Goal: Task Accomplishment & Management: Use online tool/utility

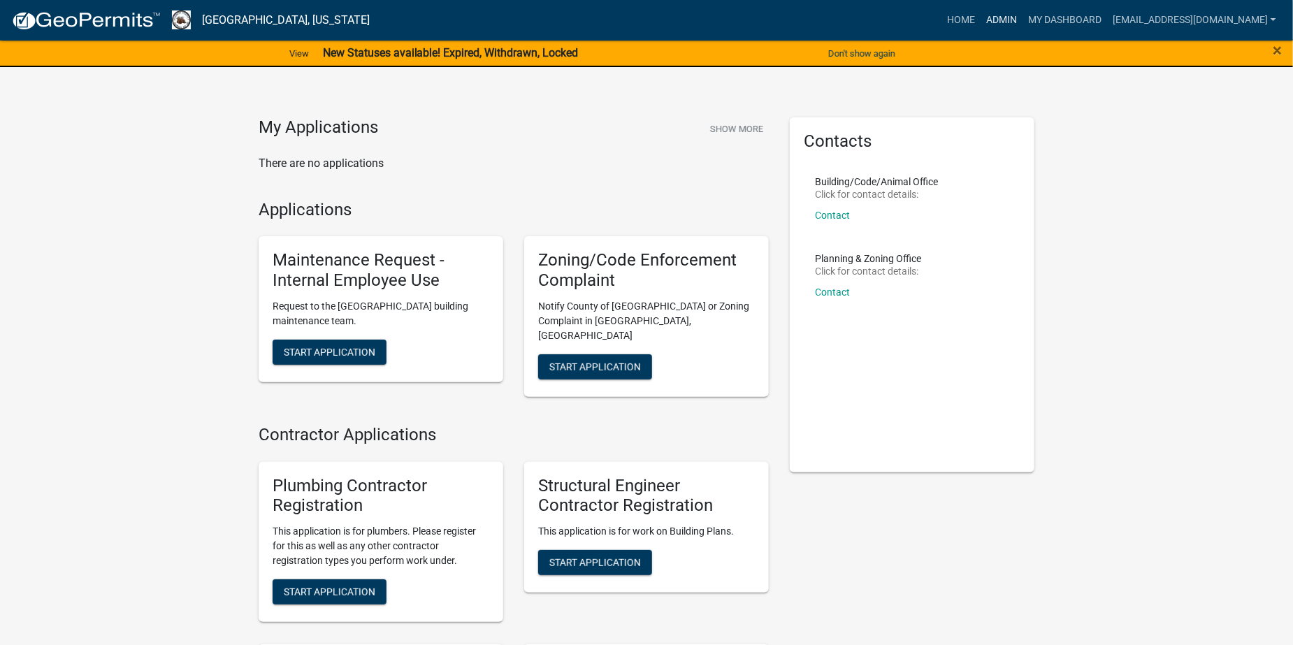
click at [1022, 20] on link "Admin" at bounding box center [1002, 20] width 42 height 27
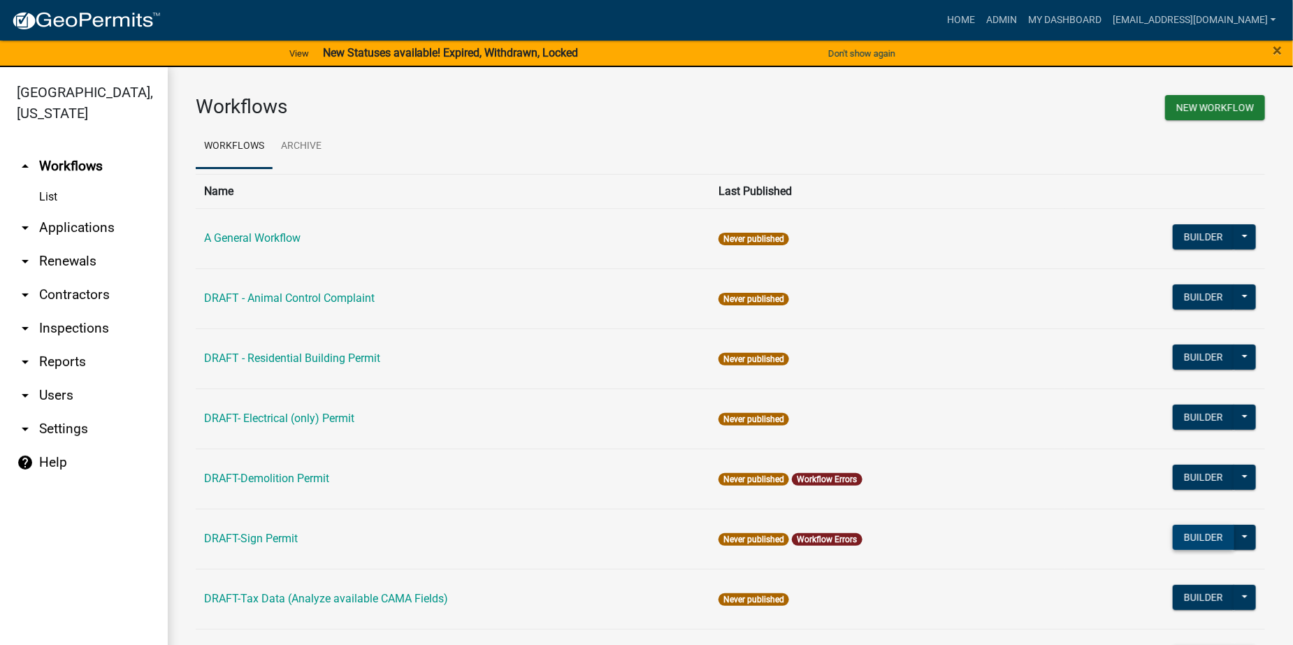
click at [1183, 542] on button "Builder" at bounding box center [1204, 537] width 62 height 25
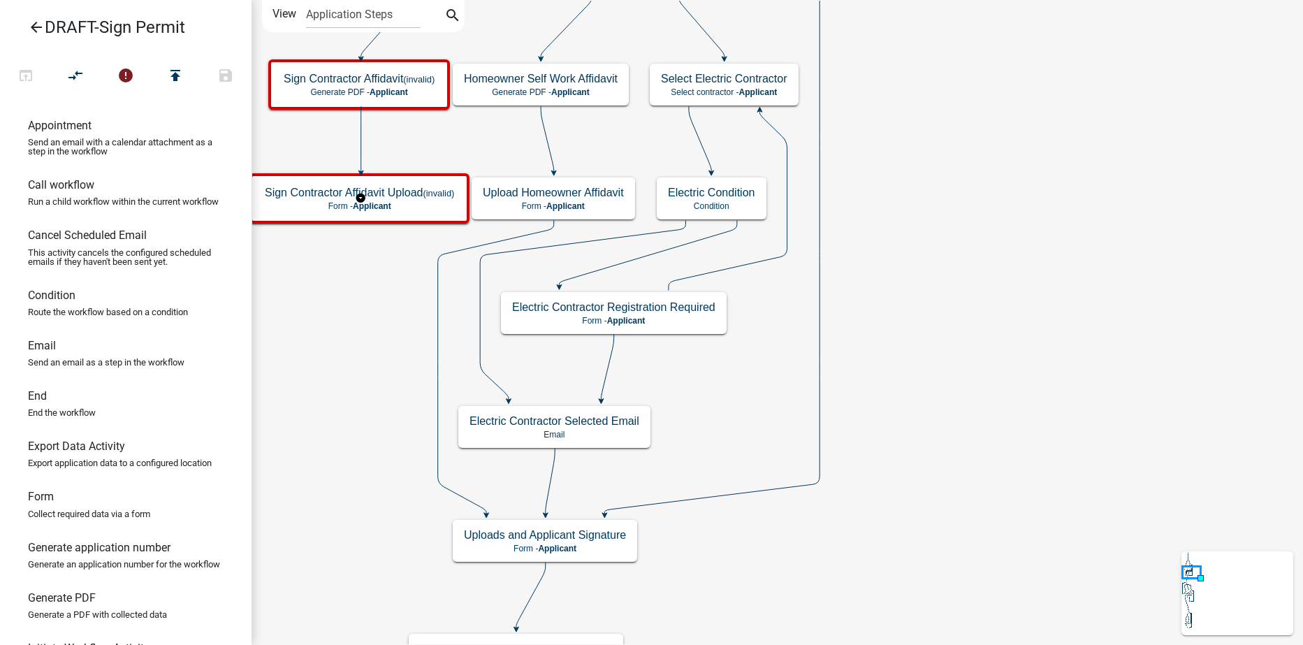
click at [36, 22] on icon "arrow_back" at bounding box center [36, 29] width 17 height 20
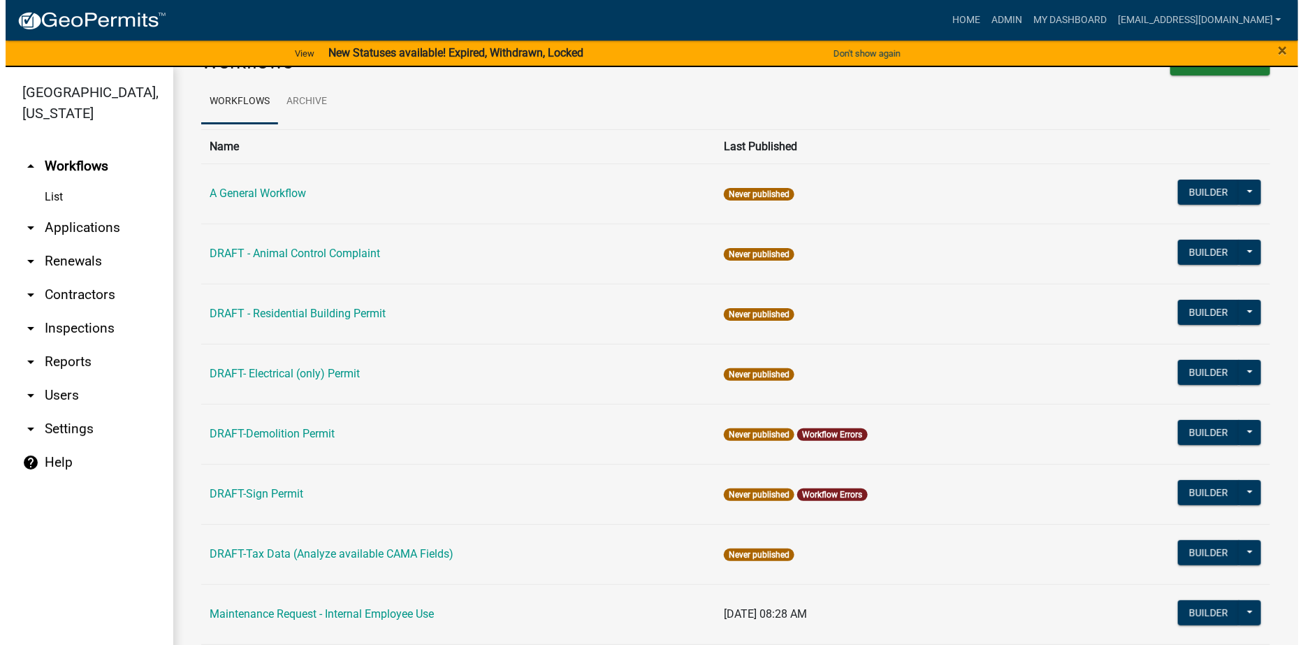
scroll to position [36, 0]
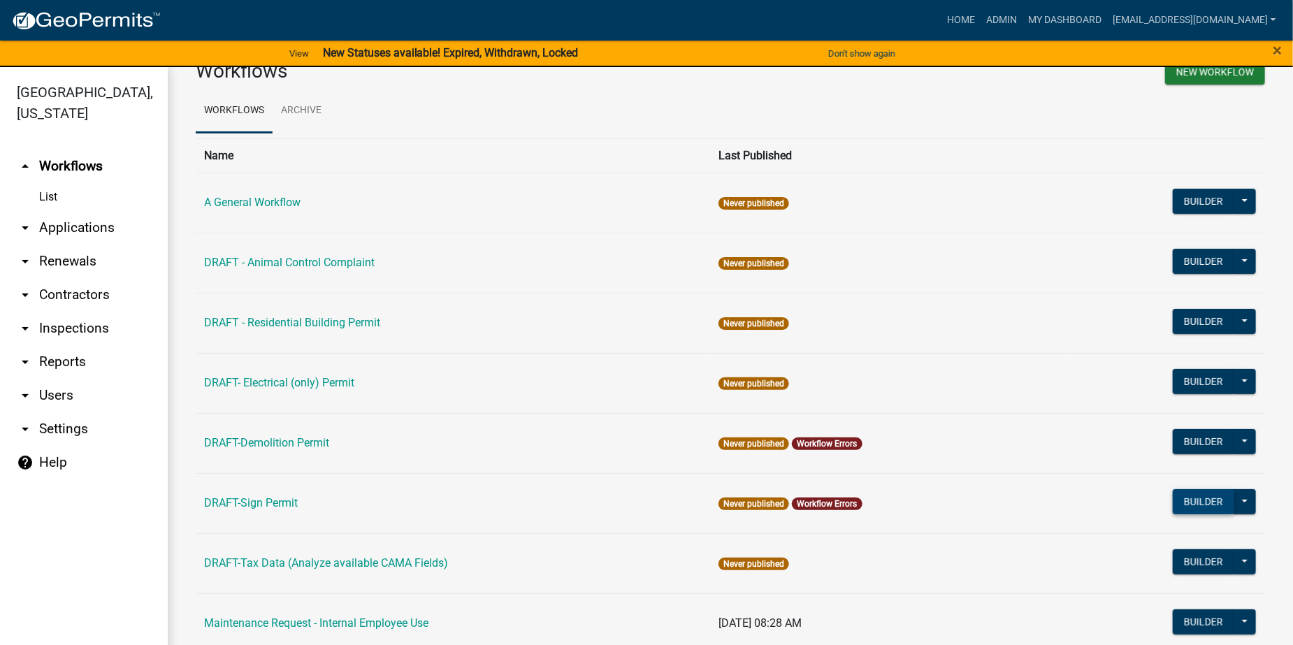
click at [1180, 500] on button "Builder" at bounding box center [1204, 501] width 62 height 25
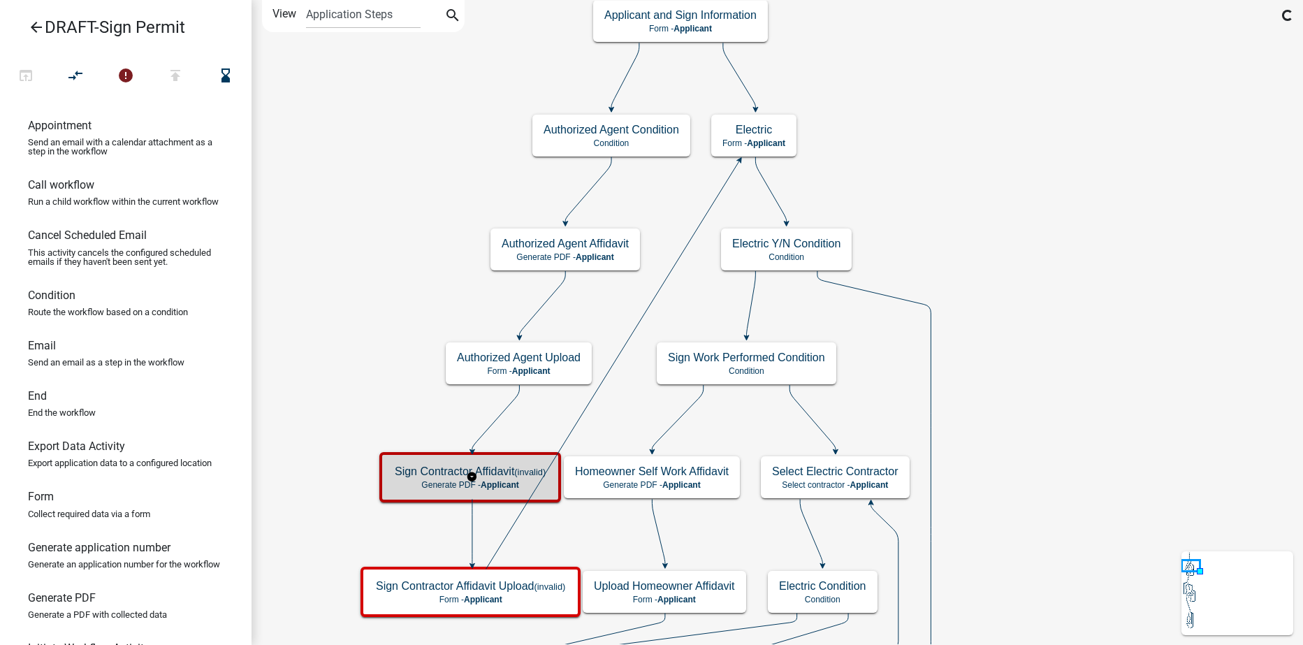
click at [409, 476] on h5 "Sign Contractor Affidavit (invalid)" at bounding box center [470, 471] width 151 height 13
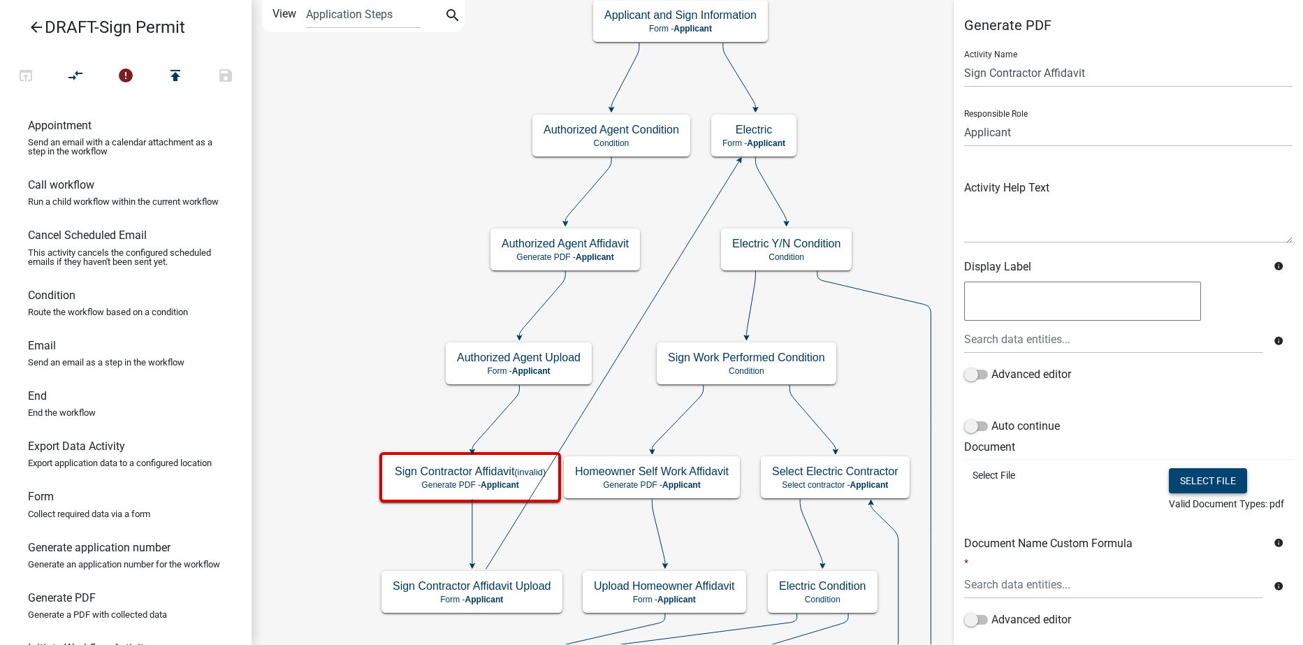
click at [1187, 480] on button "Select file" at bounding box center [1208, 480] width 78 height 25
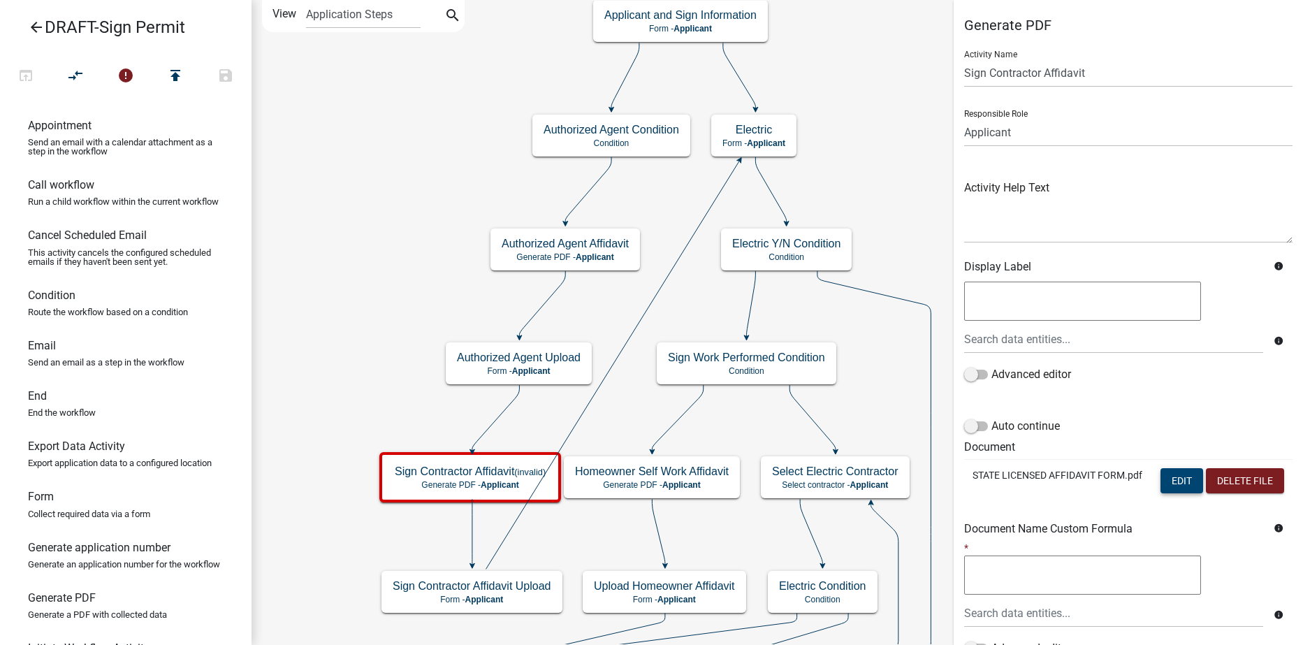
click at [1185, 477] on button "Edit" at bounding box center [1182, 480] width 43 height 25
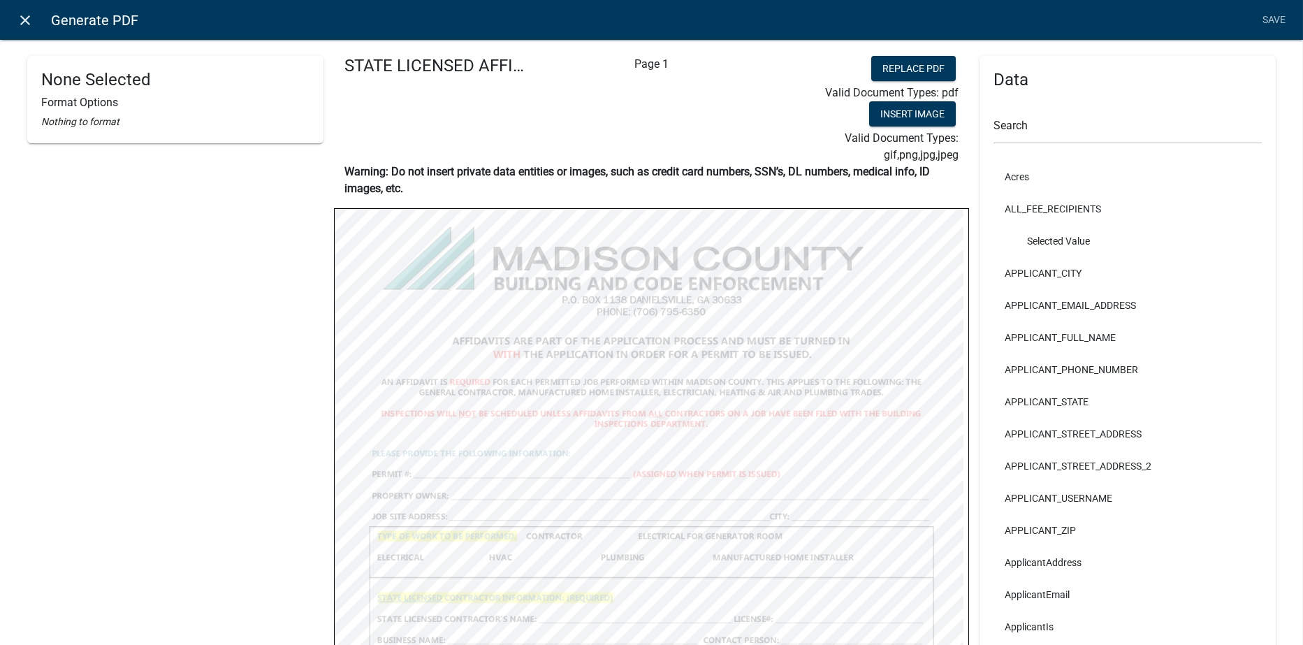
click at [26, 17] on icon "close" at bounding box center [25, 20] width 17 height 17
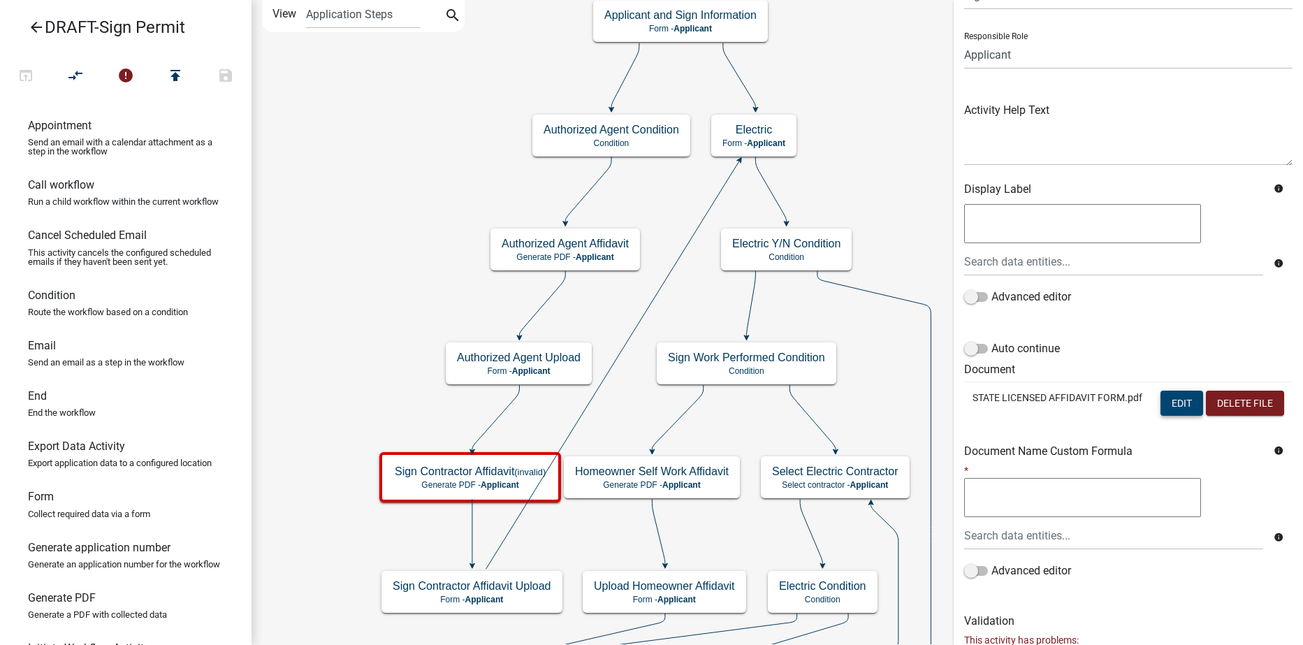
scroll to position [181, 0]
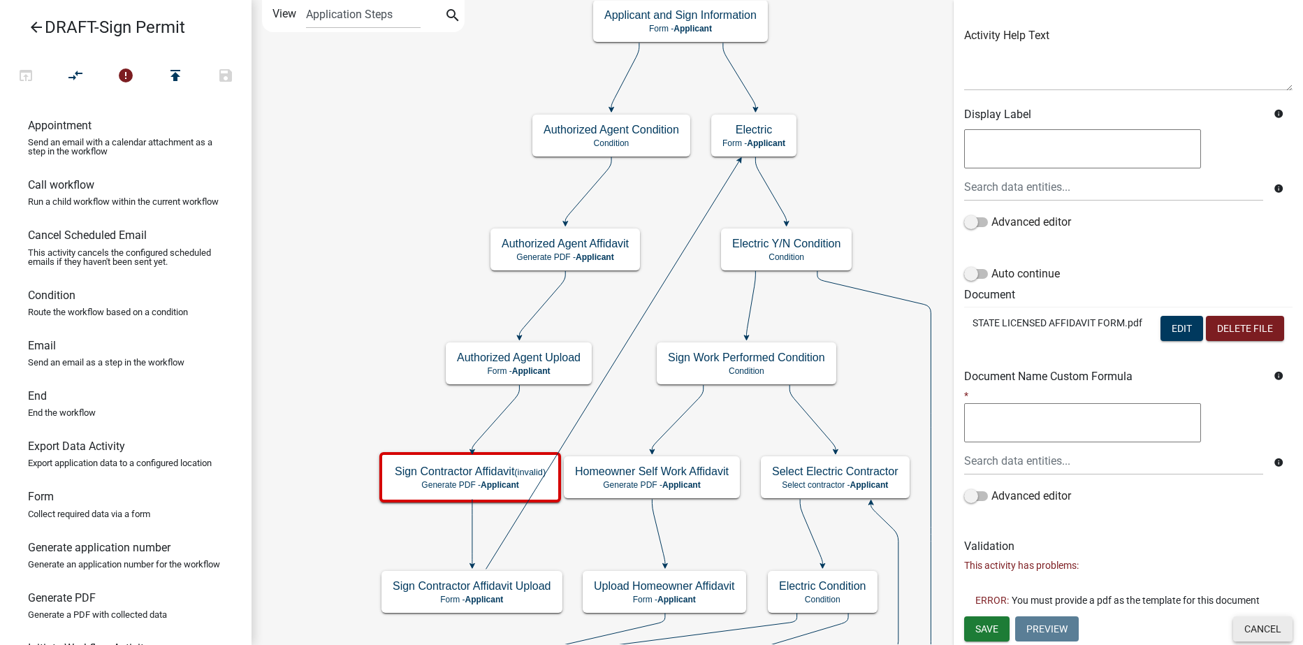
click at [1257, 627] on button "Cancel" at bounding box center [1263, 628] width 59 height 25
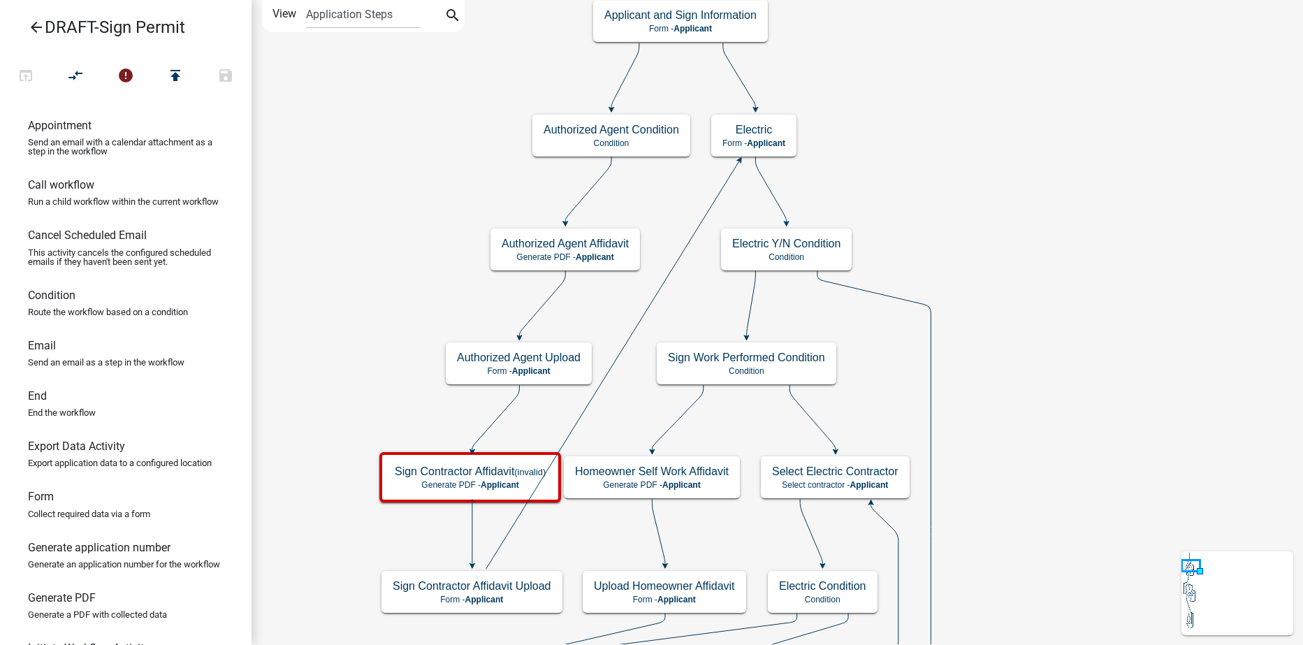
scroll to position [0, 0]
click at [65, 68] on button "compare_arrows" at bounding box center [75, 77] width 50 height 30
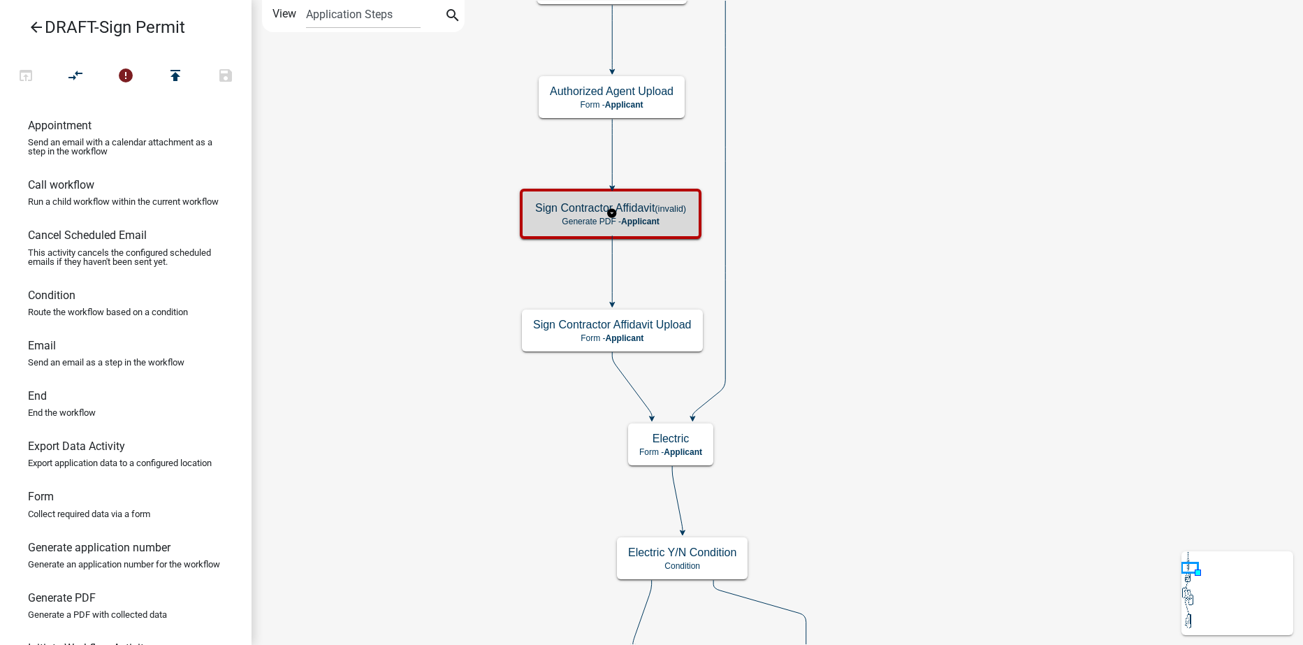
click at [674, 212] on small "(invalid)" at bounding box center [670, 208] width 31 height 10
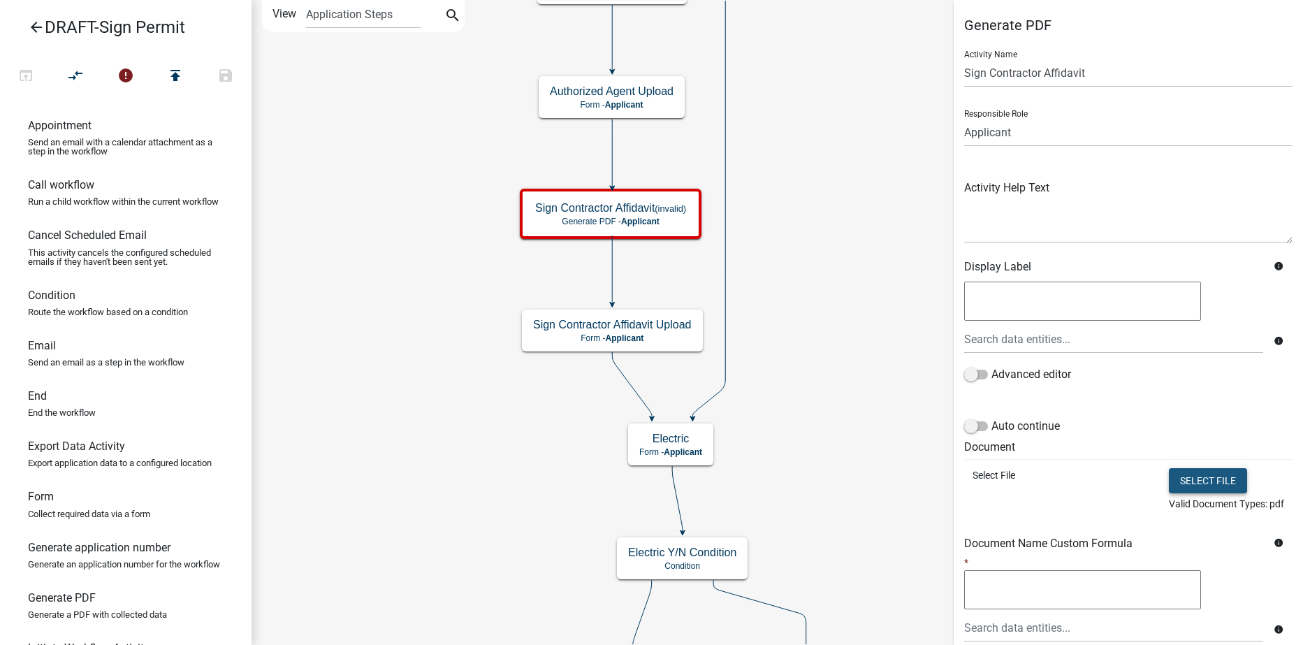
click at [1196, 476] on button "Select file" at bounding box center [1208, 480] width 78 height 25
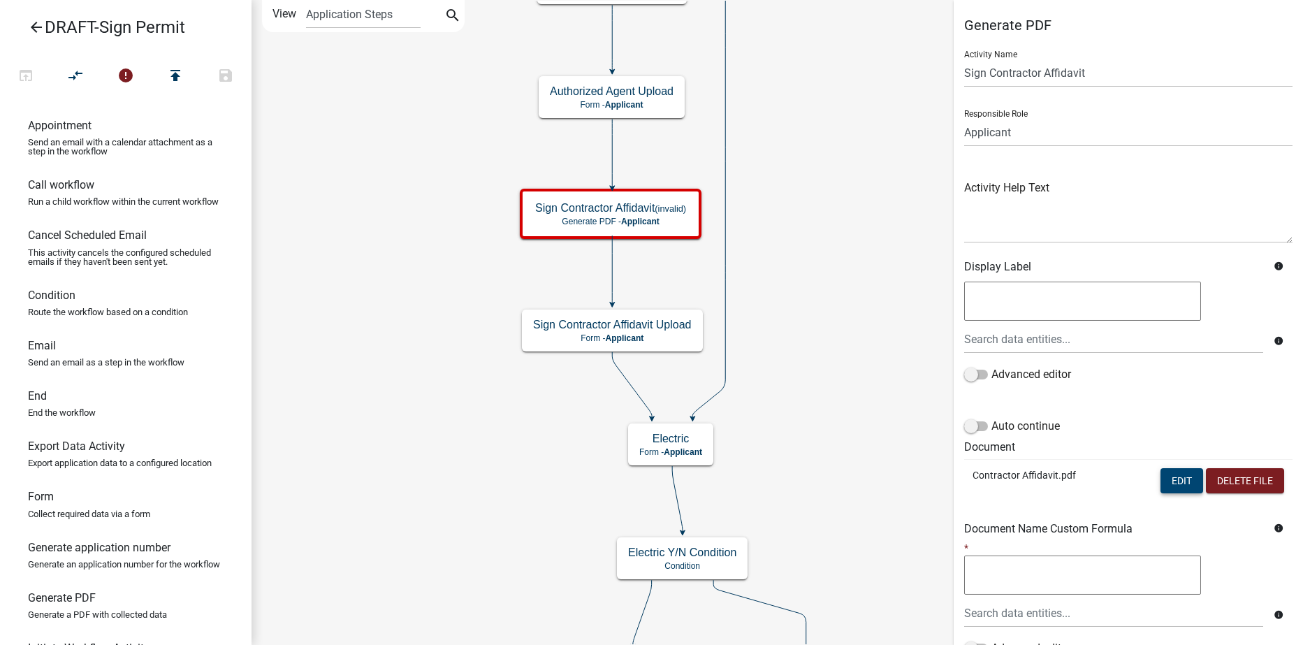
click at [1161, 478] on button "Edit" at bounding box center [1182, 480] width 43 height 25
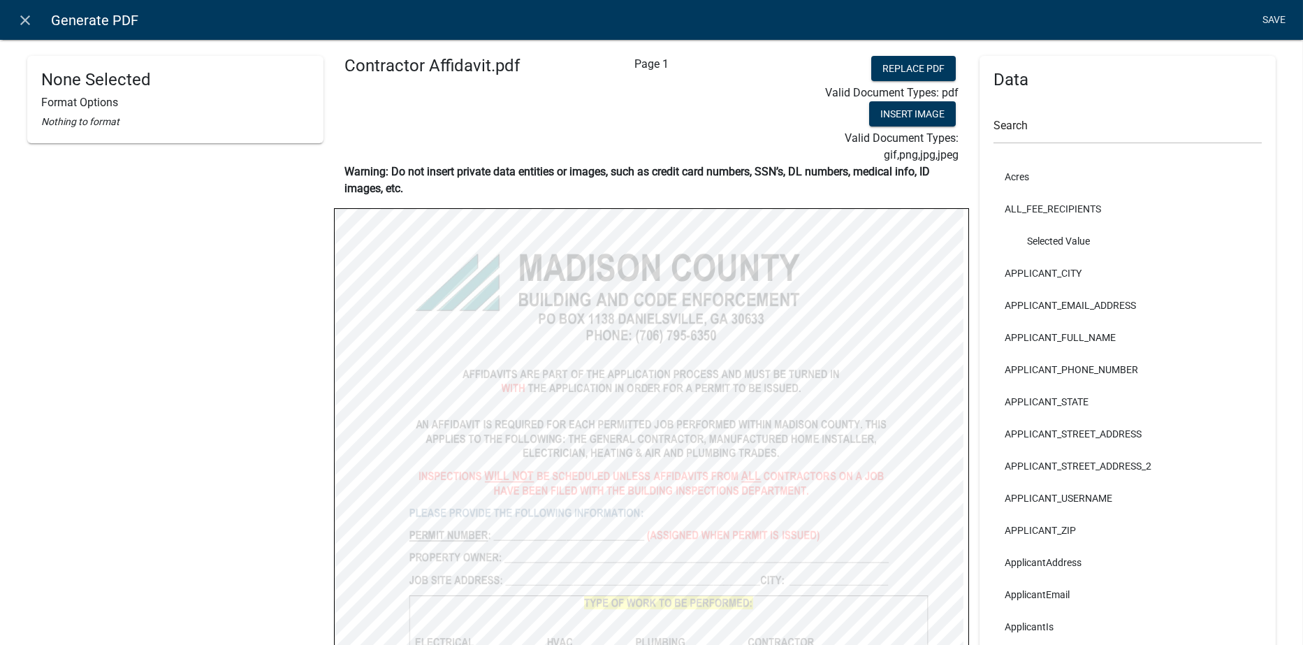
click at [1270, 17] on link "Save" at bounding box center [1274, 20] width 35 height 27
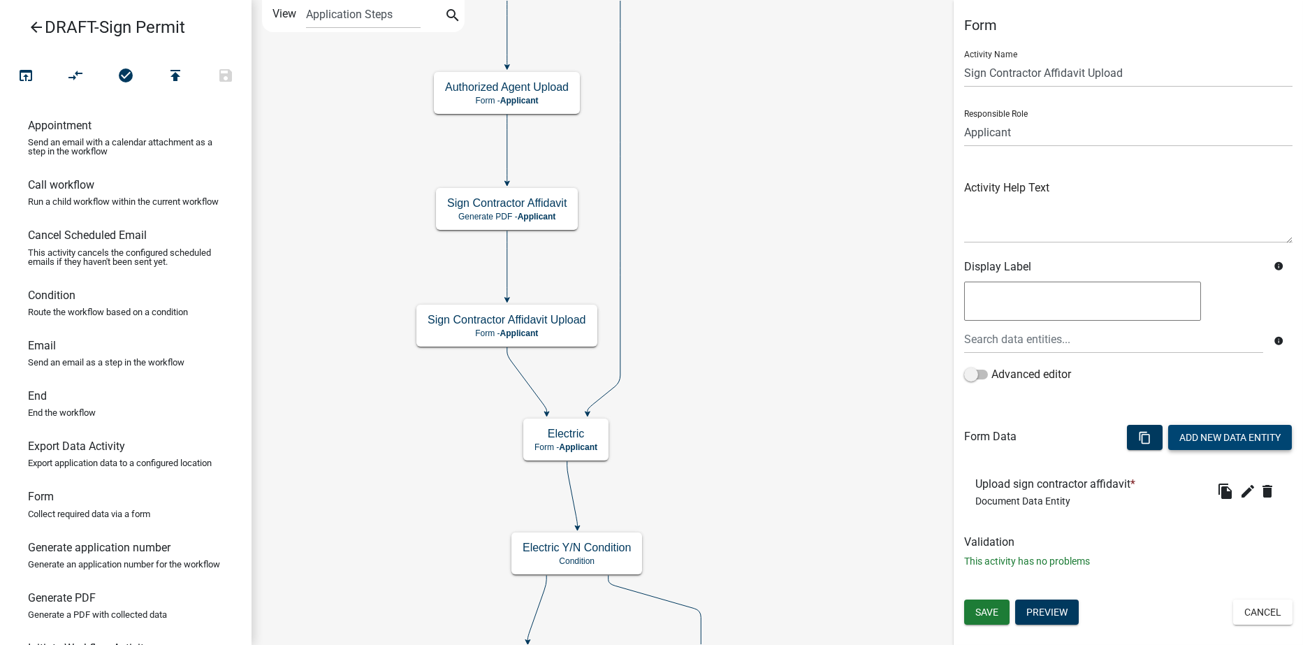
click at [1233, 435] on button "Add New Data Entity" at bounding box center [1231, 437] width 124 height 25
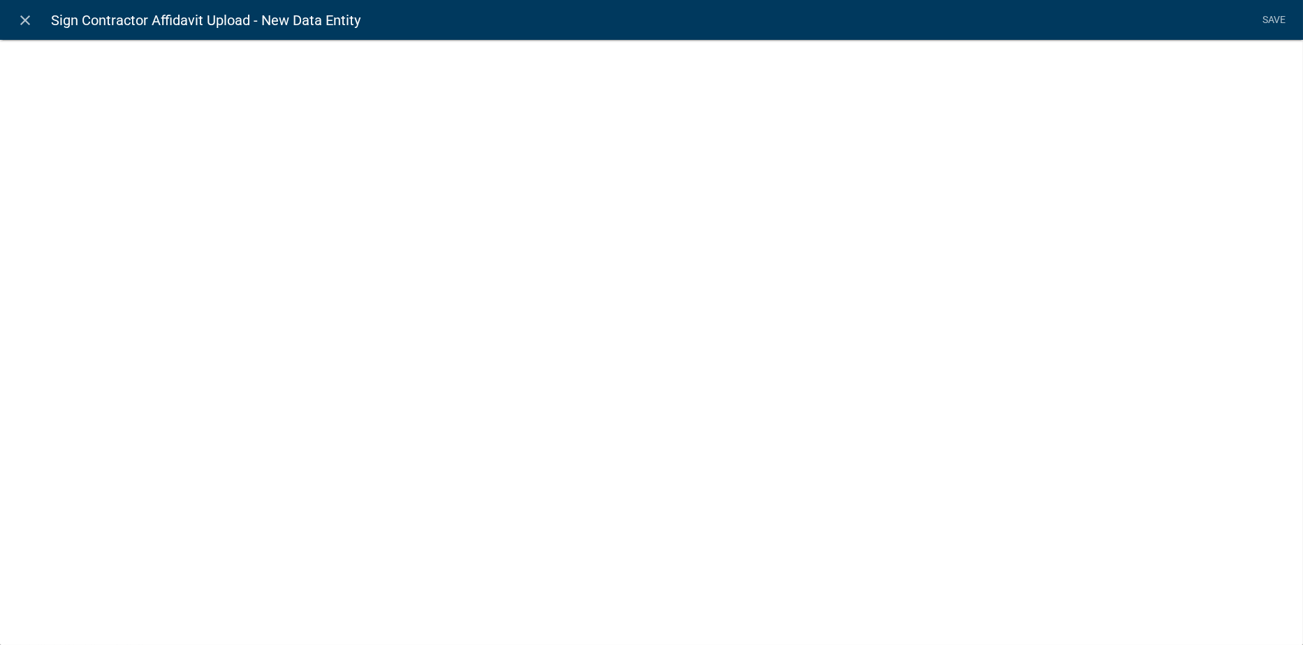
select select
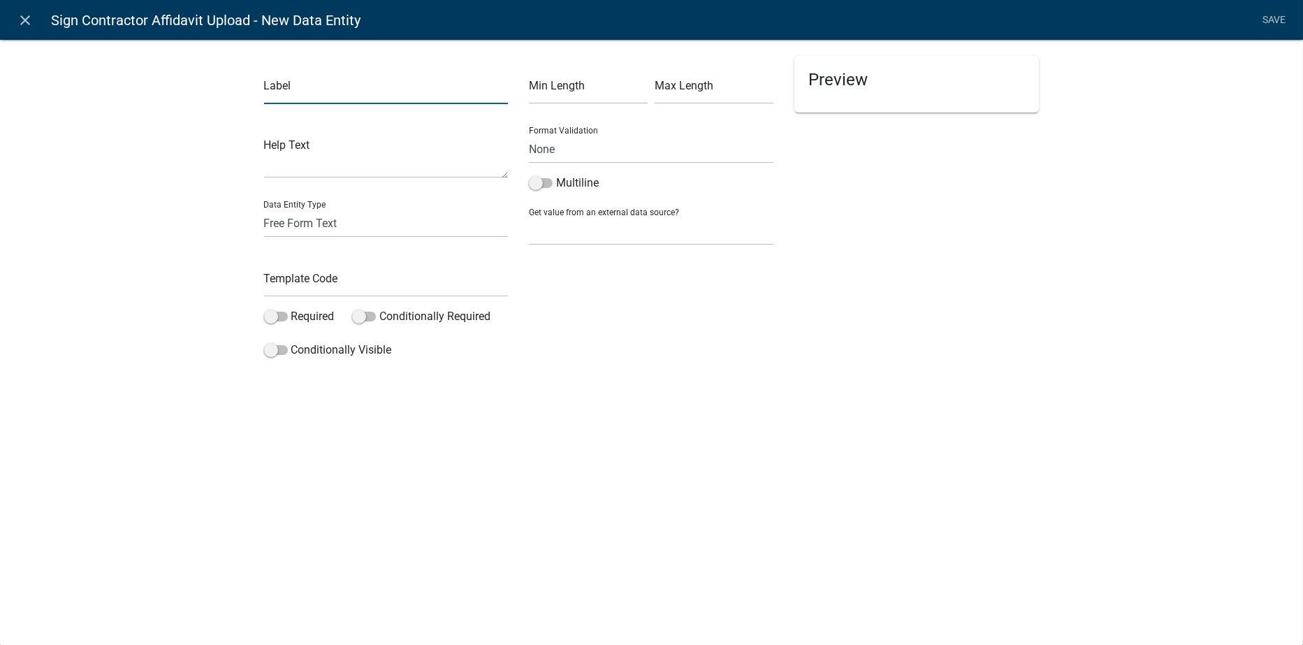
click at [303, 89] on input "text" at bounding box center [386, 89] width 245 height 29
type input "Please upload a copy of your contractor affidavit"
click at [319, 225] on select "Free Form Text Document Display Entity Value Fee Numeric Data Date Map Sketch D…" at bounding box center [386, 223] width 245 height 29
select select "rich-text"
click at [264, 209] on select "Free Form Text Document Display Entity Value Fee Numeric Data Date Map Sketch D…" at bounding box center [386, 223] width 245 height 29
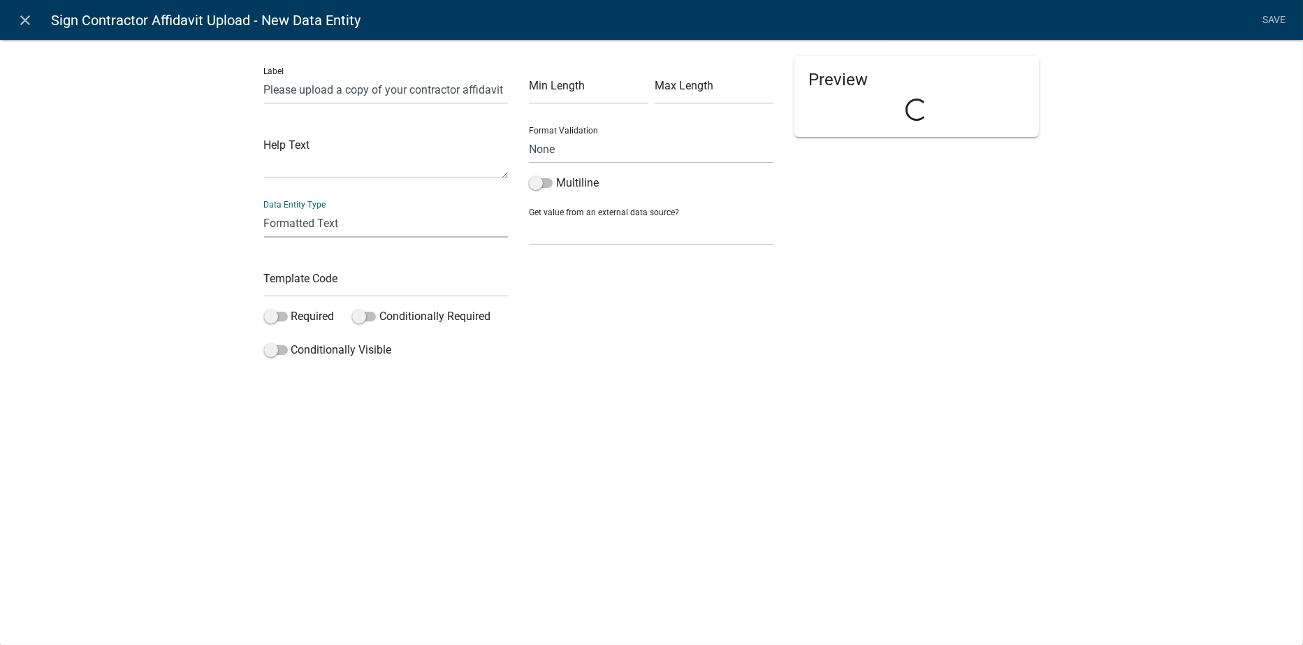
select select "rich-text"
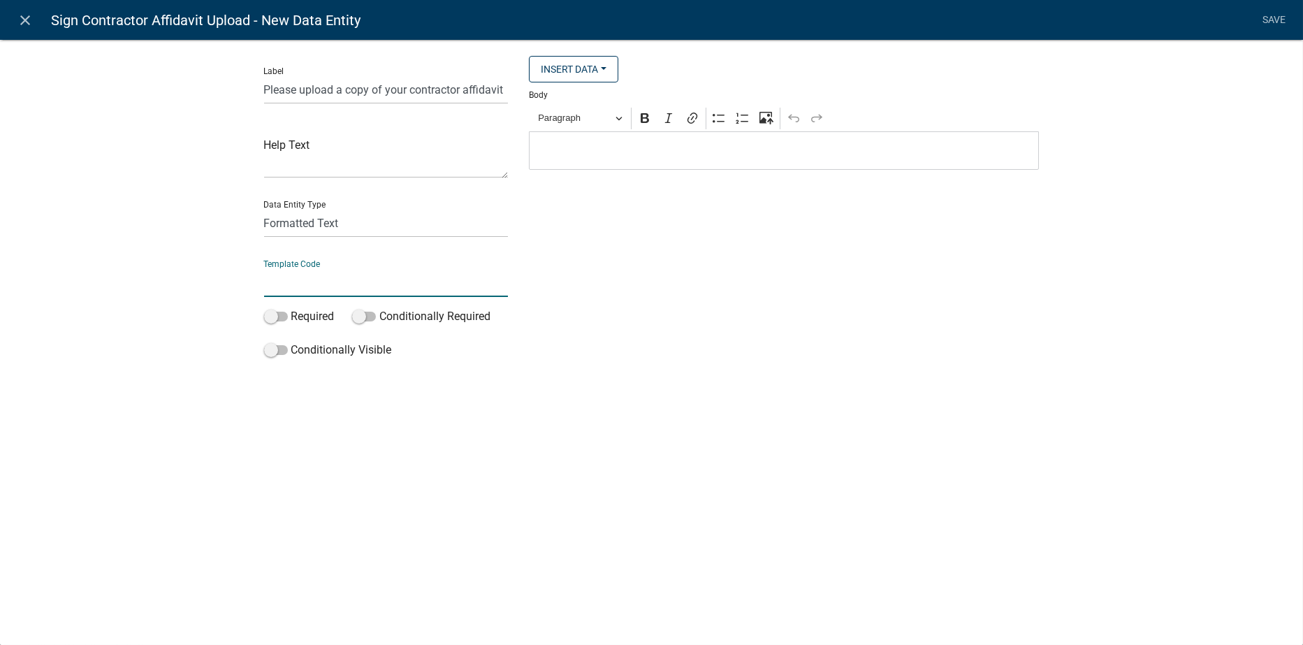
click at [301, 280] on input "text" at bounding box center [386, 282] width 245 height 29
type input "A"
type input "Signaffidavitupload"
click at [688, 412] on div "close Sign Contractor Affidavit Upload - New Data Entity Save Label Please uplo…" at bounding box center [651, 322] width 1303 height 645
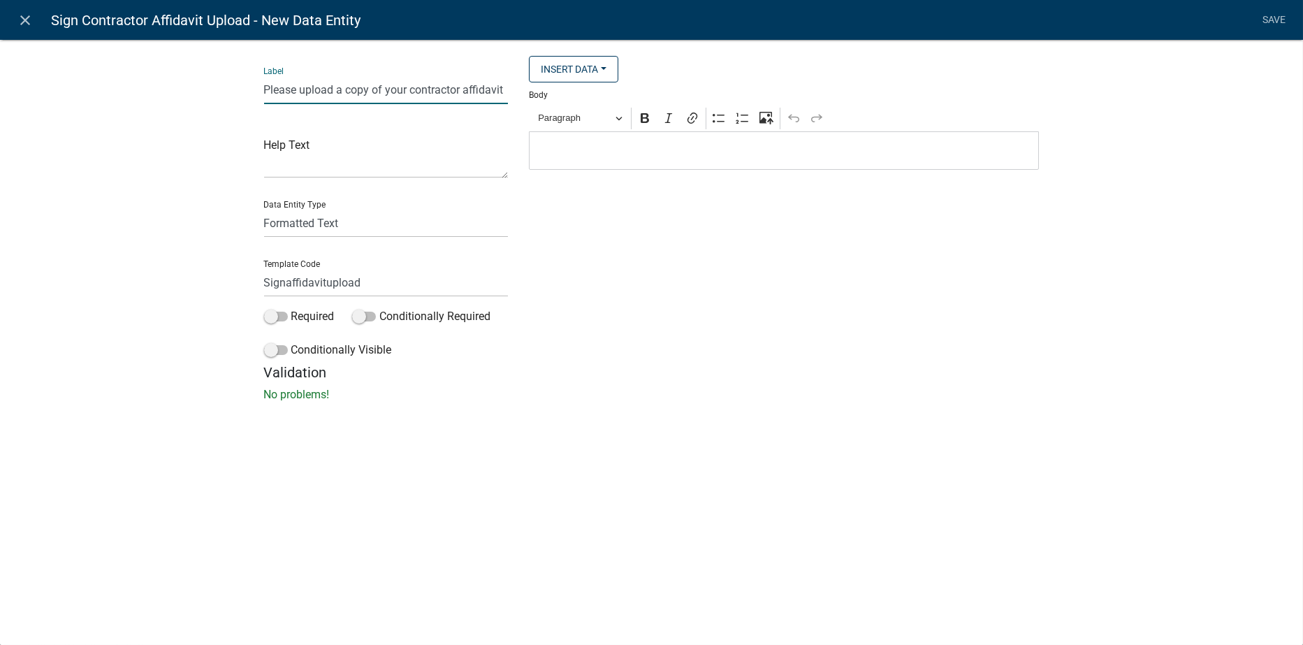
drag, startPoint x: 263, startPoint y: 86, endPoint x: 506, endPoint y: 91, distance: 242.6
click at [506, 91] on input "Please upload a copy of your contractor affidavit" at bounding box center [386, 89] width 245 height 29
click at [583, 152] on p "Editor editing area: main. Press Alt+0 for help." at bounding box center [785, 151] width 496 height 17
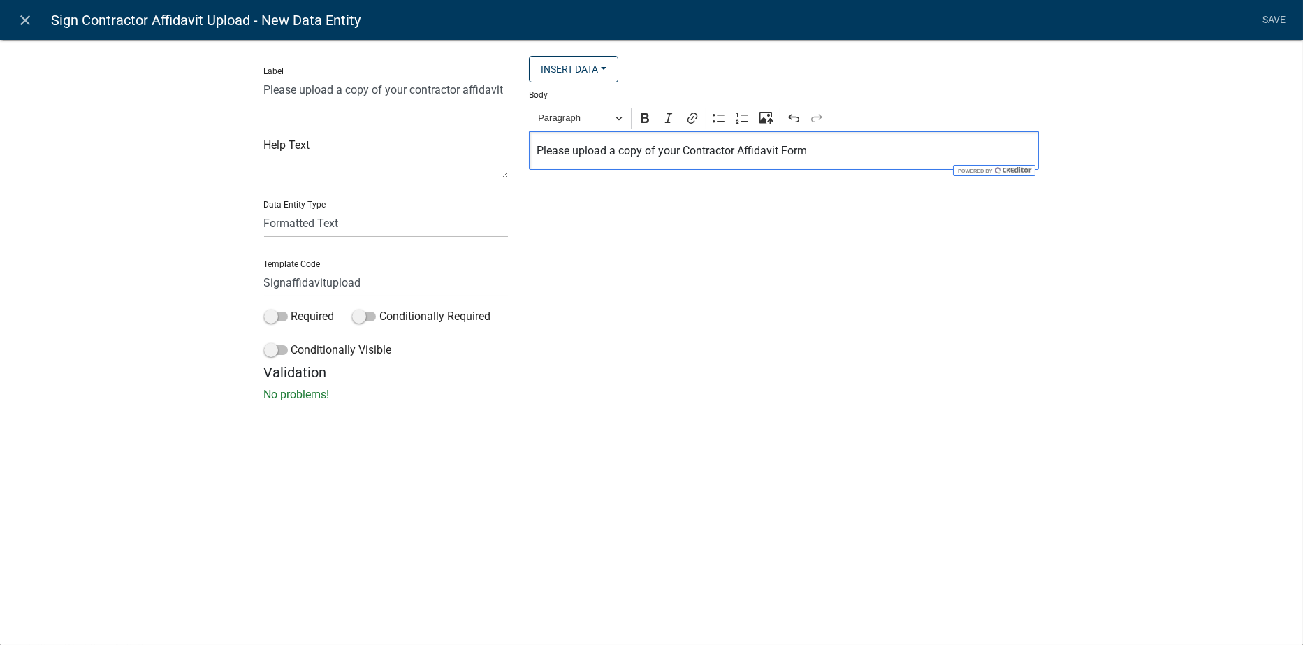
drag, startPoint x: 825, startPoint y: 150, endPoint x: 684, endPoint y: 160, distance: 141.6
click at [684, 160] on div "Please upload a copy of your Contractor Affidavit Form" at bounding box center [784, 150] width 510 height 38
click at [651, 123] on icon "Editor toolbar" at bounding box center [645, 118] width 14 height 14
click at [563, 143] on div "Heading" at bounding box center [580, 141] width 39 height 17
click at [540, 150] on p "Please upload a copy of your Contractor Affidavit Form" at bounding box center [785, 151] width 496 height 17
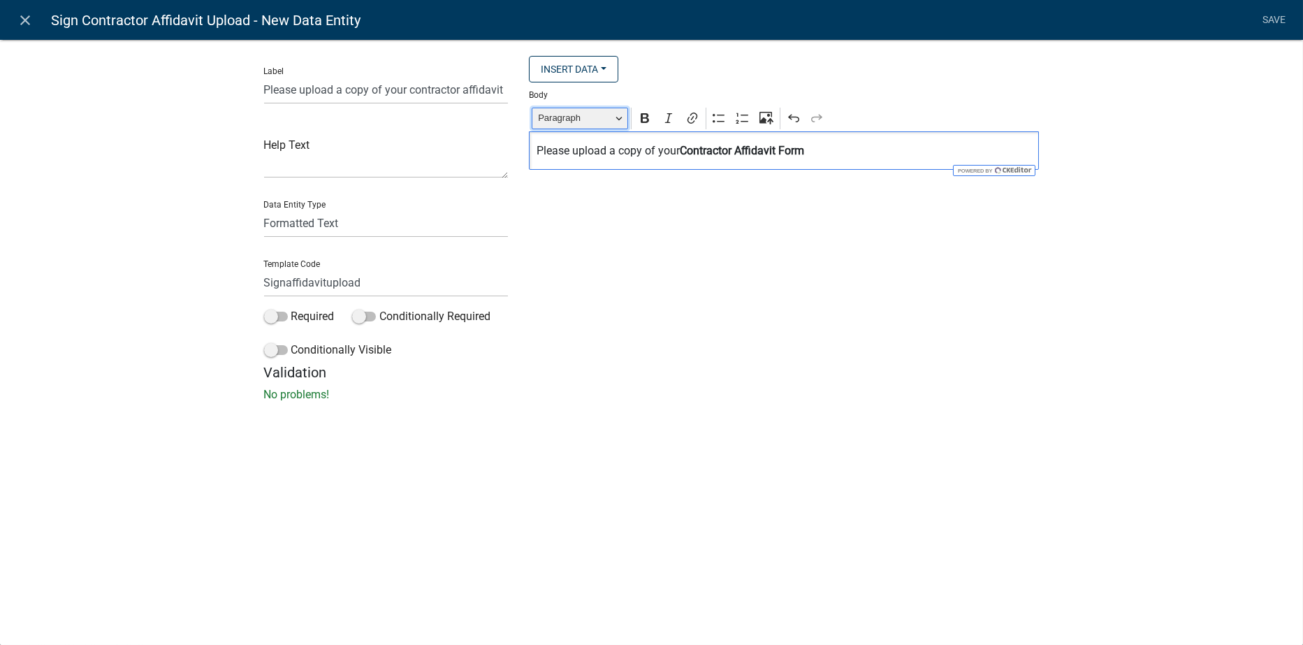
click at [621, 123] on button "Paragraph" at bounding box center [580, 119] width 96 height 22
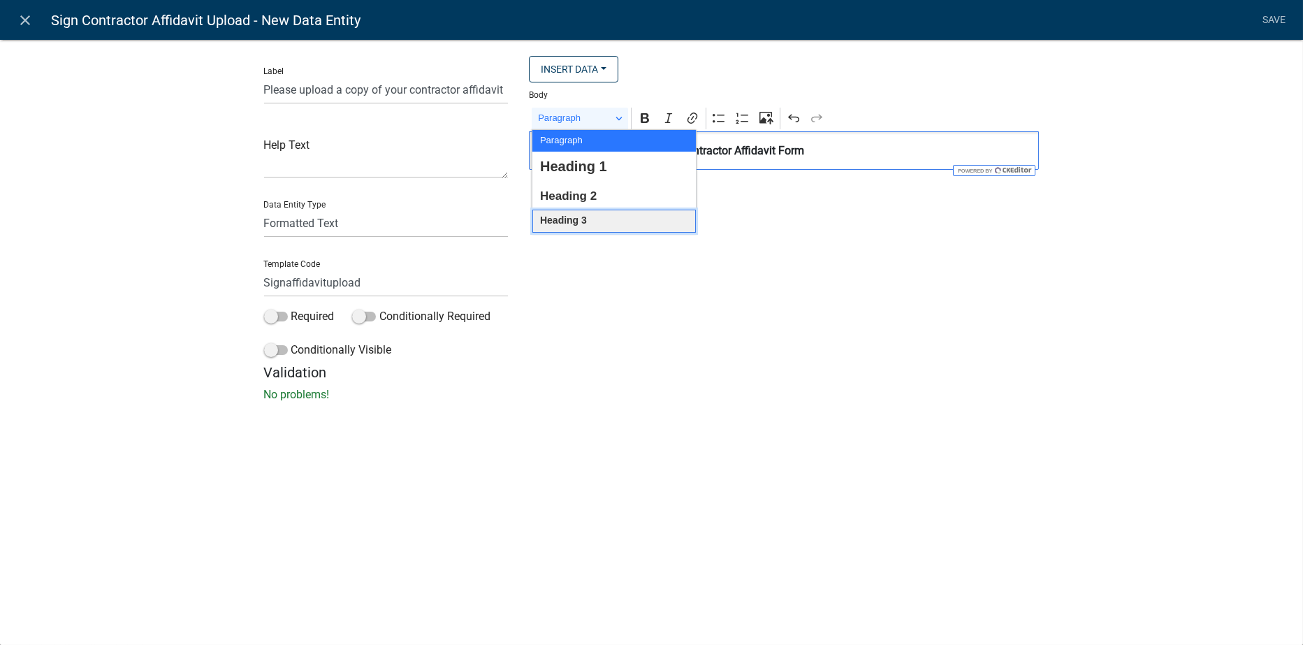
click at [596, 224] on button "Heading 3" at bounding box center [615, 221] width 164 height 23
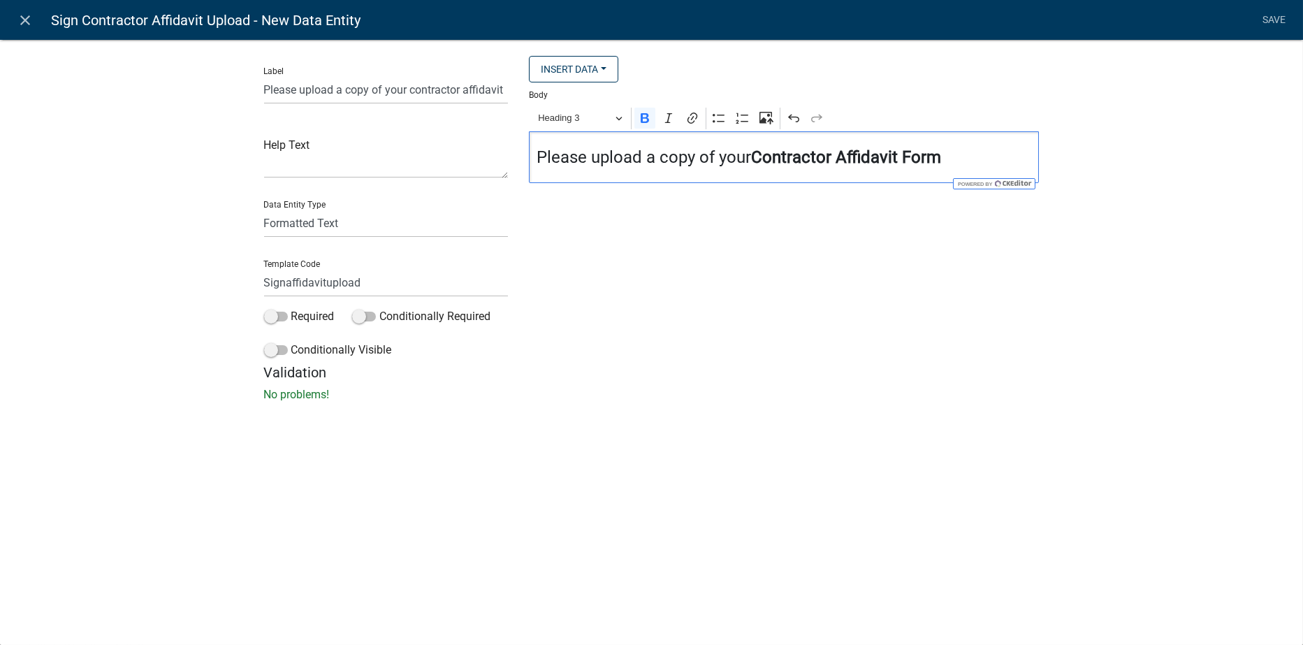
click at [941, 158] on strong "Contractor Affidavit Form" at bounding box center [846, 157] width 190 height 20
click at [1264, 17] on link "Save" at bounding box center [1274, 20] width 35 height 27
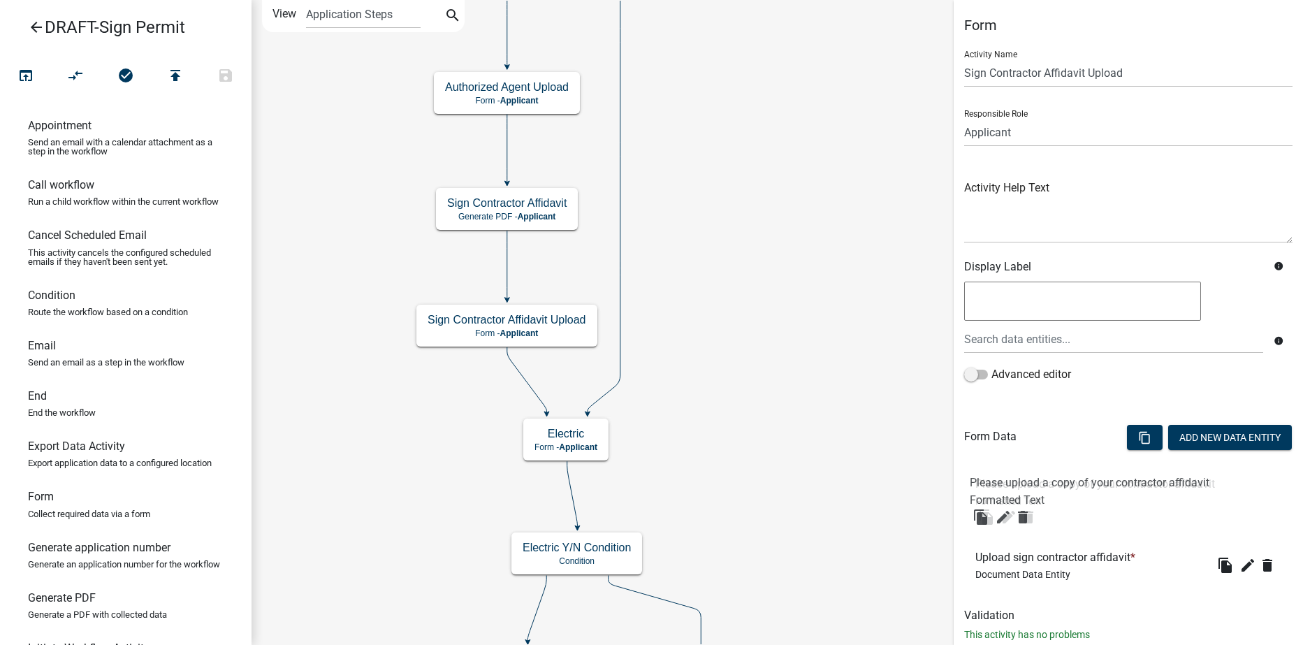
drag, startPoint x: 1100, startPoint y: 537, endPoint x: 1094, endPoint y: 475, distance: 62.5
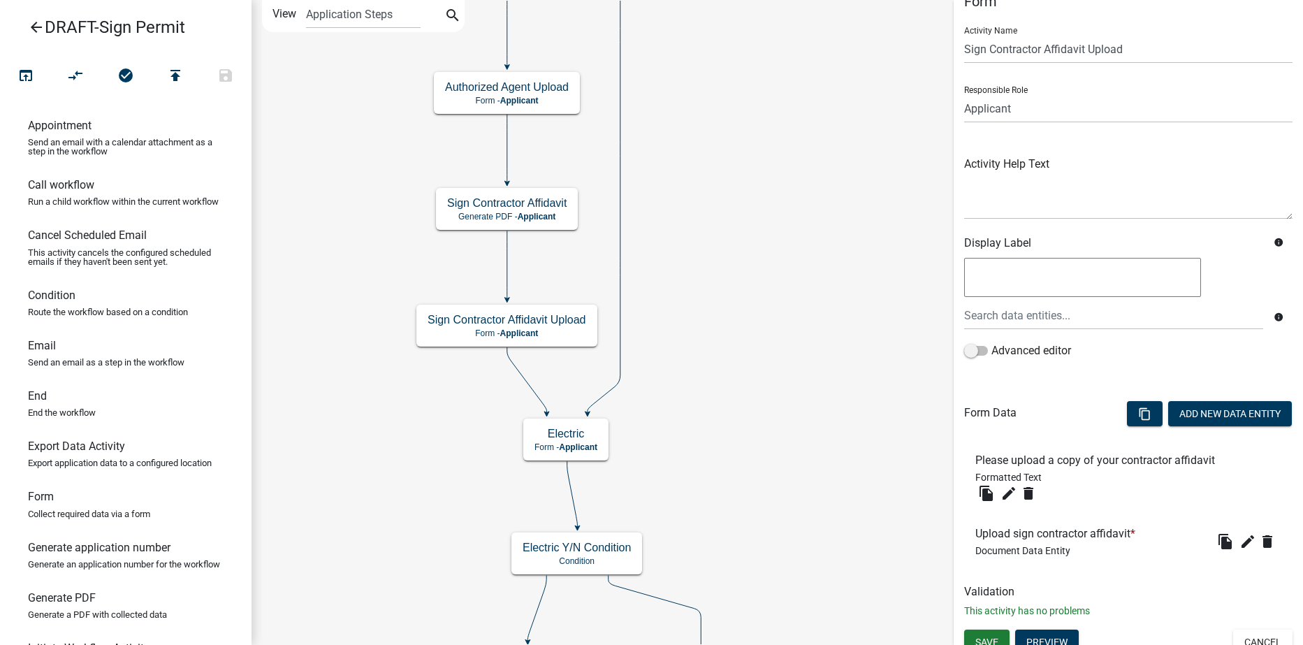
scroll to position [37, 0]
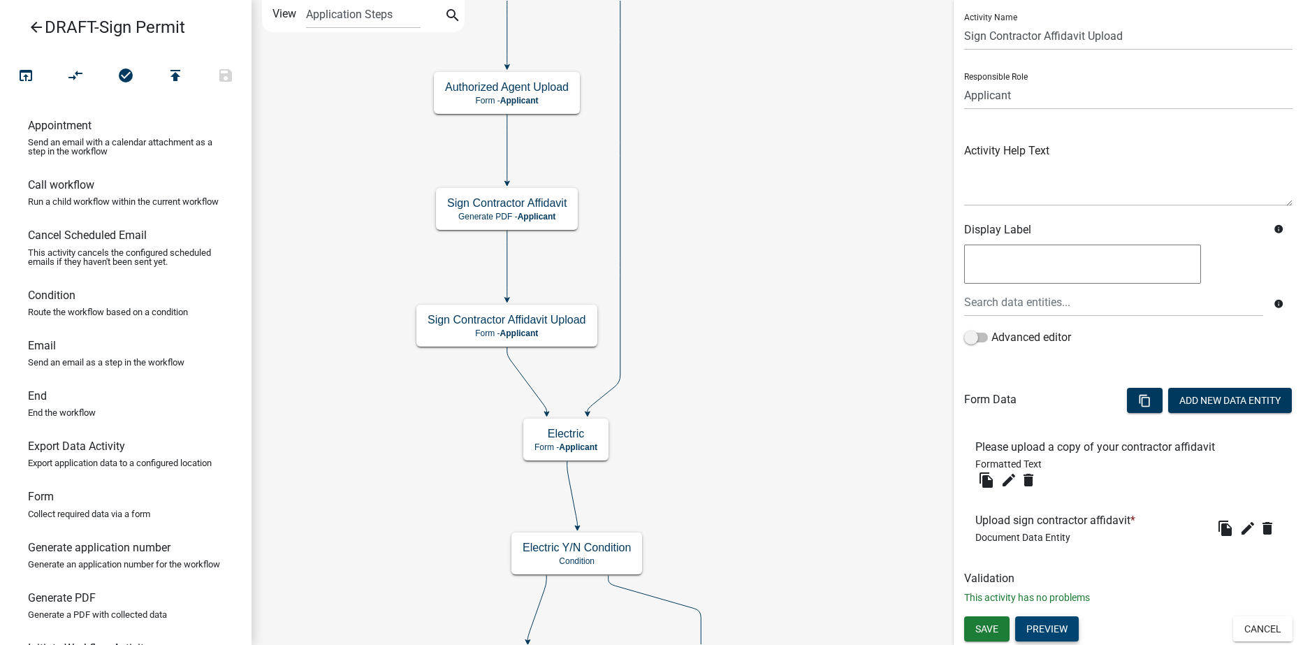
click at [1057, 625] on button "Preview" at bounding box center [1047, 628] width 64 height 25
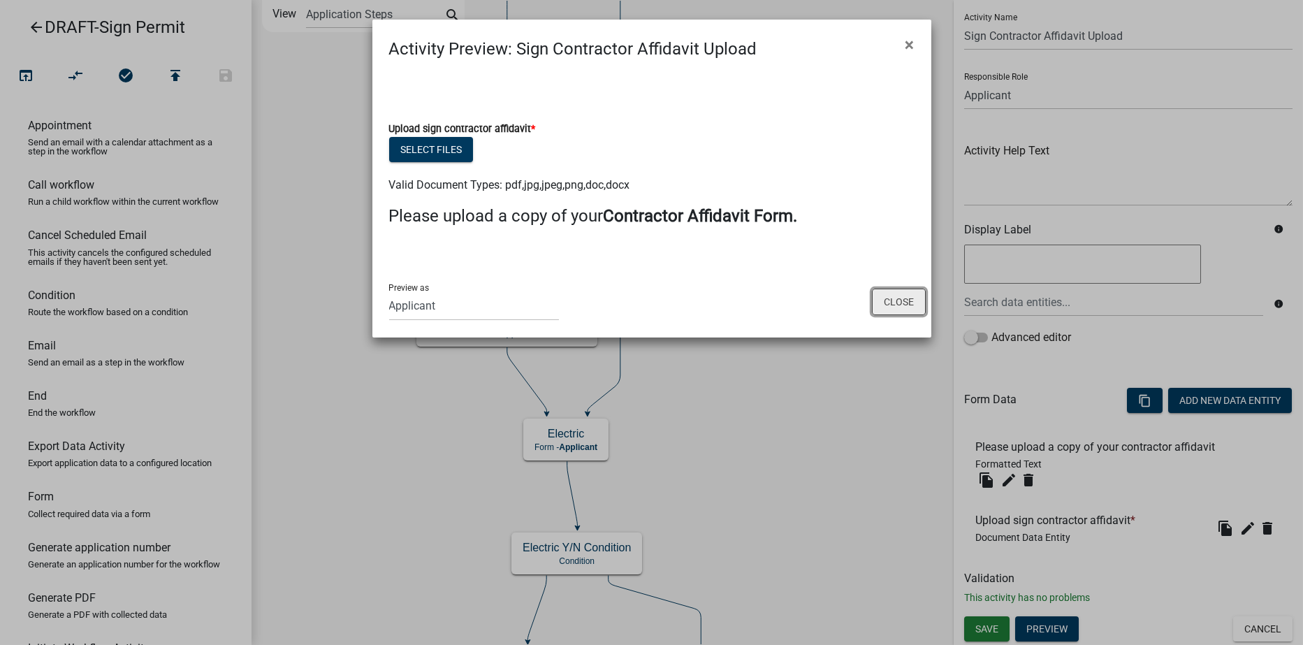
click at [905, 300] on button "Close" at bounding box center [899, 302] width 54 height 27
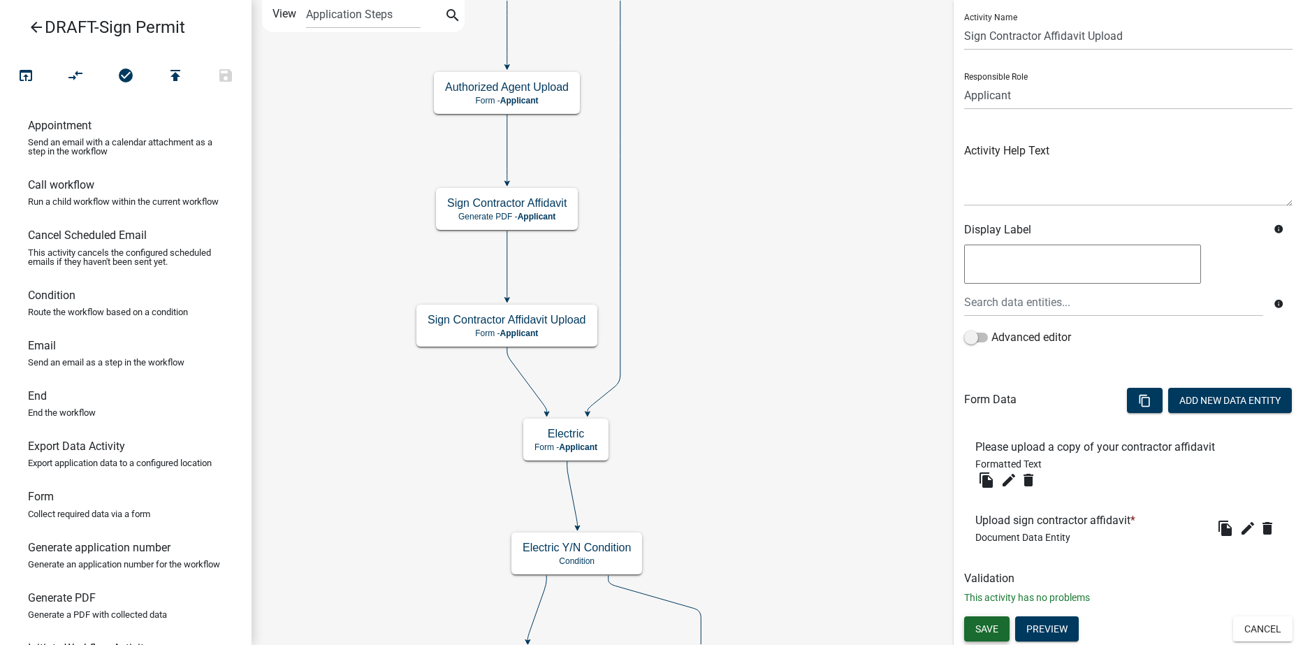
click at [983, 629] on span "Save" at bounding box center [987, 628] width 23 height 11
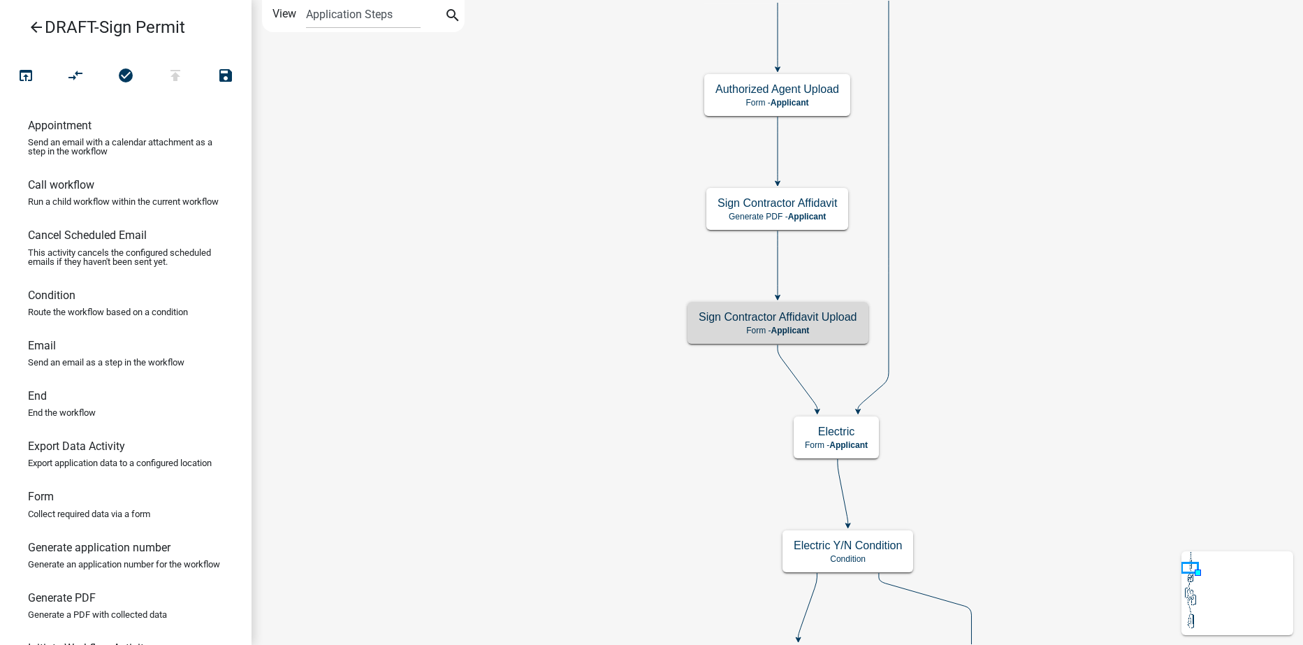
scroll to position [0, 0]
click at [728, 331] on p "Form - Applicant" at bounding box center [778, 331] width 159 height 10
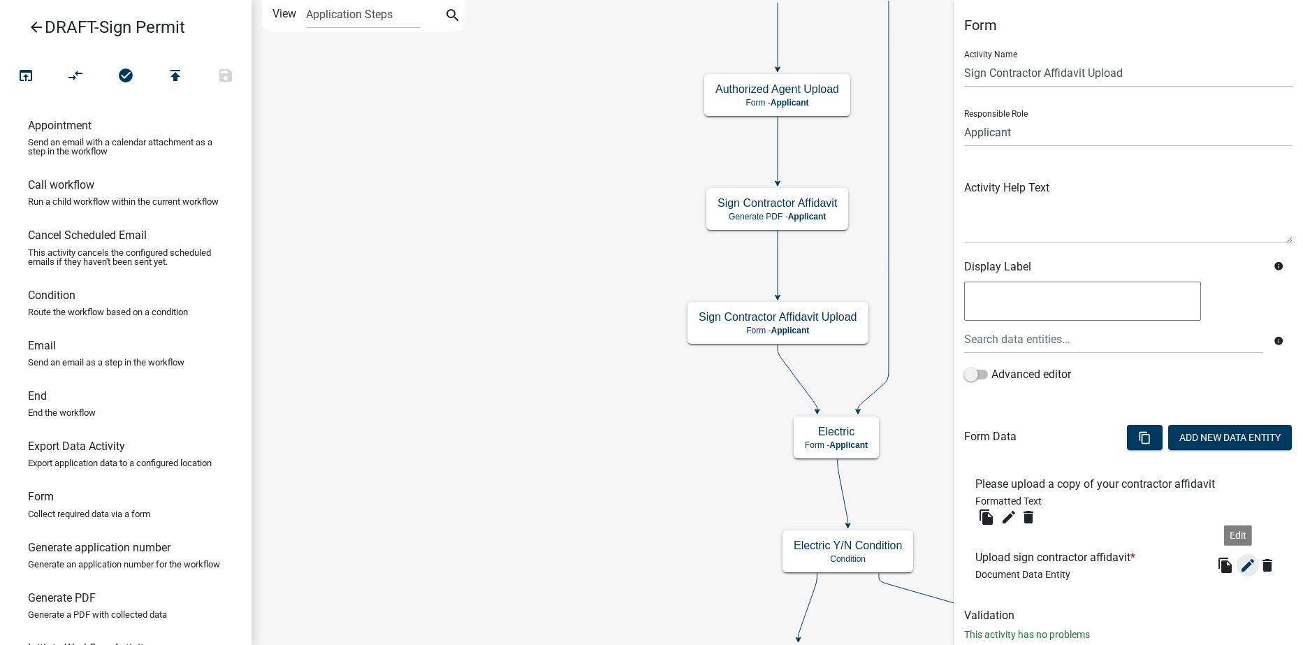
click at [1240, 567] on icon "edit" at bounding box center [1248, 565] width 17 height 17
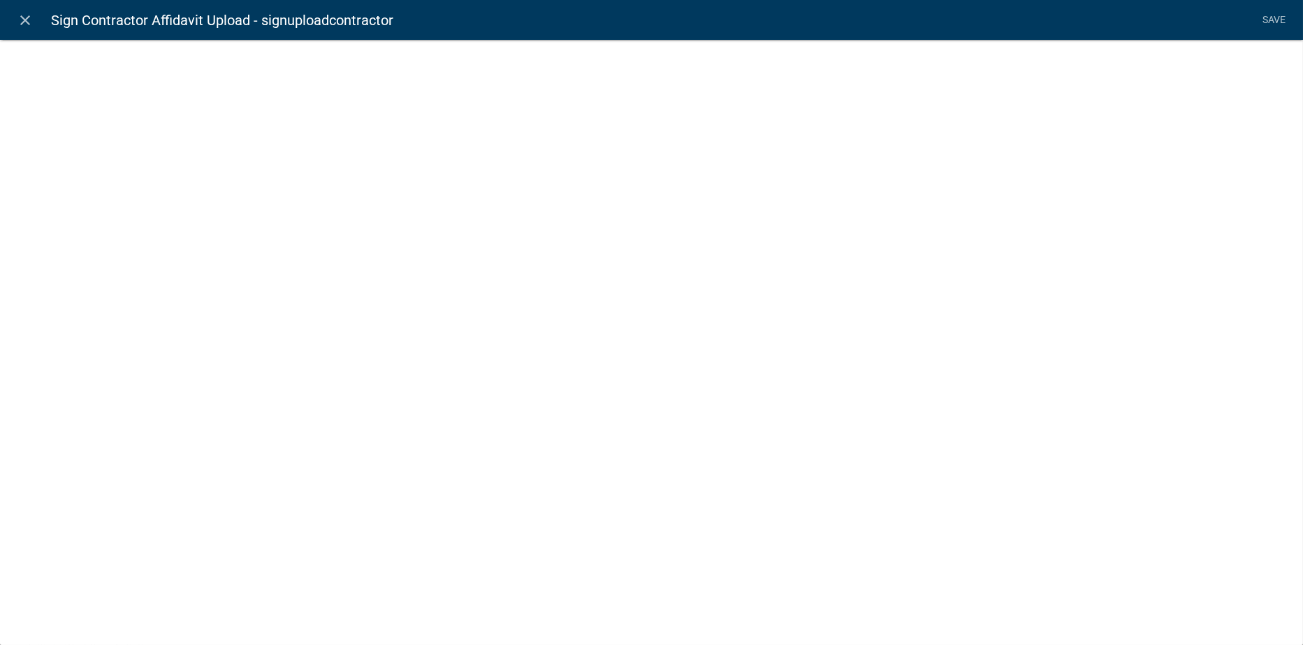
select select "document"
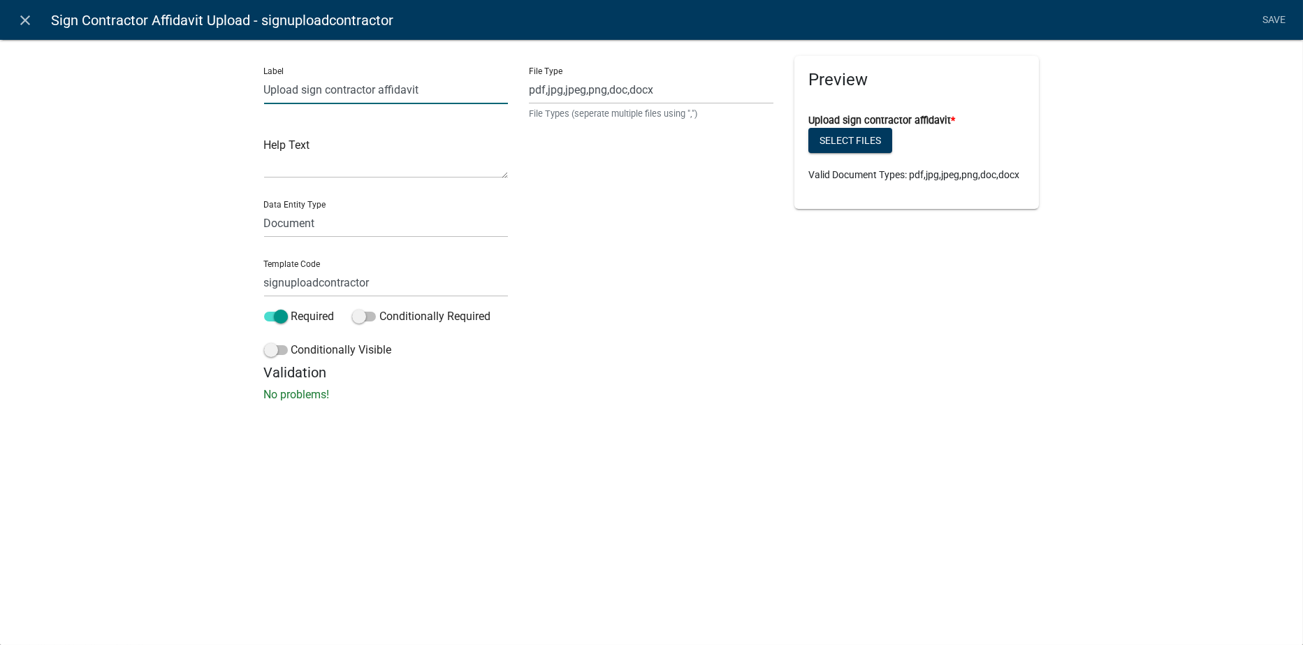
click at [299, 87] on input "Upload sign contractor affidavit" at bounding box center [386, 89] width 245 height 29
click at [424, 88] on input "Upload sign contractor affidavit" at bounding box center [386, 89] width 245 height 29
type input "Upload sign contractor affidavit form"
click at [735, 407] on div "Label Upload sign contractor affidavit form Help Text Data Entity Type Free For…" at bounding box center [651, 225] width 1303 height 416
click at [1277, 20] on link "Save" at bounding box center [1274, 20] width 35 height 27
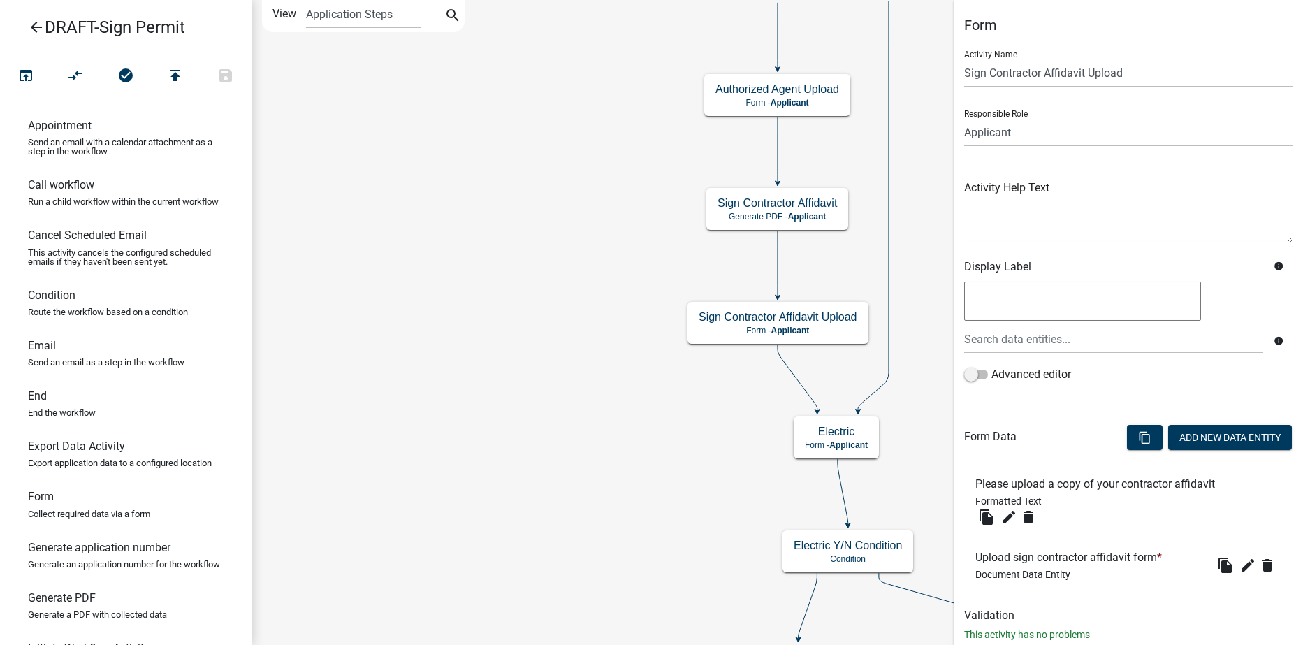
scroll to position [37, 0]
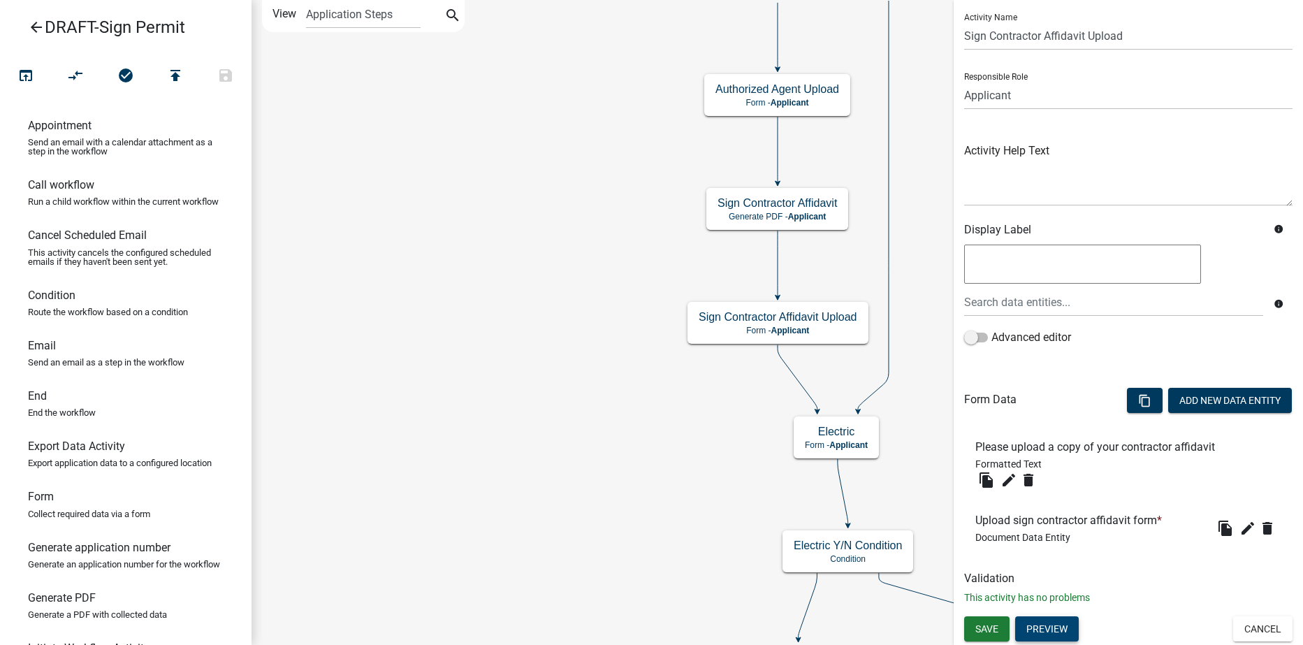
click at [1050, 631] on button "Preview" at bounding box center [1047, 628] width 64 height 25
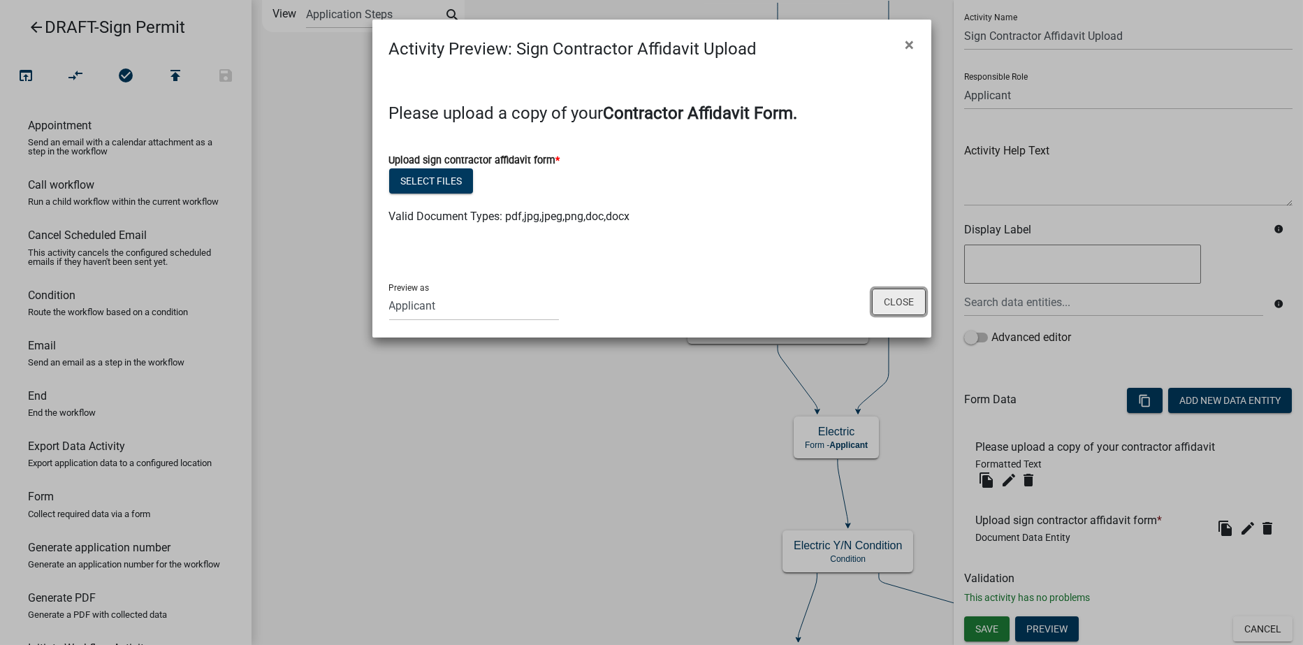
click at [909, 301] on button "Close" at bounding box center [899, 302] width 54 height 27
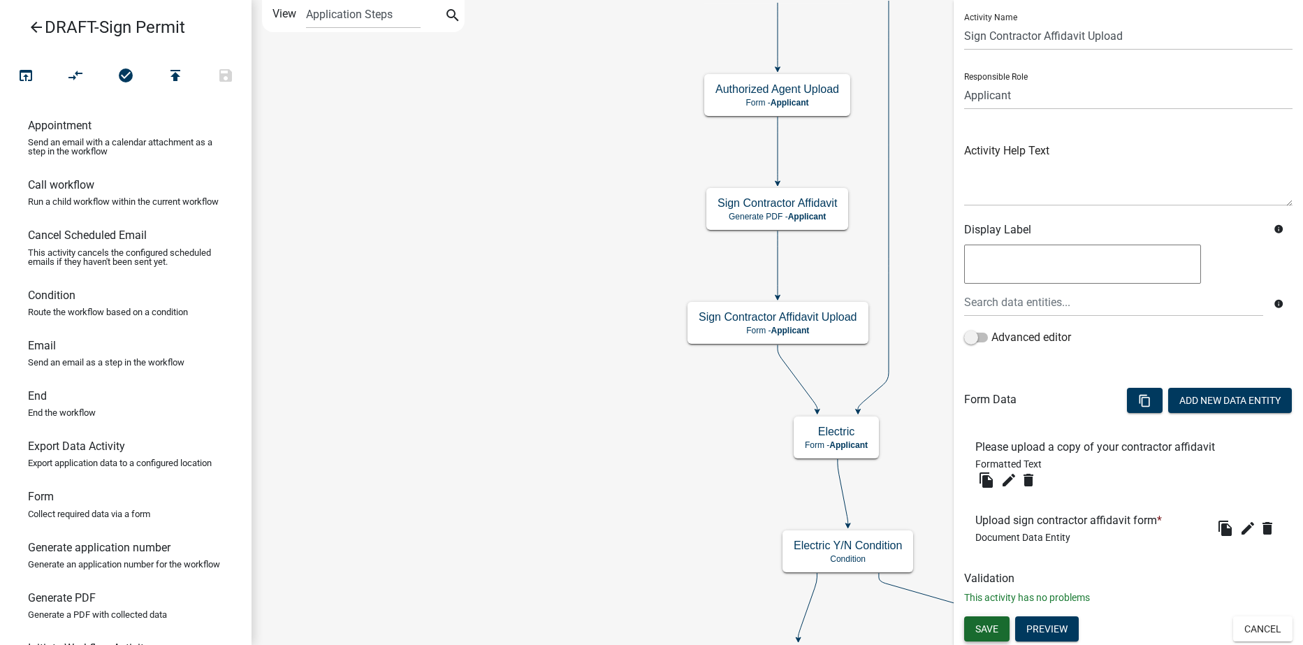
click at [990, 629] on span "Save" at bounding box center [987, 628] width 23 height 11
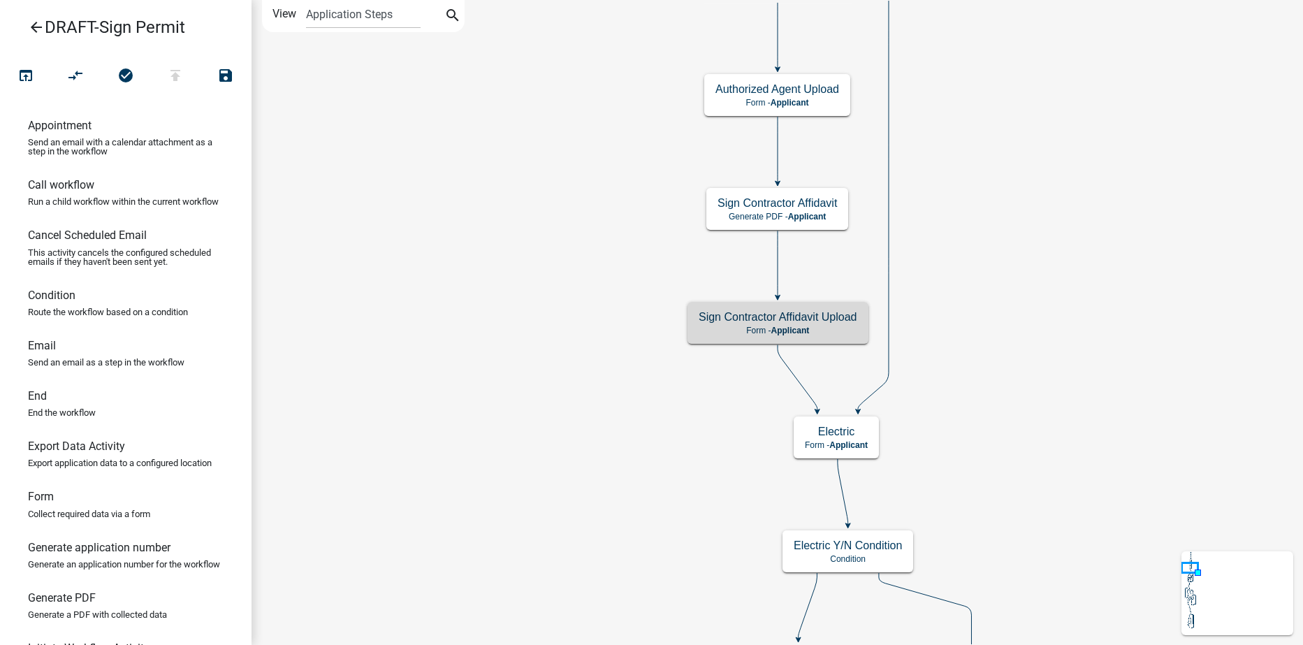
scroll to position [0, 0]
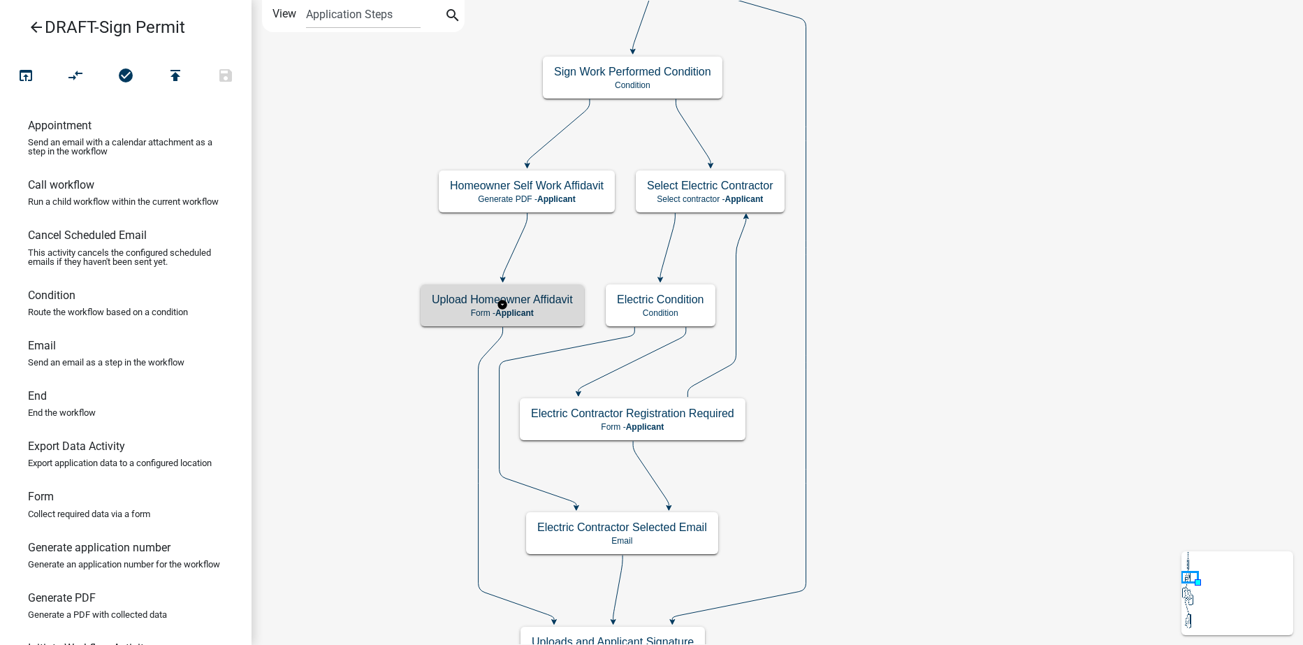
click at [551, 303] on h5 "Upload Homeowner Affidavit" at bounding box center [502, 299] width 141 height 13
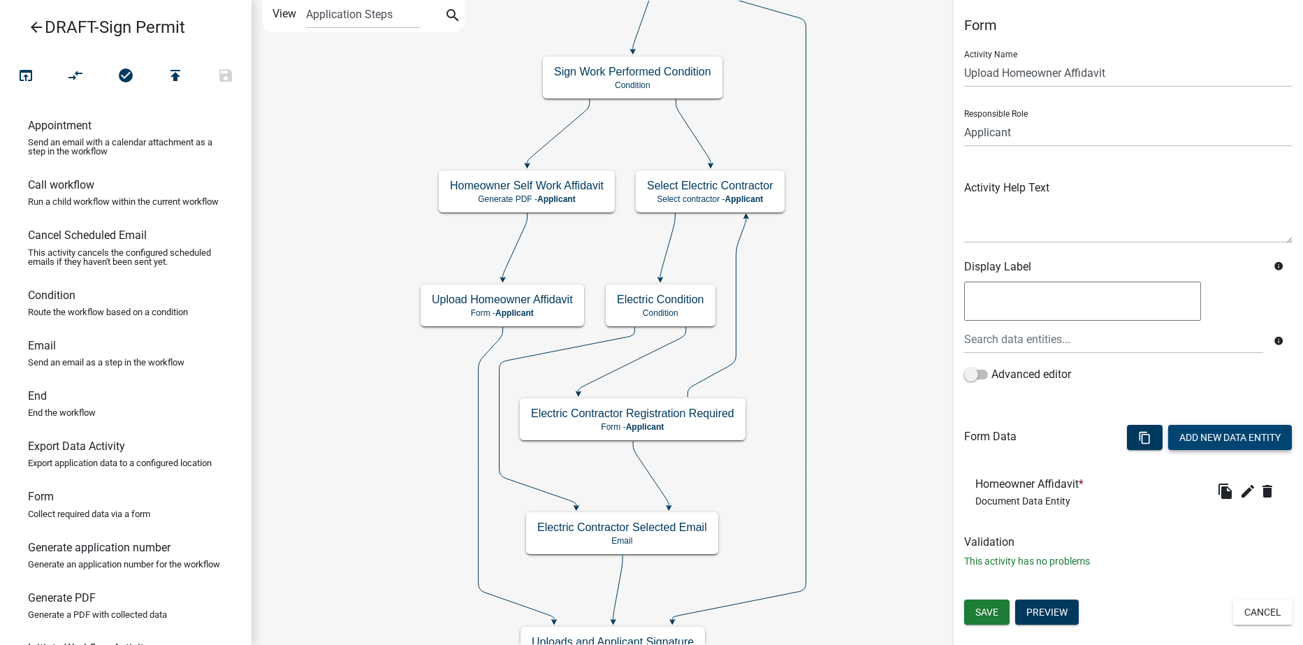
click at [1211, 431] on button "Add New Data Entity" at bounding box center [1231, 437] width 124 height 25
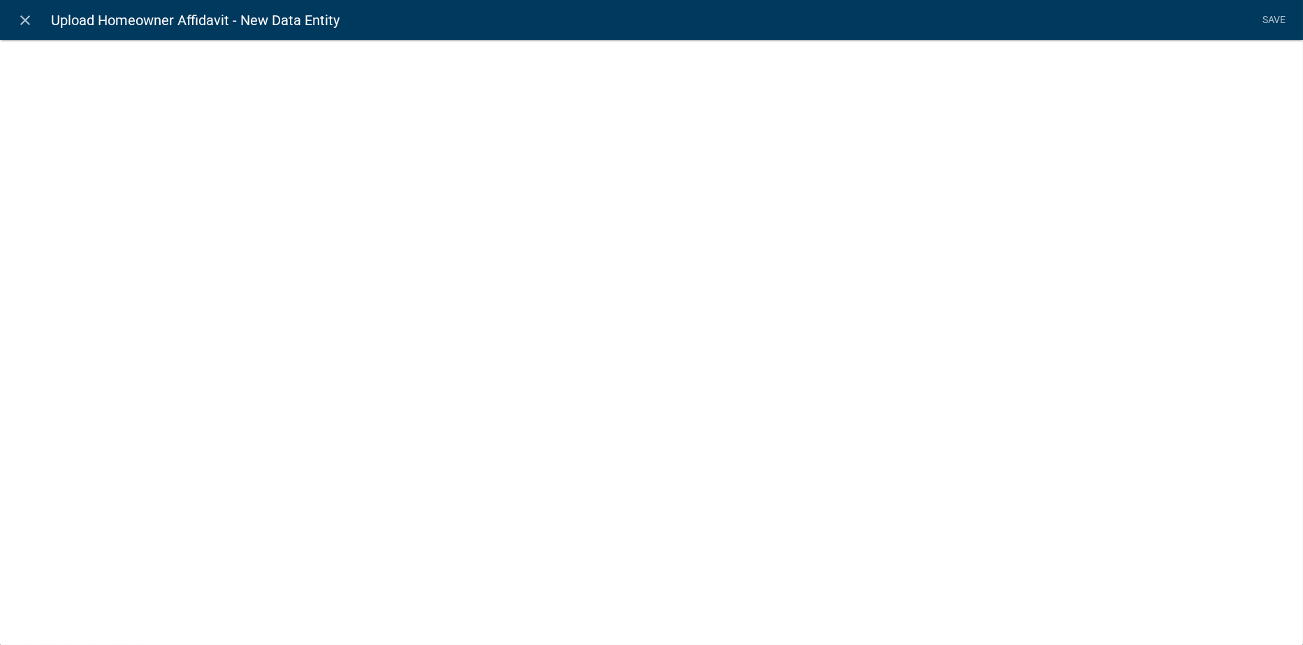
select select
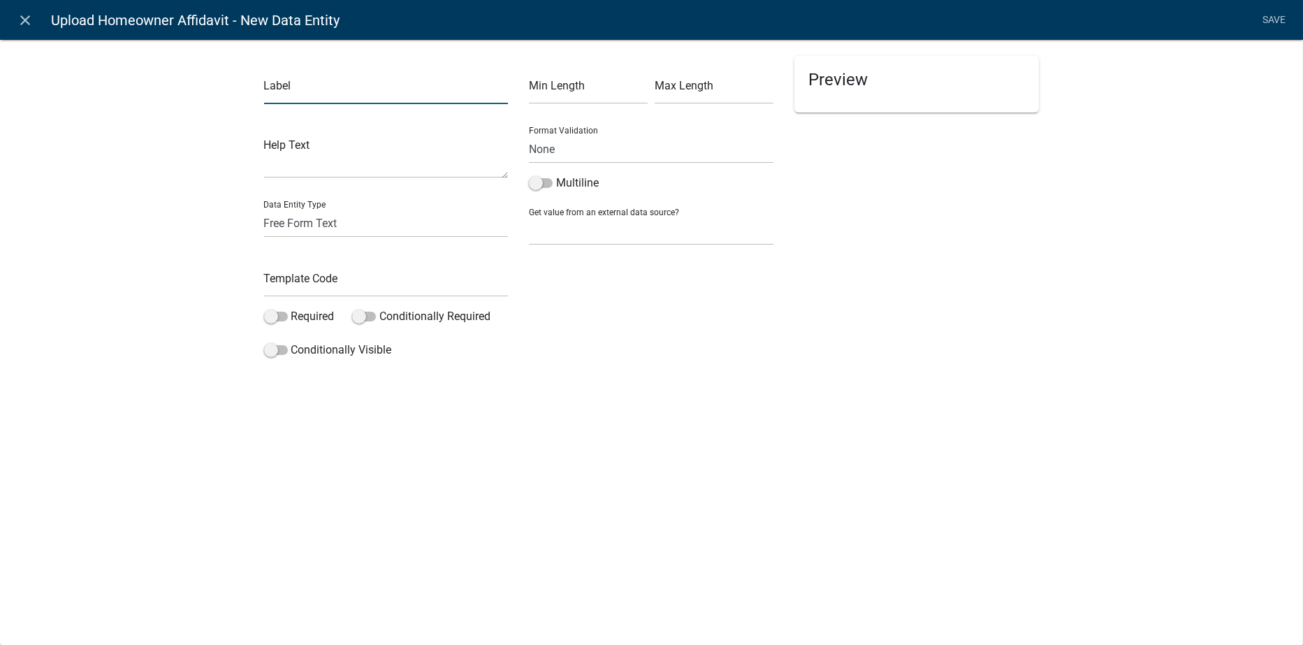
click at [303, 89] on input "text" at bounding box center [386, 89] width 245 height 29
type input "Please upload your sign affidavit form"
click at [285, 221] on select "Free Form Text Document Display Entity Value Fee Numeric Data Date Map Sketch D…" at bounding box center [386, 223] width 245 height 29
select select "rich-text"
click at [264, 209] on select "Free Form Text Document Display Entity Value Fee Numeric Data Date Map Sketch D…" at bounding box center [386, 223] width 245 height 29
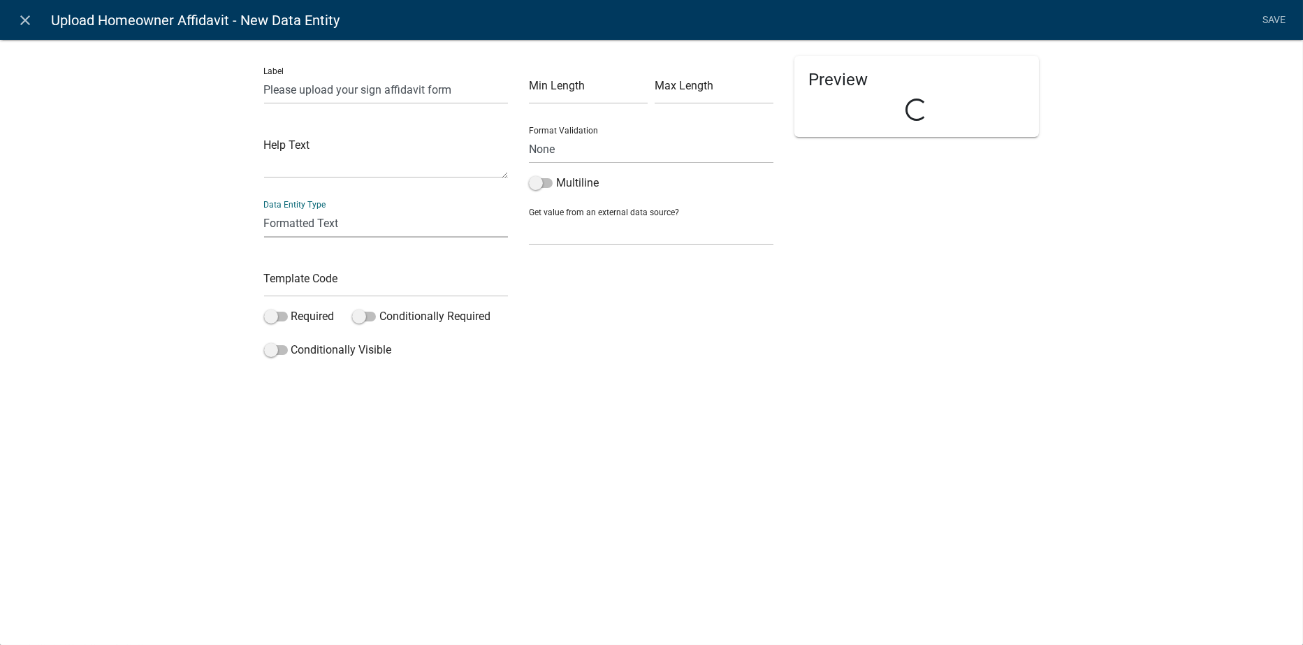
select select "rich-text"
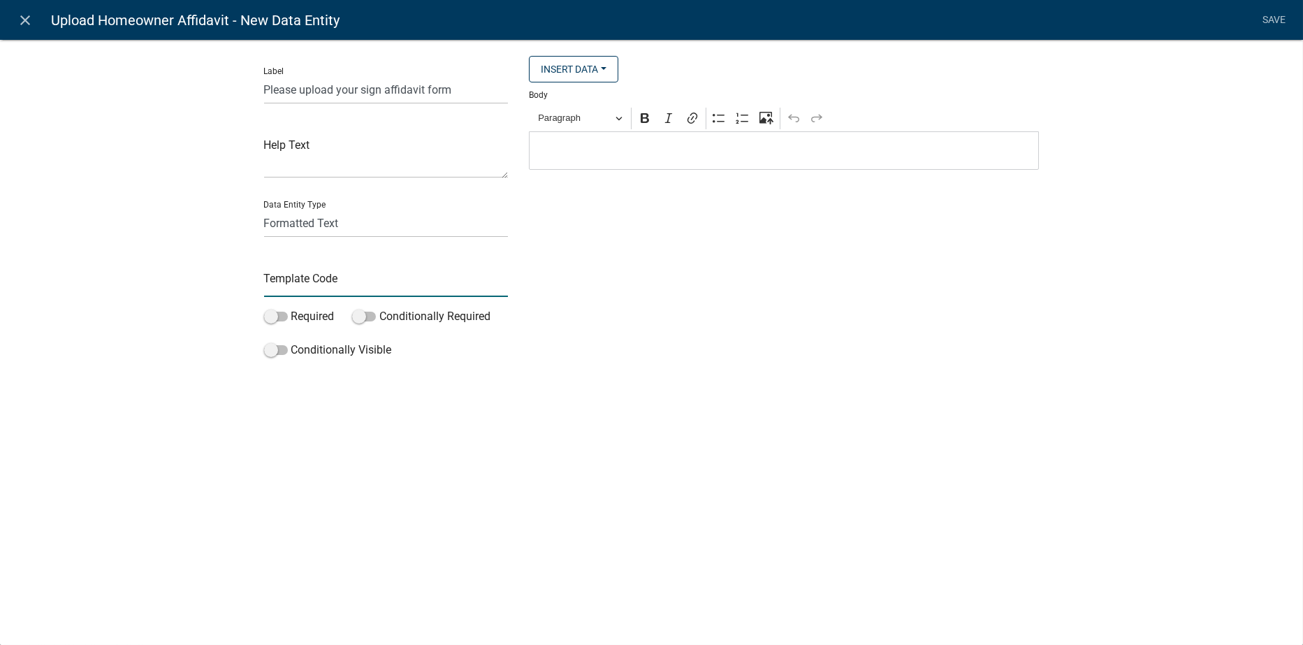
click at [287, 273] on input "text" at bounding box center [386, 282] width 245 height 29
type input "SignAffidavitform"
click at [785, 305] on div "Insert Data Acres Fee Recipients Amperage/Size of Service Panel City Email Addr…" at bounding box center [784, 210] width 531 height 308
drag, startPoint x: 455, startPoint y: 89, endPoint x: 263, endPoint y: 85, distance: 191.5
click at [264, 85] on input "Please upload your sign affidavit form" at bounding box center [386, 89] width 245 height 29
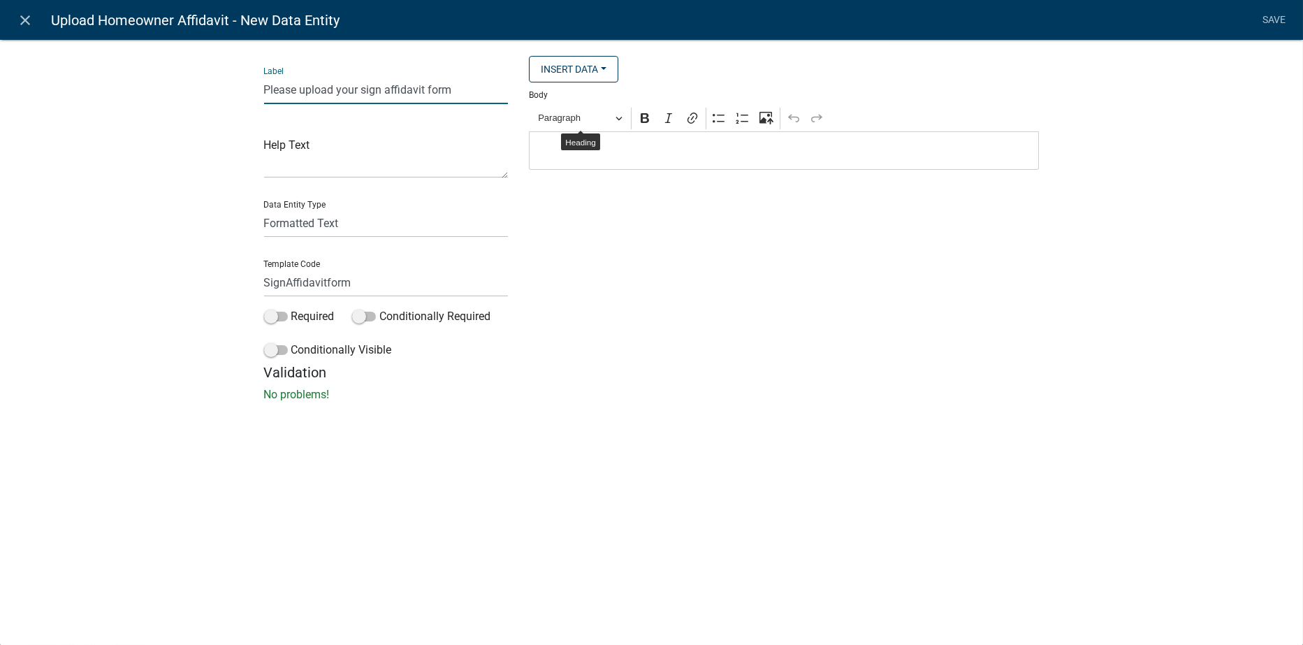
click at [581, 153] on p "Editor editing area: main. Press Alt+0 for help." at bounding box center [785, 151] width 496 height 17
click at [1266, 16] on link "Save" at bounding box center [1274, 20] width 35 height 27
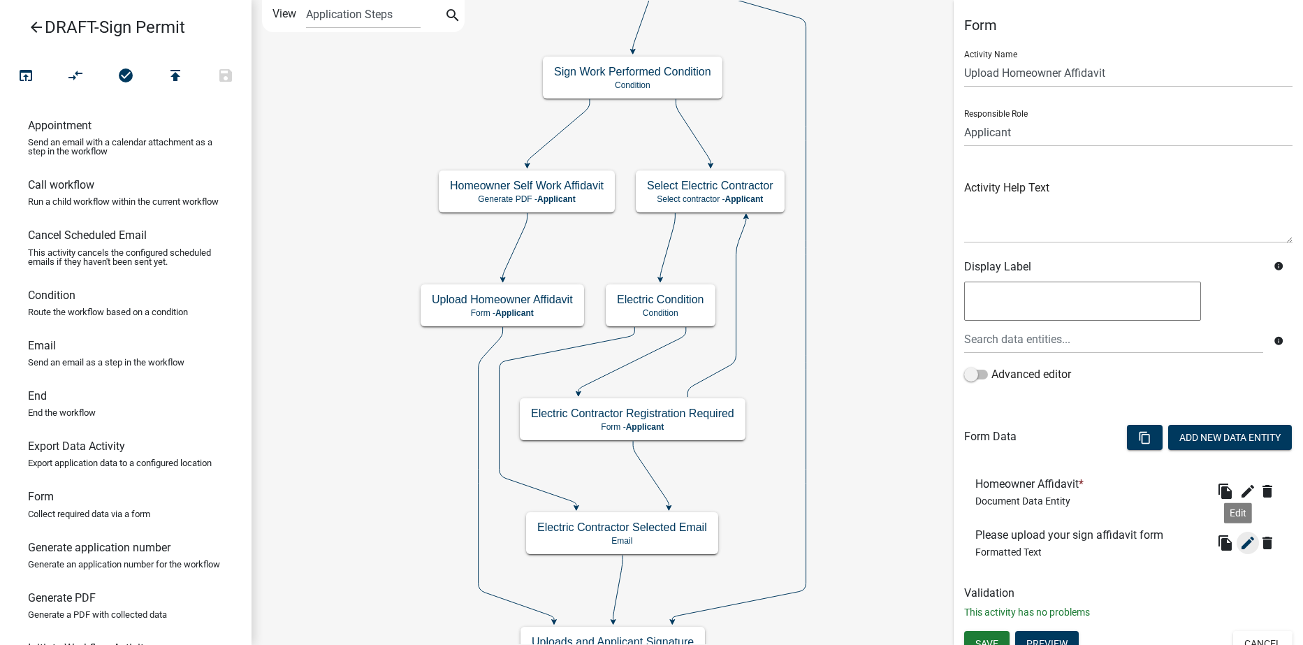
click at [1240, 545] on icon "edit" at bounding box center [1248, 543] width 17 height 17
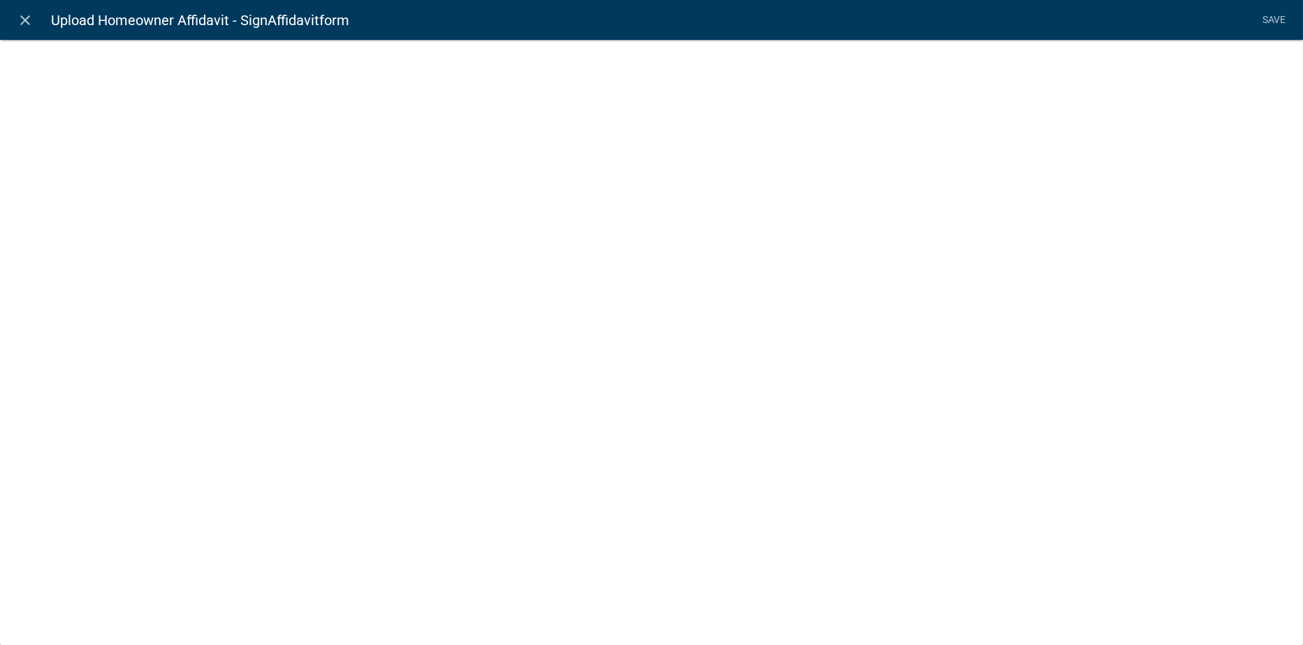
select select "rich-text"
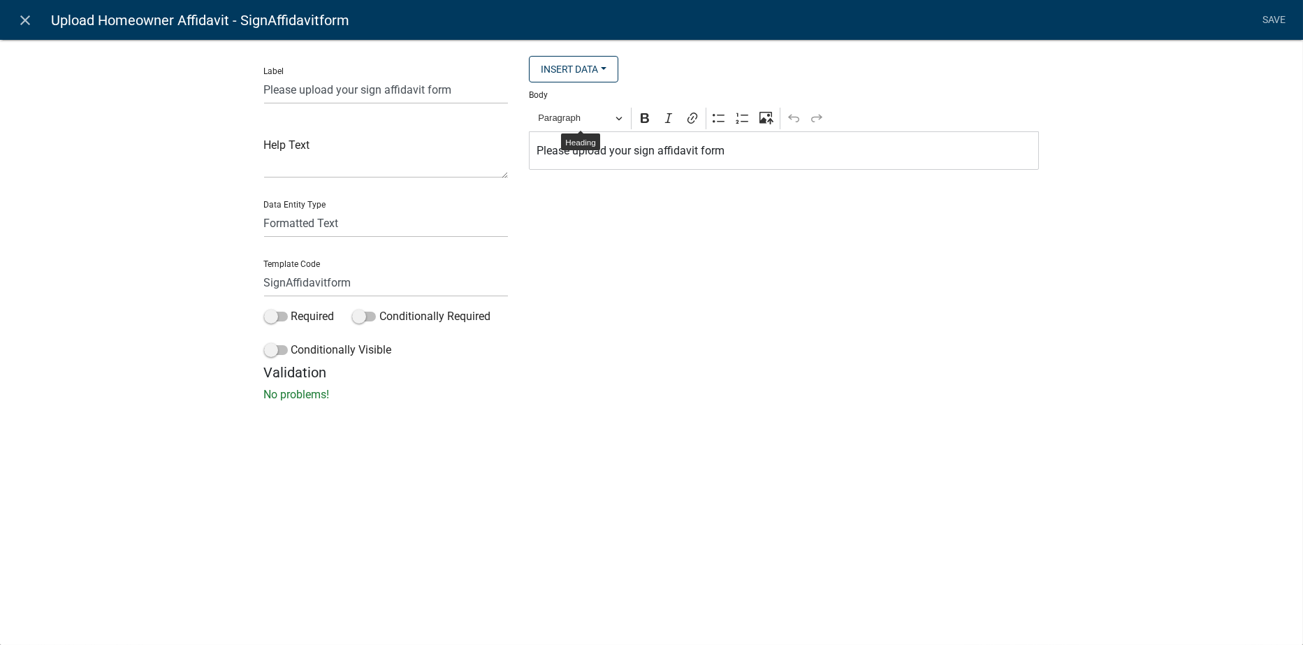
click at [656, 150] on p "Please upload your sign affidavit form" at bounding box center [785, 151] width 496 height 17
click at [749, 150] on p "Please upload your Home Owner Affidavit form" at bounding box center [785, 151] width 496 height 17
click at [769, 150] on p "Please upload your Home Owner Affidavit Form" at bounding box center [785, 151] width 496 height 17
drag, startPoint x: 634, startPoint y: 152, endPoint x: 776, endPoint y: 154, distance: 142.6
click at [776, 154] on p "Please upload your Home Owner Affidavit Form." at bounding box center [785, 151] width 496 height 17
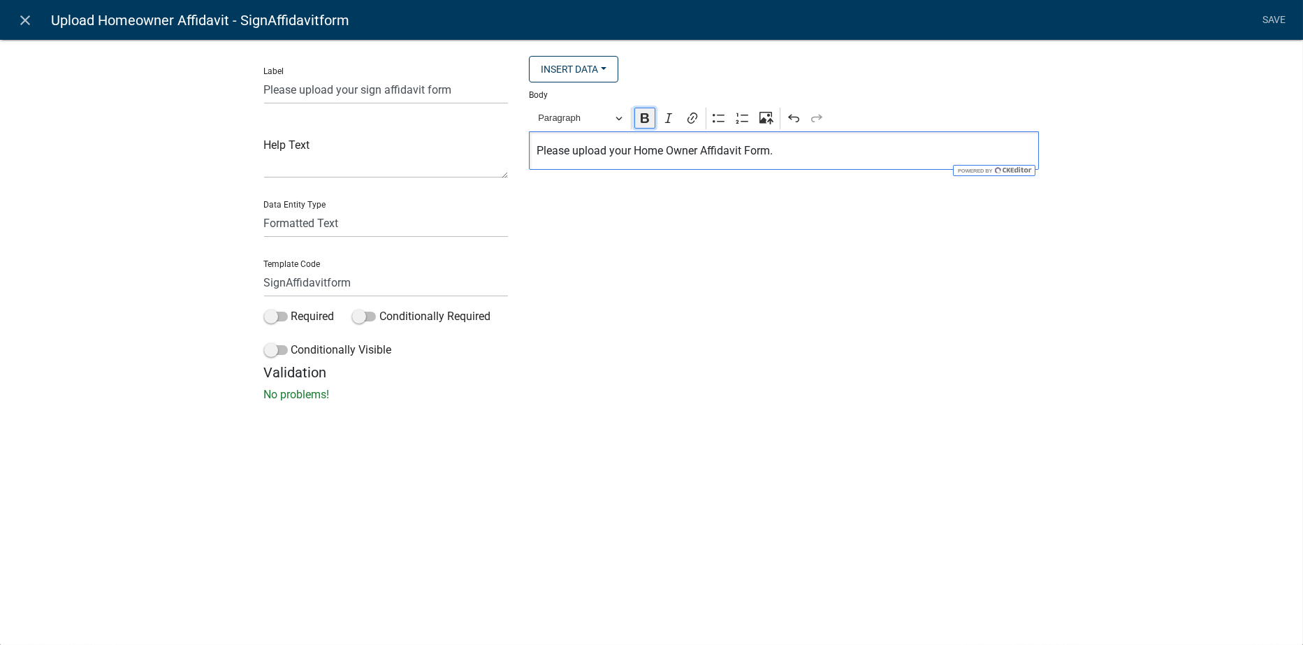
click at [649, 122] on icon "Editor toolbar" at bounding box center [645, 118] width 8 height 10
click at [628, 121] on button "Paragraph" at bounding box center [580, 119] width 96 height 22
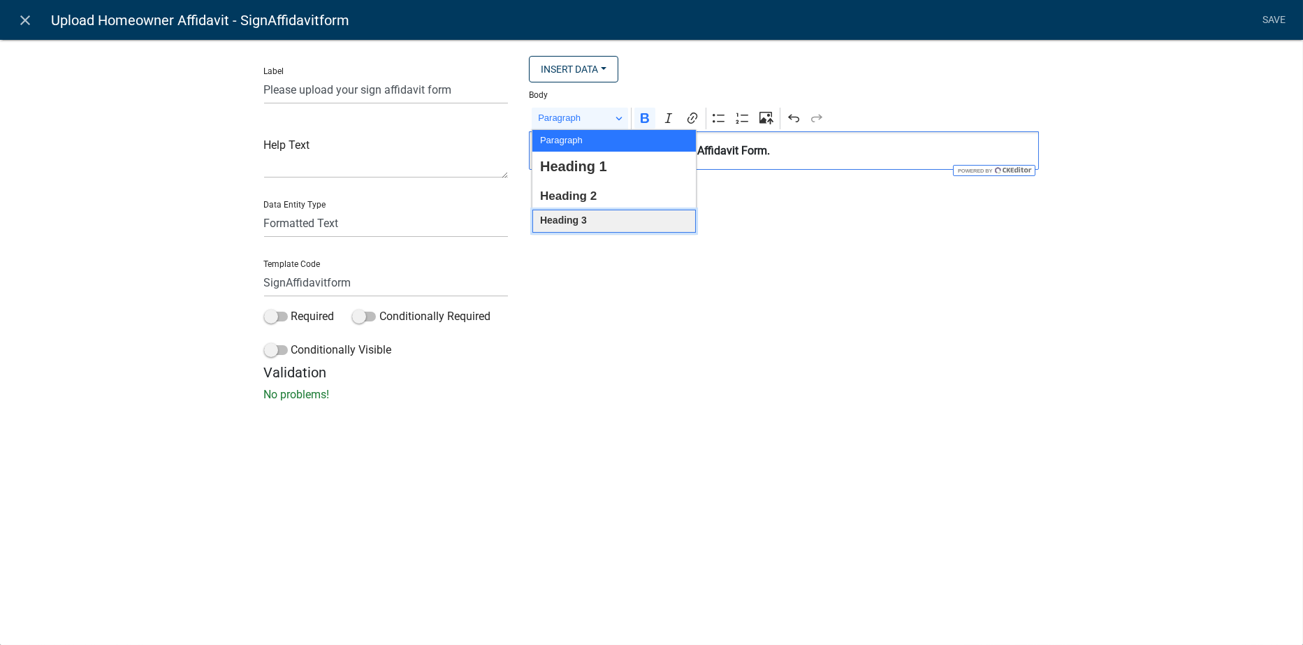
click at [591, 225] on button "Heading 3" at bounding box center [615, 221] width 164 height 23
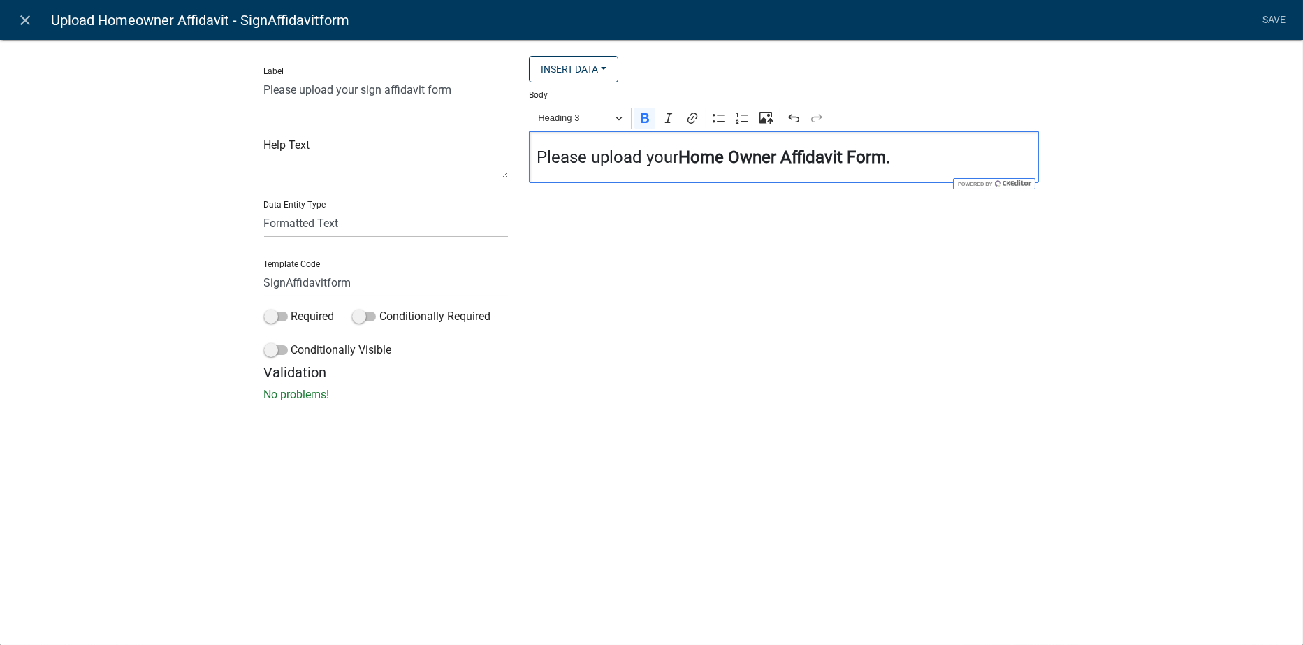
click at [945, 152] on h4 "Please upload your Home Owner Affidavit Form." at bounding box center [785, 157] width 496 height 20
click at [382, 89] on input "Please upload your sign affidavit form" at bounding box center [386, 89] width 245 height 29
type input "Please upload your sign home owner affidavit form"
click at [890, 467] on div "close Upload Homeowner Affidavit - SignAffidavitform Save Label Please upload y…" at bounding box center [651, 322] width 1303 height 645
click at [1275, 21] on link "Save" at bounding box center [1274, 20] width 35 height 27
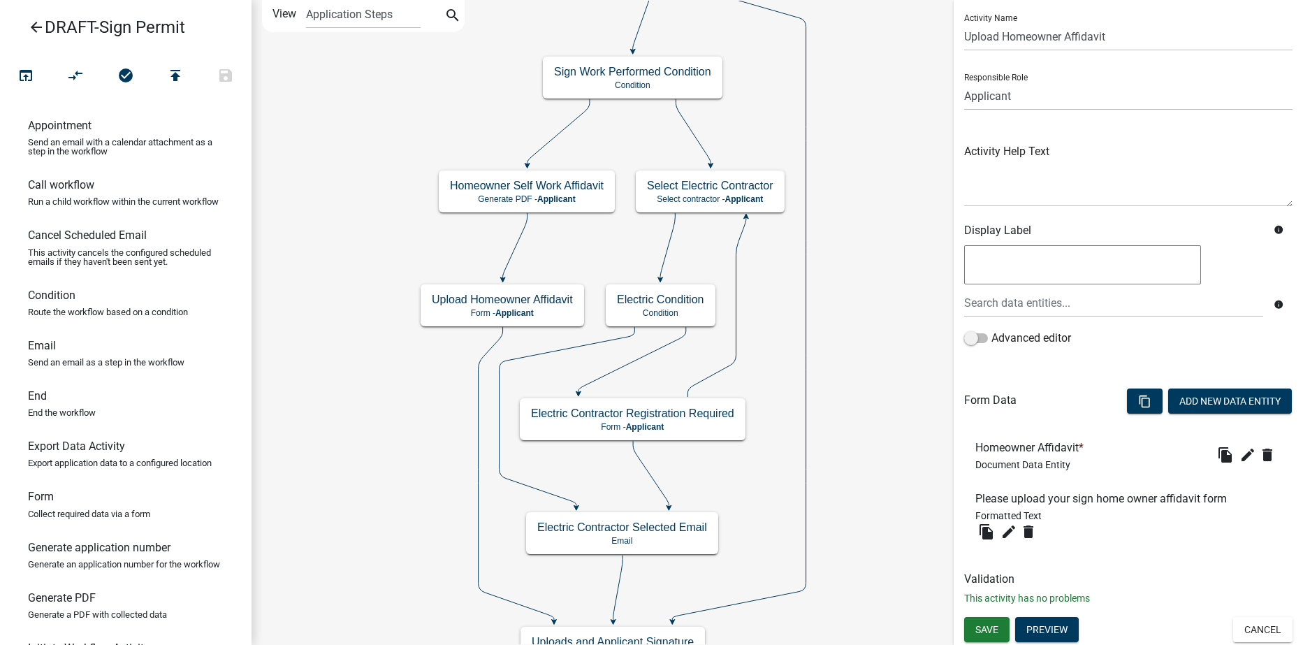
scroll to position [37, 0]
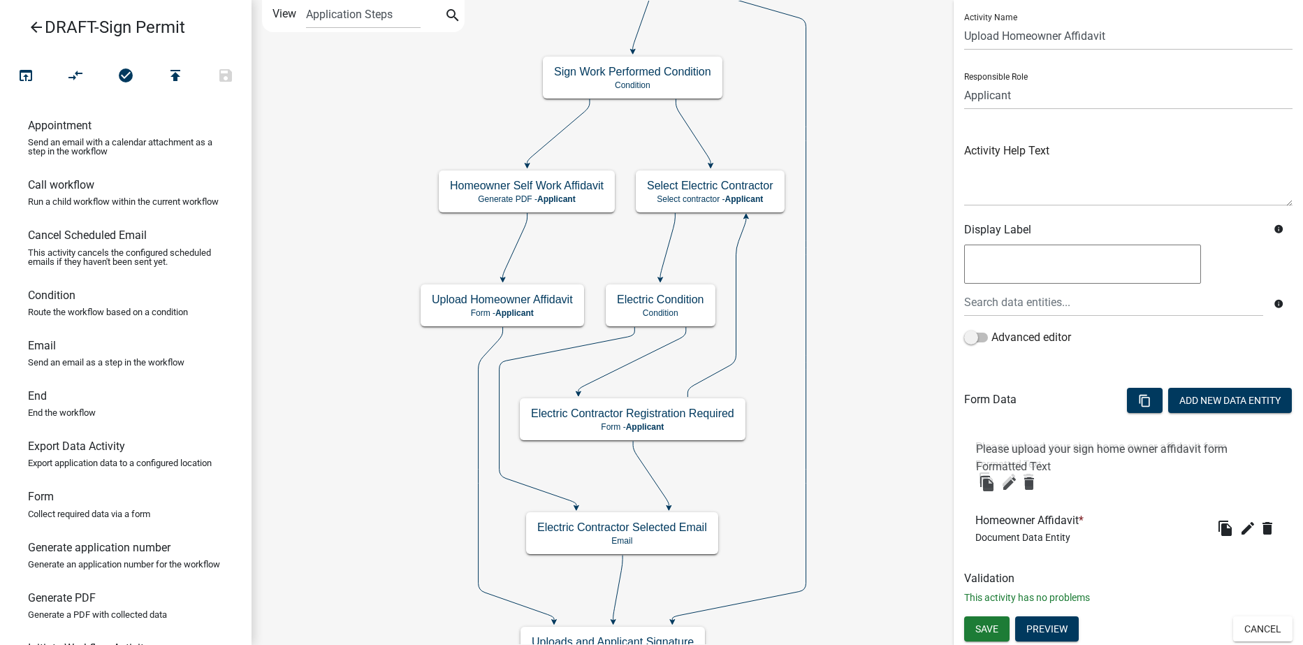
drag, startPoint x: 1078, startPoint y: 494, endPoint x: 1078, endPoint y: 426, distance: 67.8
click at [982, 623] on span "Save" at bounding box center [987, 628] width 23 height 11
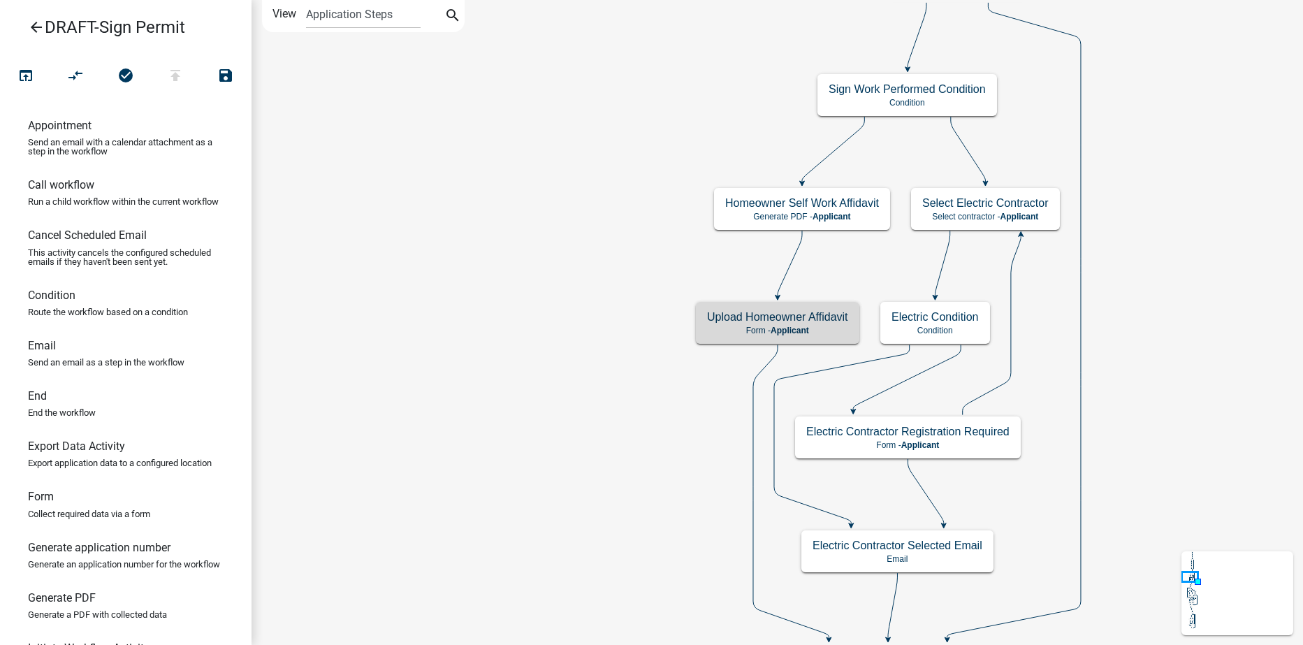
scroll to position [0, 0]
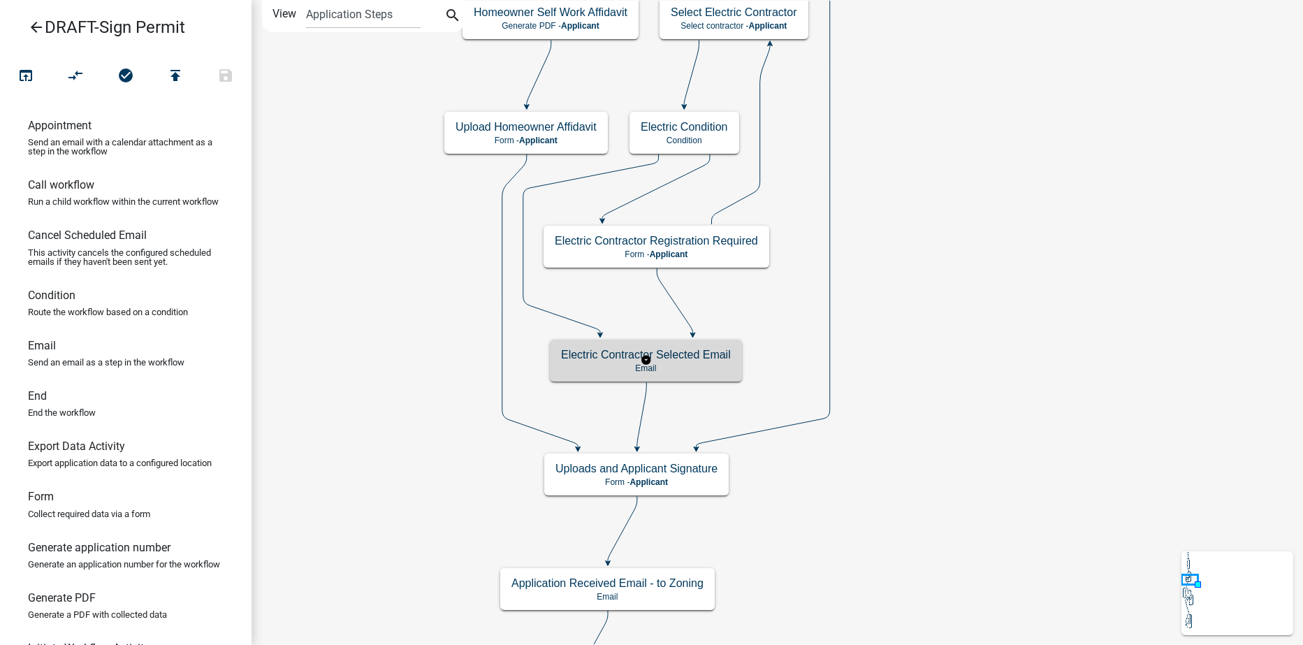
click at [605, 363] on p "Email" at bounding box center [646, 368] width 170 height 10
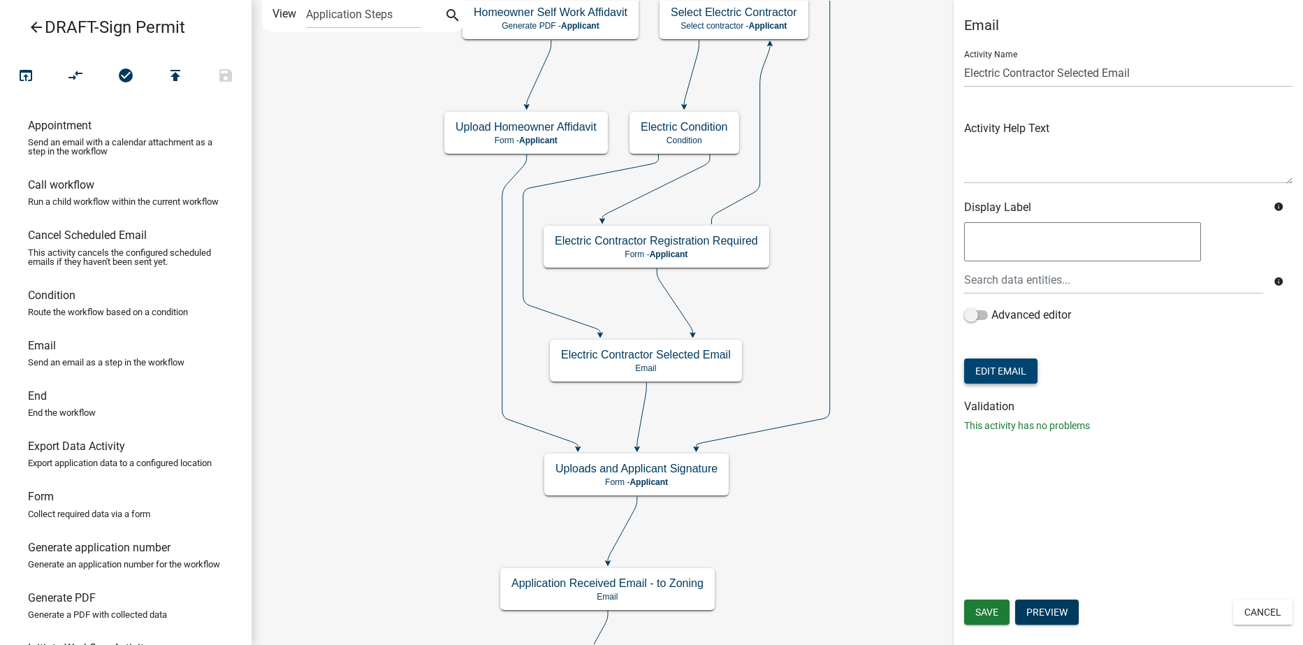
click at [992, 366] on button "Edit Email" at bounding box center [1000, 371] width 73 height 25
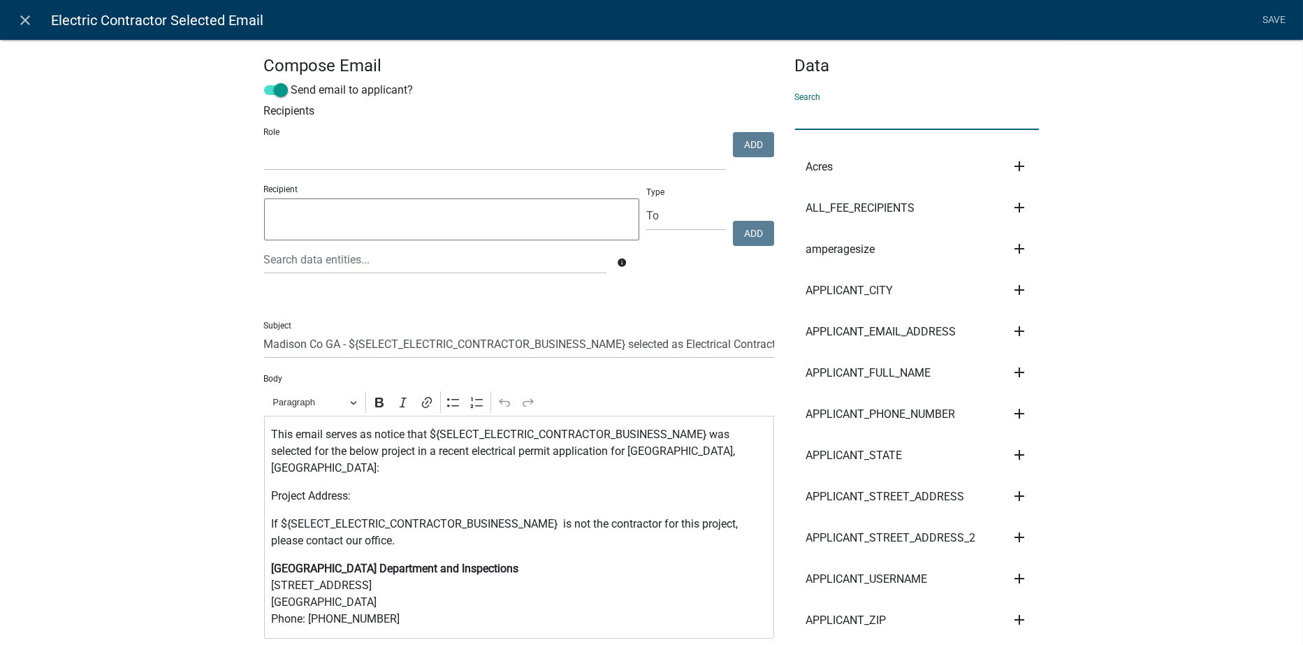
click at [844, 106] on input "text" at bounding box center [917, 115] width 245 height 29
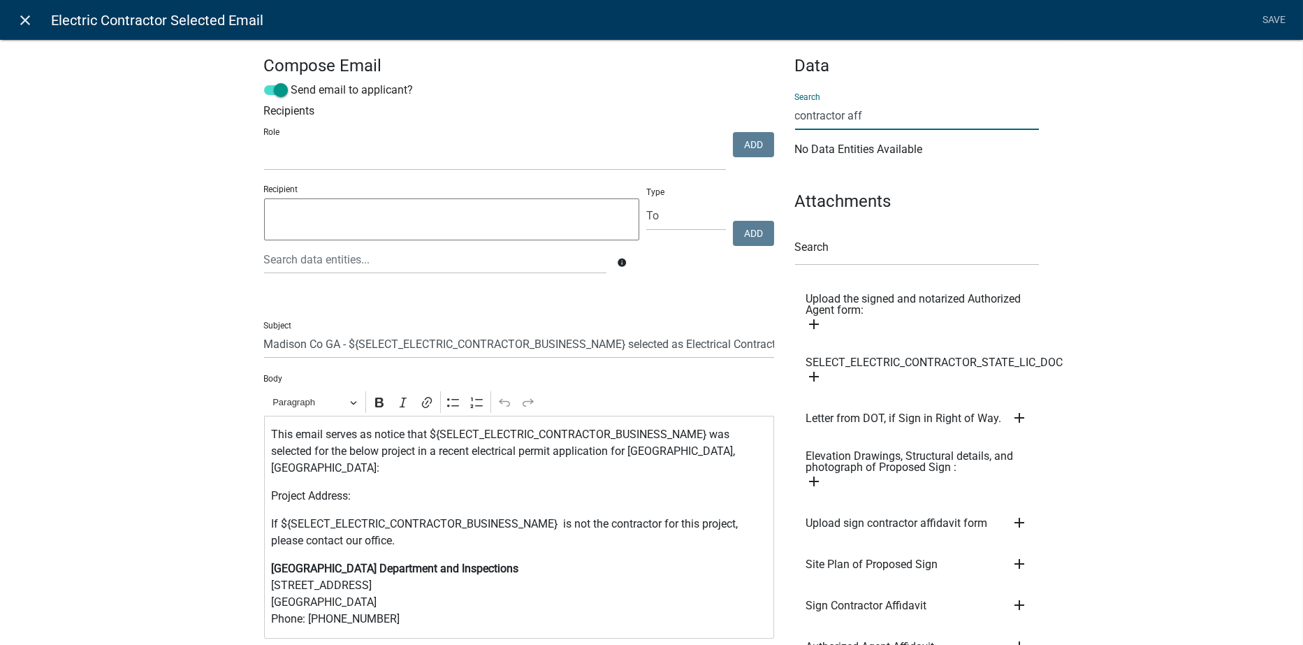
type input "contractor aff"
click at [24, 14] on icon "close" at bounding box center [25, 20] width 17 height 17
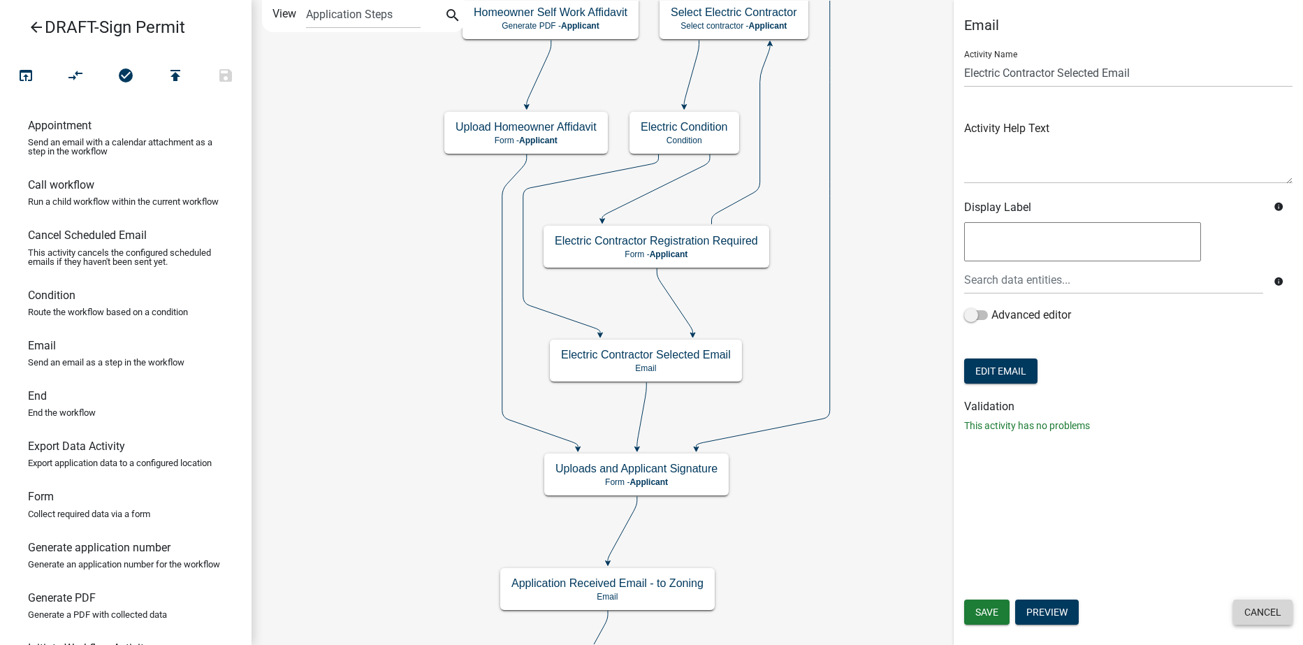
click at [1258, 608] on button "Cancel" at bounding box center [1263, 612] width 59 height 25
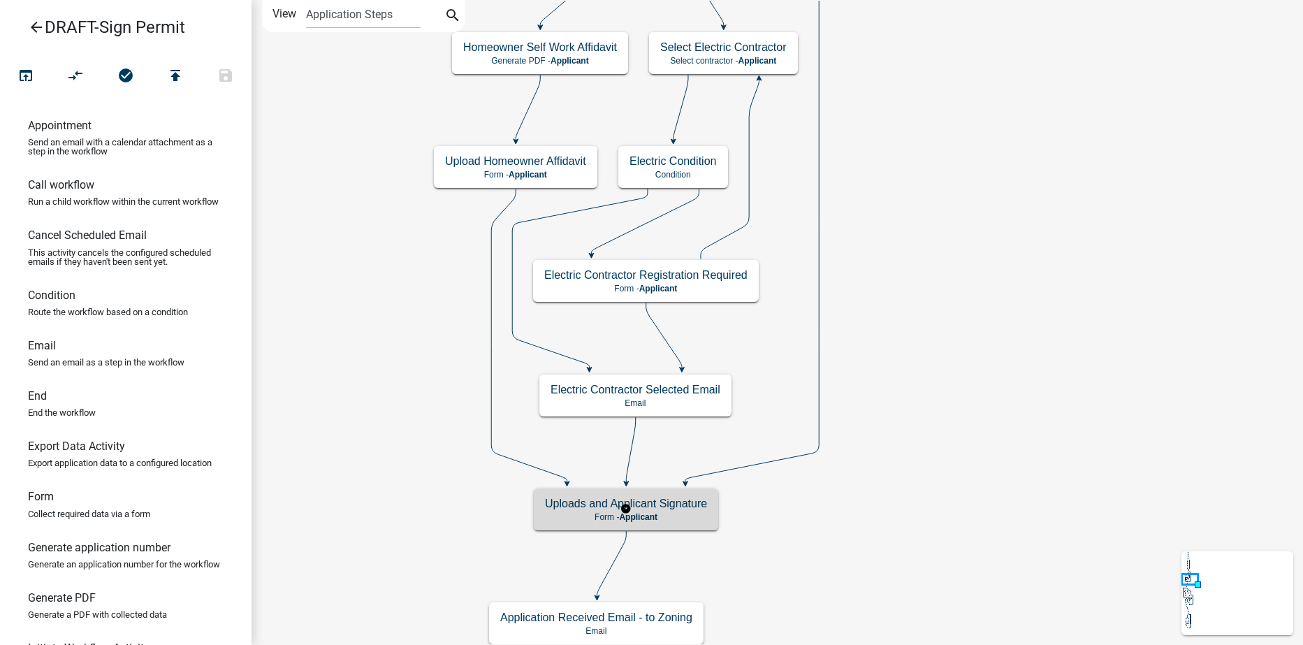
click at [656, 509] on h5 "Uploads and Applicant Signature" at bounding box center [626, 503] width 162 height 13
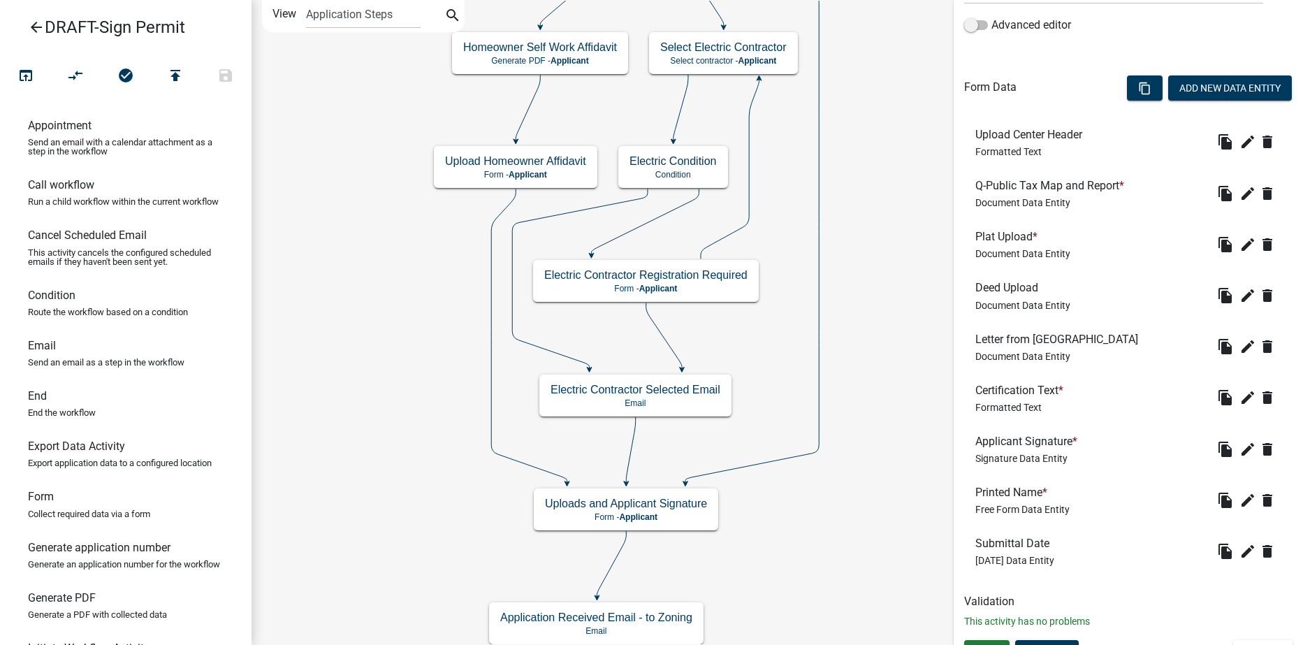
scroll to position [373, 0]
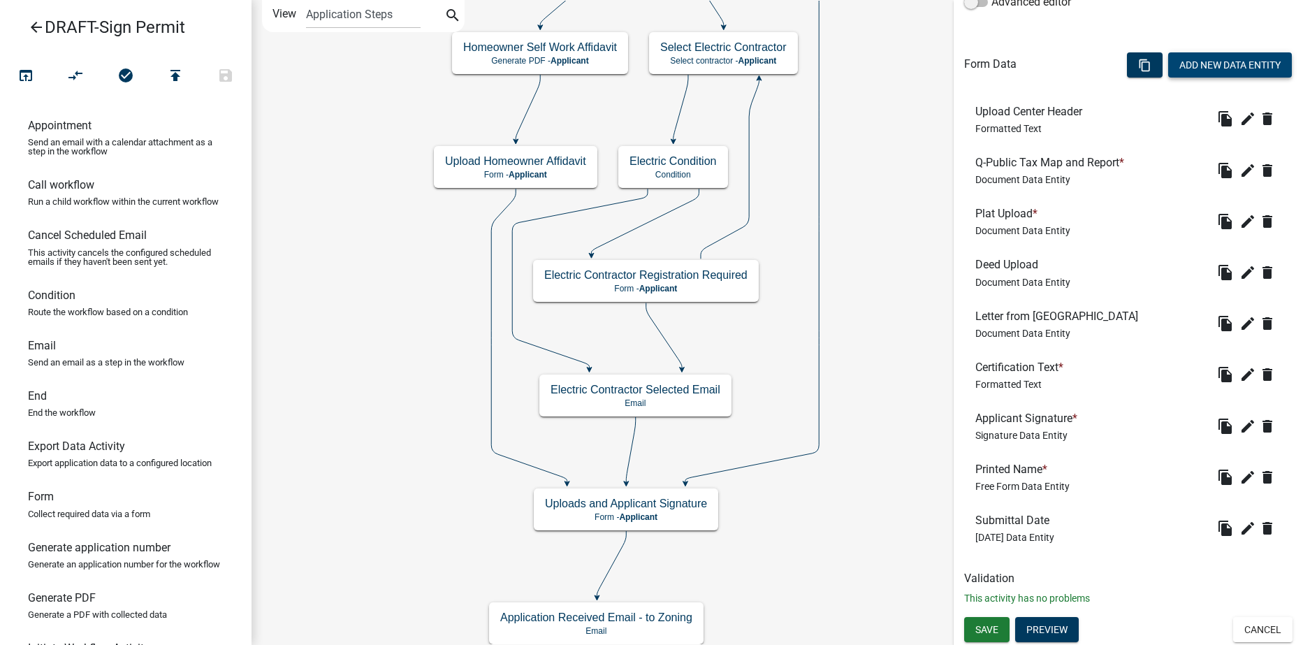
click at [1201, 57] on button "Add New Data Entity" at bounding box center [1231, 64] width 124 height 25
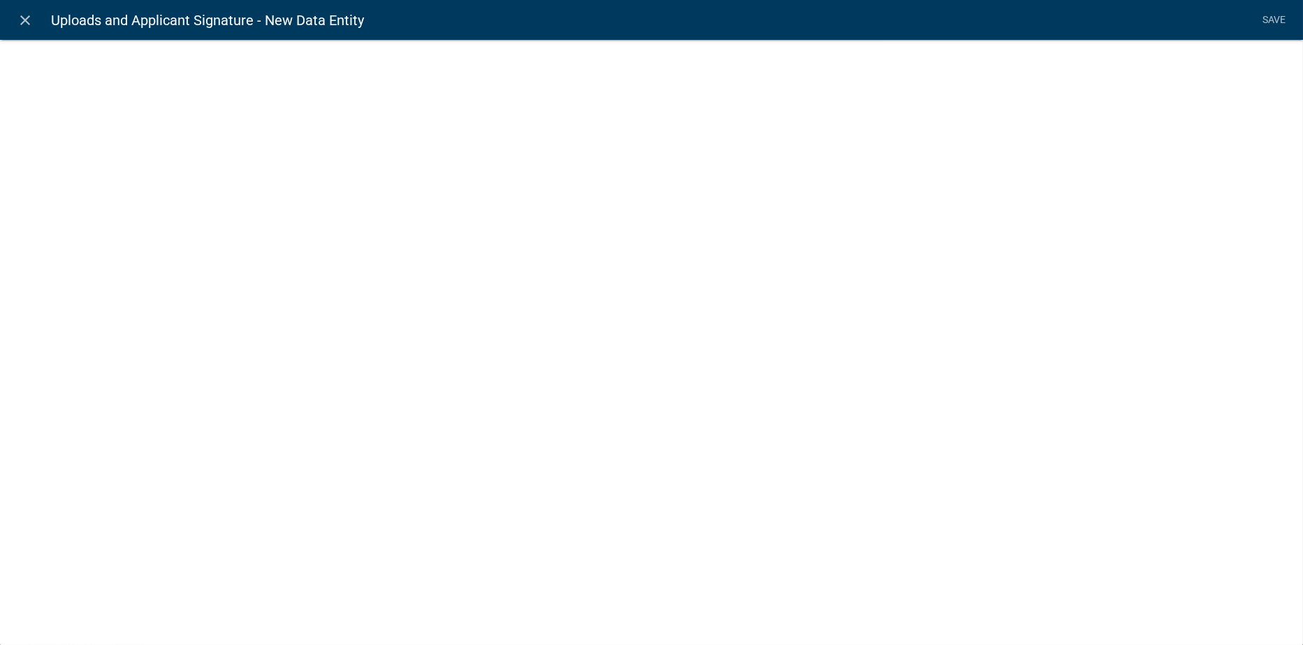
select select
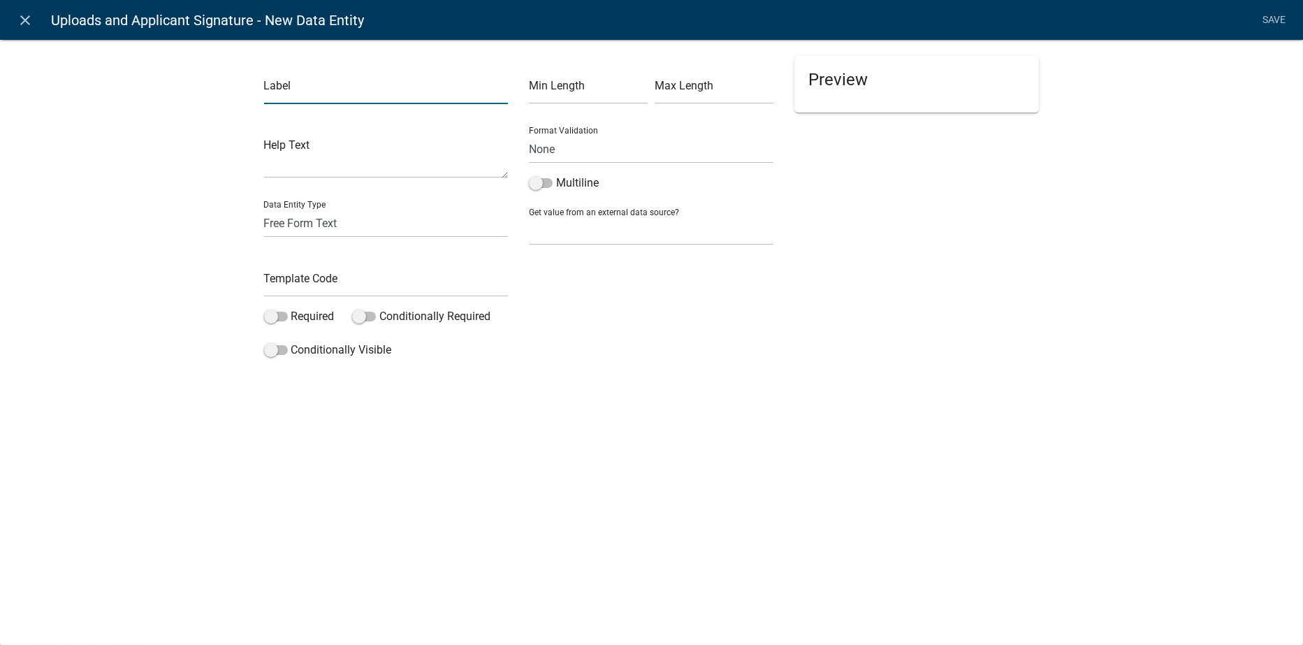
click at [283, 87] on input "text" at bounding box center [386, 89] width 245 height 29
type input "Electrical Contractor Affidavit Form"
click at [291, 217] on select "Free Form Text Document Display Entity Value Fee Numeric Data Date Map Sketch D…" at bounding box center [386, 223] width 245 height 29
select select "document"
click at [264, 209] on select "Free Form Text Document Display Entity Value Fee Numeric Data Date Map Sketch D…" at bounding box center [386, 223] width 245 height 29
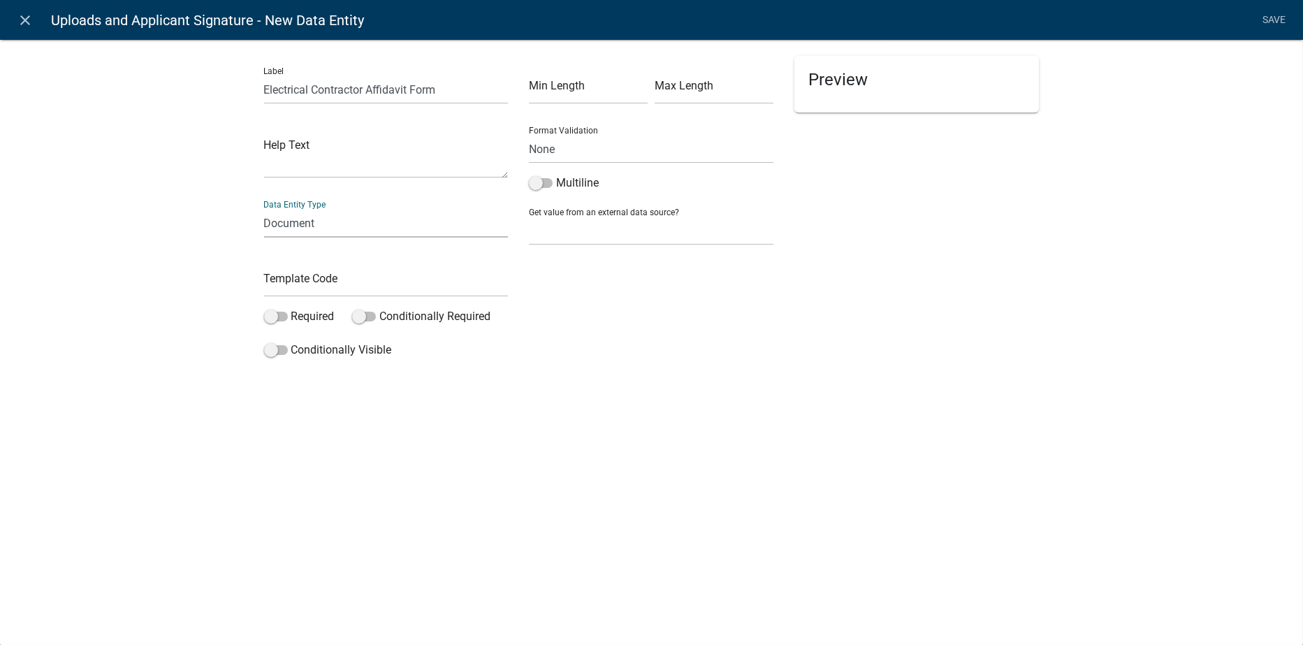
select select "document"
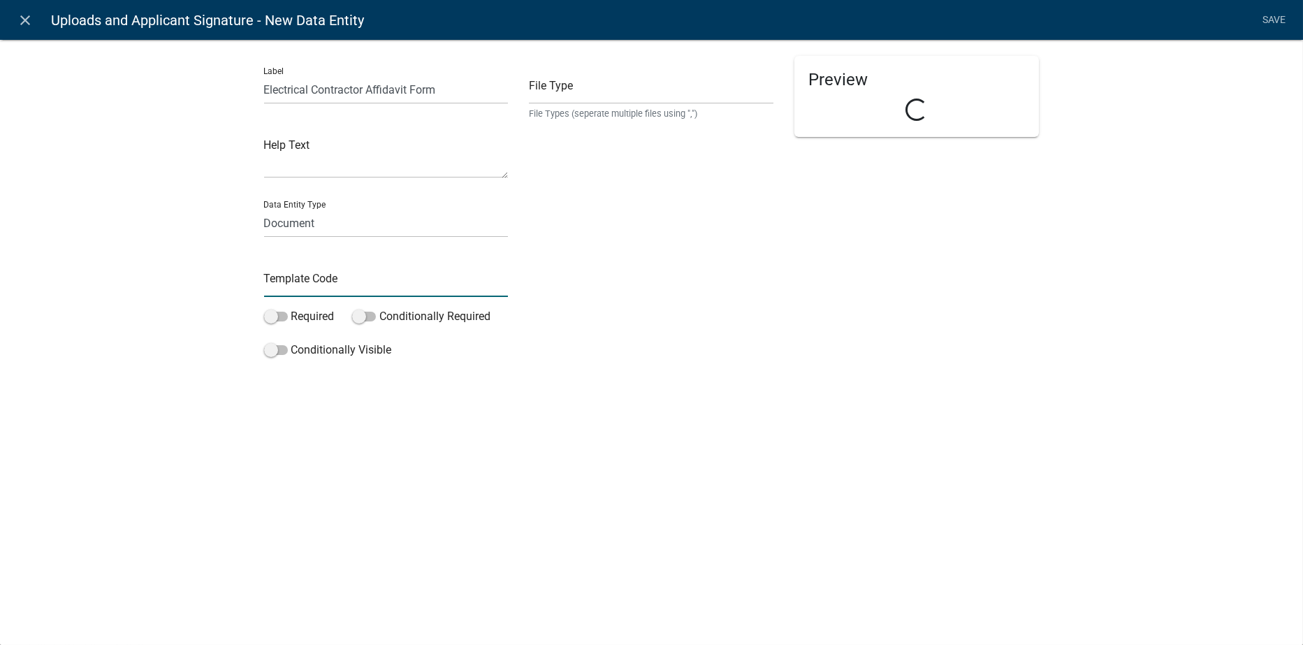
click at [289, 273] on input "text" at bounding box center [386, 282] width 245 height 29
type input "Electricalaffdaffidavit"
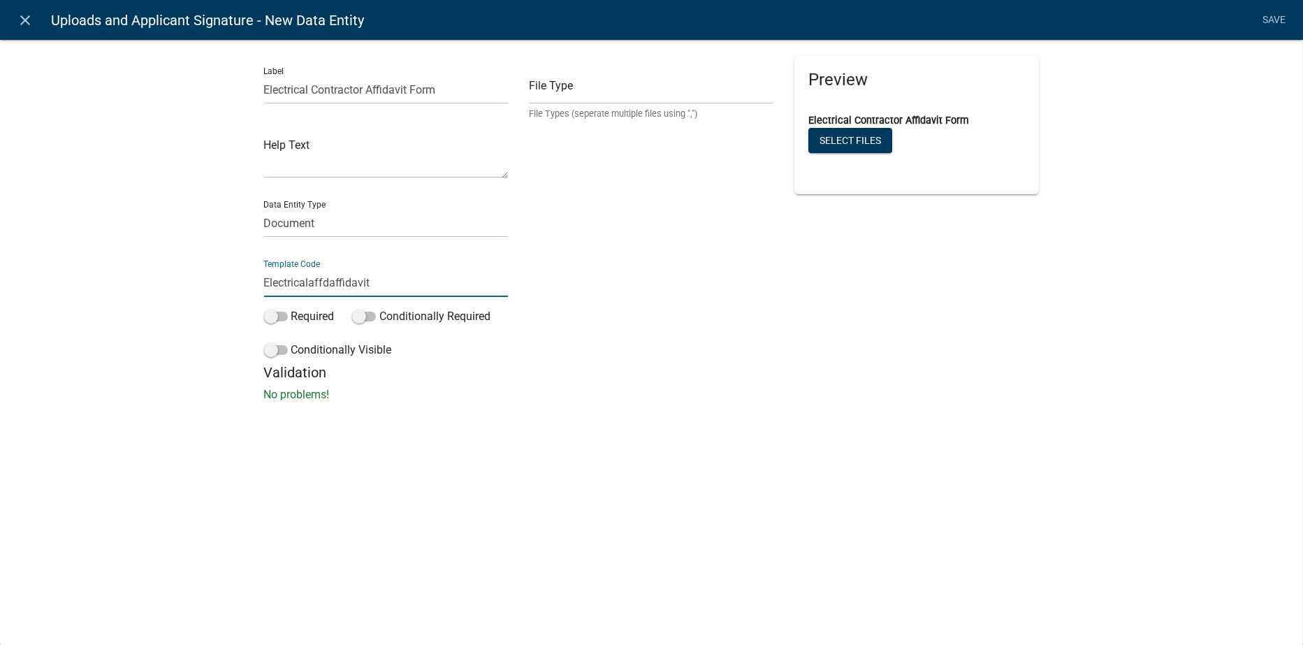
click at [830, 299] on div "Preview Electrical Contractor Affidavit Form Select files" at bounding box center [917, 210] width 266 height 308
click at [582, 86] on input "text" at bounding box center [651, 89] width 245 height 29
type input "pdf,jpeg,jpg,xls,doc,docx,xlsx"
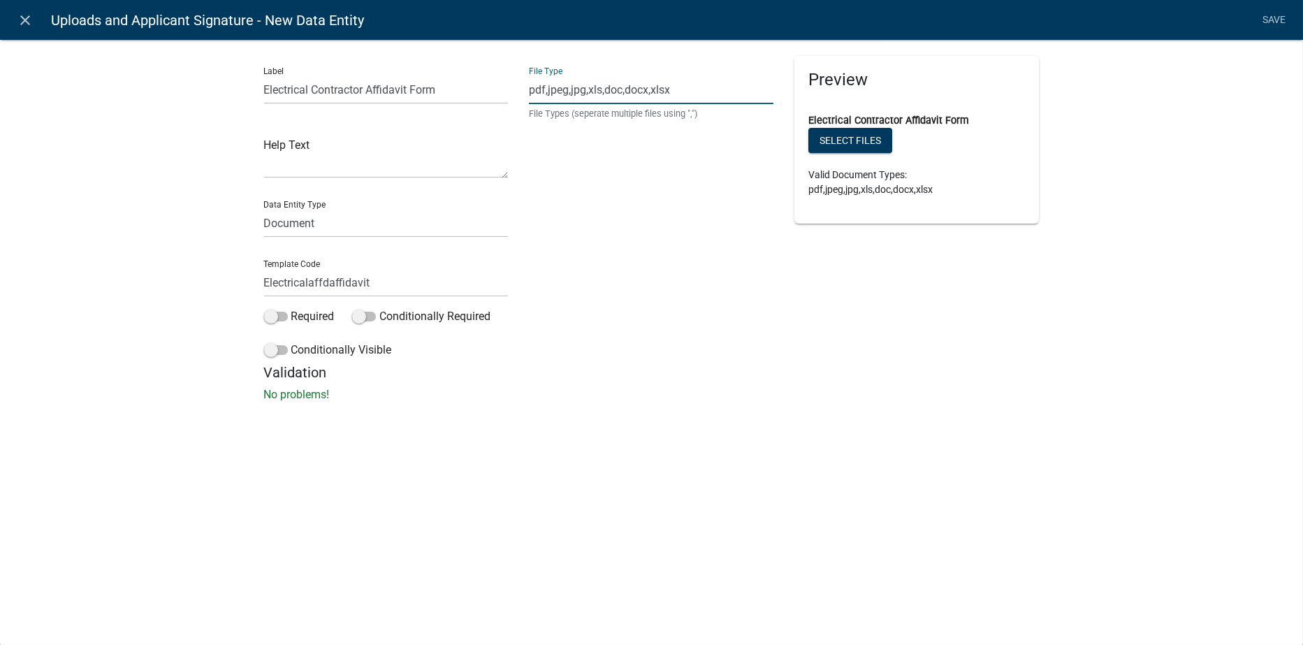
click at [686, 89] on input "pdf,jpeg,jpg,xls,doc,docx,xlsx" at bounding box center [651, 89] width 245 height 29
click at [705, 380] on h5 "Validation" at bounding box center [652, 372] width 776 height 17
drag, startPoint x: 376, startPoint y: 282, endPoint x: 311, endPoint y: 287, distance: 65.2
click at [311, 287] on input "Electricalaffdaffidavit" at bounding box center [386, 282] width 245 height 29
type input "Electricalaffidavit"
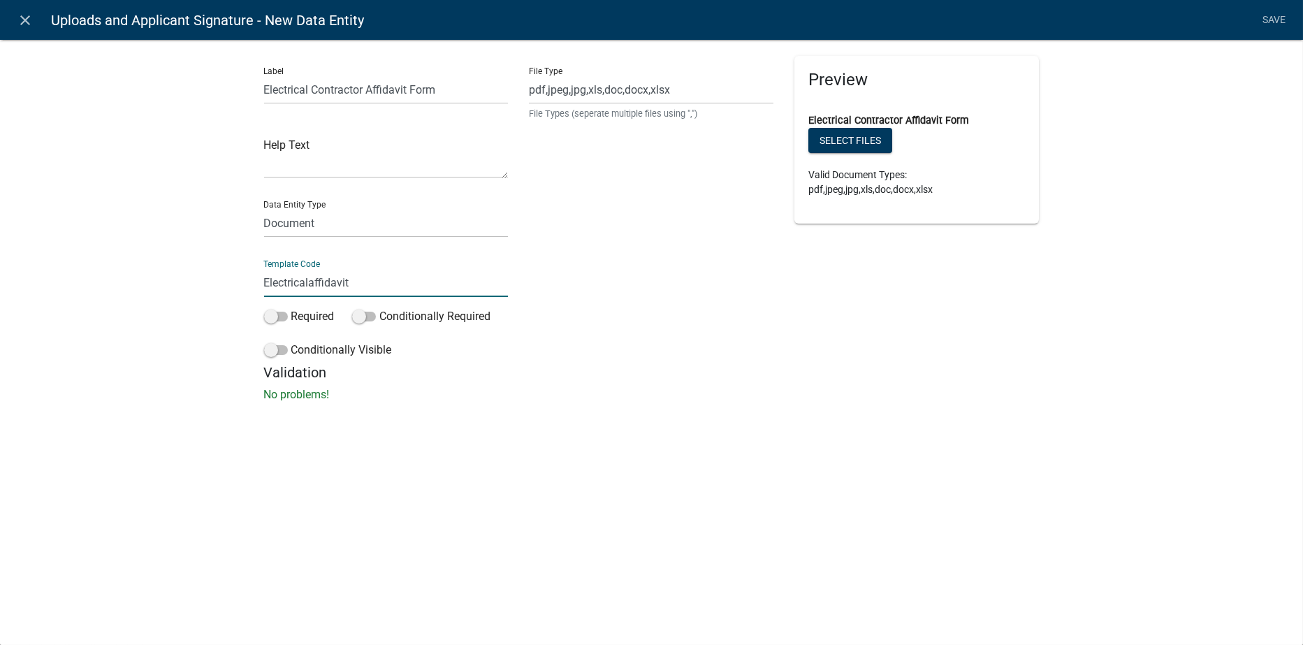
click at [686, 409] on div "Label Electrical Contractor Affidavit Form Help Text Data Entity Type Free Form…" at bounding box center [651, 225] width 1303 height 416
click at [1274, 17] on link "Save" at bounding box center [1274, 20] width 35 height 27
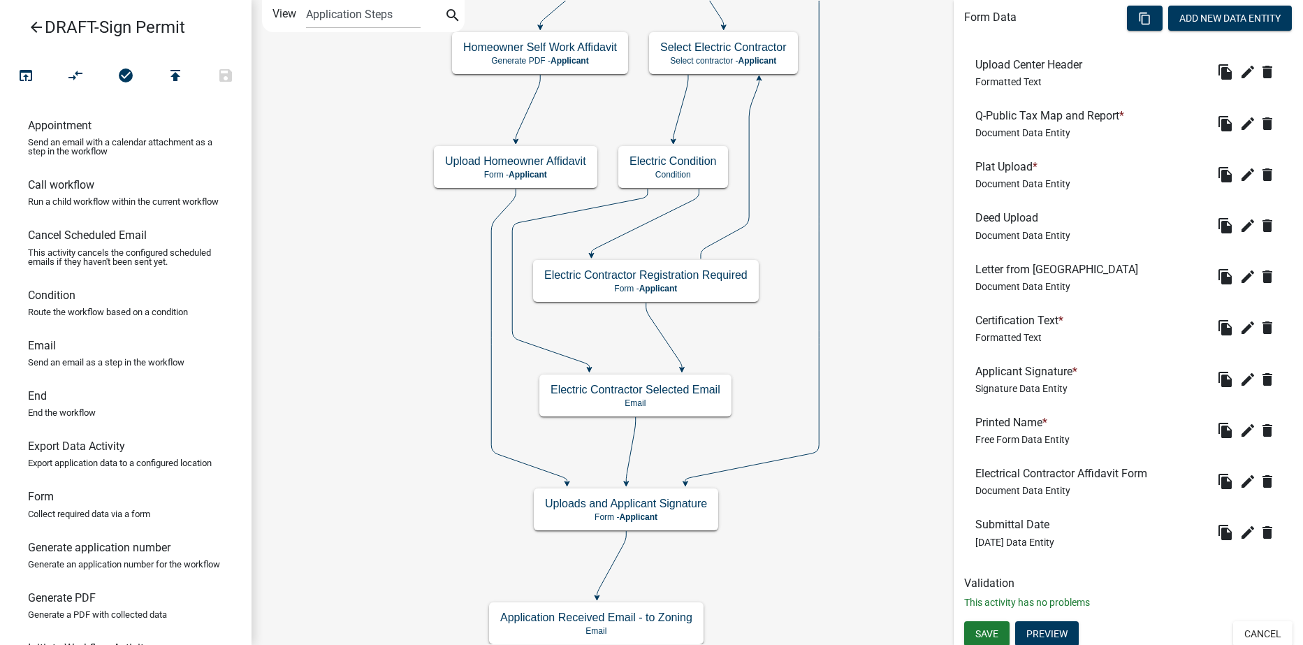
scroll to position [424, 0]
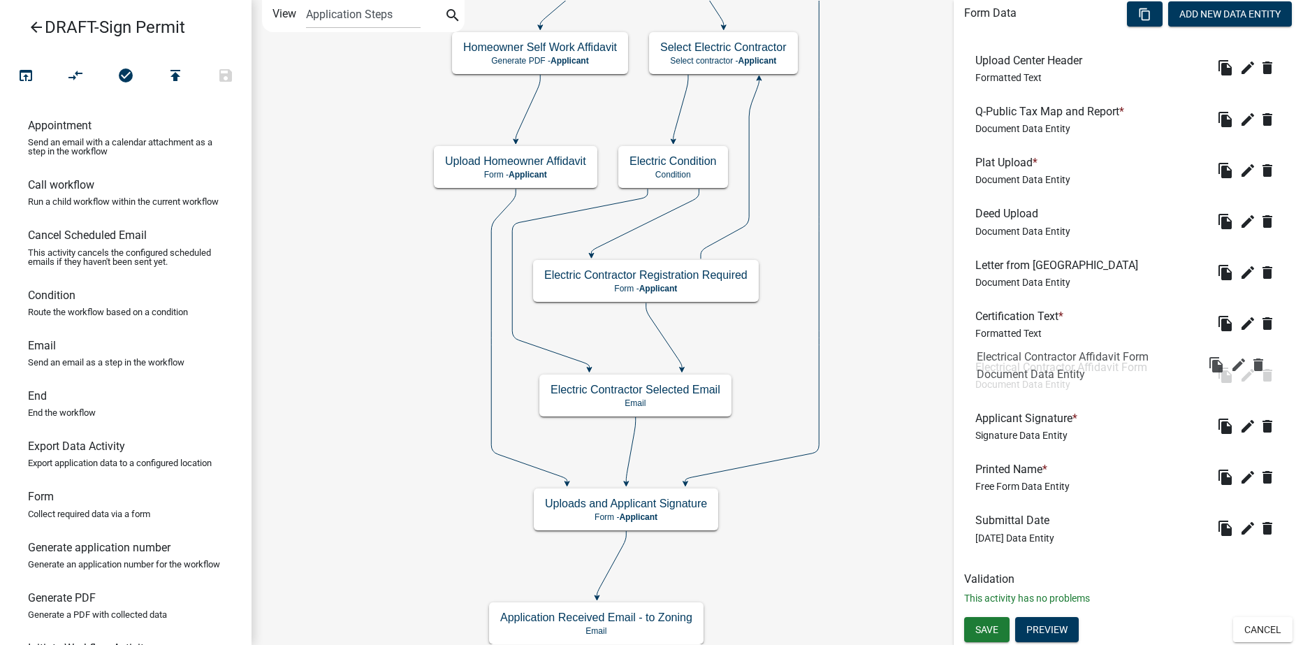
drag, startPoint x: 1034, startPoint y: 479, endPoint x: 1035, endPoint y: 366, distance: 113.2
click at [1240, 368] on icon "edit" at bounding box center [1248, 375] width 17 height 17
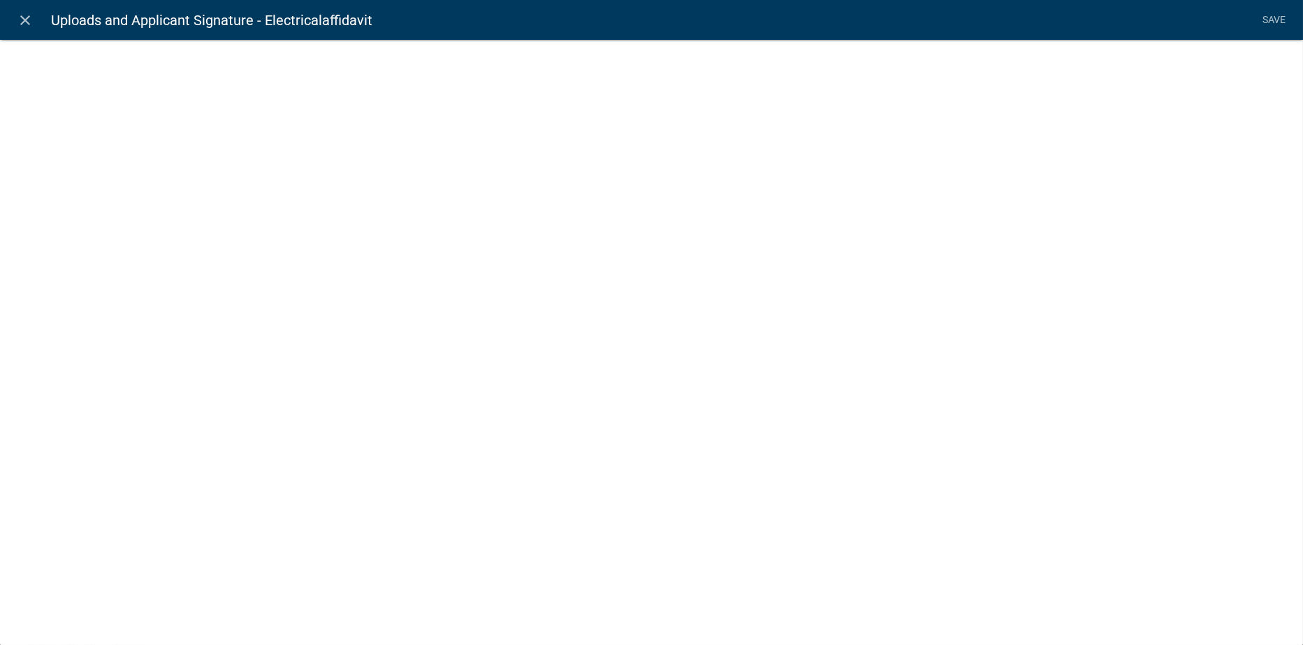
select select "document"
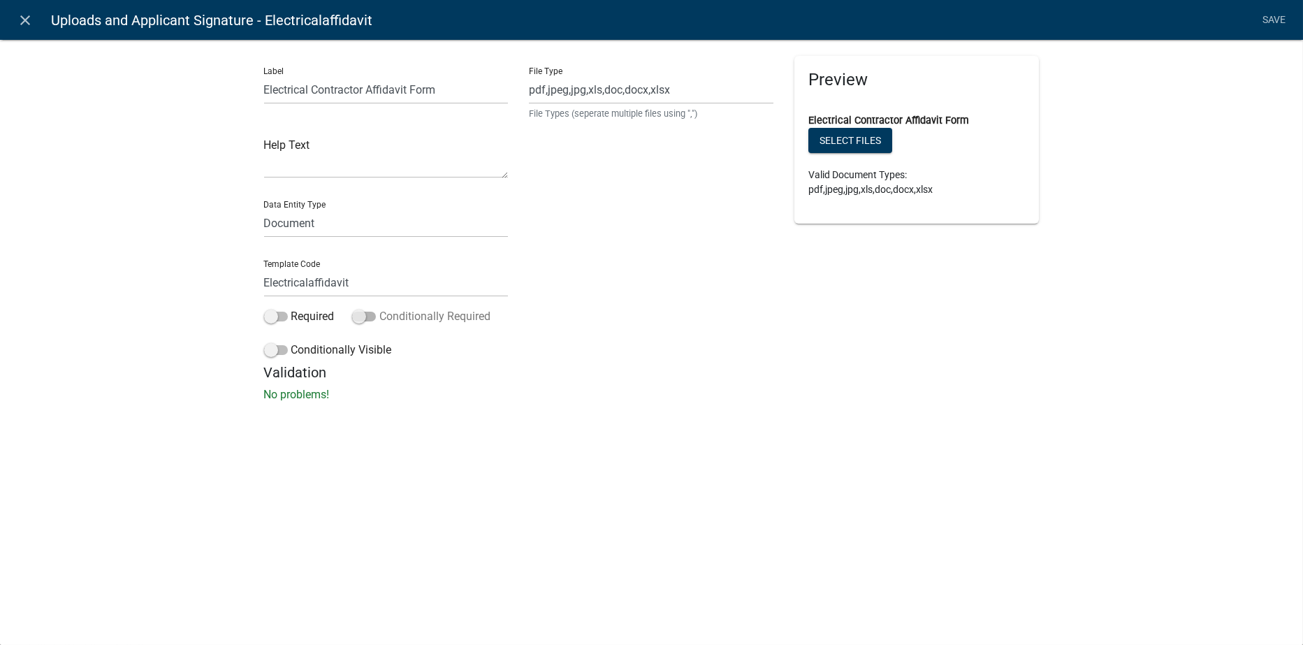
click at [369, 315] on span at bounding box center [364, 317] width 24 height 10
click at [379, 308] on input "Conditionally Required" at bounding box center [379, 308] width 0 height 0
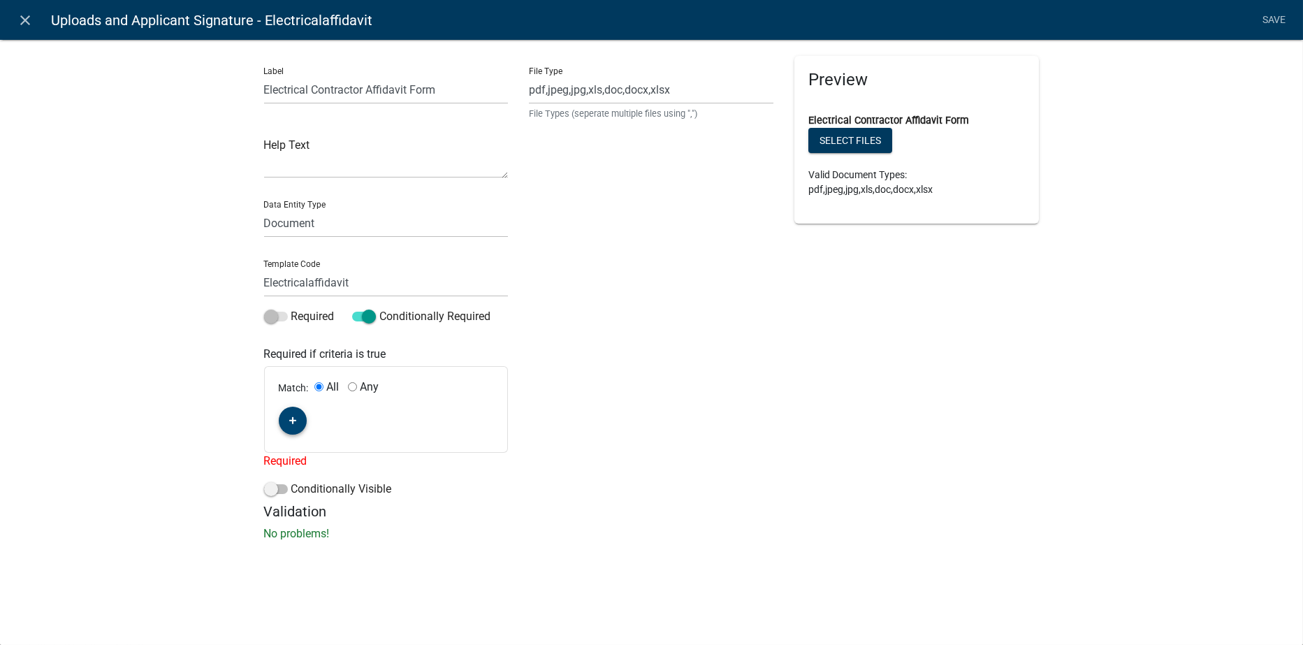
click at [298, 419] on button "button" at bounding box center [293, 421] width 28 height 28
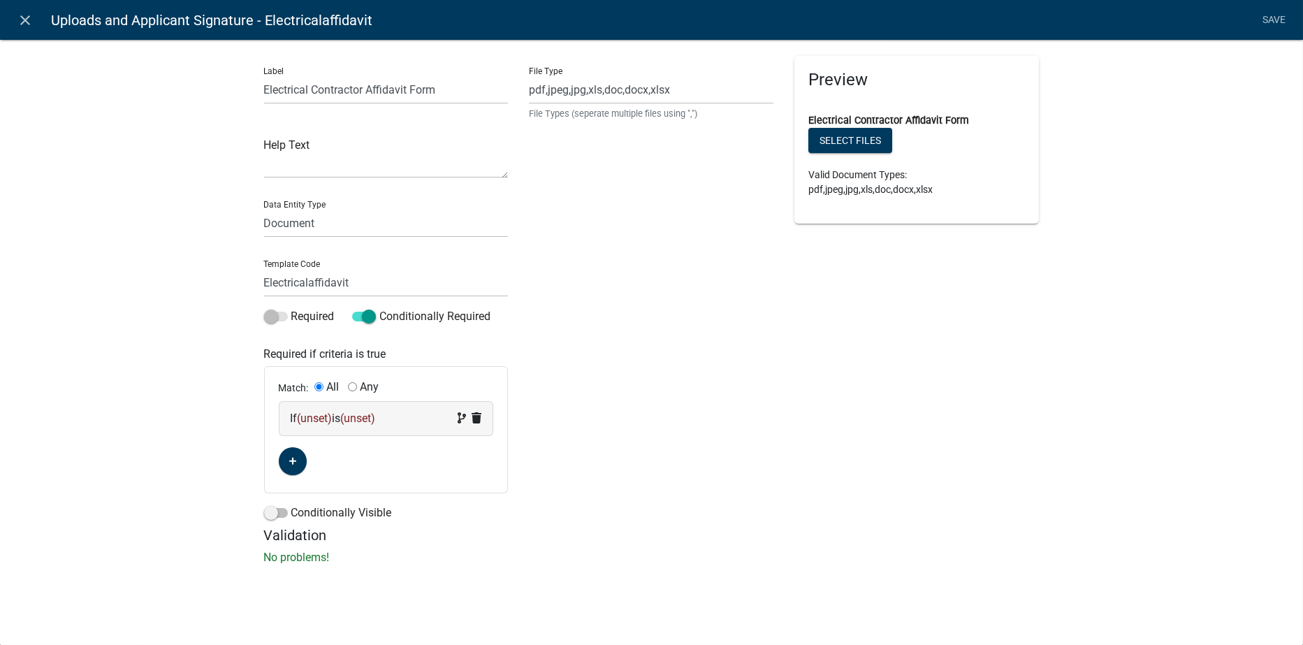
click at [314, 416] on span "(unset)" at bounding box center [315, 418] width 35 height 13
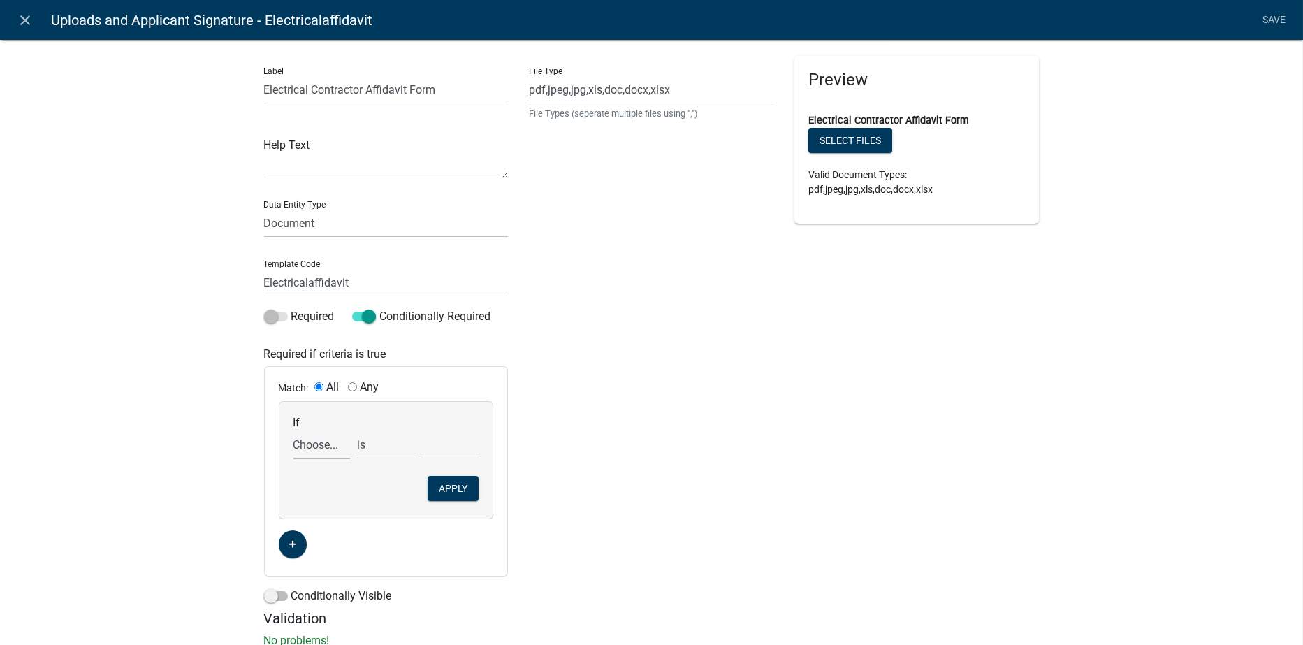
click at [308, 450] on select "Choose... Acres ALL_FEE_RECIPIENTS amperagesize APPLICANT_CITY APPLICANT_EMAIL_…" at bounding box center [322, 445] width 57 height 29
select select "35: ElectriconSign"
click at [294, 431] on select "Choose... Acres ALL_FEE_RECIPIENTS amperagesize APPLICANT_CITY APPLICANT_EMAIL_…" at bounding box center [322, 445] width 57 height 29
click at [446, 447] on select "Choose... No Yes" at bounding box center [449, 445] width 57 height 29
select select "2: Yes"
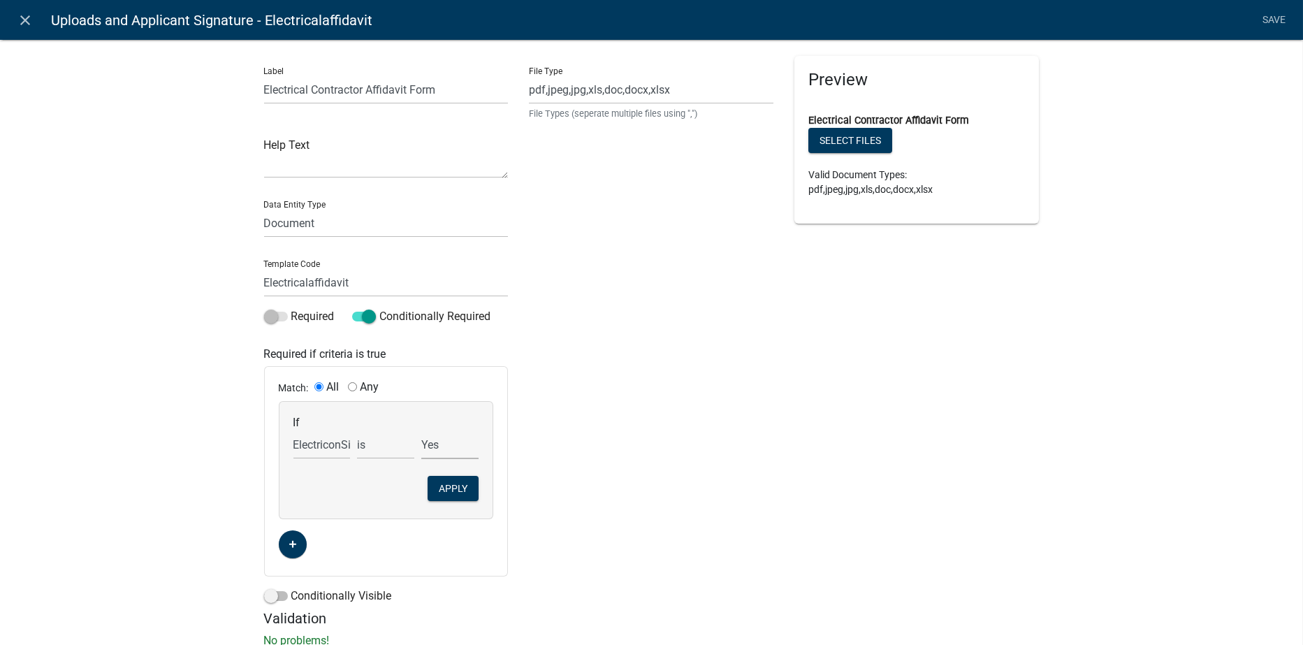
click at [421, 431] on select "Choose... No Yes" at bounding box center [449, 445] width 57 height 29
click at [442, 489] on button "Apply" at bounding box center [453, 488] width 51 height 25
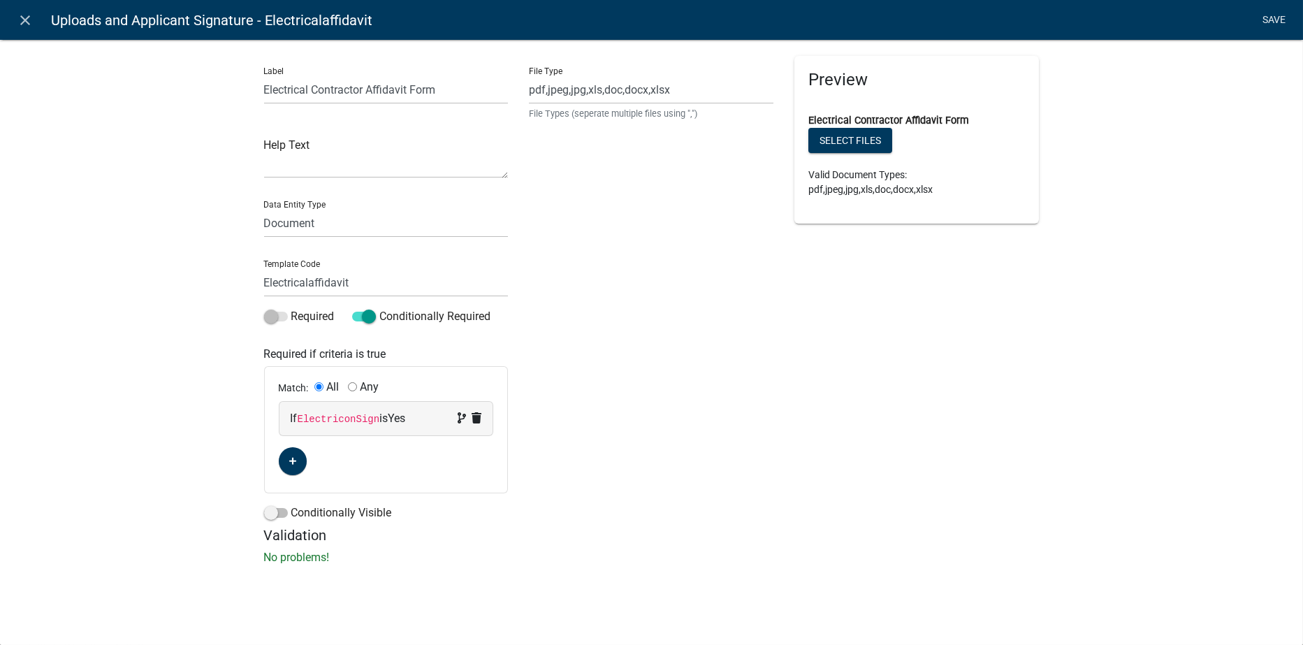
click at [1281, 17] on link "Save" at bounding box center [1274, 20] width 35 height 27
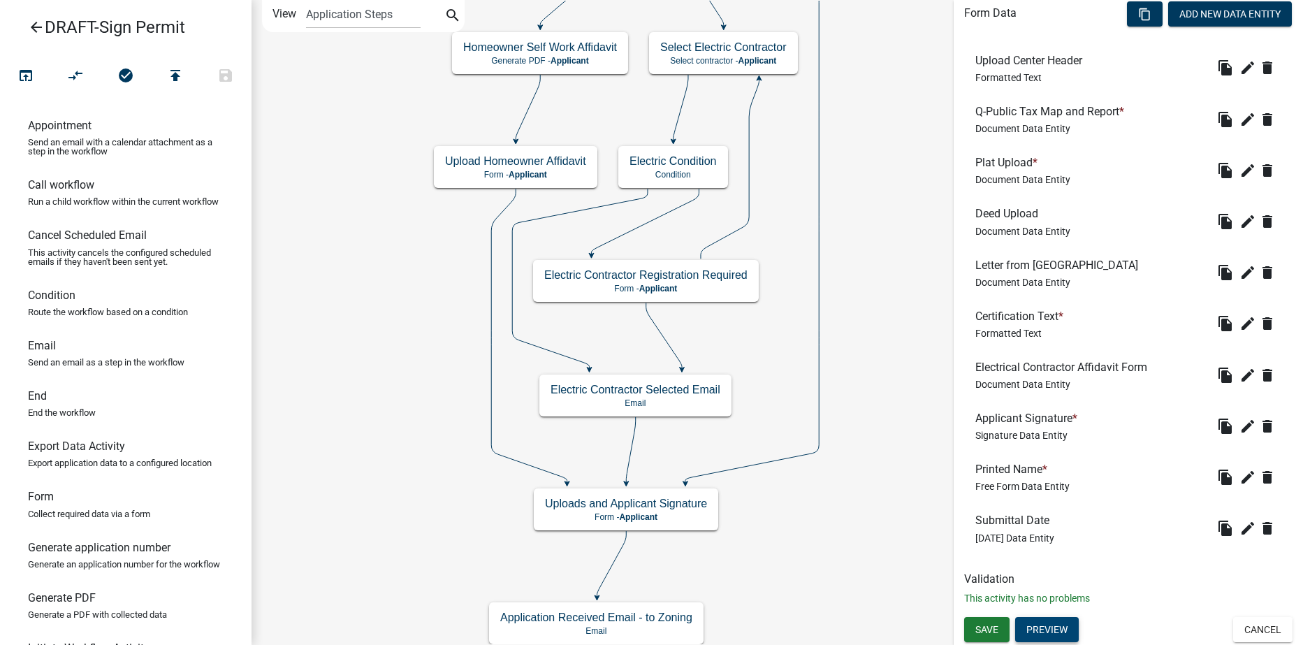
click at [1055, 628] on button "Preview" at bounding box center [1047, 629] width 64 height 25
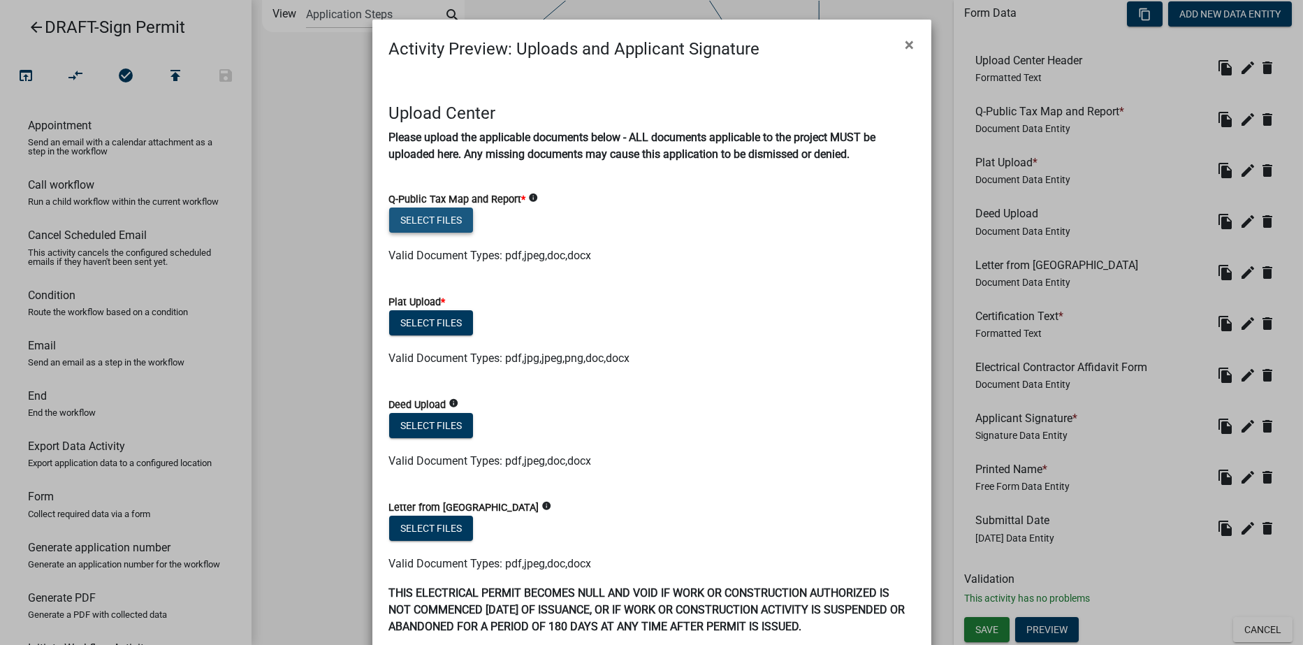
click at [424, 216] on button "Select files" at bounding box center [431, 220] width 84 height 25
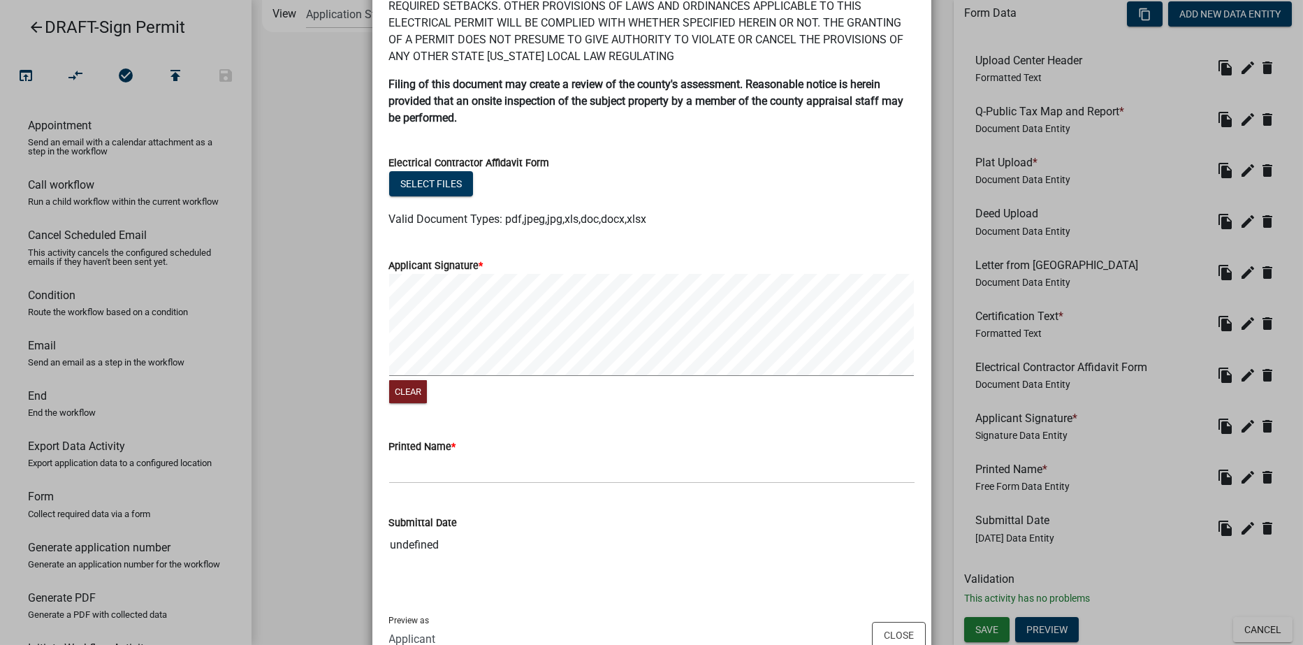
scroll to position [743, 0]
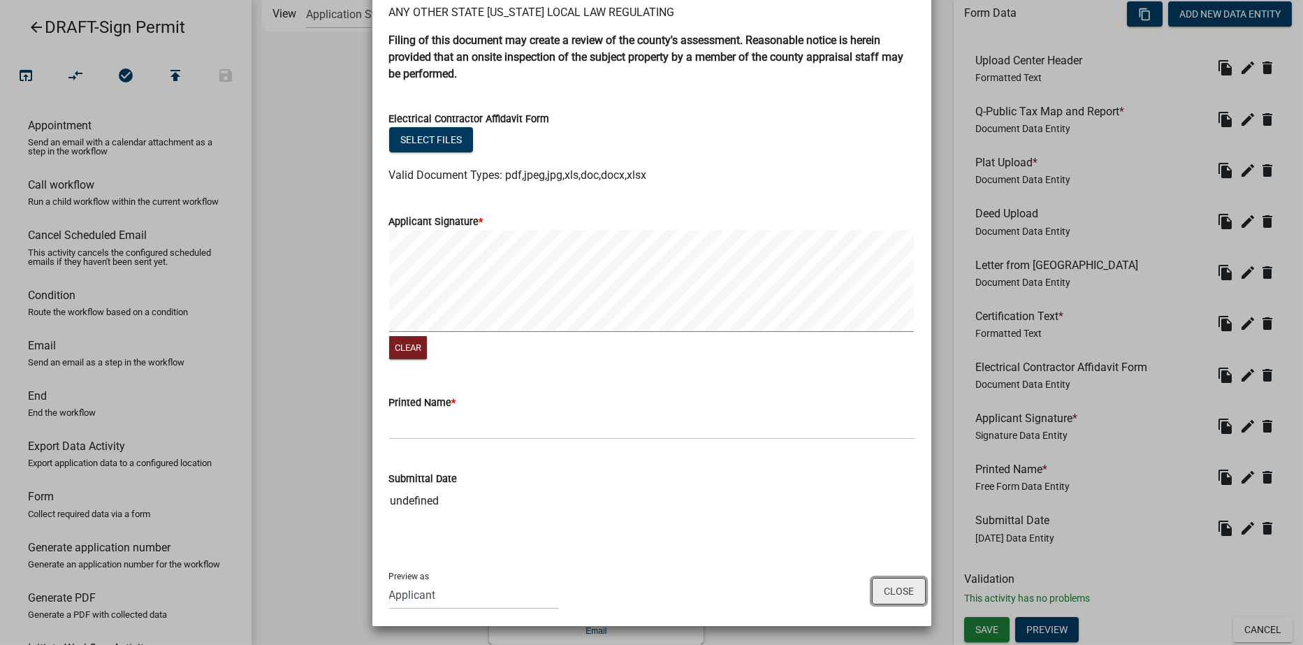
click at [885, 591] on button "Close" at bounding box center [899, 591] width 54 height 27
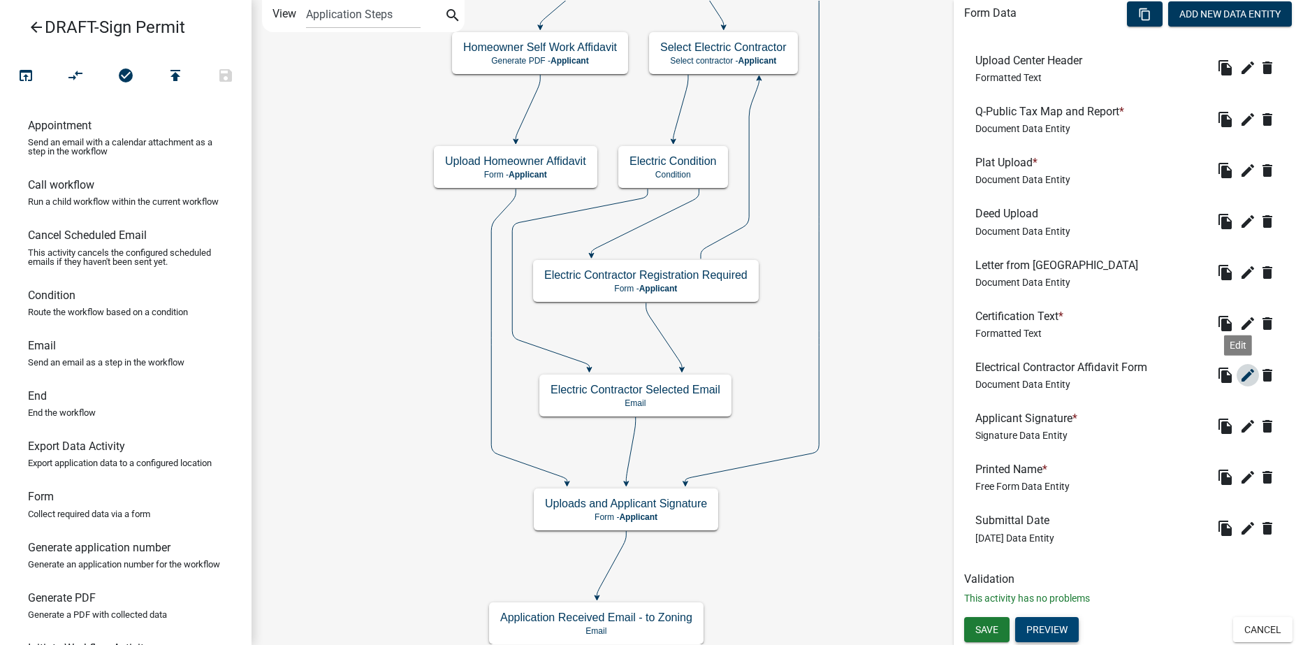
click at [1240, 376] on icon "edit" at bounding box center [1248, 375] width 17 height 17
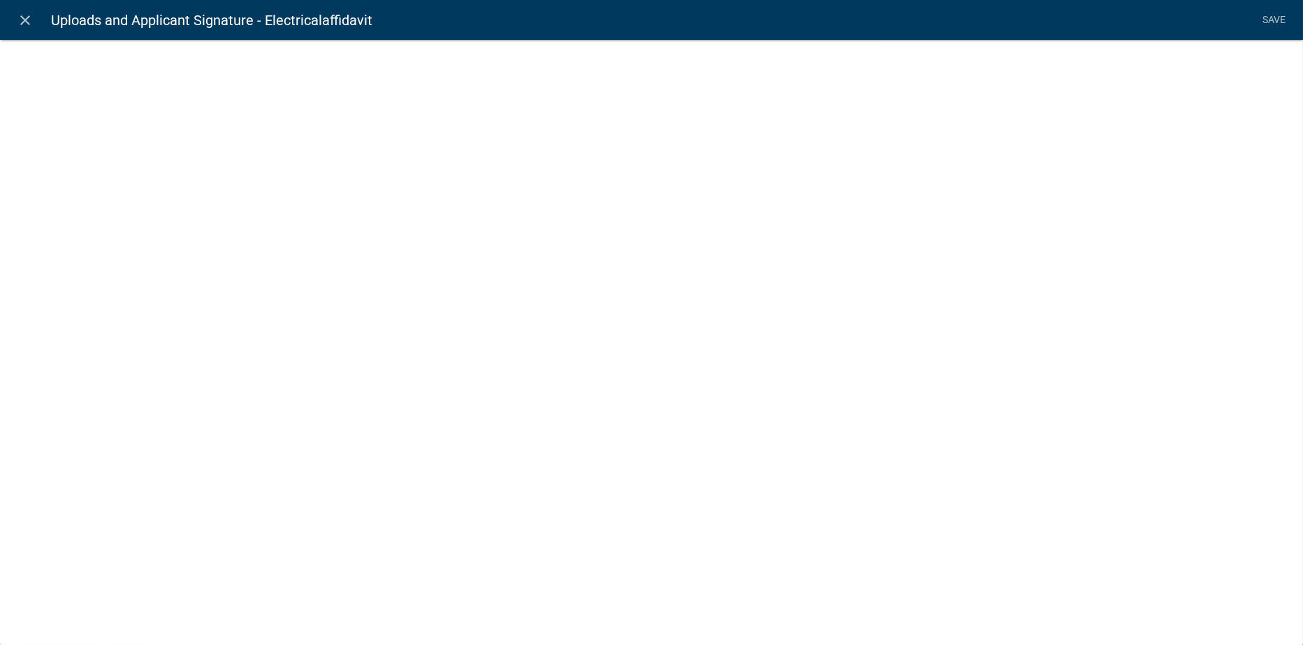
select select "document"
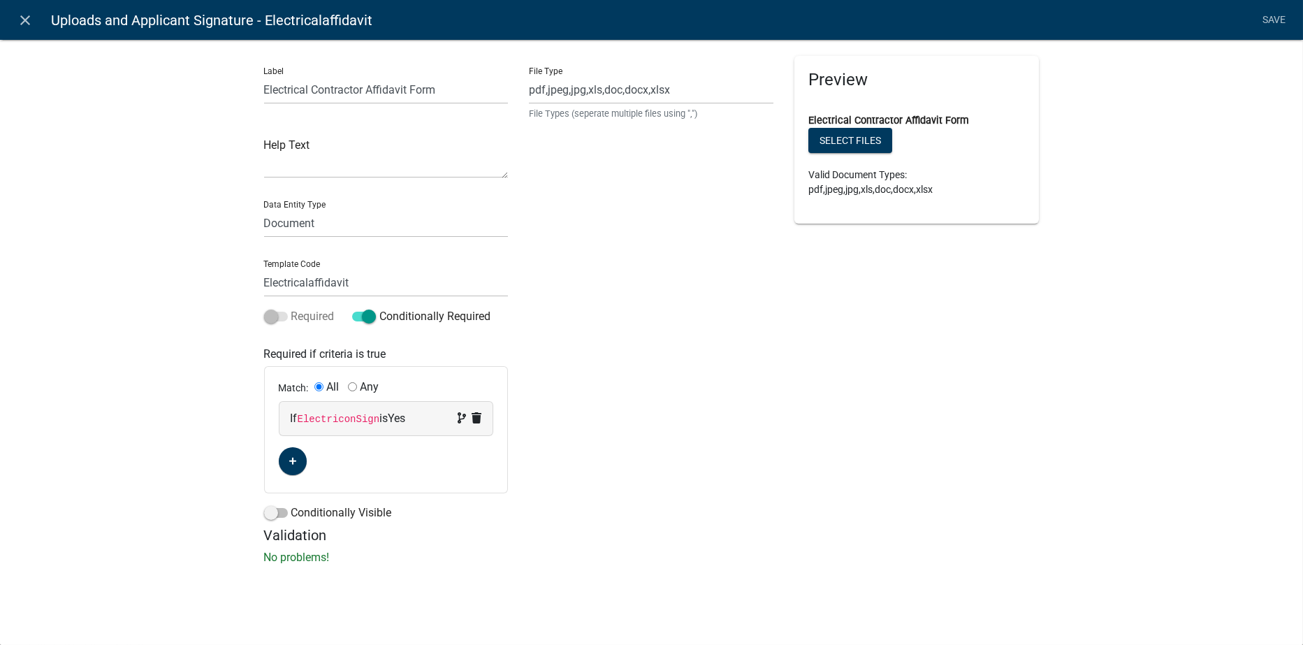
click at [283, 316] on span at bounding box center [276, 317] width 24 height 10
click at [288, 316] on label "Required" at bounding box center [299, 316] width 71 height 17
click at [476, 414] on icon at bounding box center [477, 417] width 10 height 11
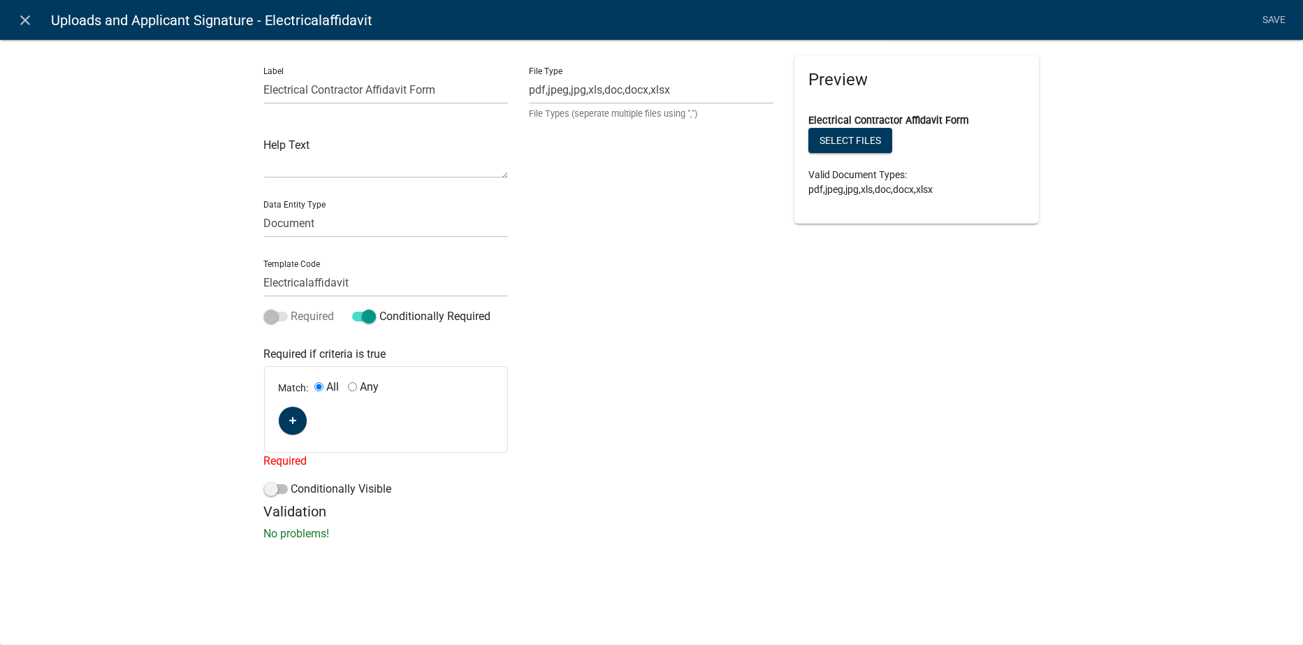
click at [279, 315] on span at bounding box center [276, 317] width 24 height 10
click at [354, 319] on span at bounding box center [364, 317] width 24 height 10
click at [379, 308] on input "Conditionally Required" at bounding box center [379, 308] width 0 height 0
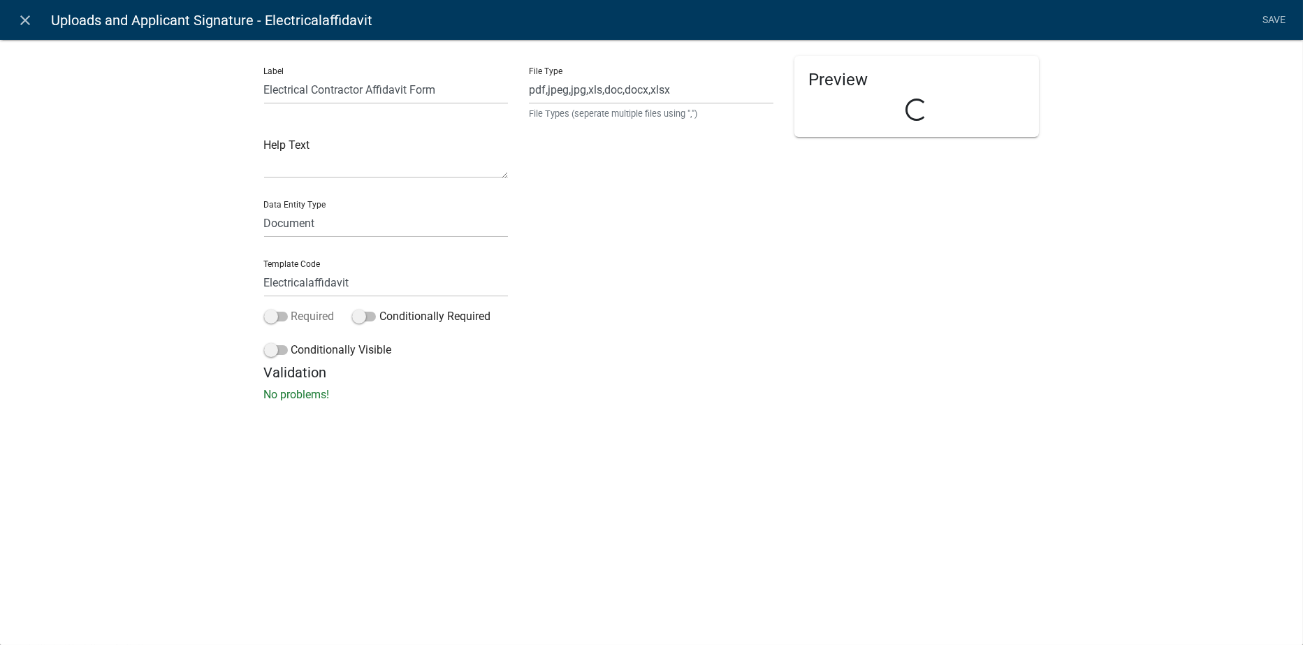
click at [284, 314] on span at bounding box center [276, 317] width 24 height 10
click at [291, 308] on input "Required" at bounding box center [291, 308] width 0 height 0
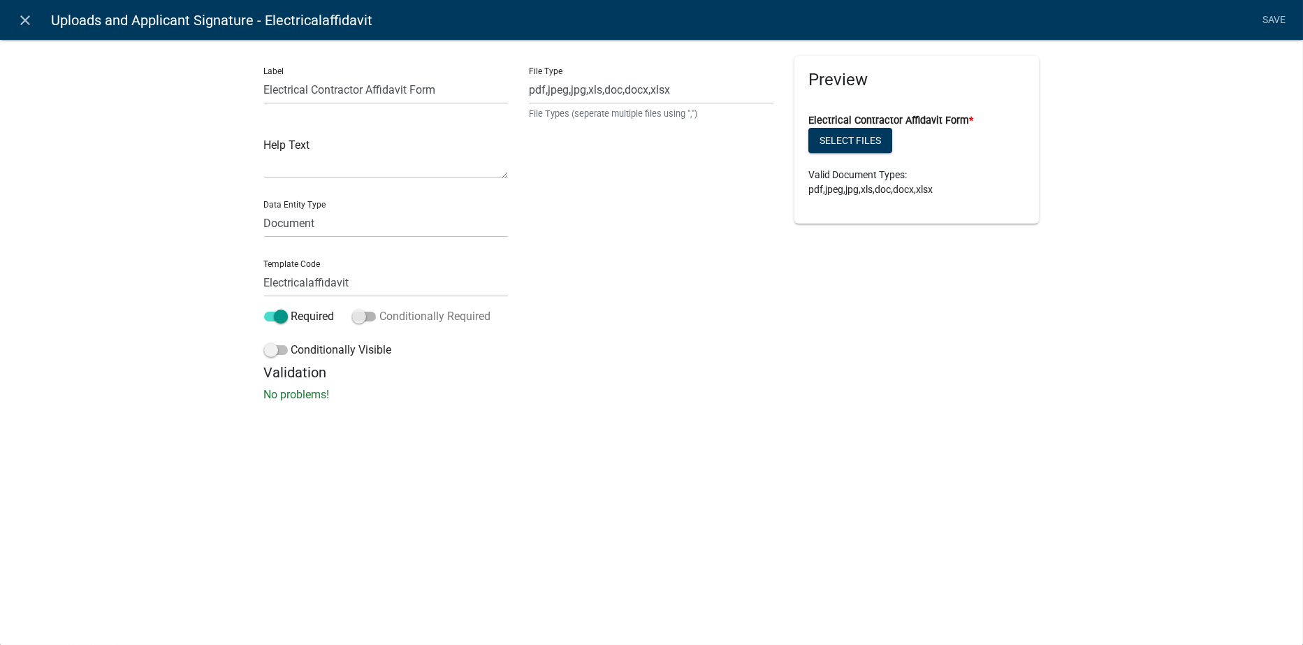
click at [372, 316] on span at bounding box center [364, 317] width 24 height 10
click at [379, 308] on input "Conditionally Required" at bounding box center [379, 308] width 0 height 0
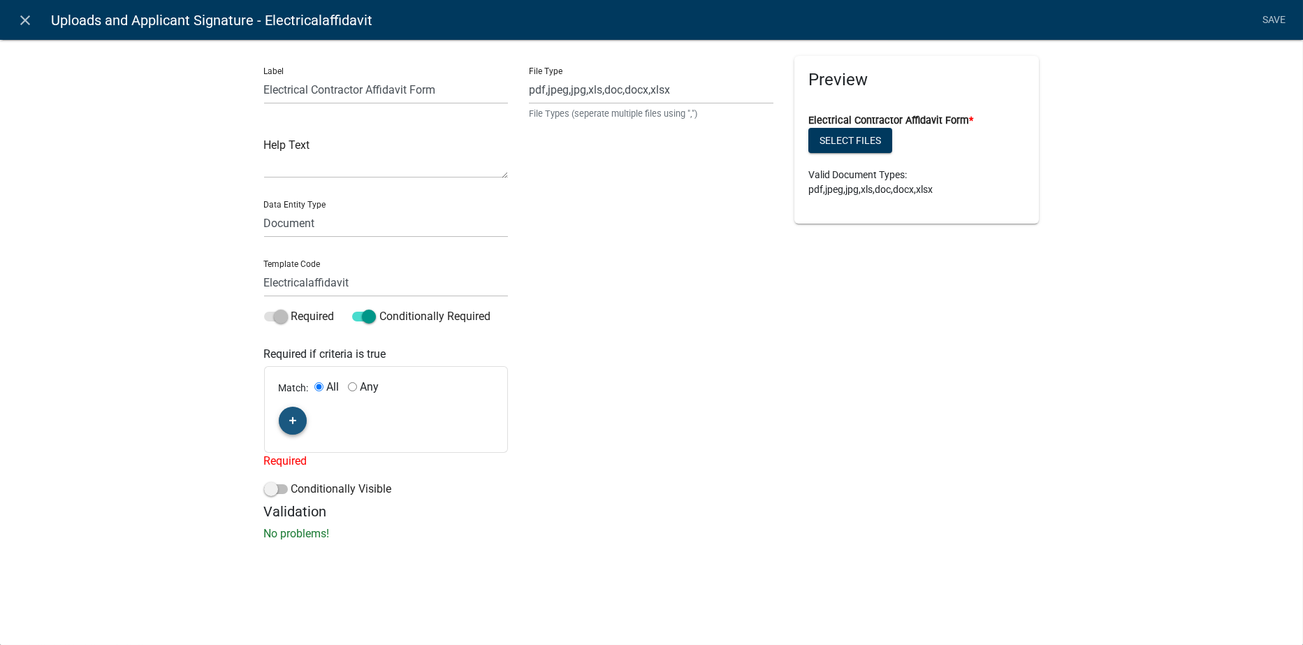
click at [293, 411] on button "button" at bounding box center [293, 421] width 28 height 28
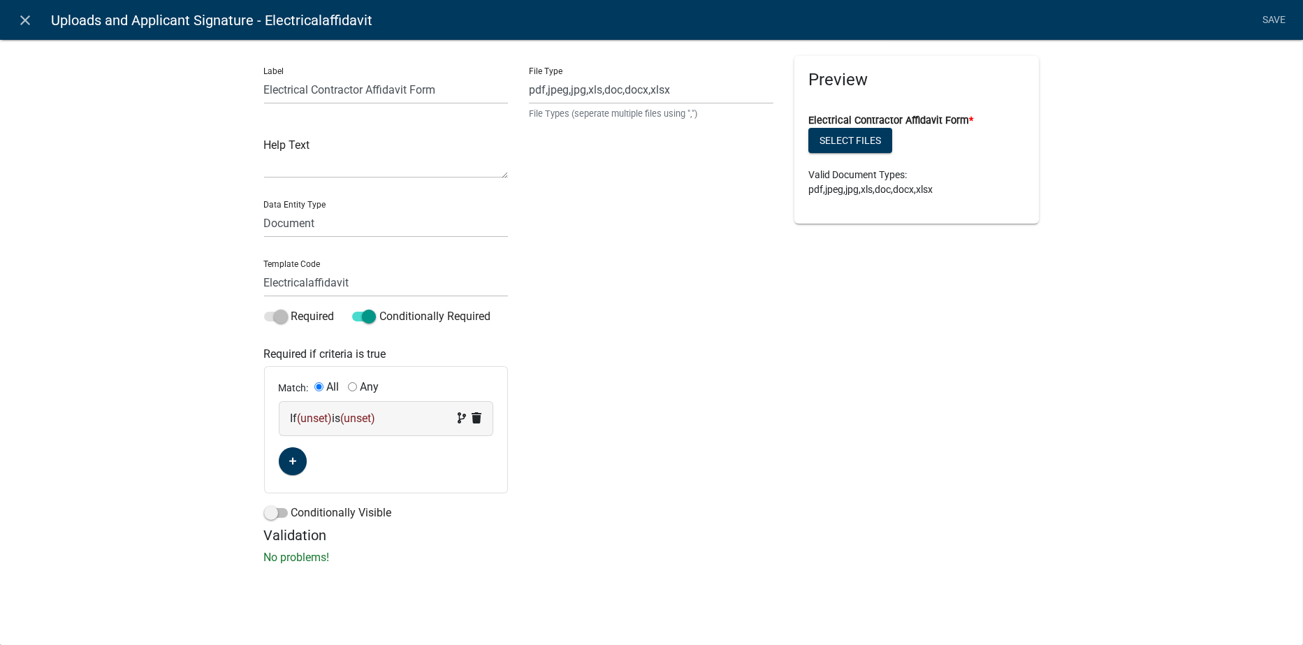
click at [314, 415] on span "(unset)" at bounding box center [315, 418] width 35 height 13
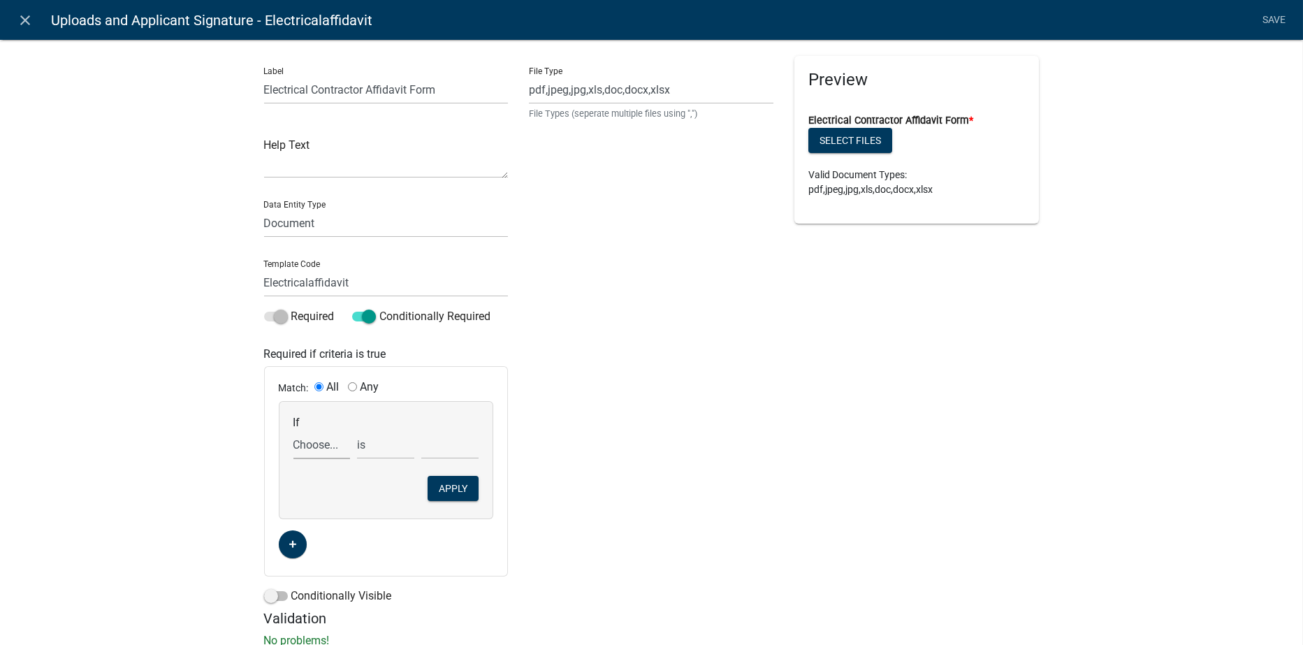
click at [307, 447] on select "Choose... Acres ALL_FEE_RECIPIENTS amperagesize APPLICANT_CITY APPLICANT_EMAIL_…" at bounding box center [322, 445] width 57 height 29
select select "35: ElectriconSign"
click at [294, 431] on select "Choose... Acres ALL_FEE_RECIPIENTS amperagesize APPLICANT_CITY APPLICANT_EMAIL_…" at bounding box center [322, 445] width 57 height 29
click at [444, 444] on select "Choose... No Yes" at bounding box center [449, 445] width 57 height 29
select select "2: Yes"
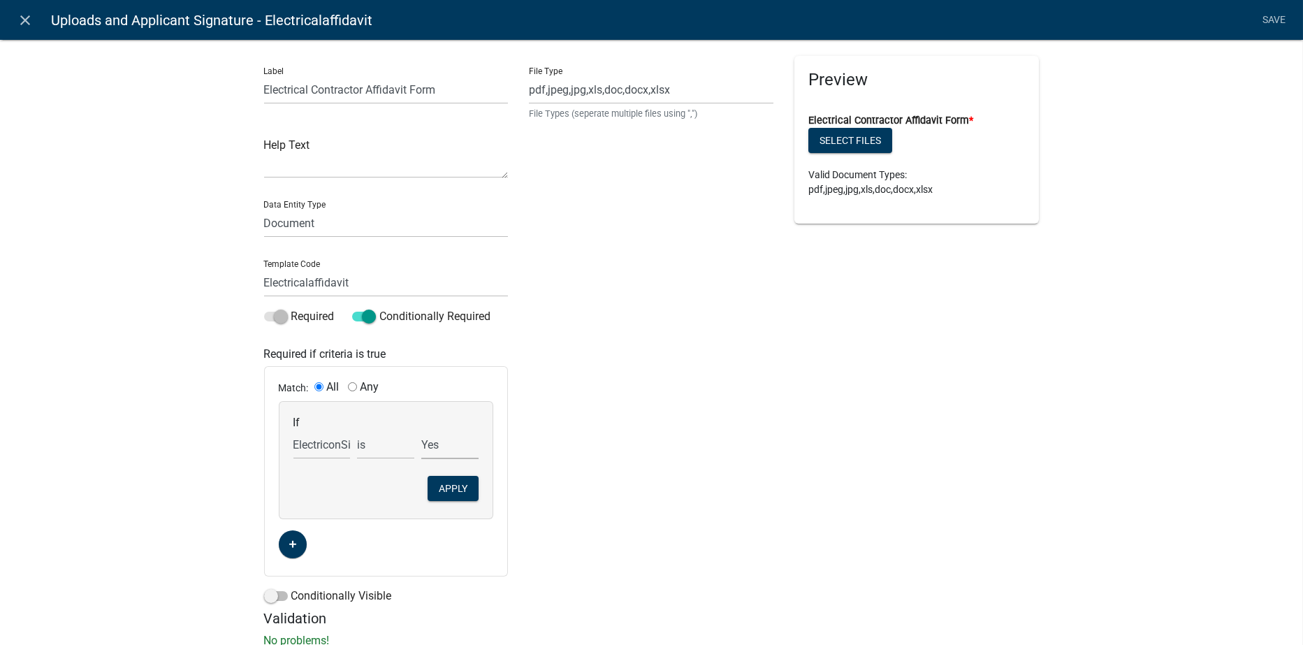
click at [421, 431] on select "Choose... No Yes" at bounding box center [449, 445] width 57 height 29
click at [439, 485] on button "Apply" at bounding box center [453, 488] width 51 height 25
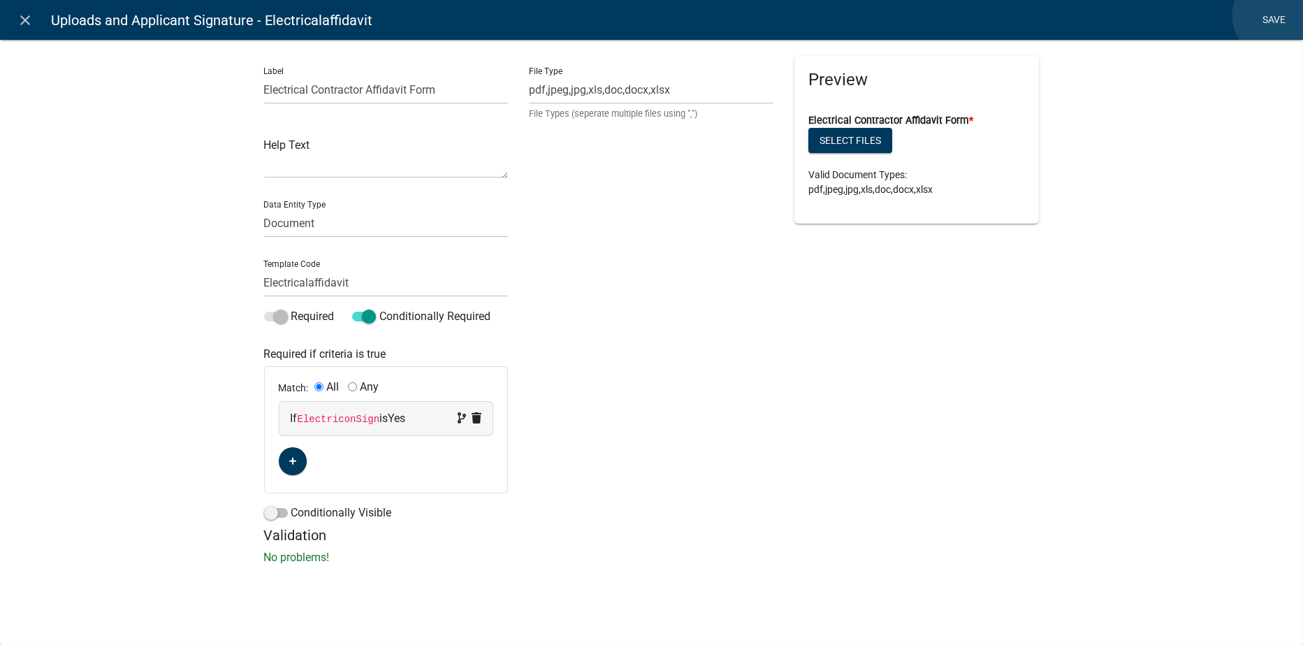
click at [1277, 15] on link "Save" at bounding box center [1274, 20] width 35 height 27
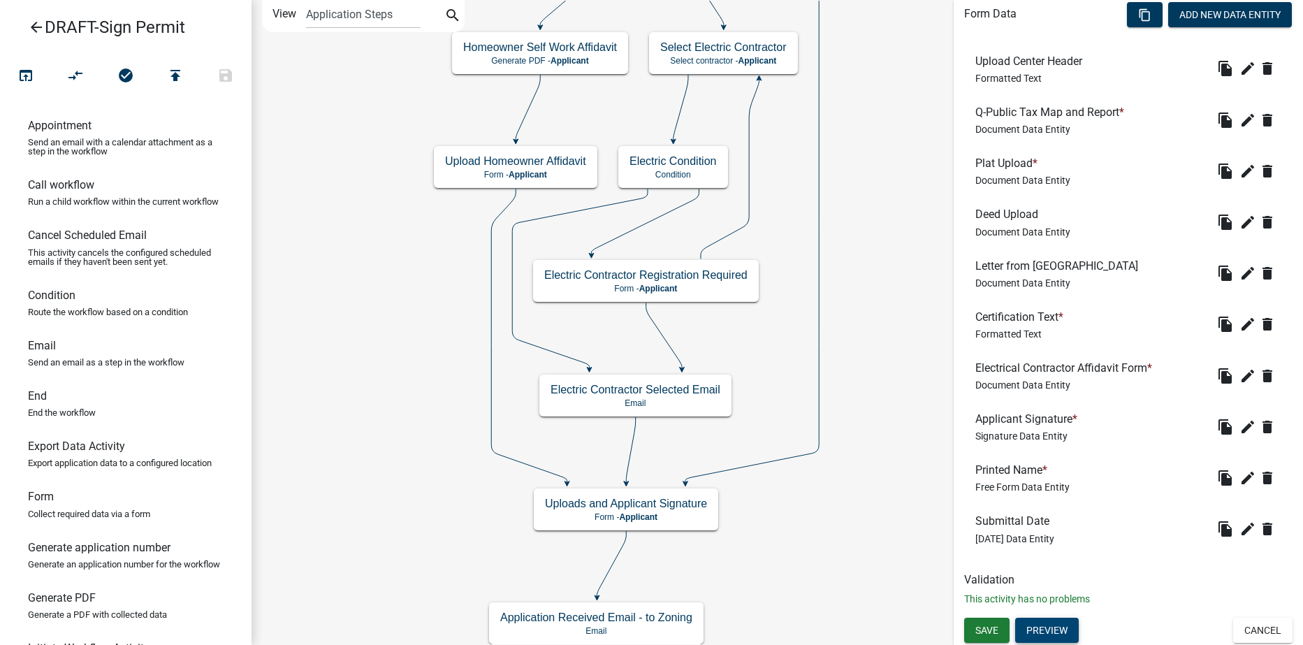
scroll to position [424, 0]
click at [990, 630] on span "Save" at bounding box center [987, 628] width 23 height 11
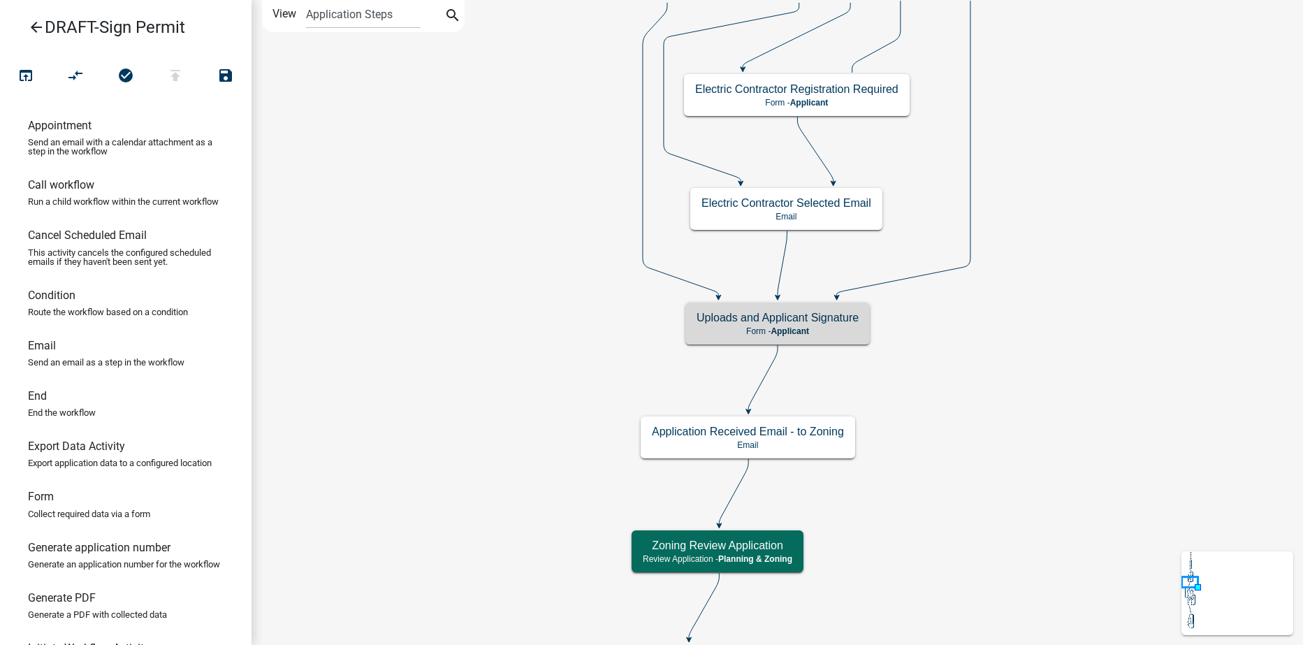
scroll to position [0, 0]
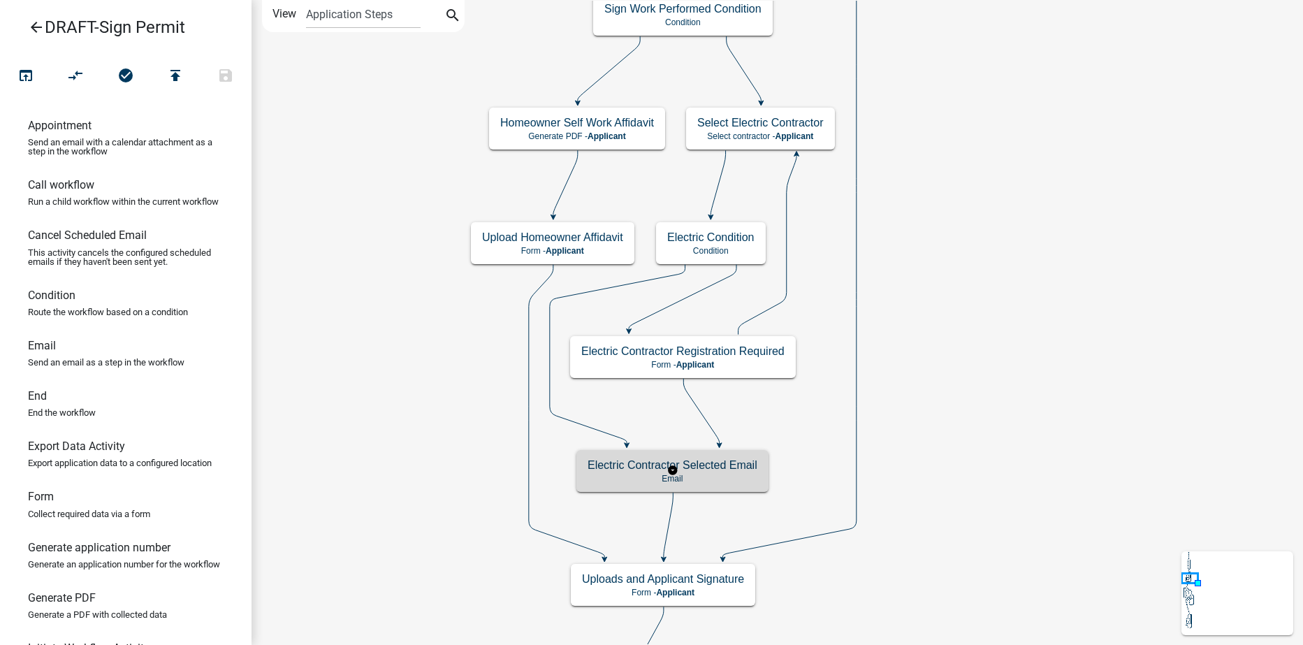
click at [739, 468] on h5 "Electric Contractor Selected Email" at bounding box center [673, 464] width 170 height 13
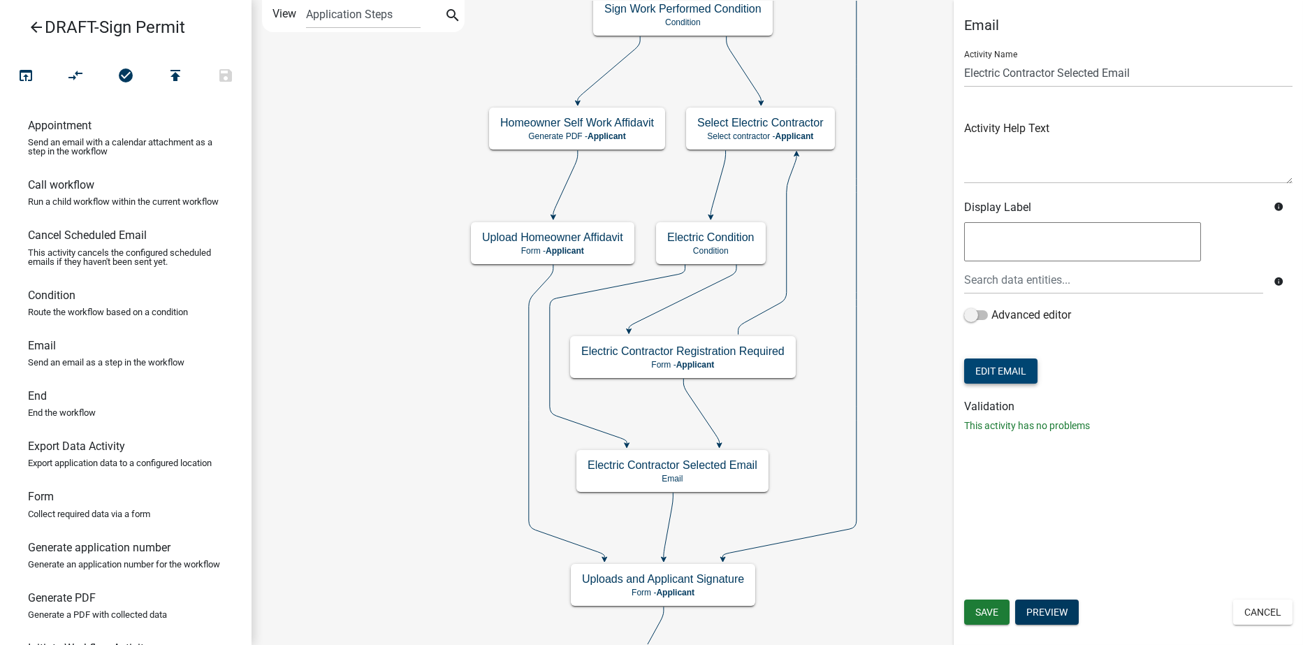
click at [1025, 372] on button "Edit Email" at bounding box center [1000, 371] width 73 height 25
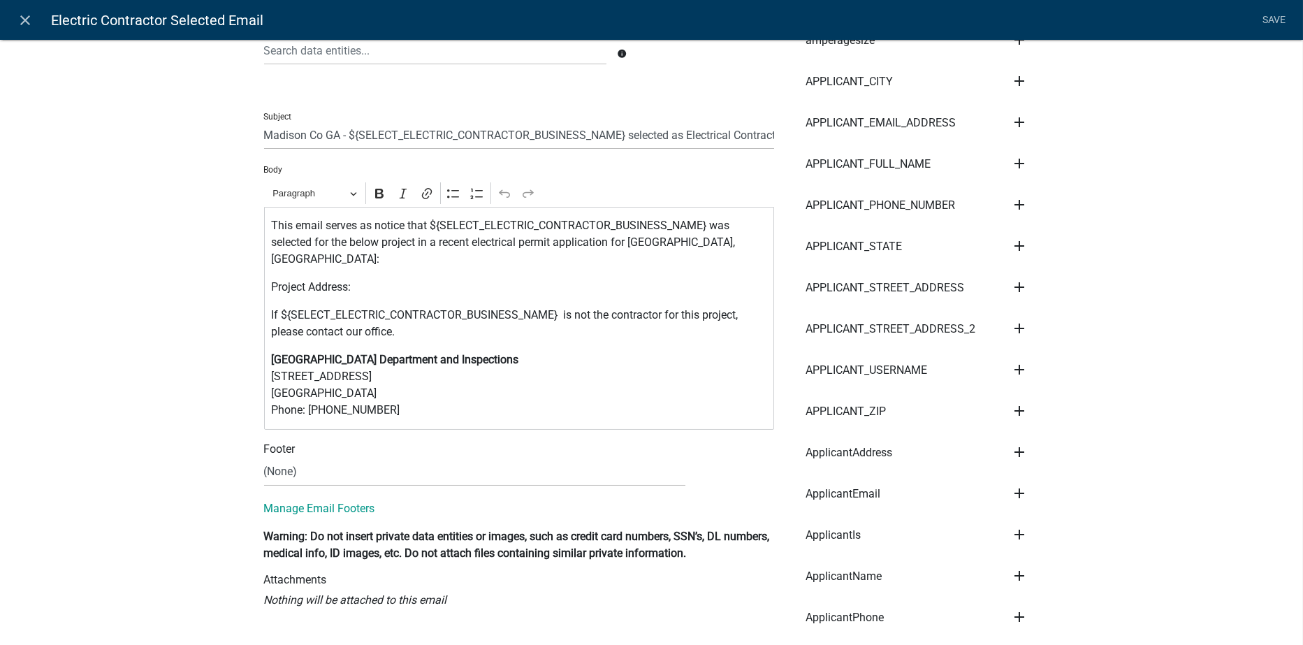
scroll to position [210, 0]
click at [353, 278] on p "Project Address:" at bounding box center [519, 286] width 496 height 17
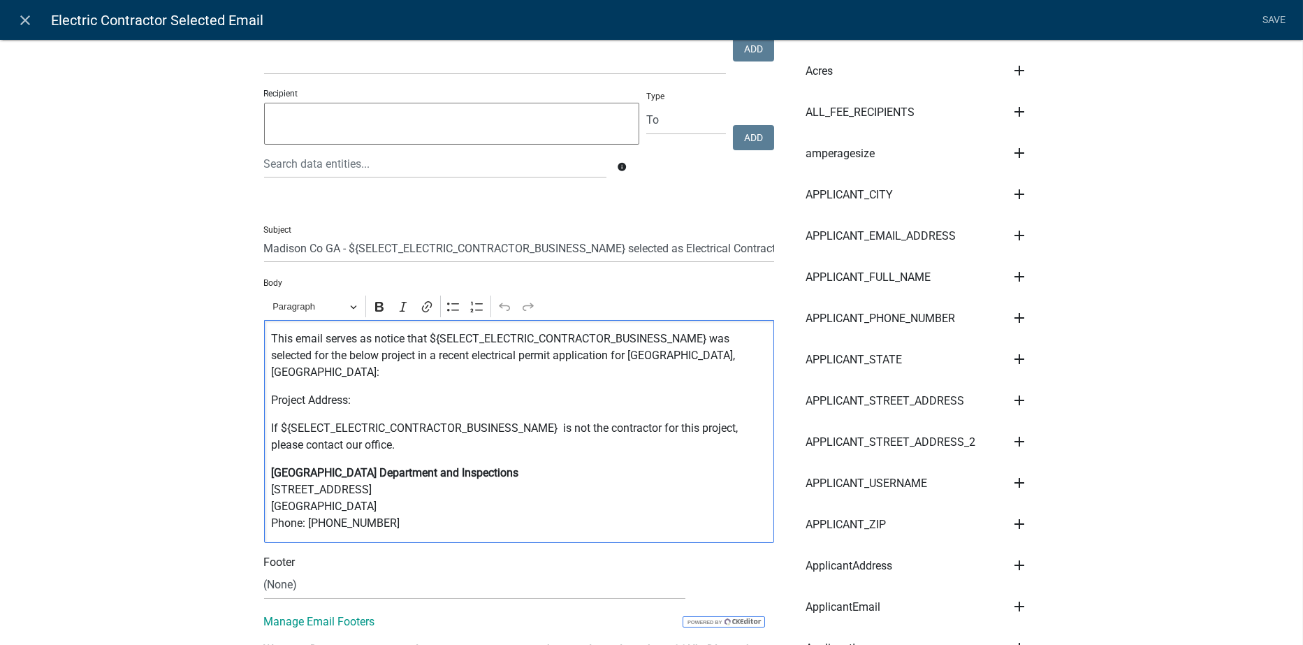
scroll to position [0, 0]
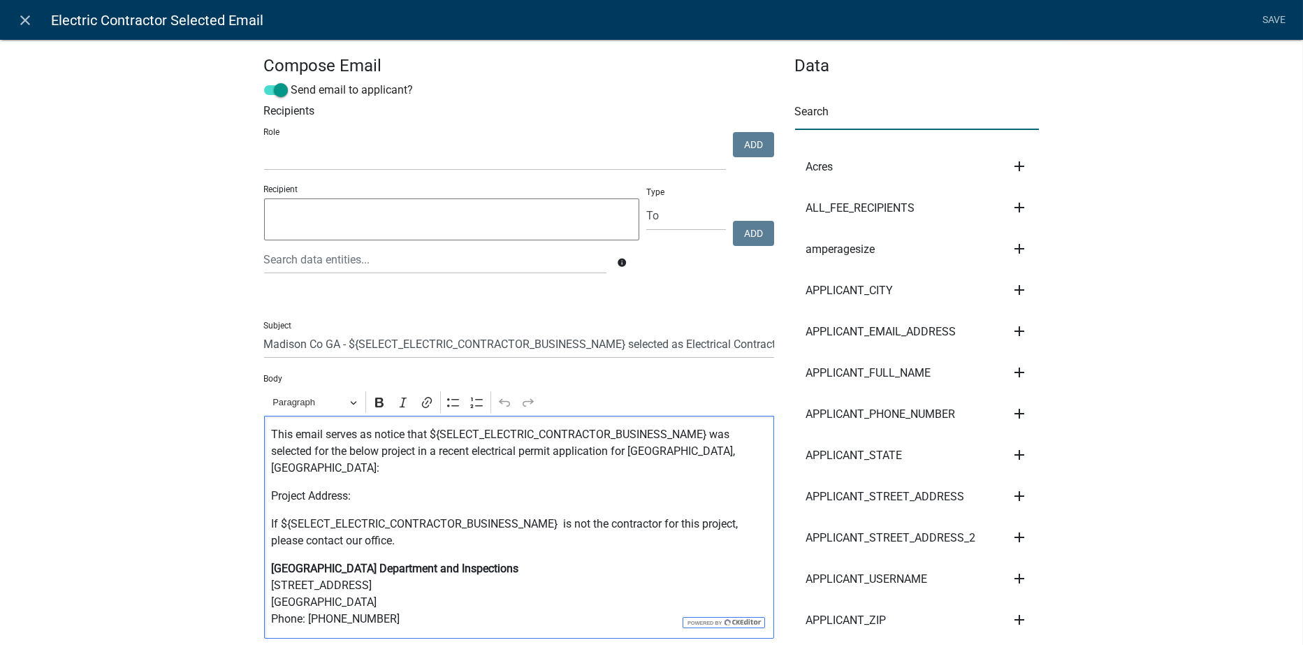
click at [815, 110] on input "text" at bounding box center [917, 115] width 245 height 29
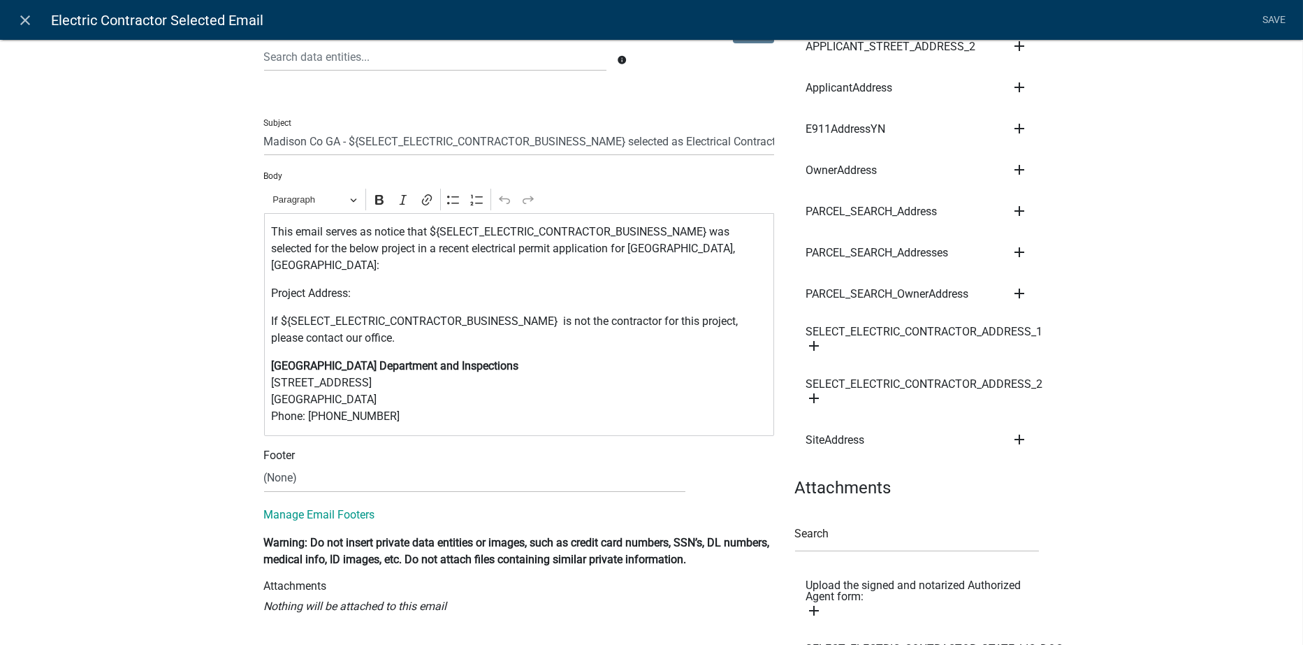
scroll to position [210, 0]
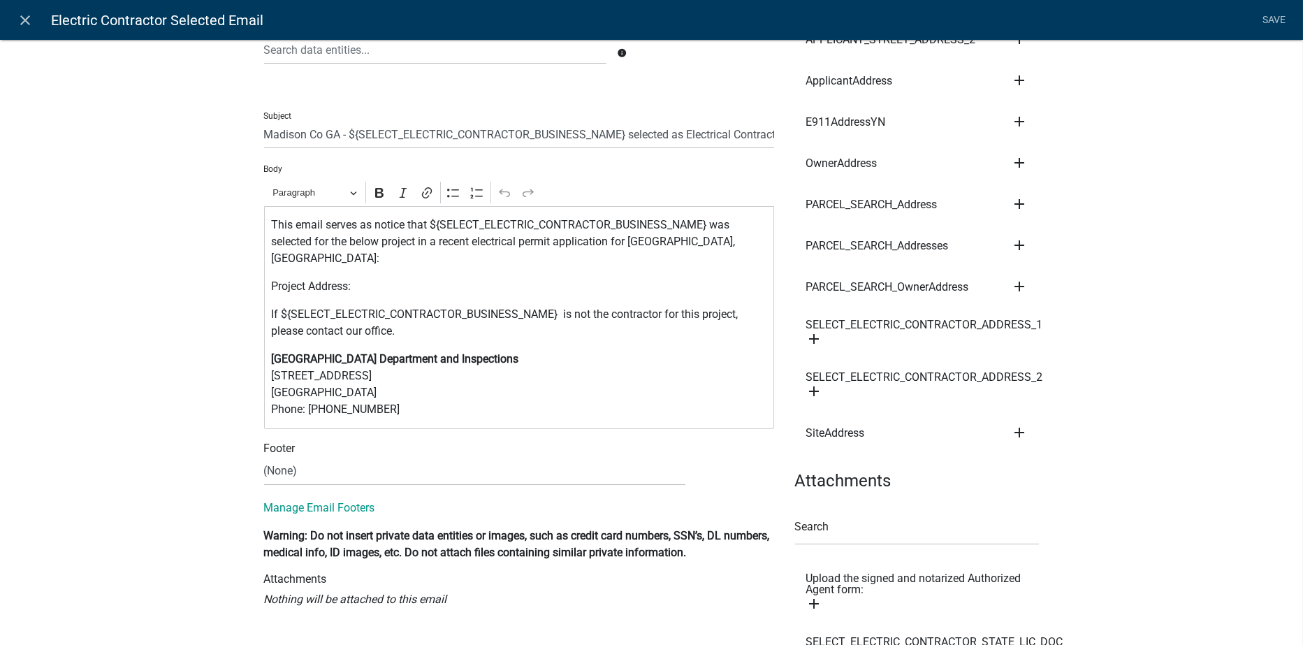
type input "address"
click at [1017, 424] on icon "add" at bounding box center [1019, 432] width 17 height 17
click at [1037, 465] on button "Body" at bounding box center [1067, 480] width 112 height 34
click at [291, 457] on select "(None) Code Enforcement [GEOGRAPHIC_DATA] & Grounds [GEOGRAPHIC_DATA] Inspectio…" at bounding box center [474, 471] width 421 height 29
select select "f8aedfd8-39b5-4d7f-8304-f16556aaf9a2"
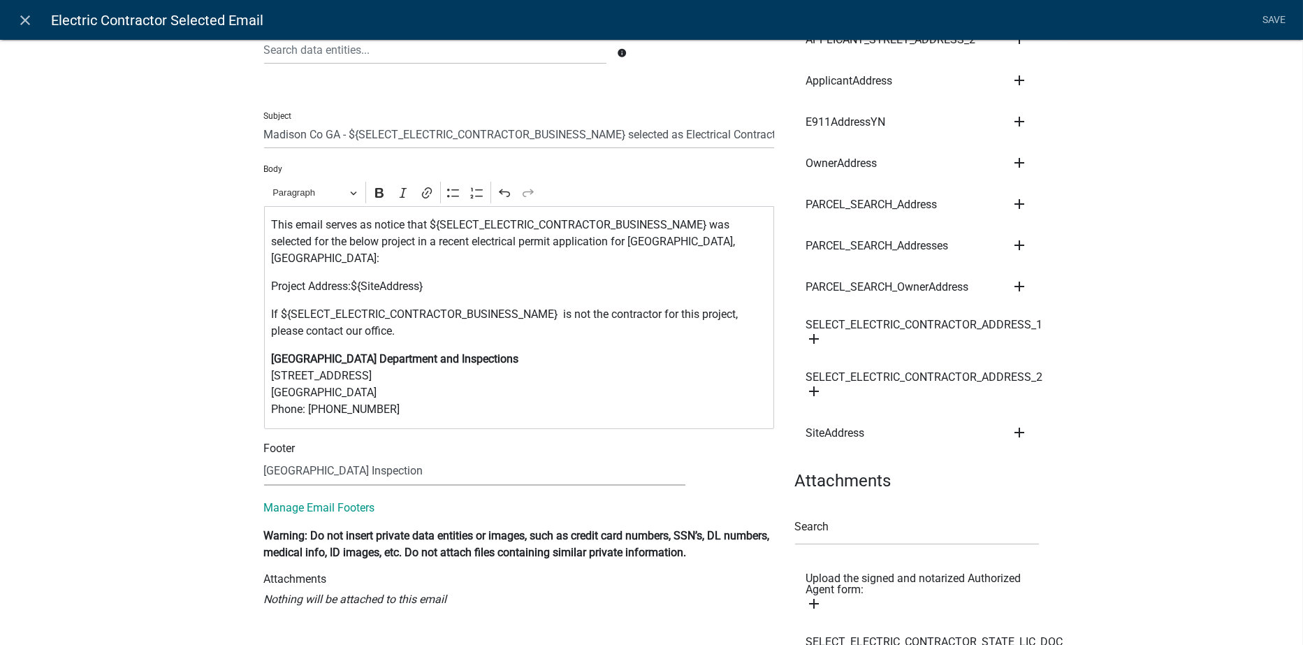
click at [264, 457] on select "(None) Code Enforcement [GEOGRAPHIC_DATA] & Grounds [GEOGRAPHIC_DATA] Inspectio…" at bounding box center [474, 471] width 421 height 29
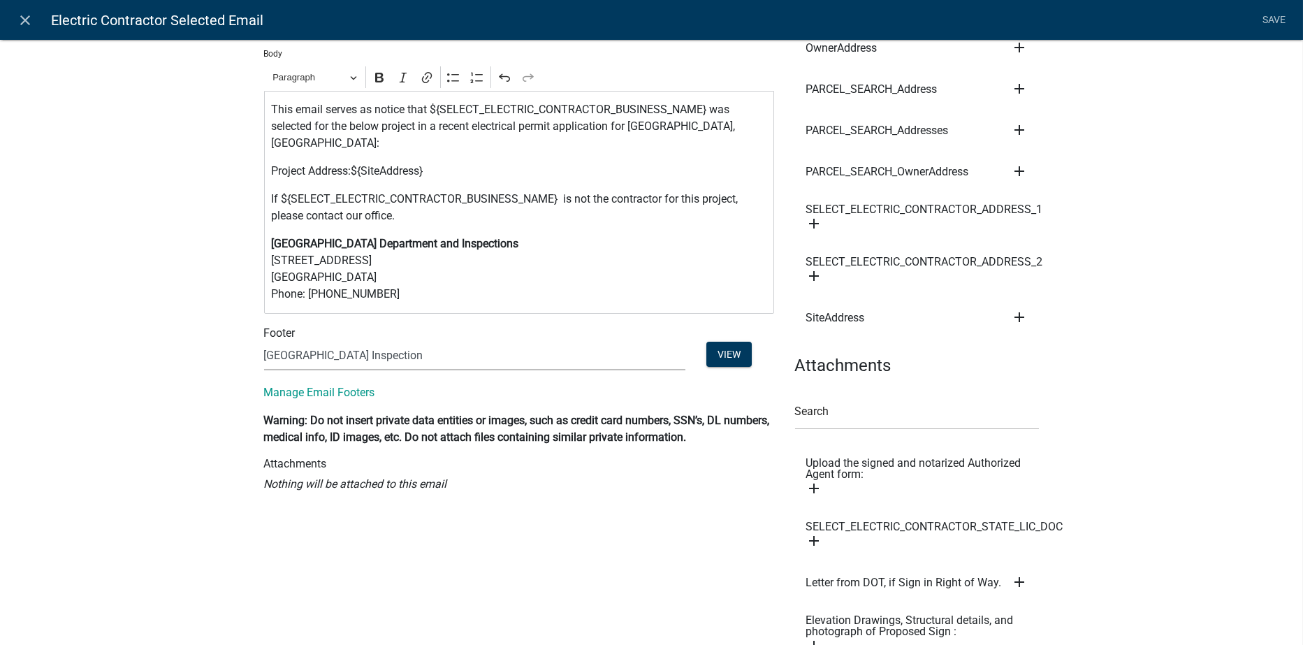
scroll to position [349, 0]
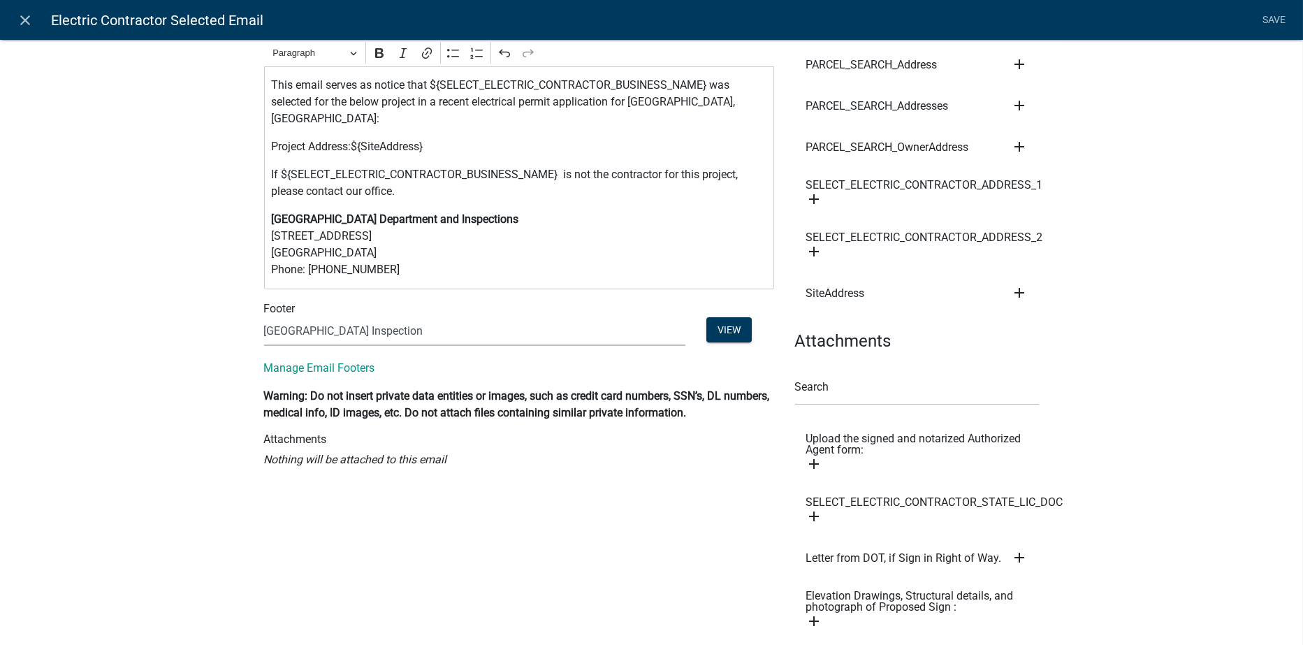
click at [808, 456] on icon "add" at bounding box center [815, 464] width 17 height 17
click at [750, 468] on icon "delete" at bounding box center [754, 476] width 17 height 17
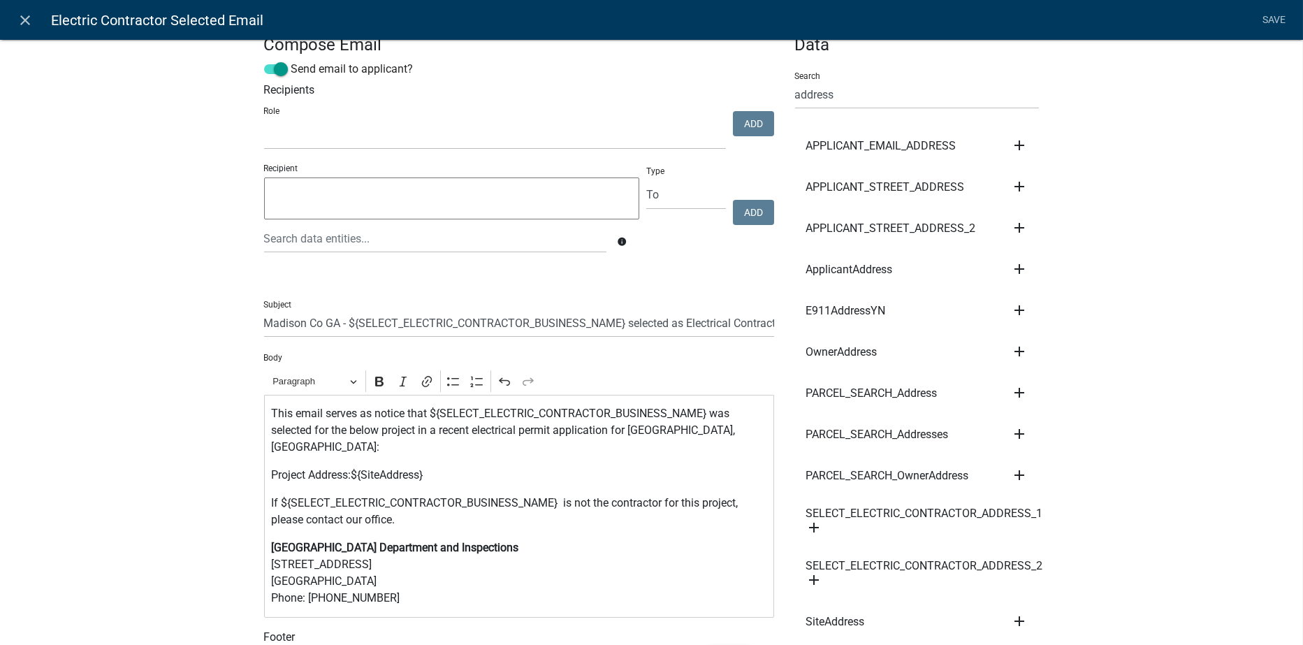
scroll to position [0, 0]
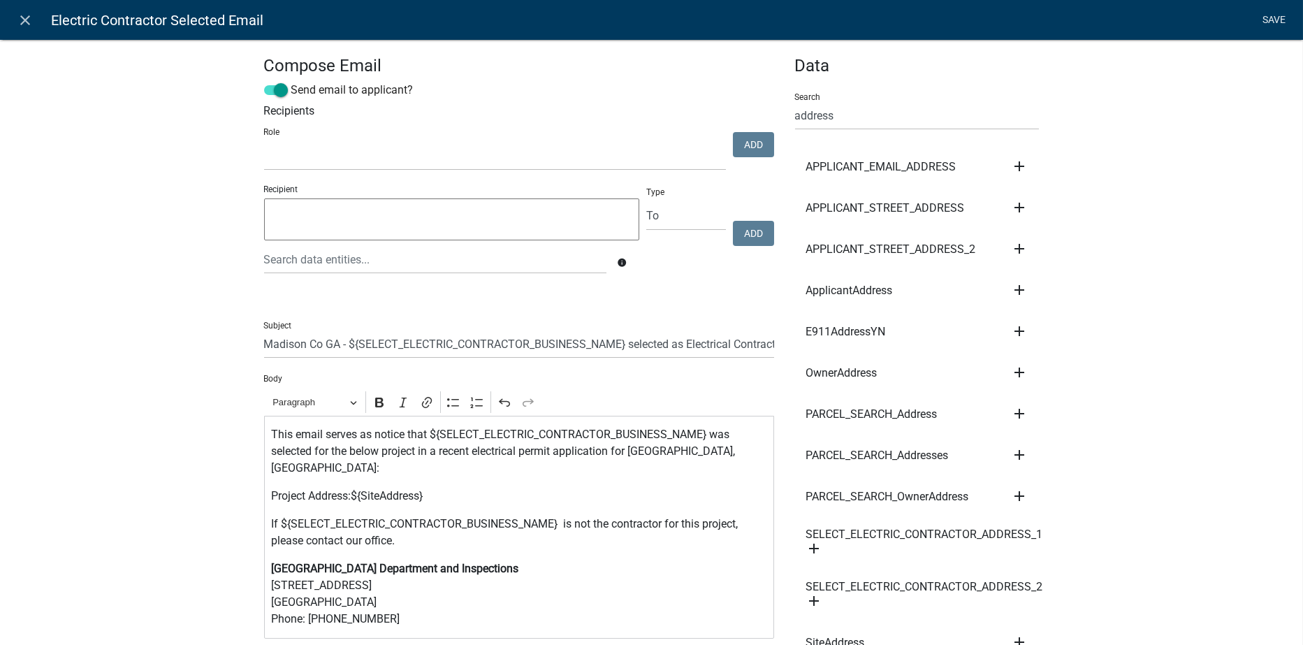
click at [1278, 15] on link "Save" at bounding box center [1274, 20] width 35 height 27
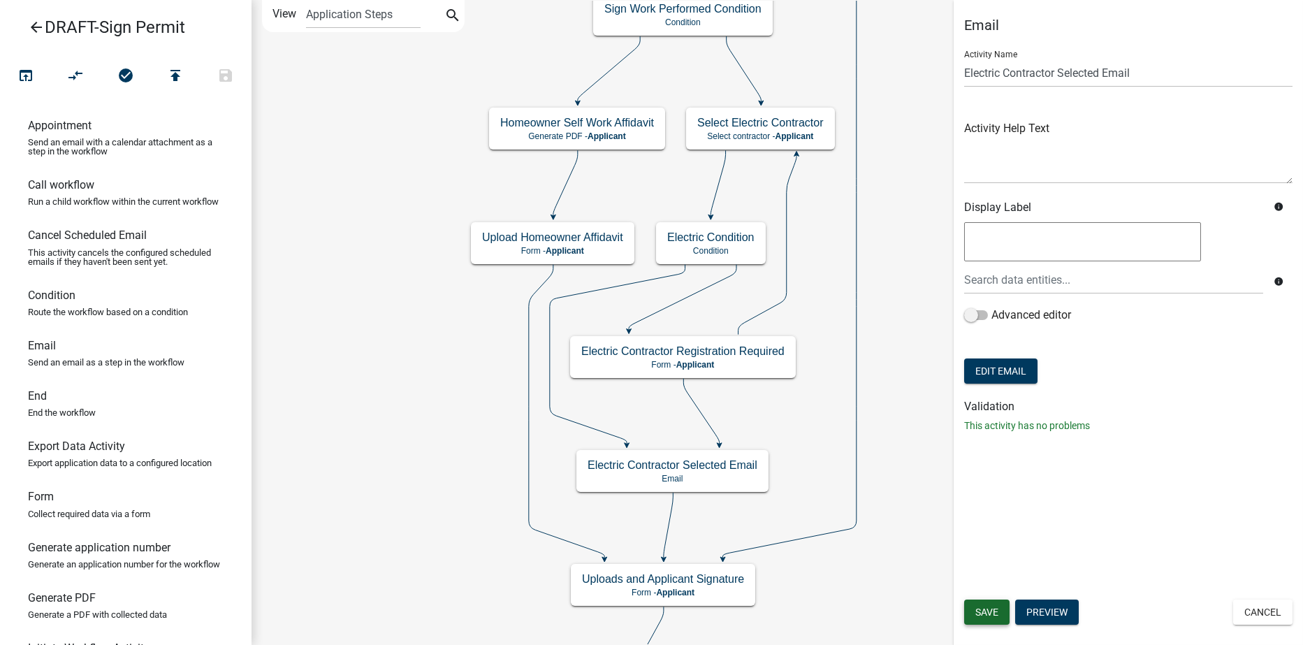
click at [976, 607] on span "Save" at bounding box center [987, 612] width 23 height 11
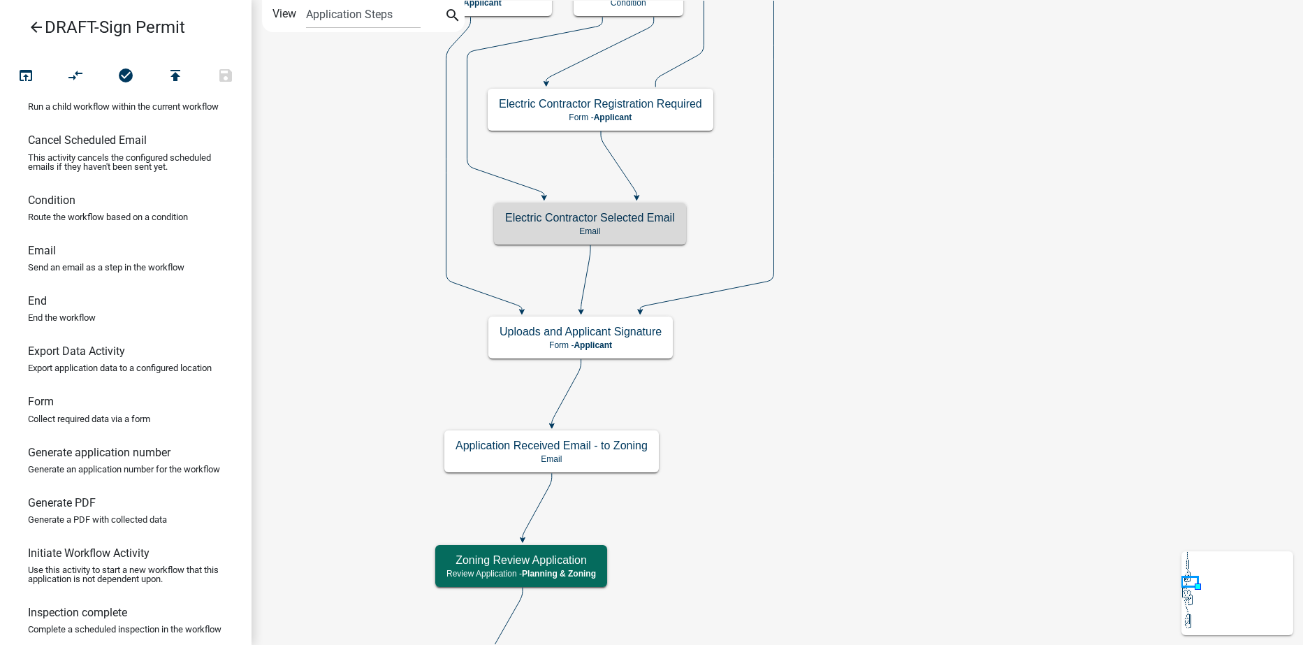
scroll to position [140, 0]
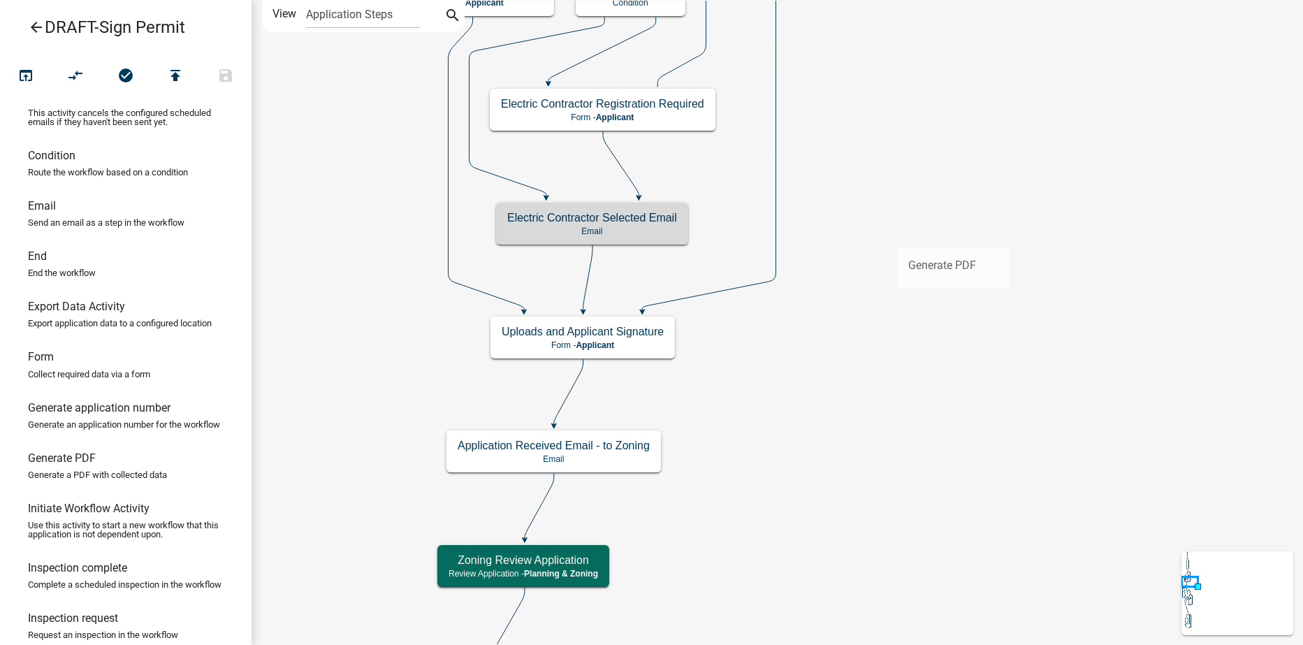
drag, startPoint x: 79, startPoint y: 503, endPoint x: 897, endPoint y: 236, distance: 860.6
click at [897, 236] on div "arrow_back DRAFT-Sign Permit open_in_browser compare_arrows check_circle publis…" at bounding box center [651, 322] width 1303 height 645
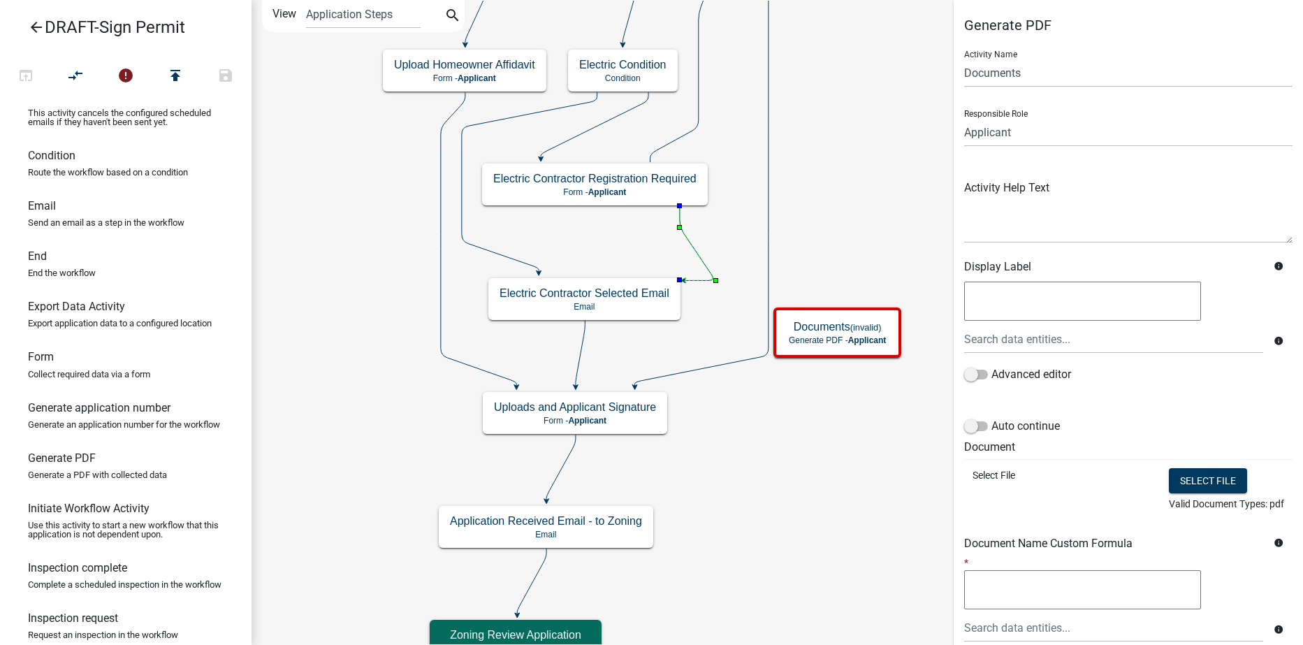
click at [686, 237] on icon at bounding box center [697, 243] width 34 height 74
click at [477, 247] on icon at bounding box center [530, 182] width 136 height 180
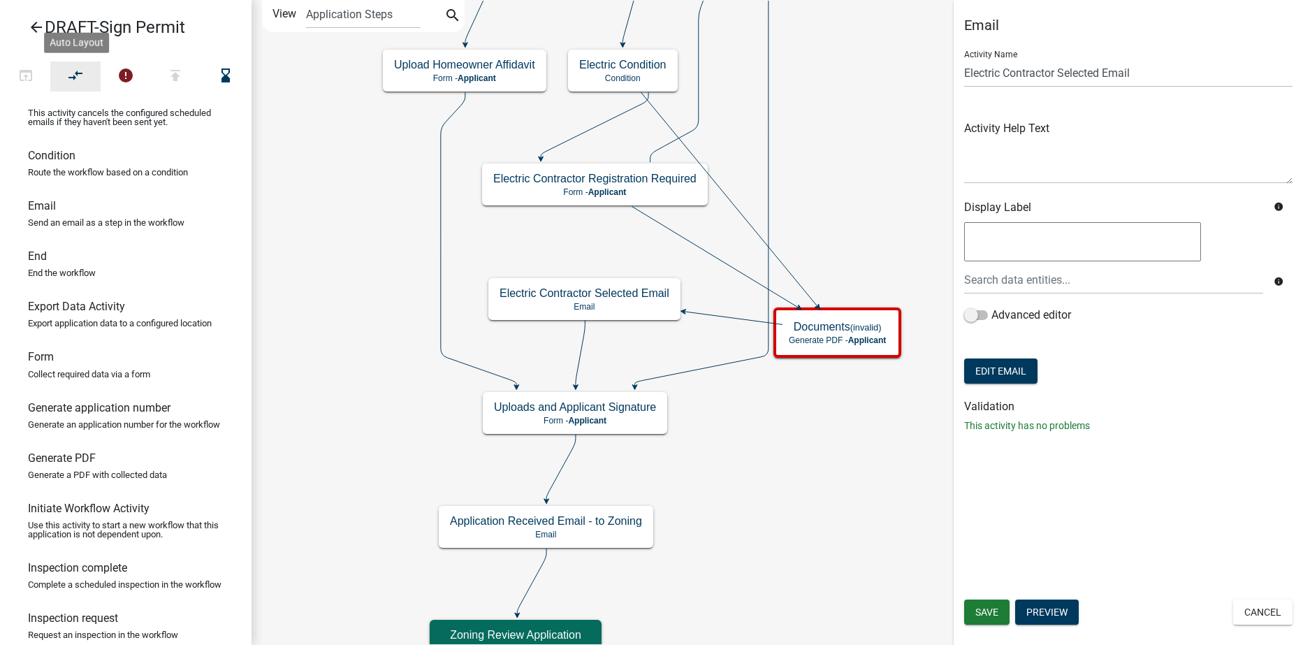
drag, startPoint x: 63, startPoint y: 63, endPoint x: 95, endPoint y: 87, distance: 40.0
click at [63, 62] on button "compare_arrows" at bounding box center [75, 77] width 50 height 30
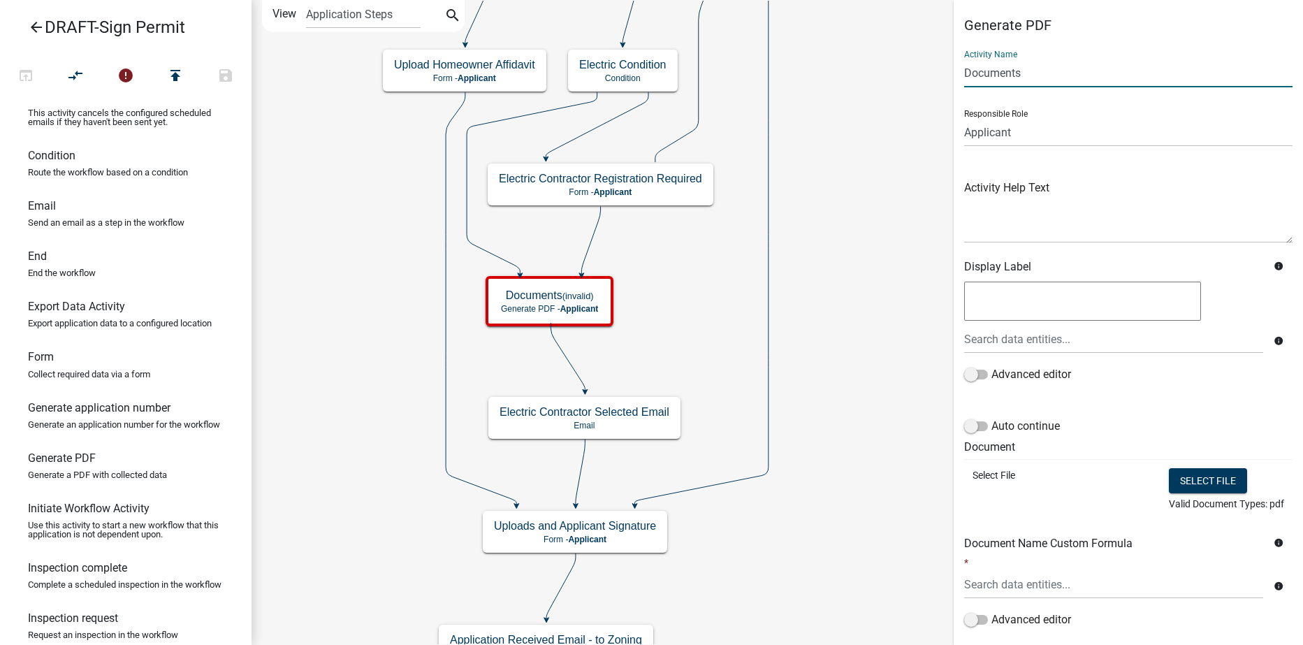
drag, startPoint x: 1036, startPoint y: 75, endPoint x: 943, endPoint y: 40, distance: 99.3
click at [929, 78] on main "Start Start - Applicant Applicant Login Require user Applicant and Sign Informa…" at bounding box center [778, 322] width 1052 height 645
type input "Electrical Contractor Affidavit Form"
click at [1206, 483] on button "Select file" at bounding box center [1208, 480] width 78 height 25
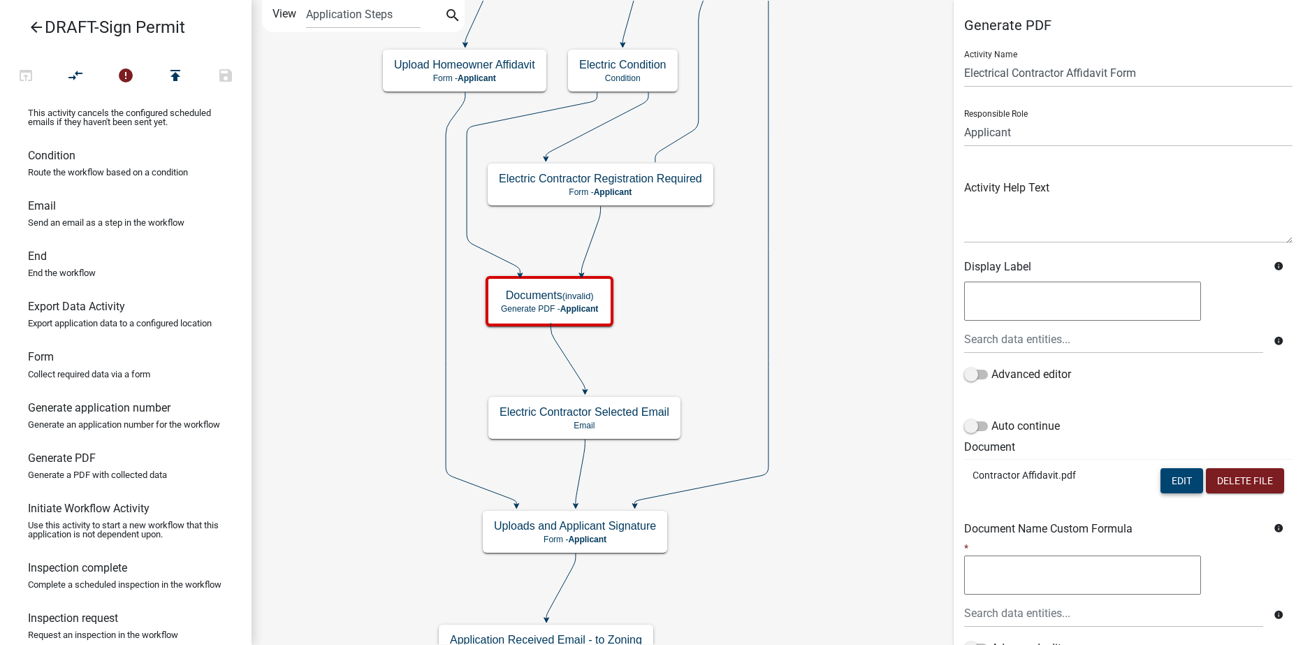
click at [1169, 484] on button "Edit" at bounding box center [1182, 480] width 43 height 25
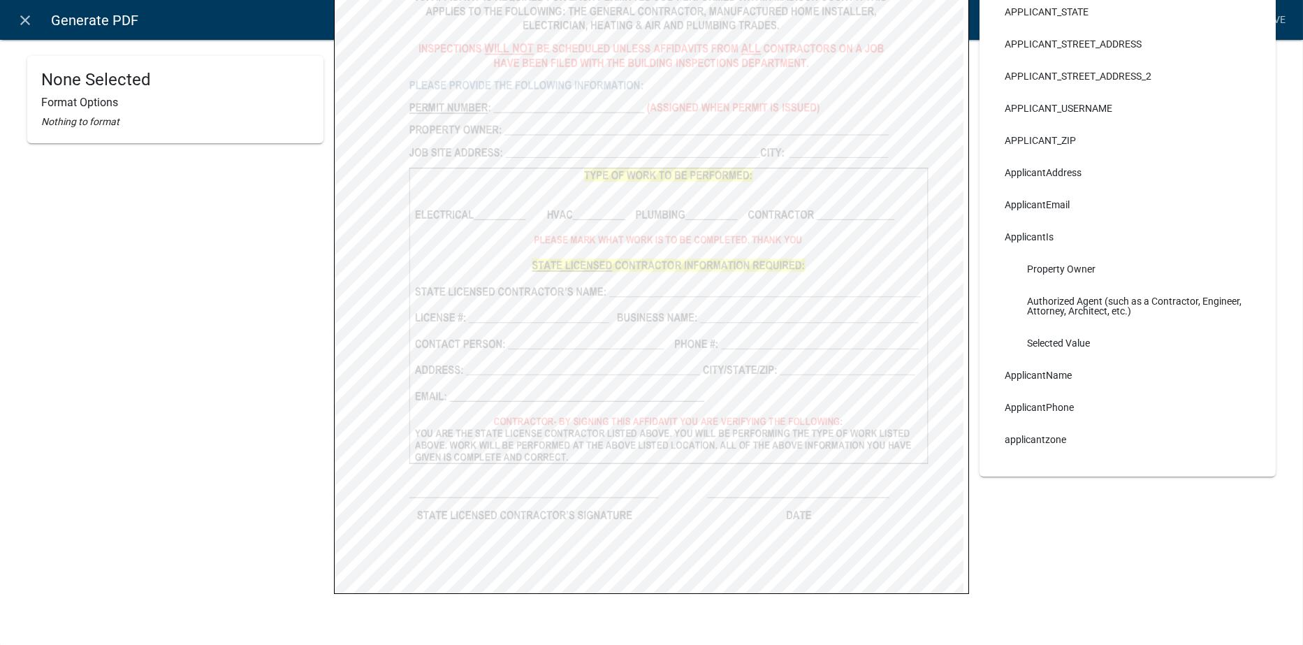
scroll to position [0, 0]
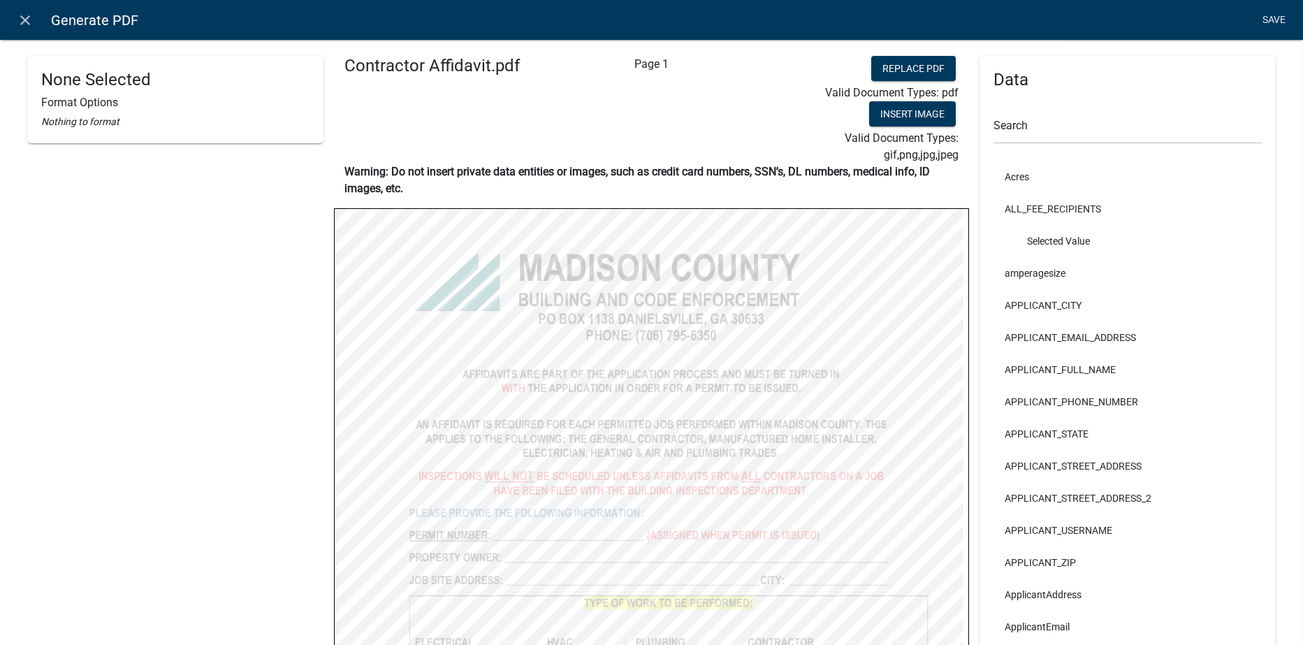
click at [1267, 14] on link "Save" at bounding box center [1274, 20] width 35 height 27
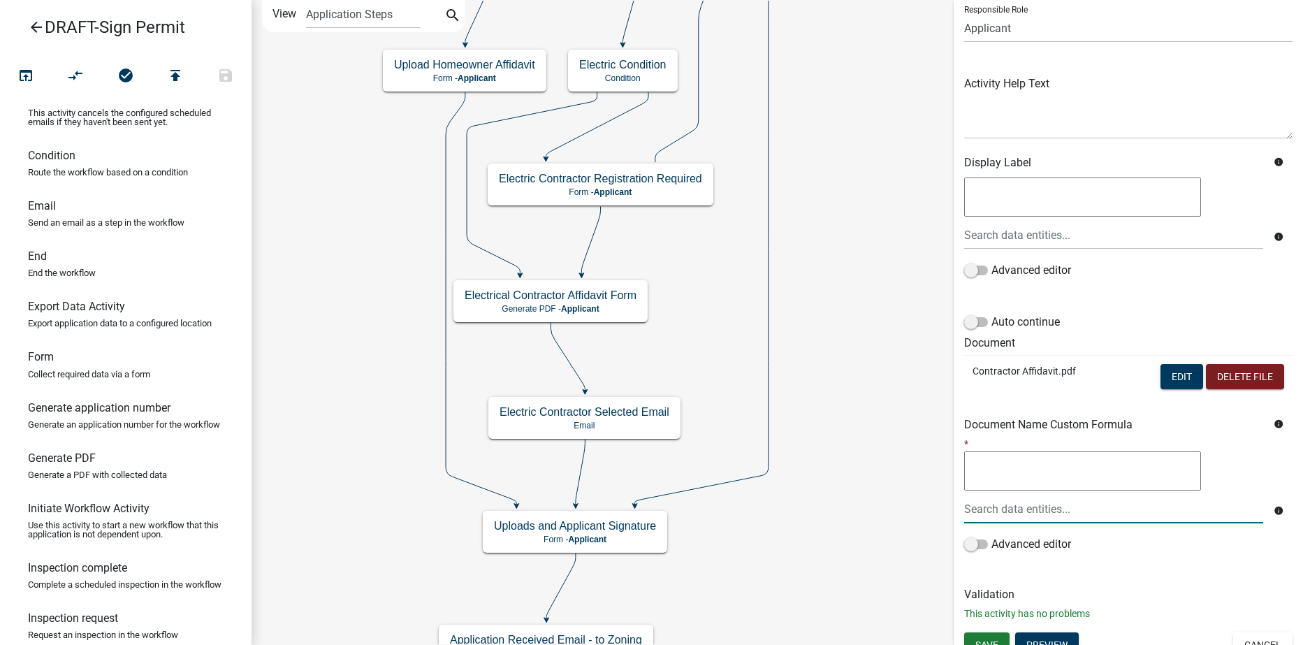
scroll to position [120, 0]
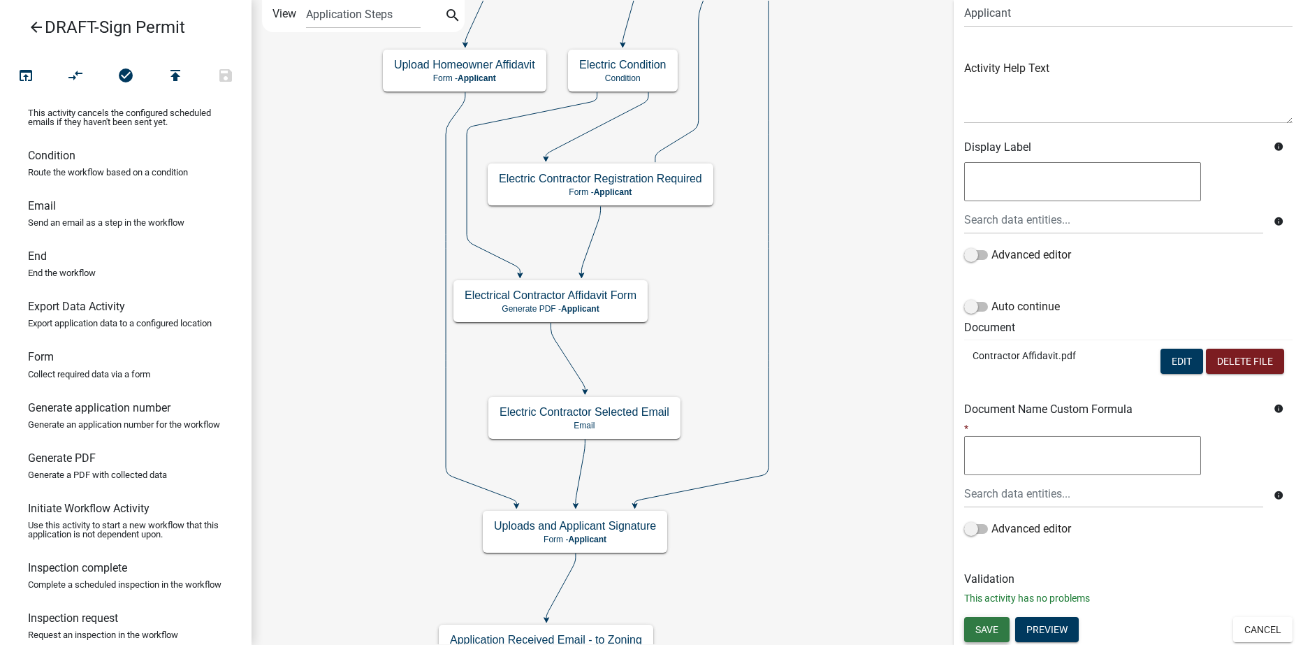
click at [987, 633] on span "Save" at bounding box center [987, 628] width 23 height 11
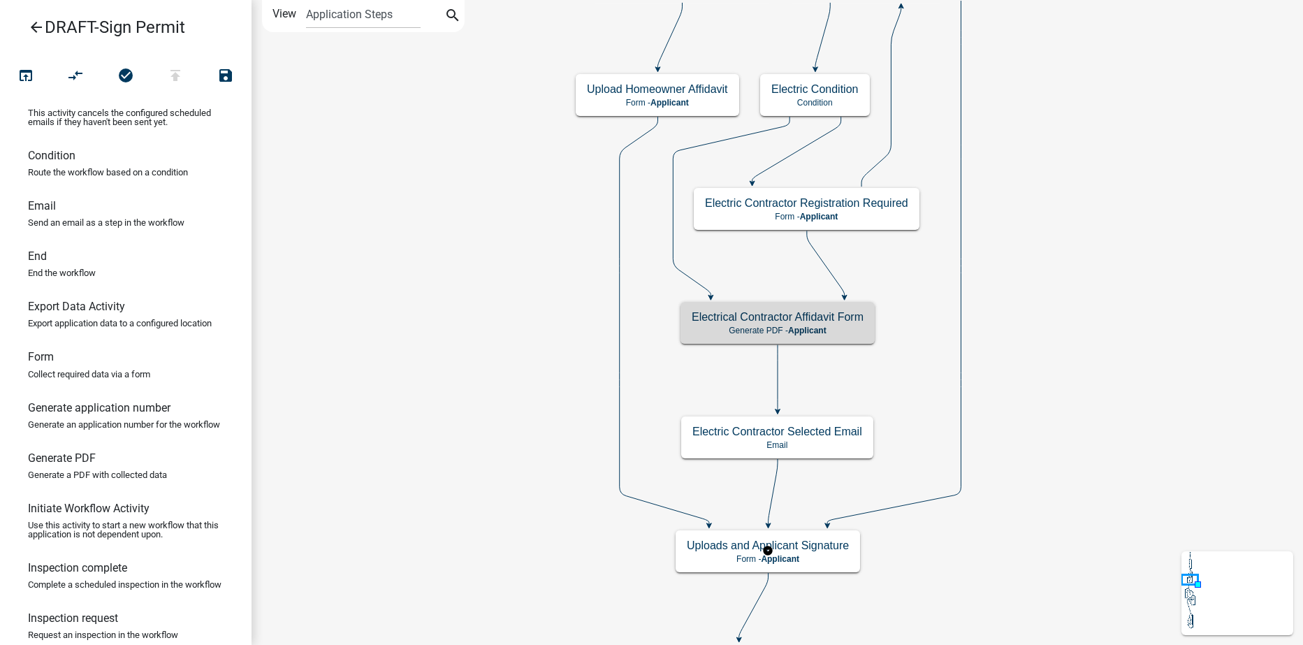
scroll to position [0, 0]
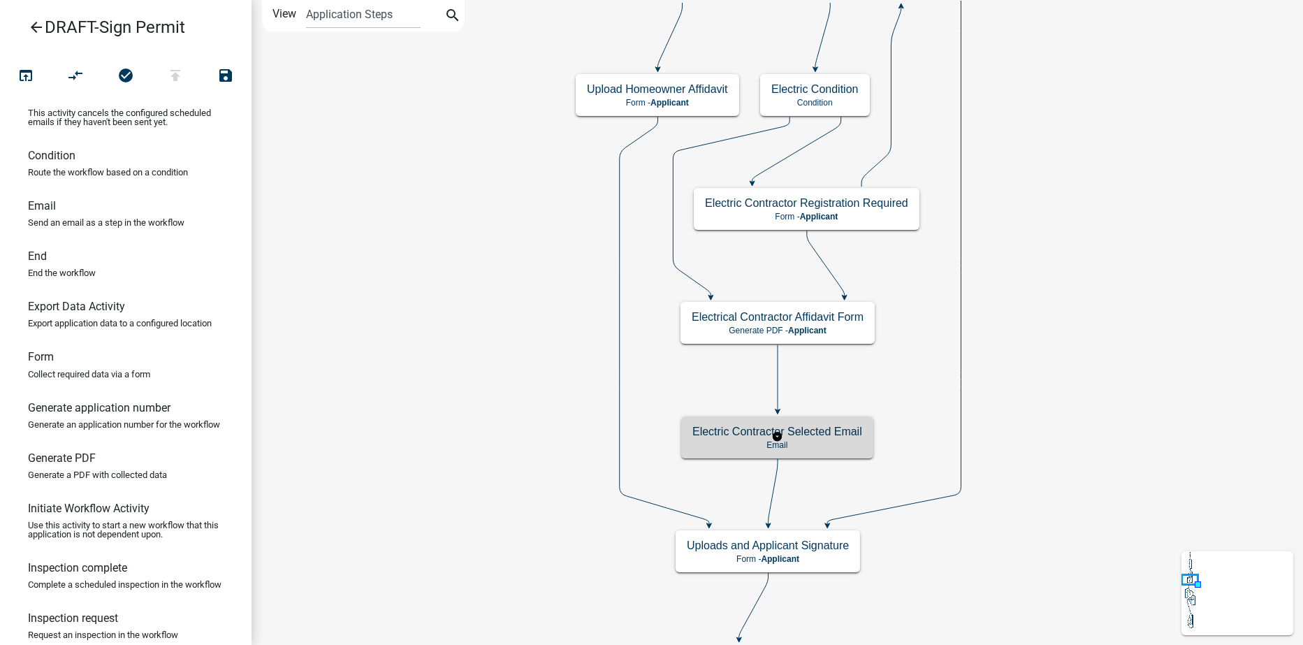
click at [837, 444] on p "Email" at bounding box center [778, 445] width 170 height 10
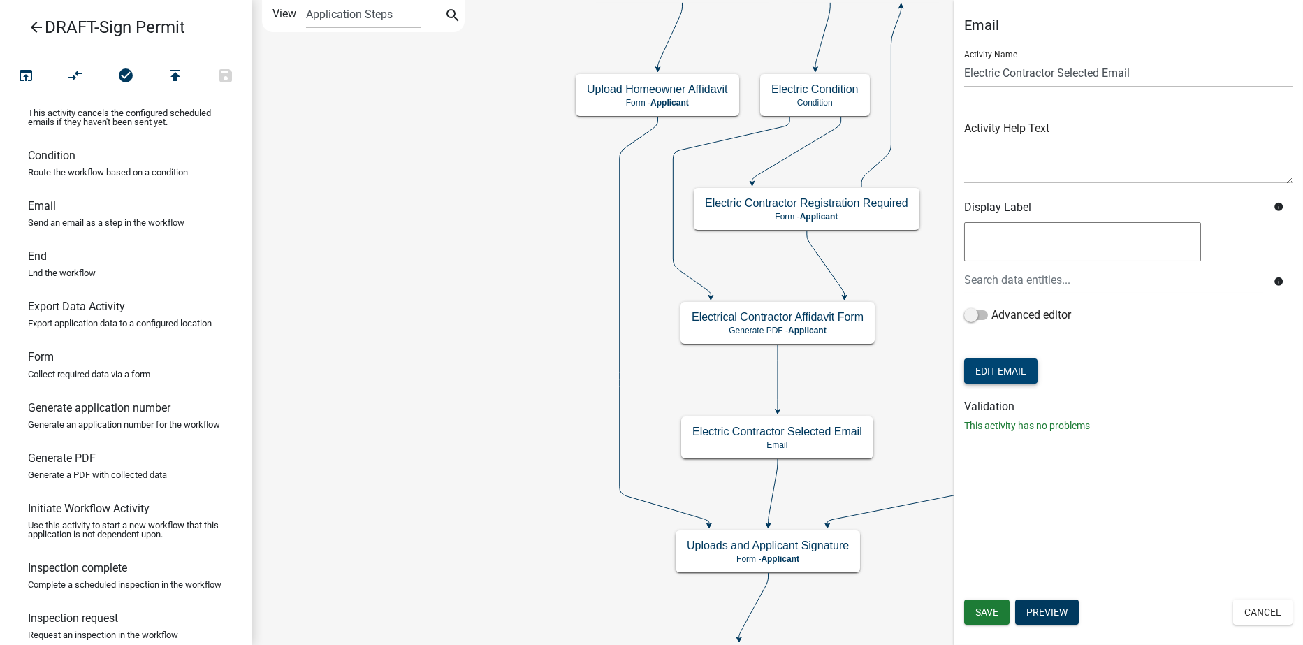
click at [1012, 373] on button "Edit Email" at bounding box center [1000, 371] width 73 height 25
select select "f8aedfd8-39b5-4d7f-8304-f16556aaf9a2"
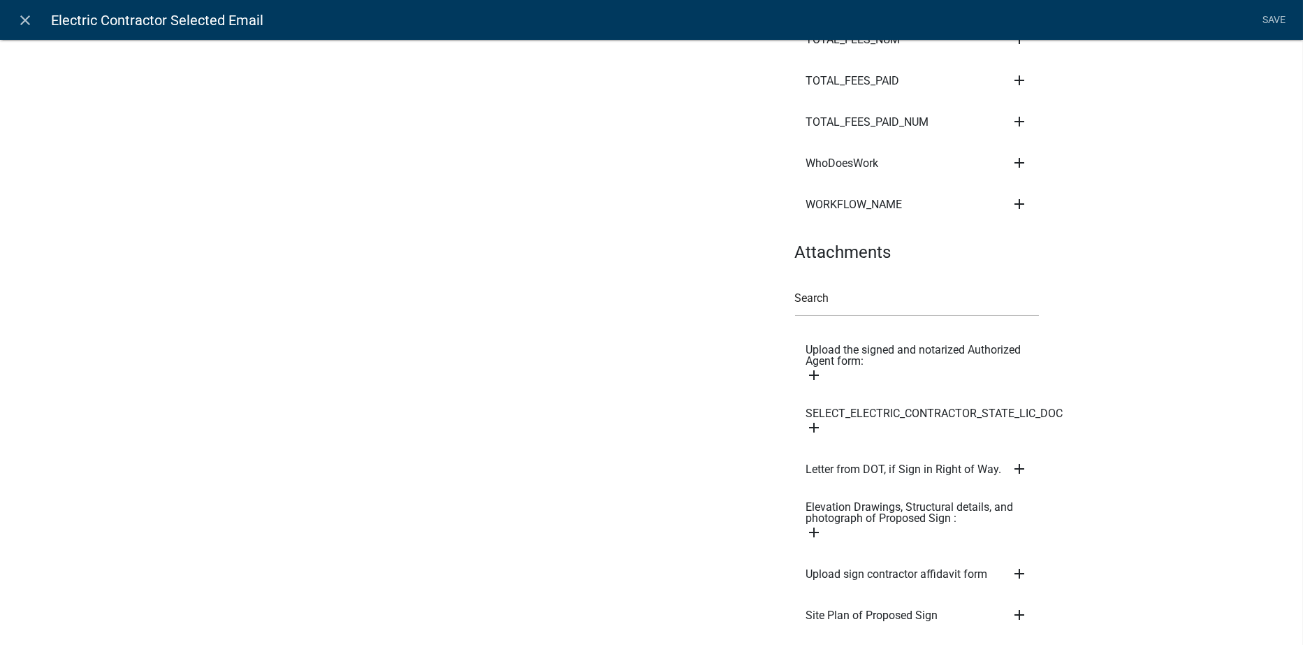
scroll to position [6886, 0]
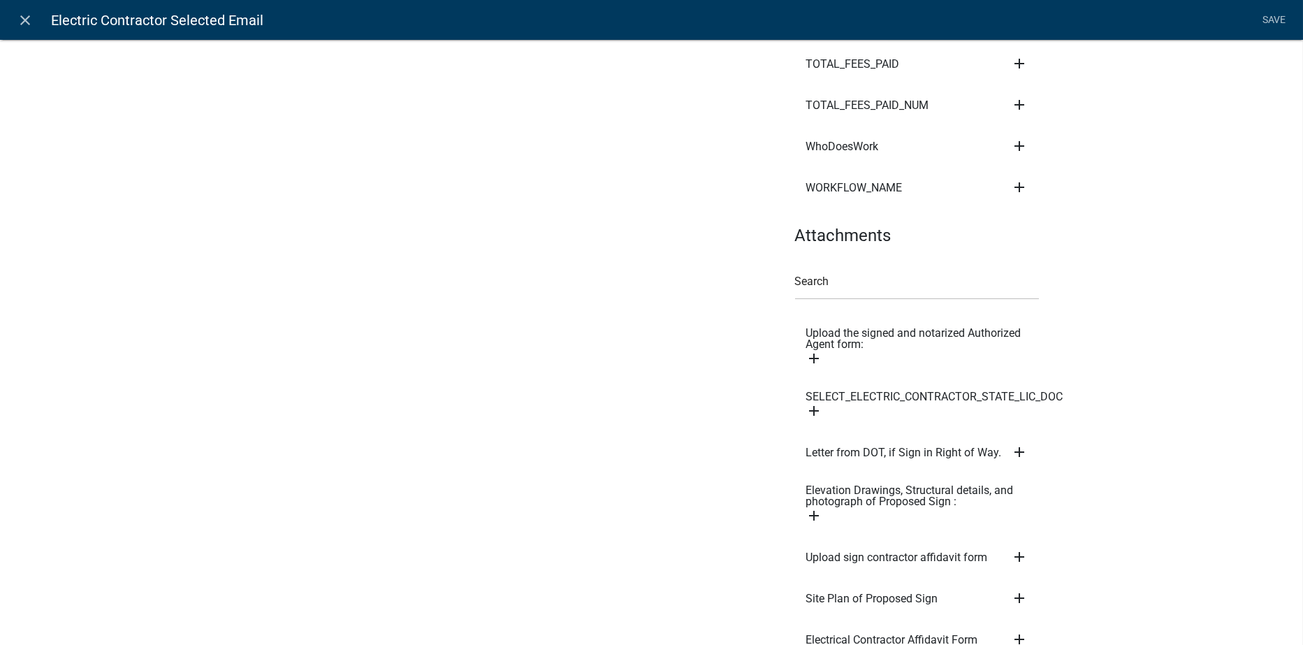
click at [1020, 631] on icon "add" at bounding box center [1019, 639] width 17 height 17
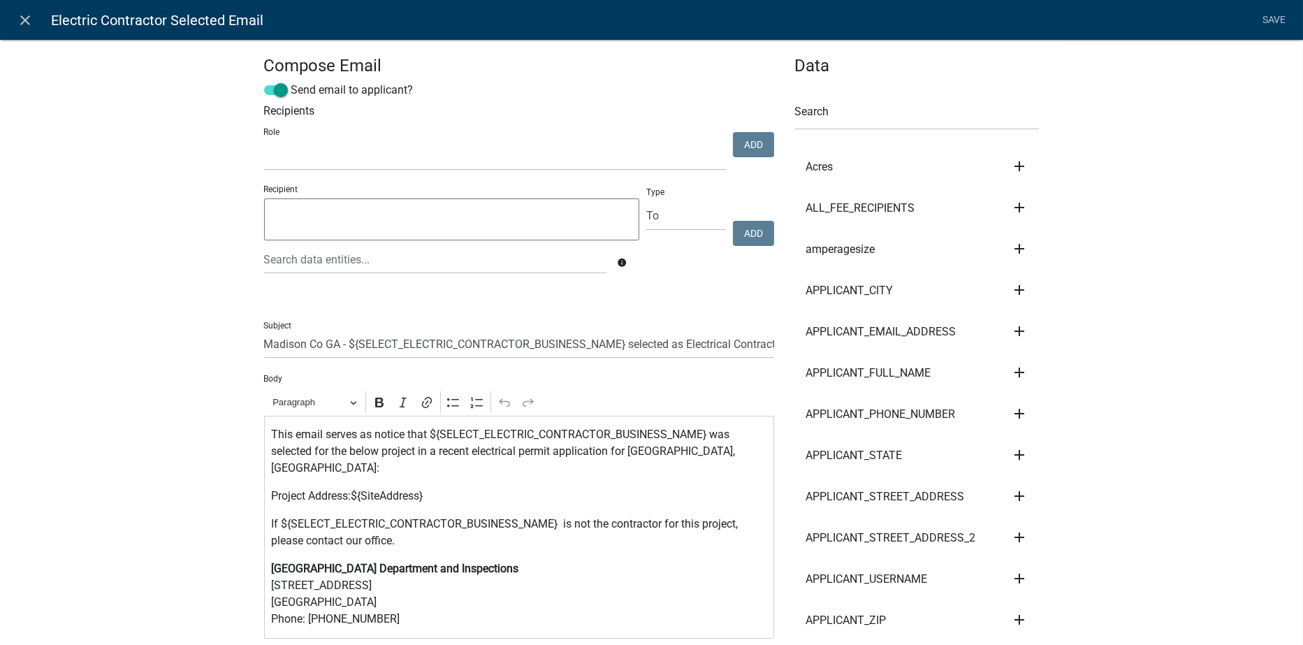
scroll to position [0, 0]
click at [272, 492] on div "This email serves as notice that ${SELECT_ELECTRIC_CONTRACTOR_BUSINESS_NAME} wa…" at bounding box center [519, 527] width 510 height 223
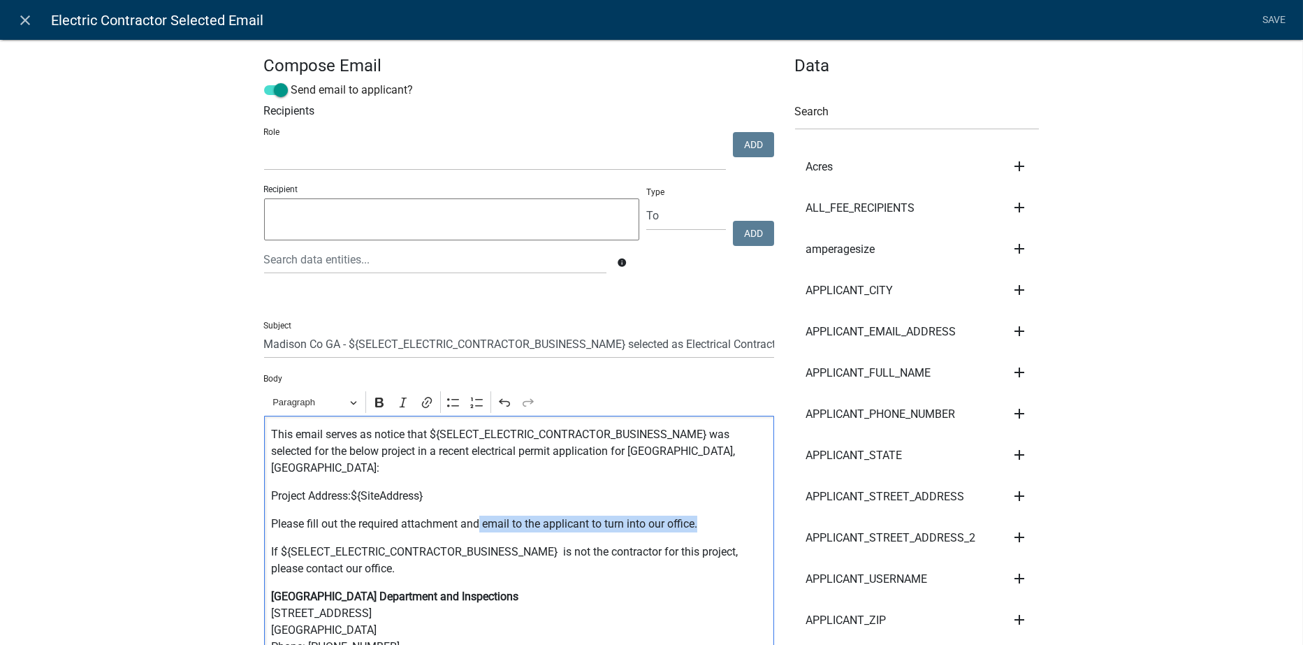
drag, startPoint x: 653, startPoint y: 512, endPoint x: 473, endPoint y: 511, distance: 179.6
click at [473, 516] on p "Please fill out the required attachment and email to the applicant to turn into…" at bounding box center [519, 524] width 496 height 17
click at [477, 516] on p "Please fill out the required attachment and email to the applicant to turn into…" at bounding box center [519, 524] width 496 height 17
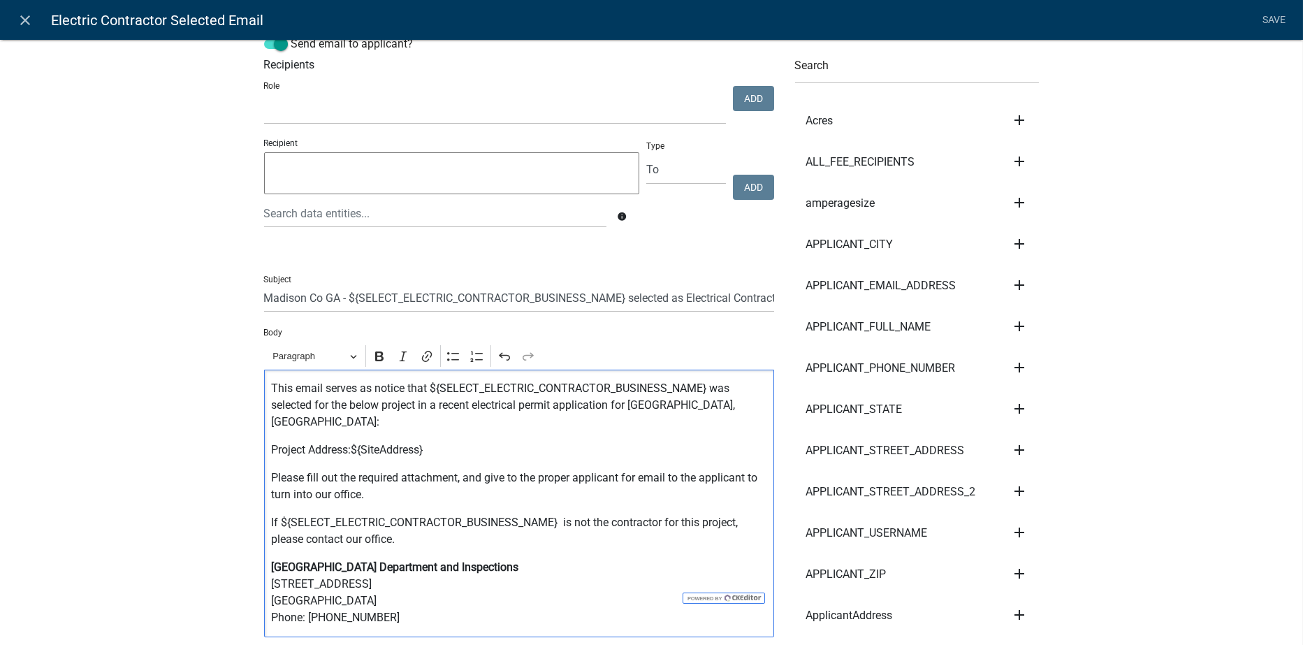
scroll to position [70, 0]
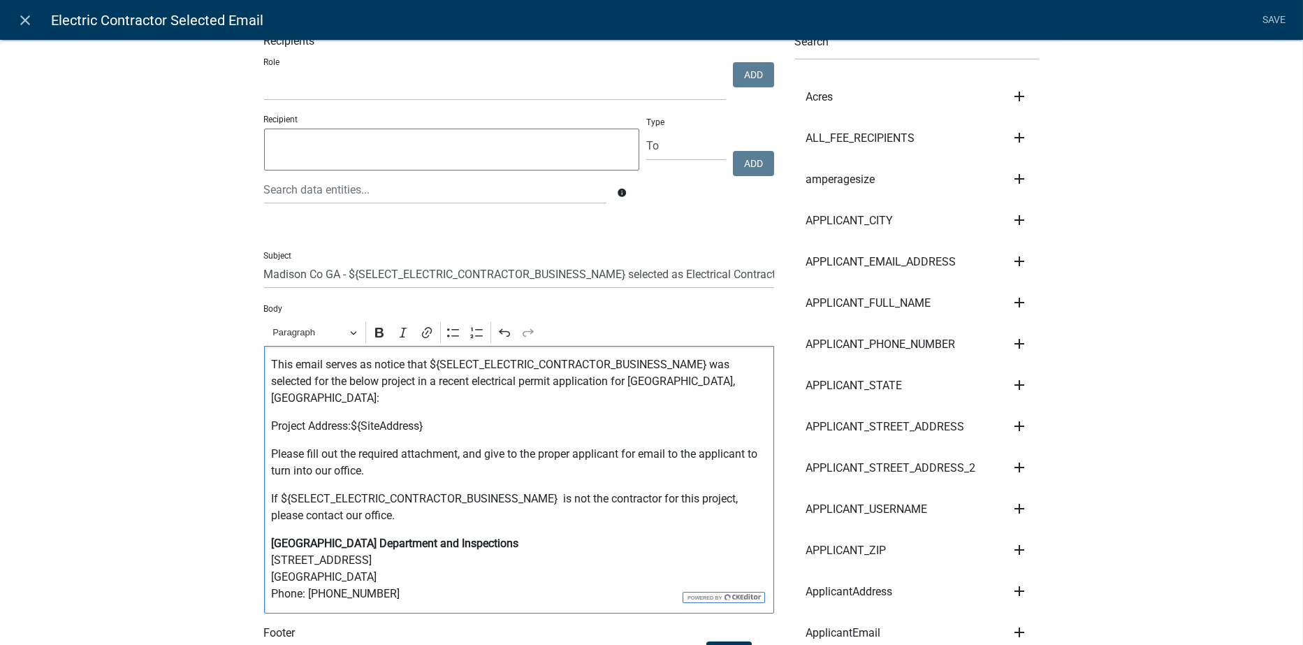
click at [458, 446] on p "Please fill out the required attachment, and give to the proper applicant for e…" at bounding box center [519, 463] width 496 height 34
click at [1018, 257] on icon "add" at bounding box center [1019, 261] width 17 height 17
click at [1037, 310] on button "Body" at bounding box center [1067, 309] width 112 height 34
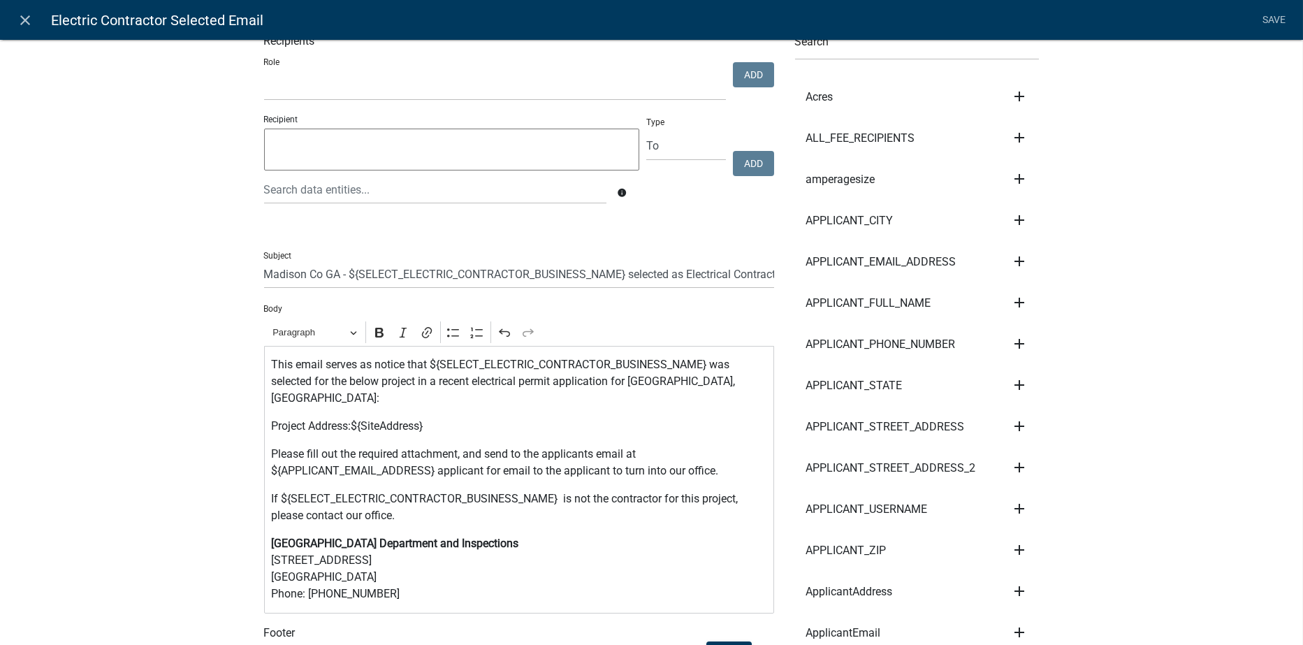
click at [606, 452] on p "Please fill out the required attachment, and send to the applicants email at ${…" at bounding box center [519, 463] width 496 height 34
click at [546, 458] on p "Please fill out the required attachment, and send to the applicants email at ${…" at bounding box center [519, 463] width 496 height 34
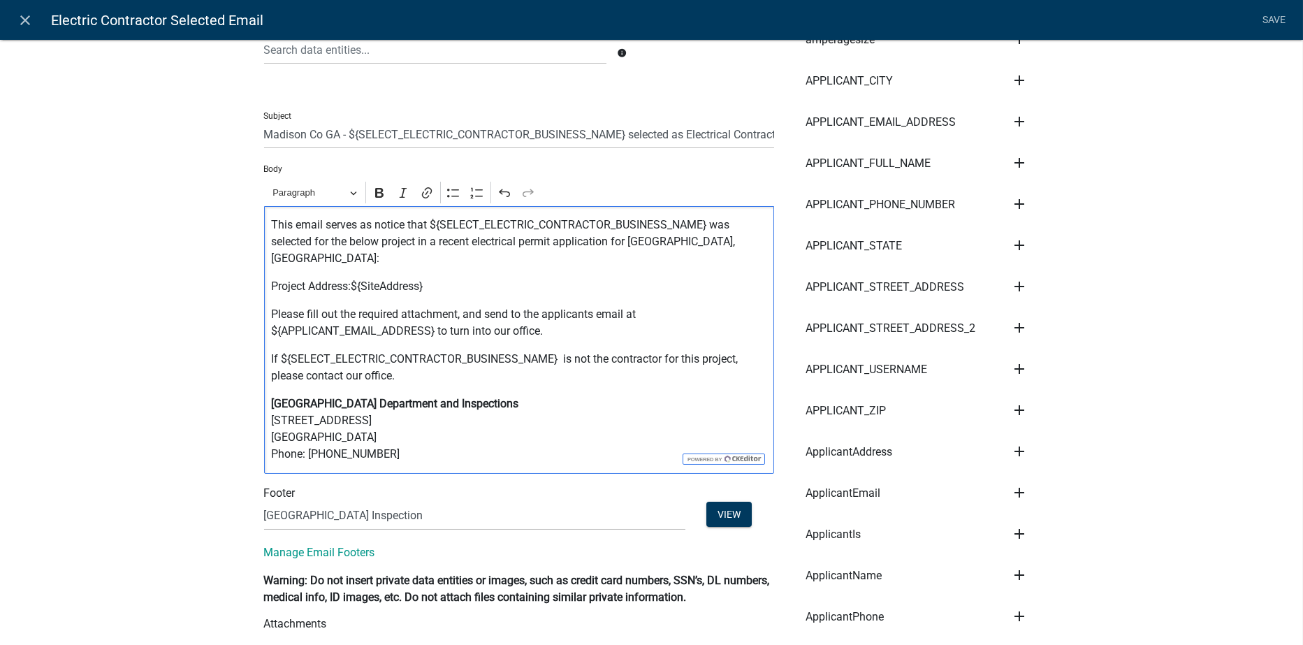
scroll to position [140, 0]
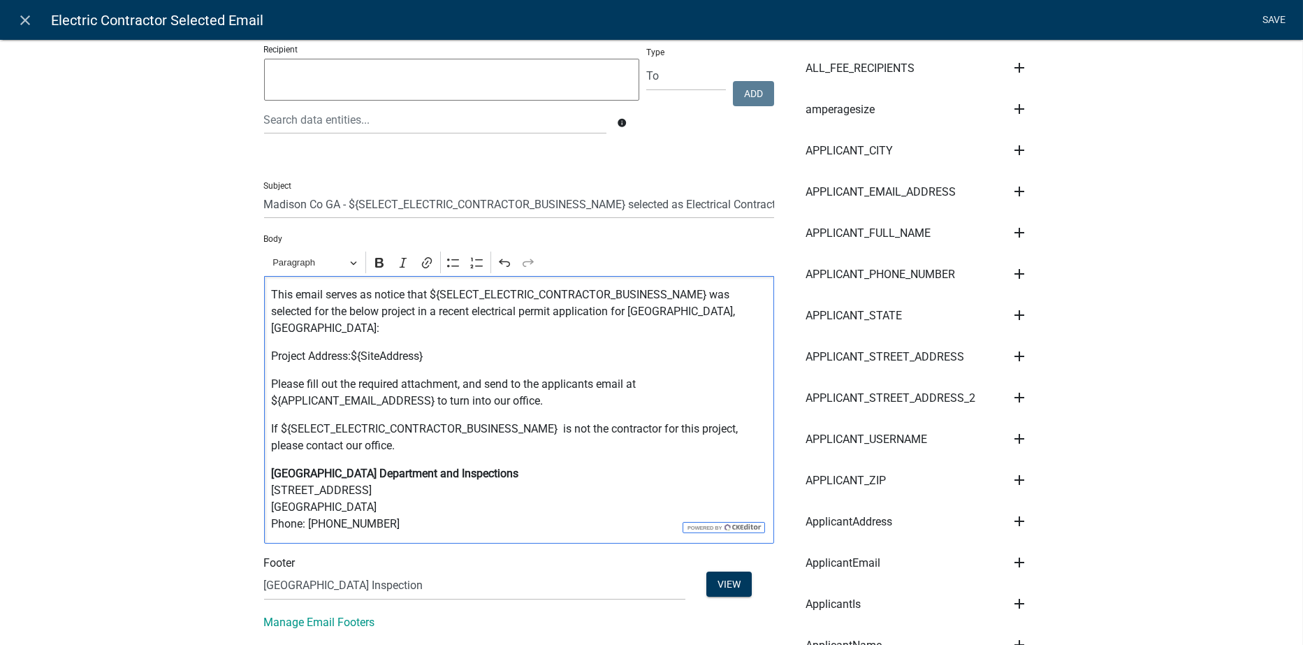
click at [1278, 16] on link "Save" at bounding box center [1274, 20] width 35 height 27
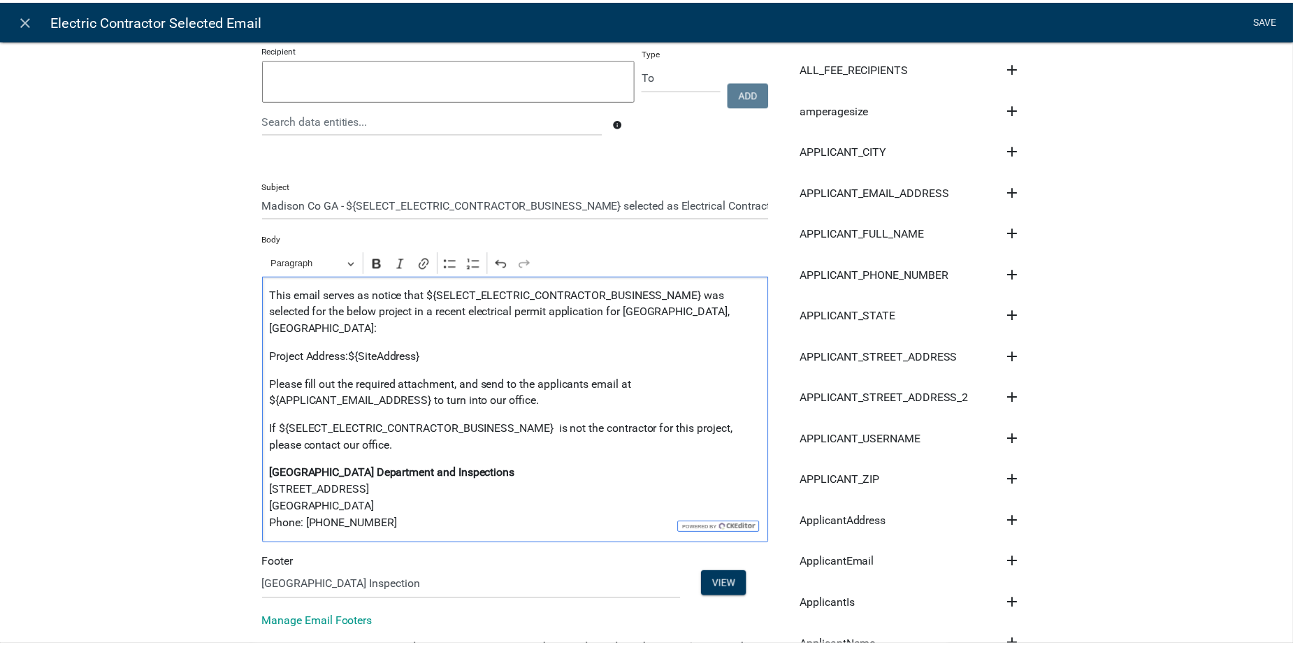
scroll to position [0, 0]
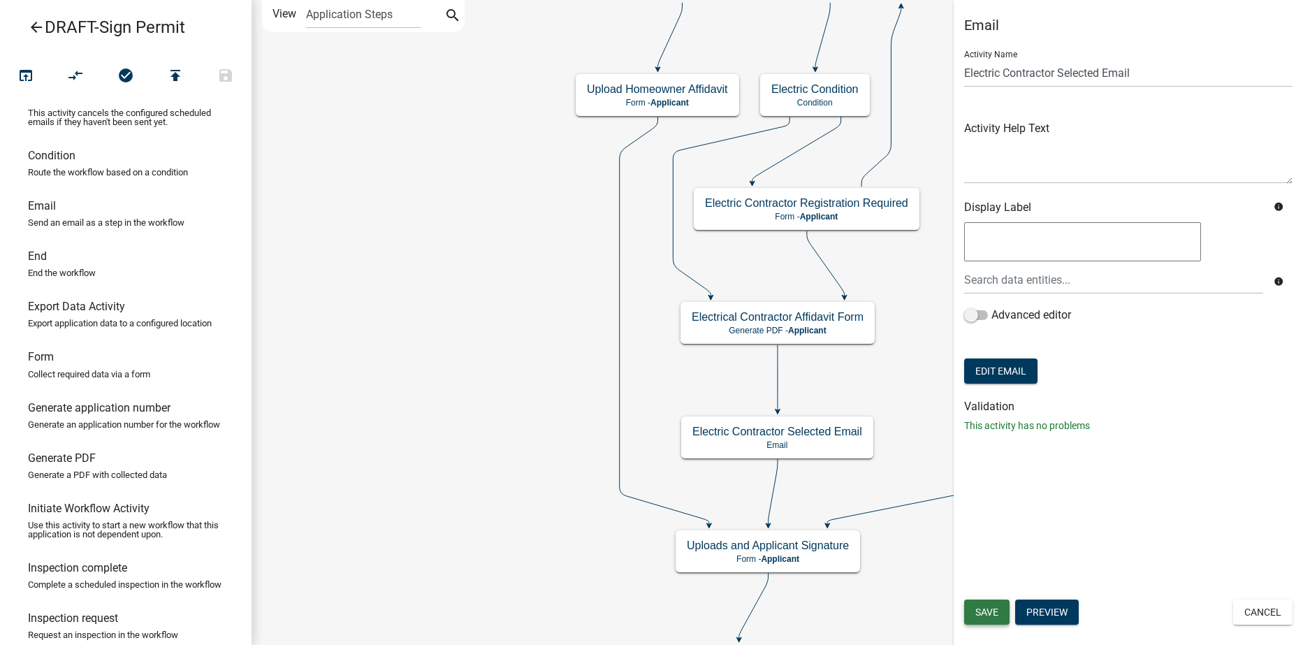
click at [977, 611] on span "Save" at bounding box center [987, 612] width 23 height 11
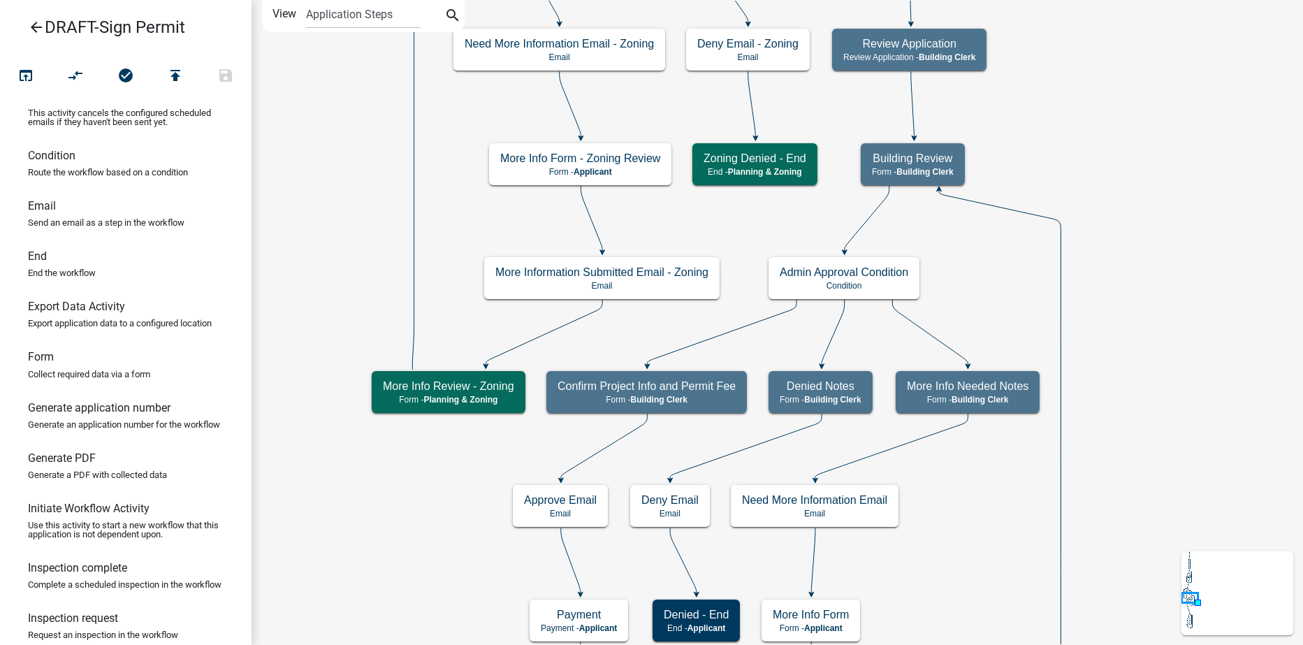
click at [38, 22] on icon "arrow_back" at bounding box center [36, 29] width 17 height 20
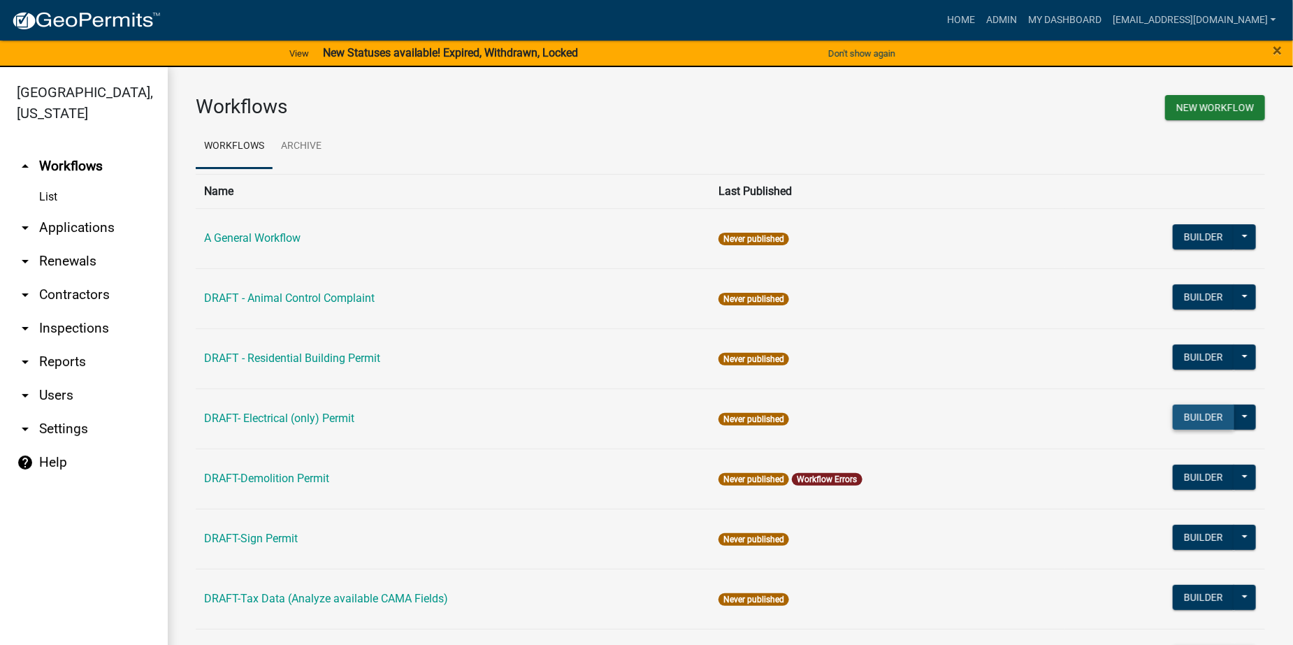
click at [1176, 412] on button "Builder" at bounding box center [1204, 417] width 62 height 25
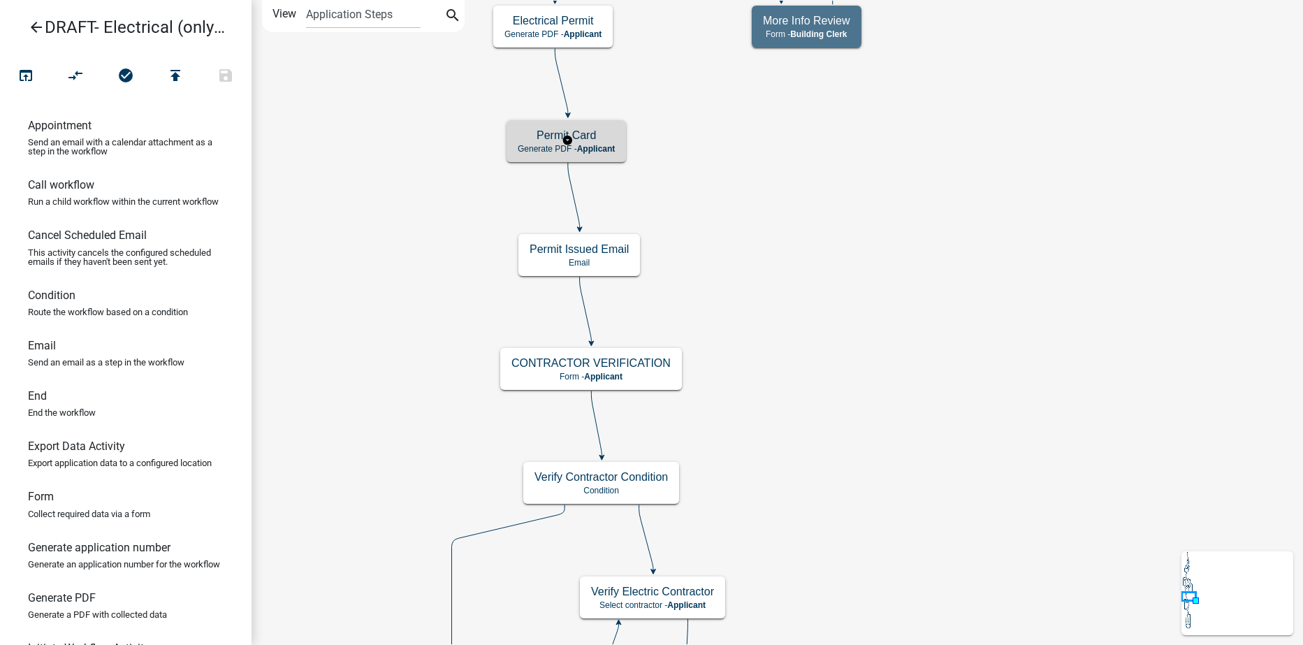
click at [586, 149] on span "Applicant" at bounding box center [596, 149] width 38 height 10
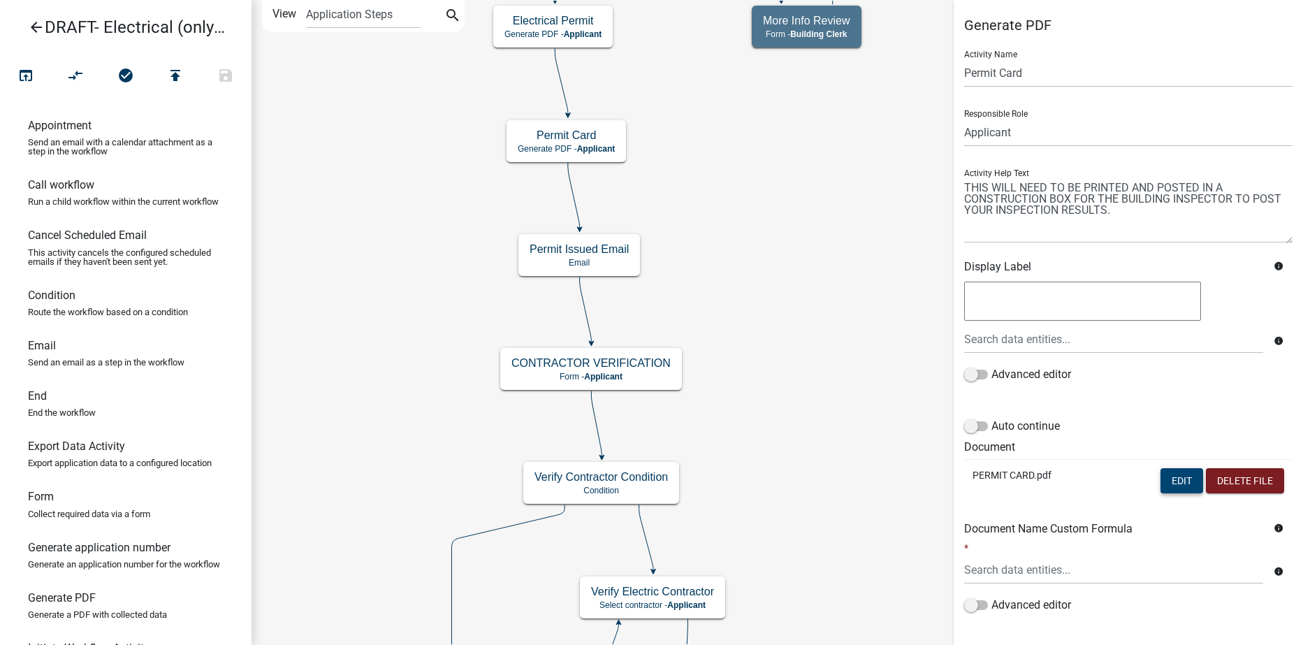
click at [1167, 482] on button "Edit" at bounding box center [1182, 480] width 43 height 25
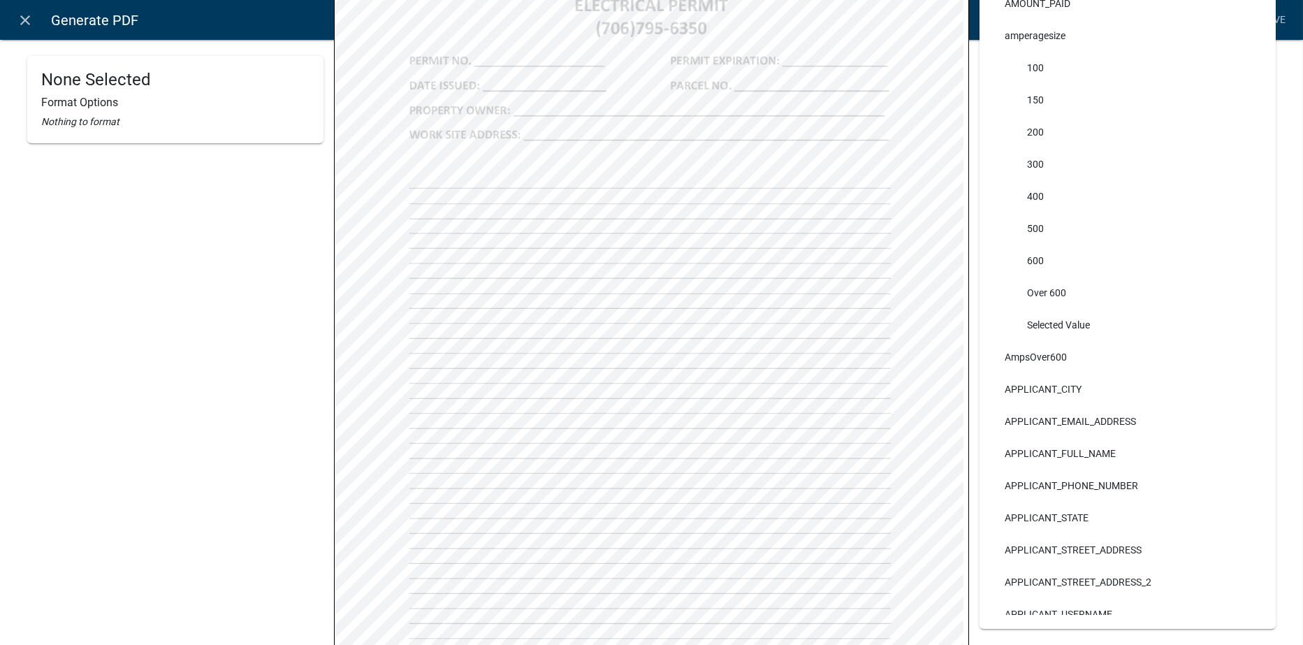
scroll to position [8, 0]
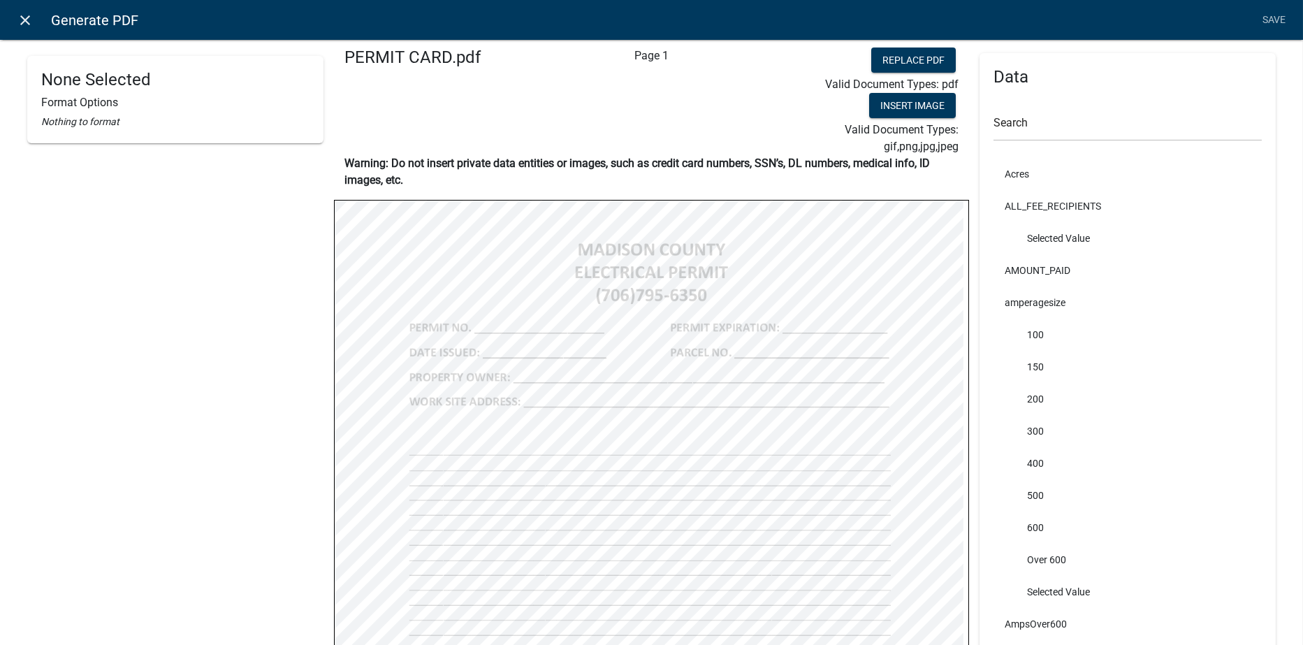
click at [24, 18] on icon "close" at bounding box center [25, 20] width 17 height 17
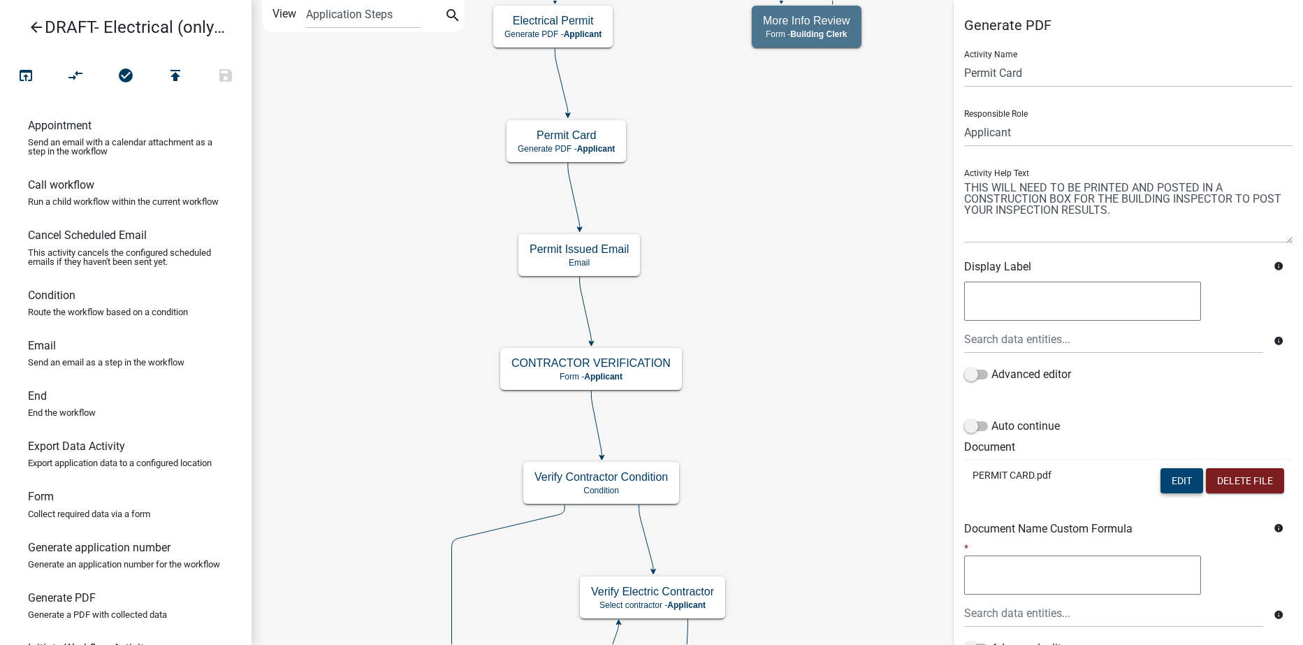
scroll to position [120, 0]
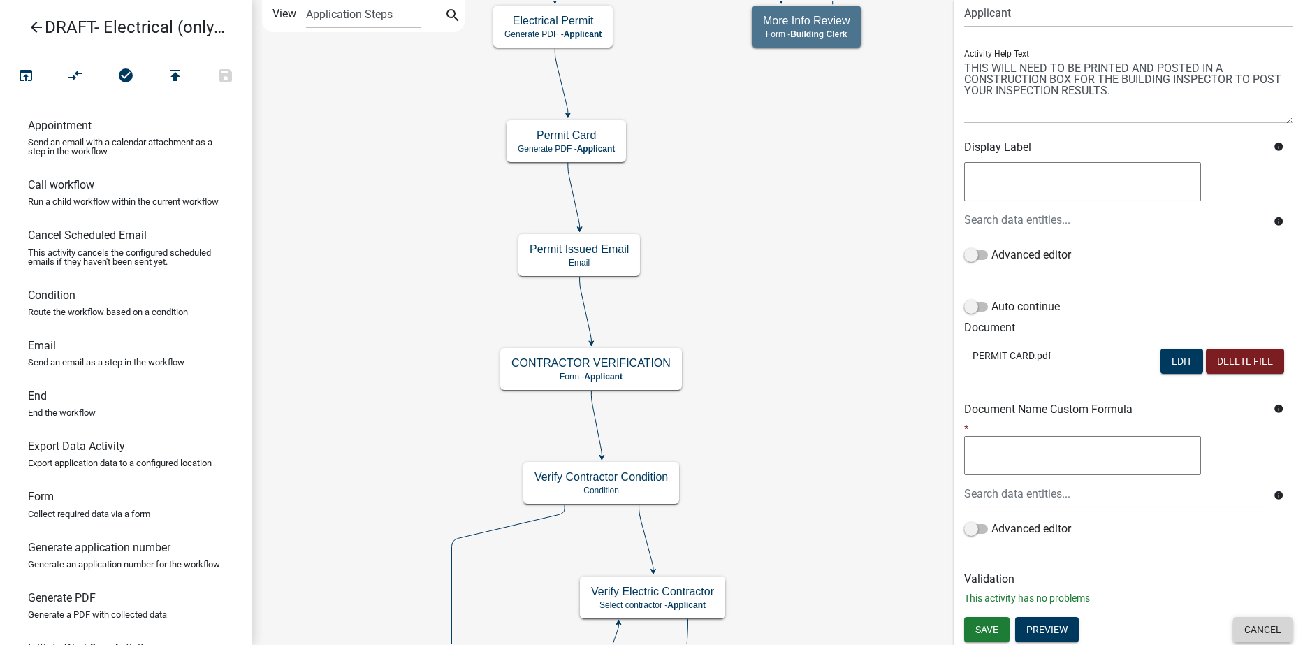
click at [1245, 622] on button "Cancel" at bounding box center [1263, 629] width 59 height 25
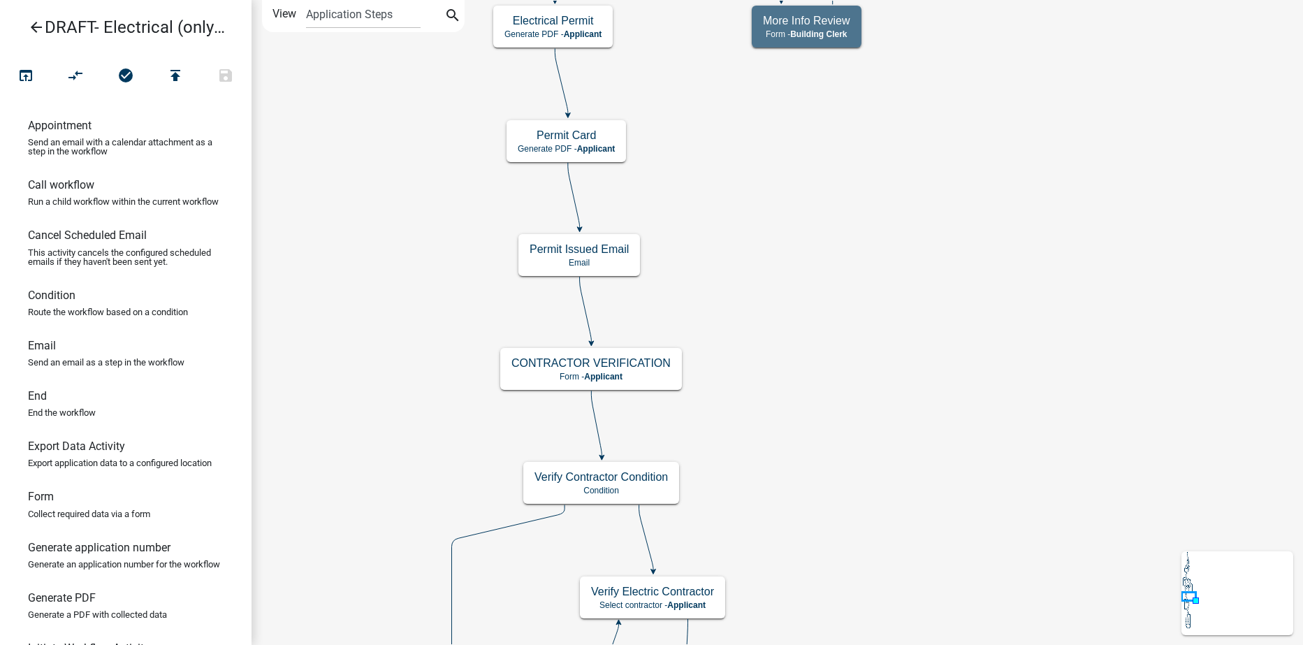
click at [29, 24] on icon "arrow_back" at bounding box center [36, 29] width 17 height 20
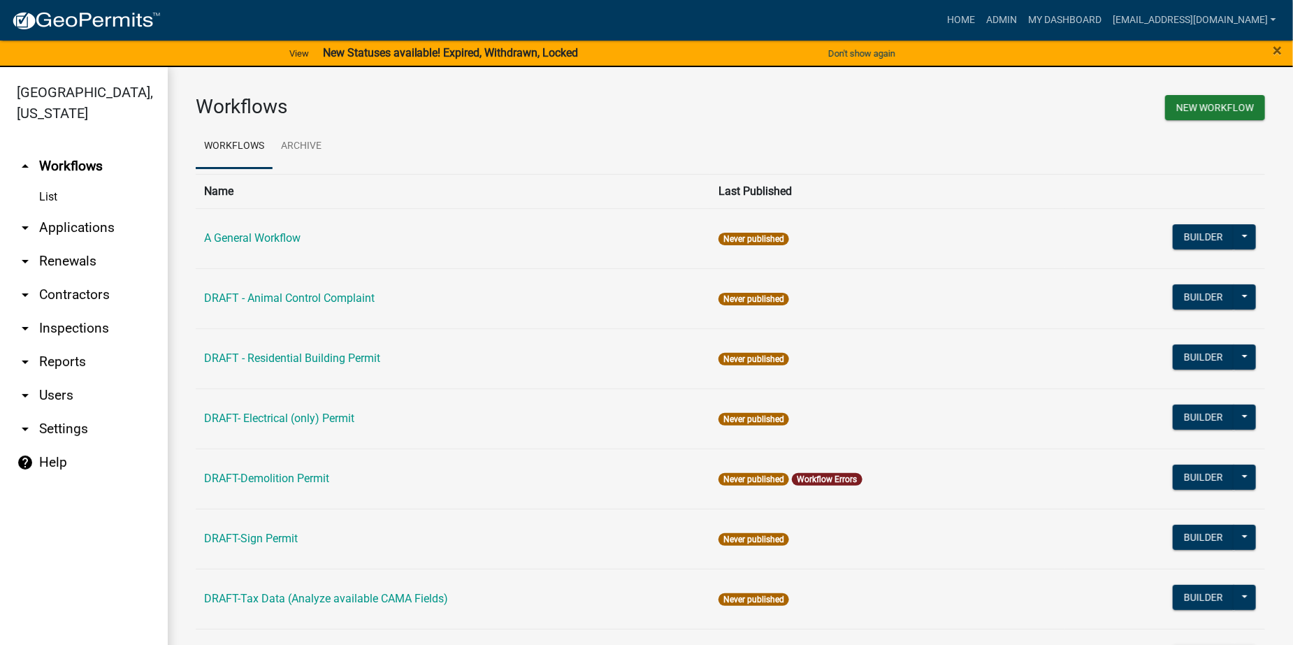
drag, startPoint x: 928, startPoint y: 488, endPoint x: 927, endPoint y: 465, distance: 22.4
click at [927, 465] on td "Never published Workflow Errors" at bounding box center [887, 479] width 355 height 60
click at [1181, 479] on button "Builder" at bounding box center [1204, 477] width 62 height 25
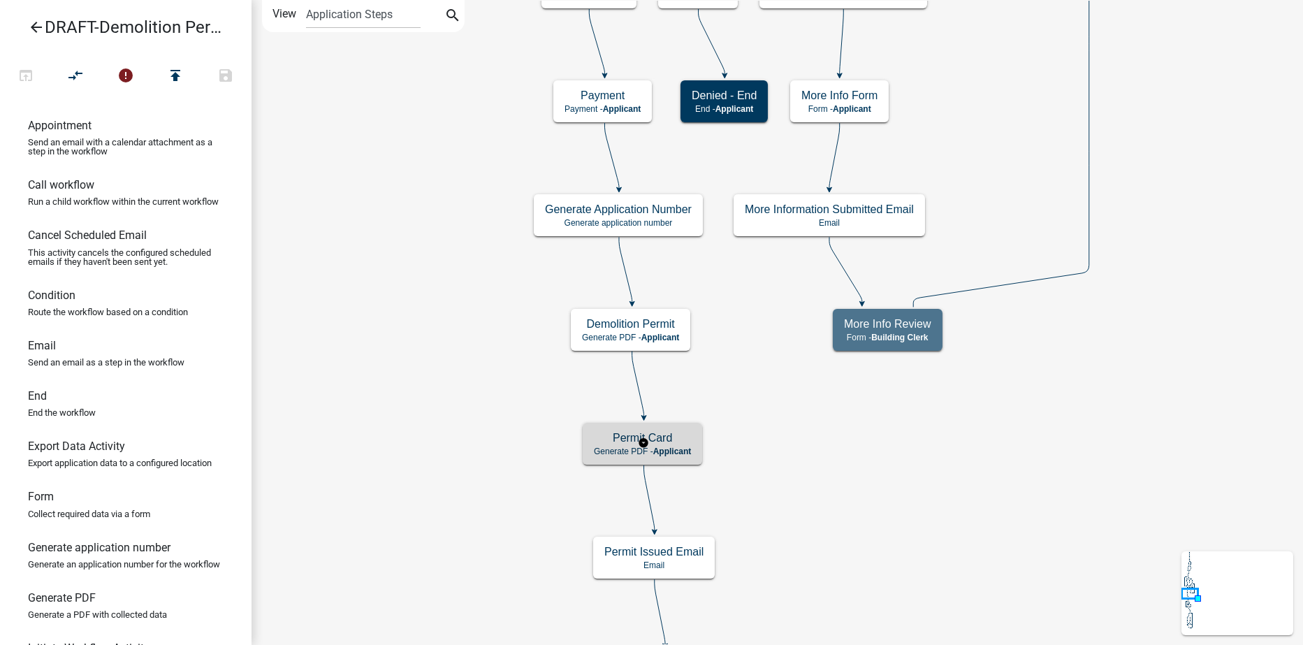
click at [682, 443] on h5 "Permit Card" at bounding box center [642, 437] width 97 height 13
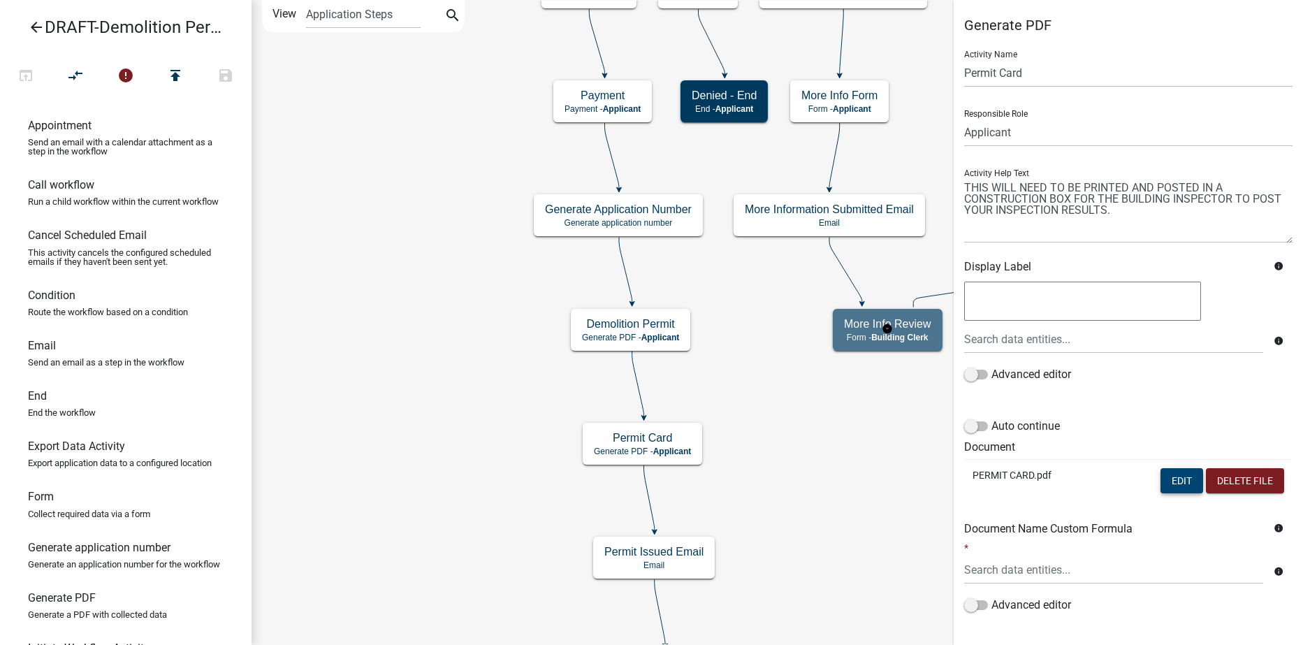
click at [1162, 486] on button "Edit" at bounding box center [1182, 480] width 43 height 25
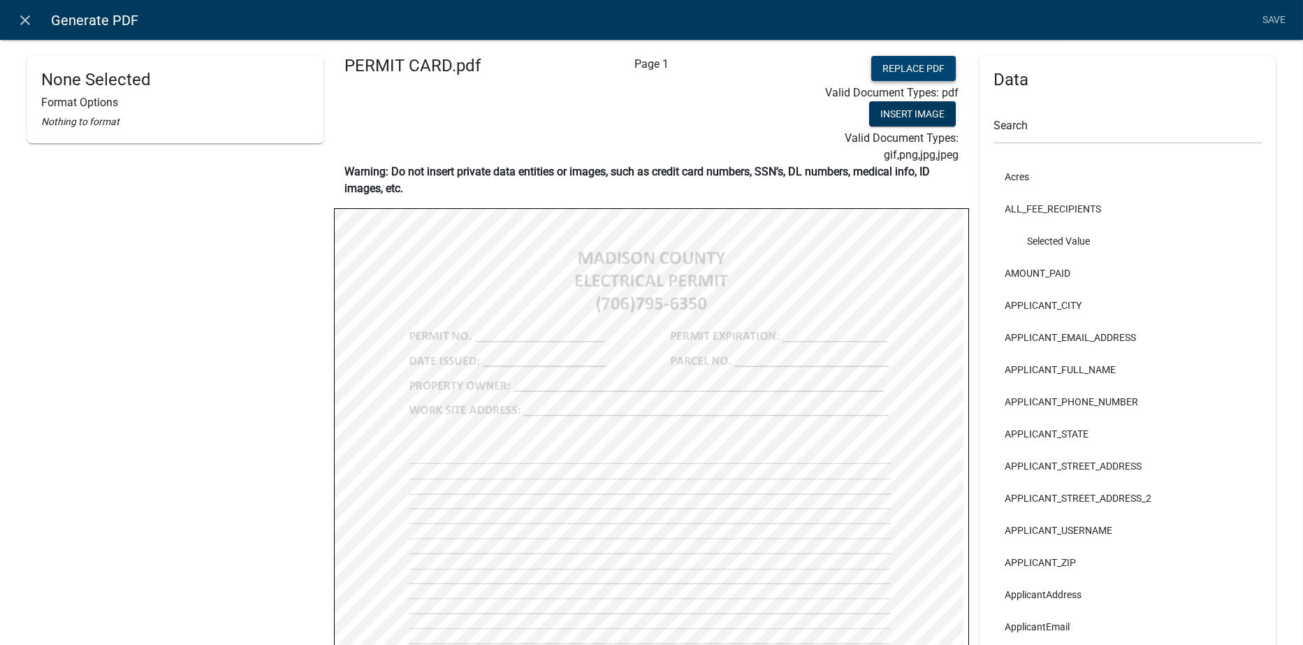
click at [872, 68] on button "Replace PDF" at bounding box center [914, 68] width 85 height 25
click at [881, 62] on button "Replace PDF" at bounding box center [914, 68] width 85 height 25
select select
select select "255,0,0"
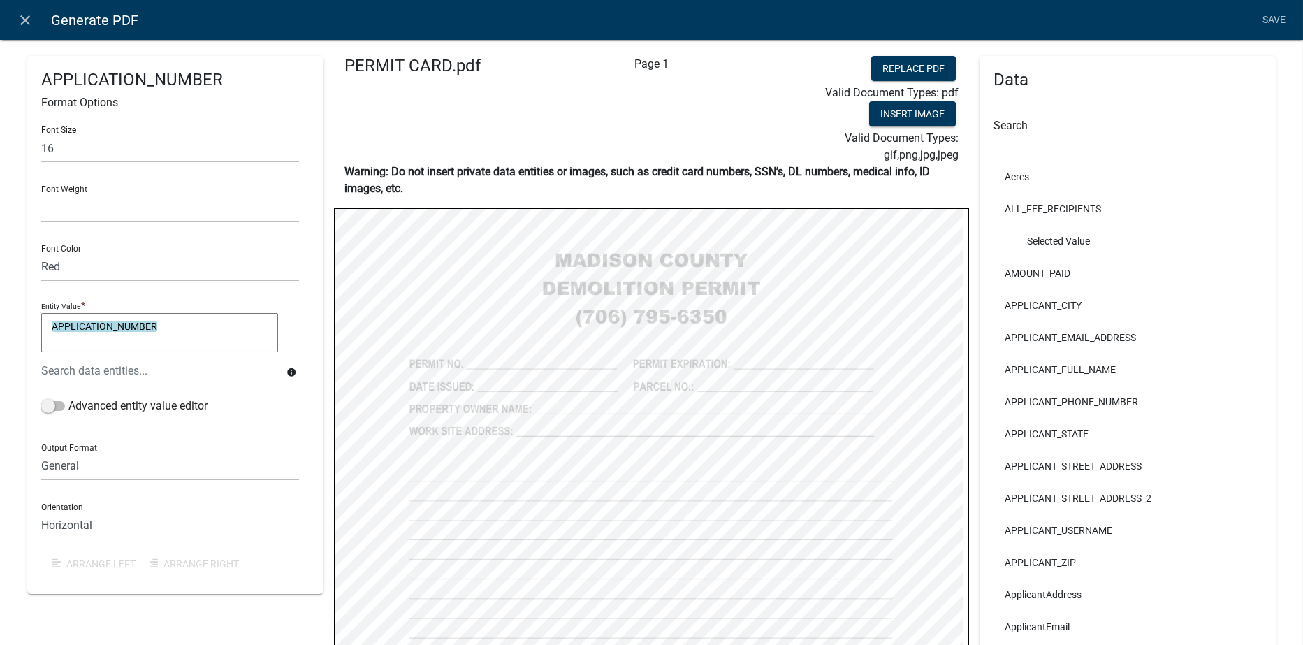
select select
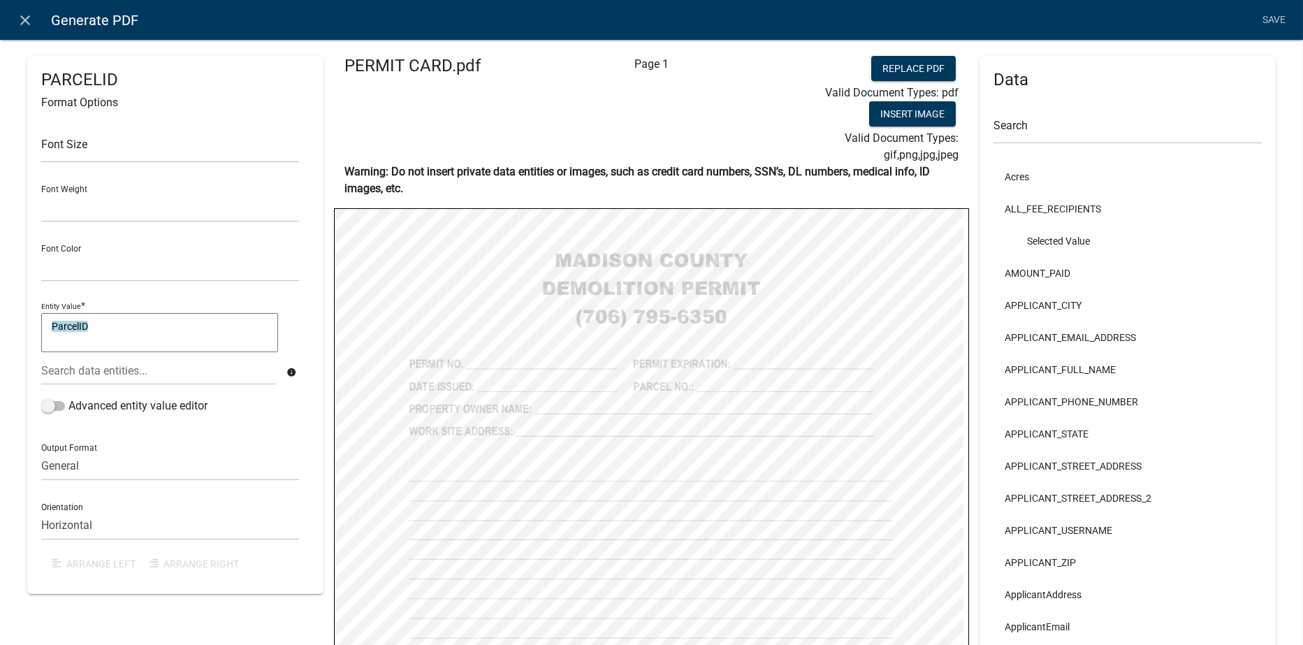
select select
select select "255,0,0"
select select
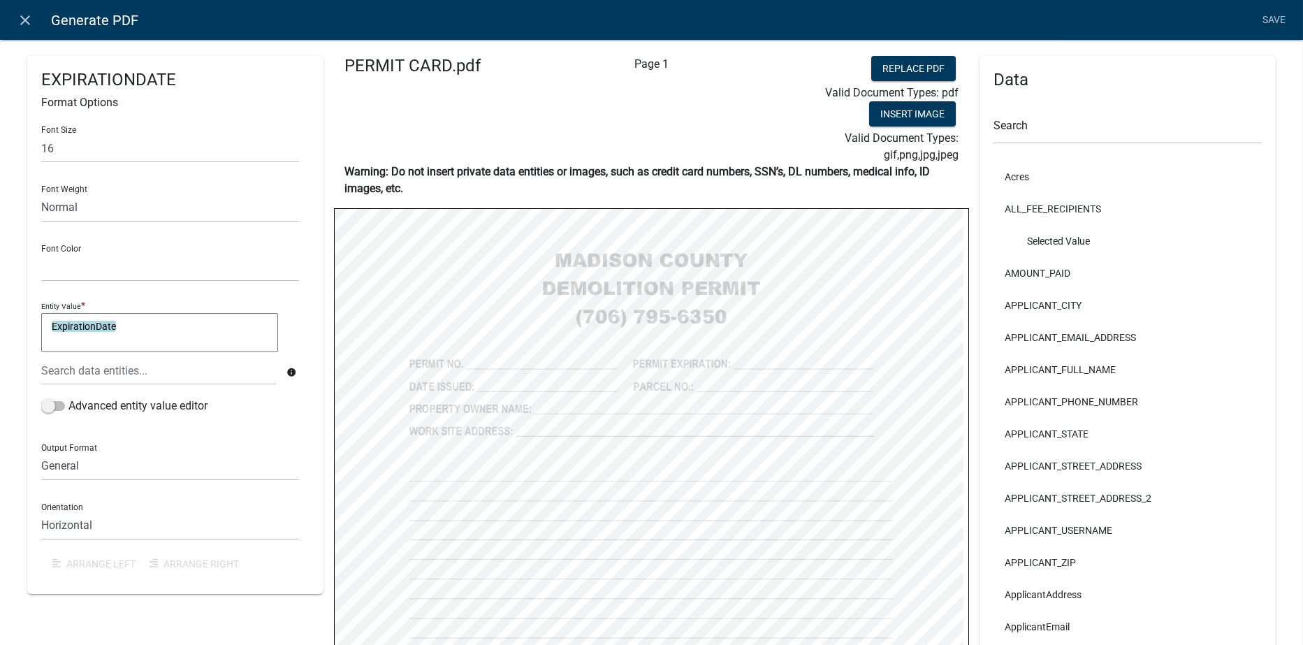
select select
click at [1279, 19] on link "Save" at bounding box center [1274, 20] width 35 height 27
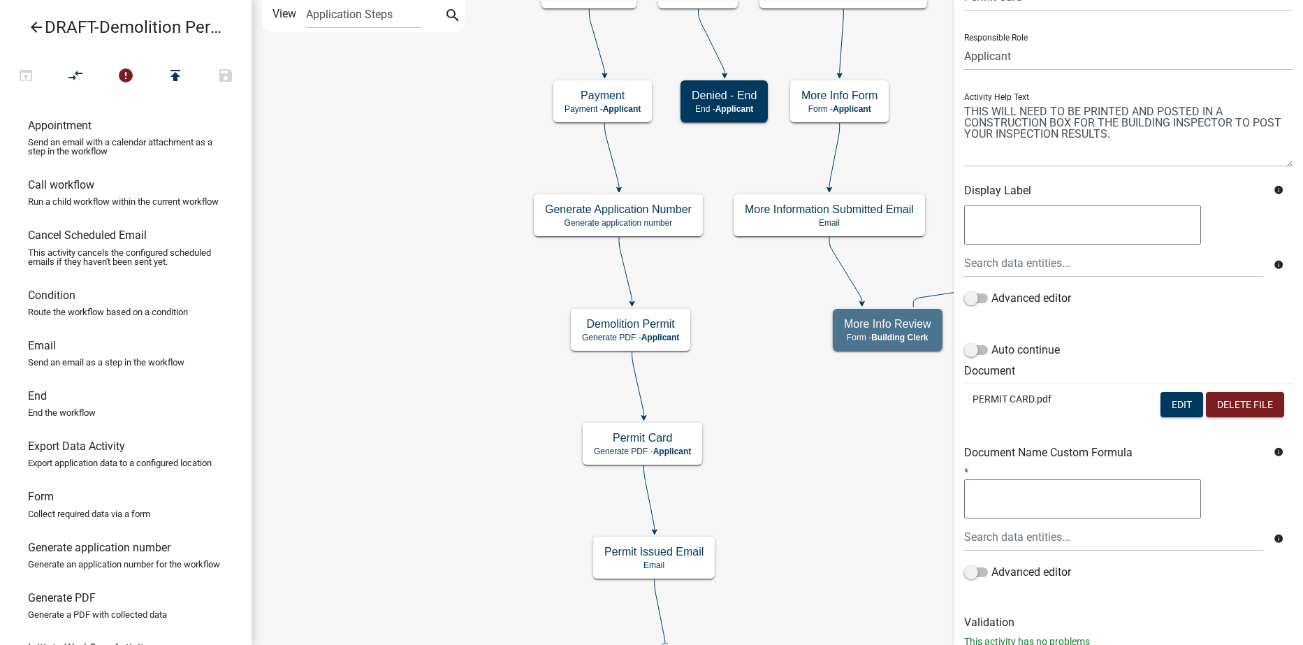
scroll to position [120, 0]
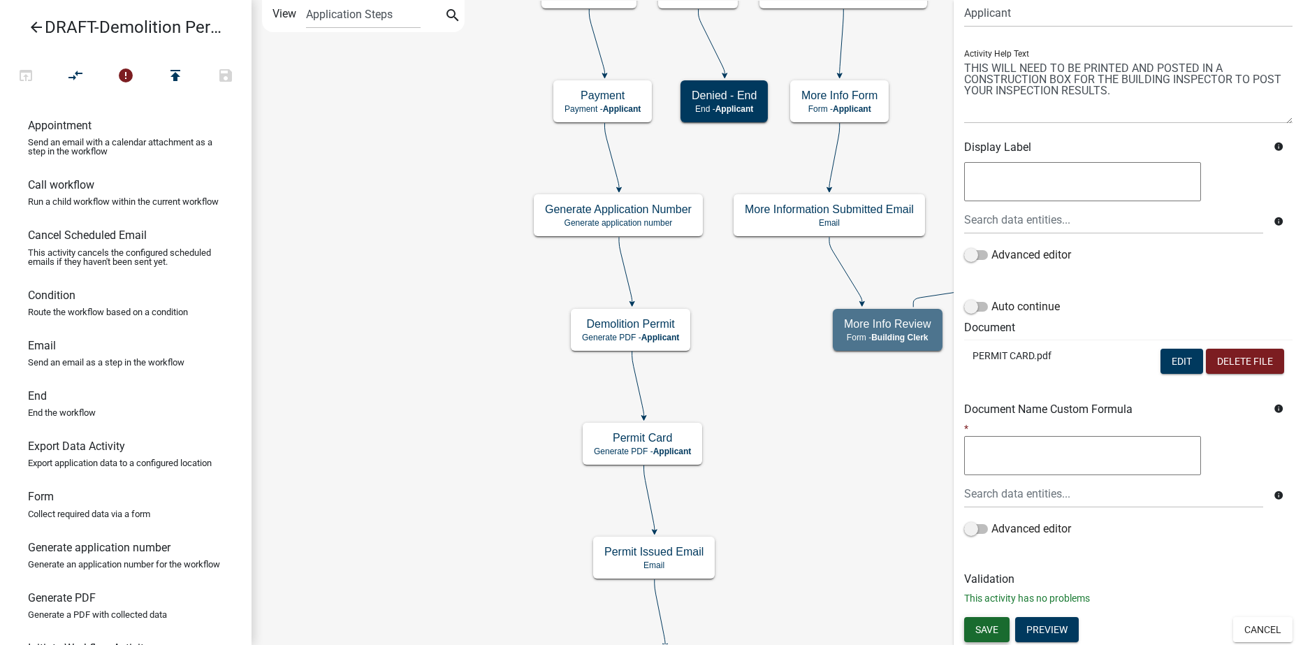
click at [979, 628] on span "Save" at bounding box center [987, 628] width 23 height 11
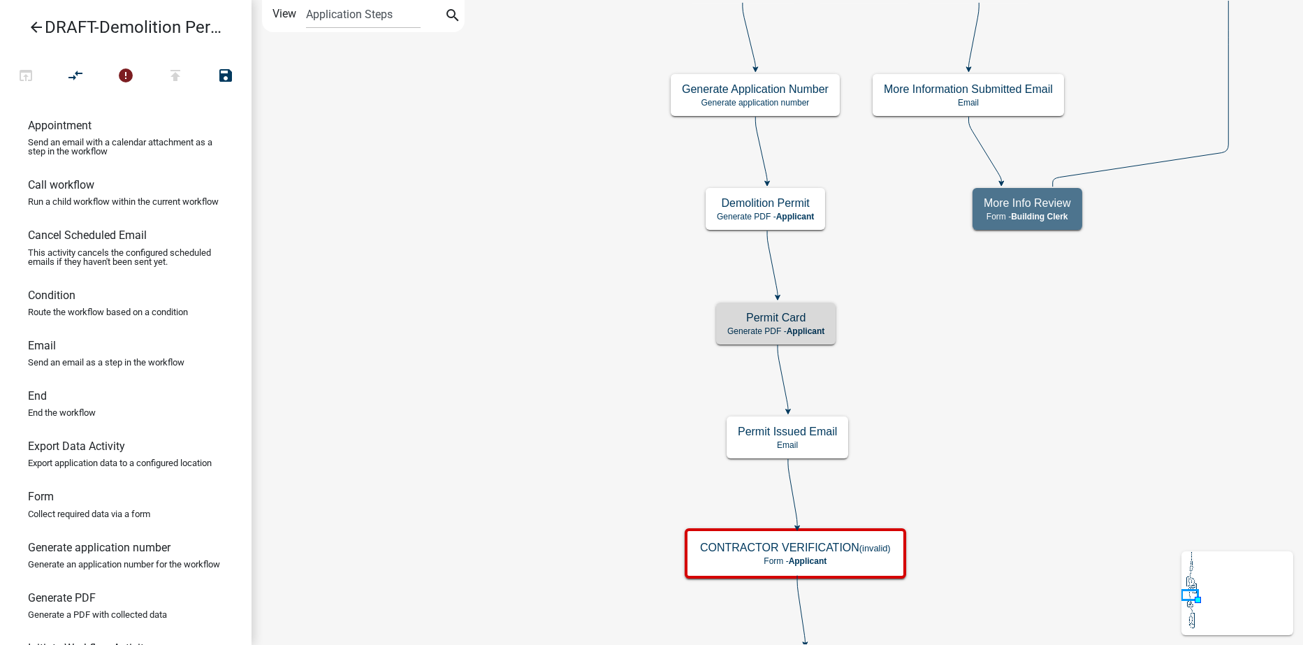
scroll to position [0, 0]
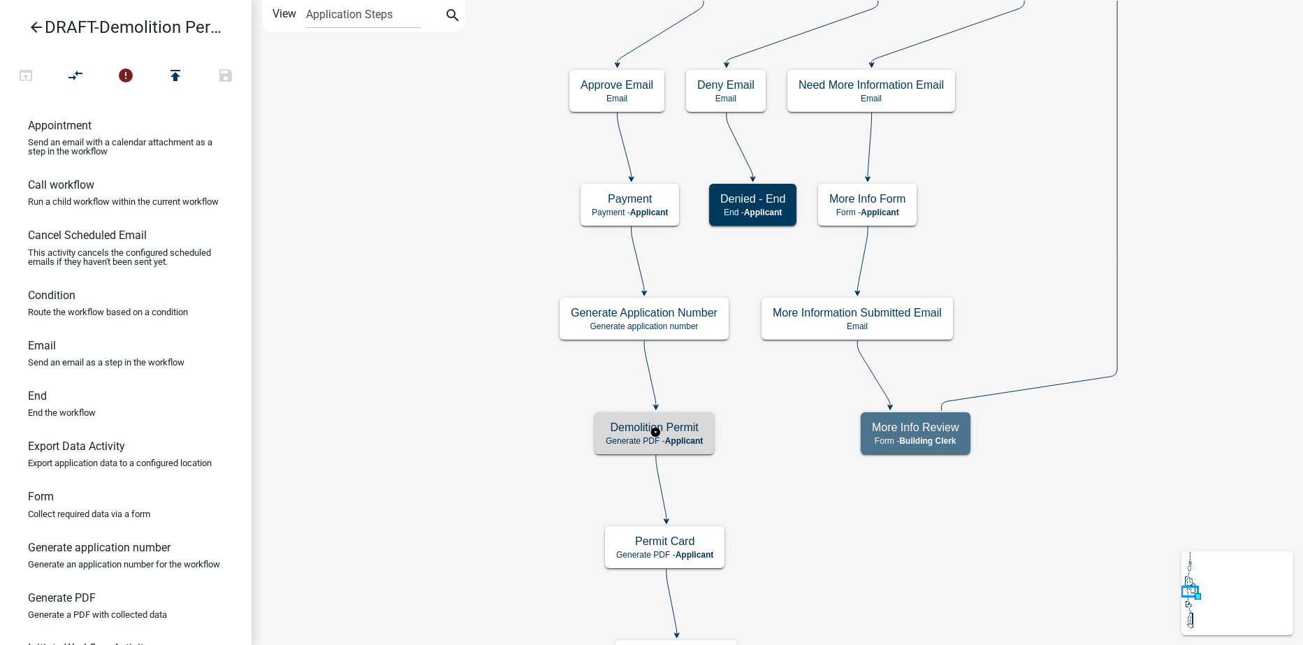
click at [703, 443] on span "Applicant" at bounding box center [684, 441] width 38 height 10
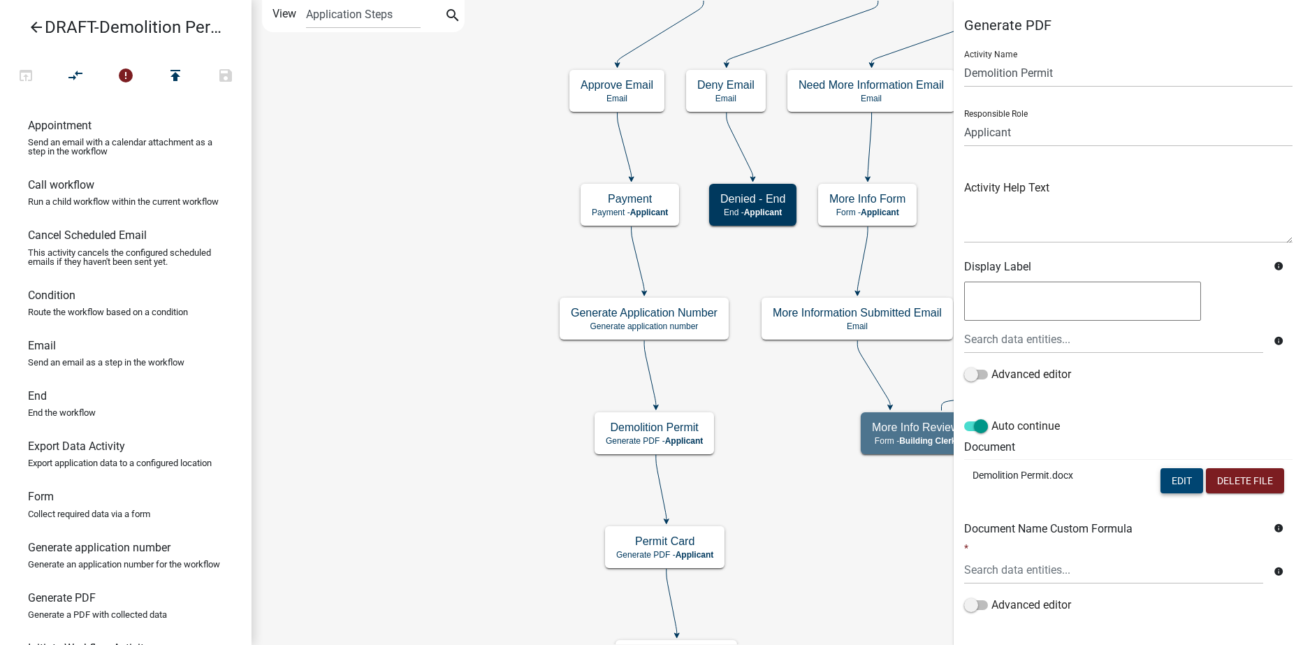
click at [1169, 482] on button "Edit" at bounding box center [1182, 480] width 43 height 25
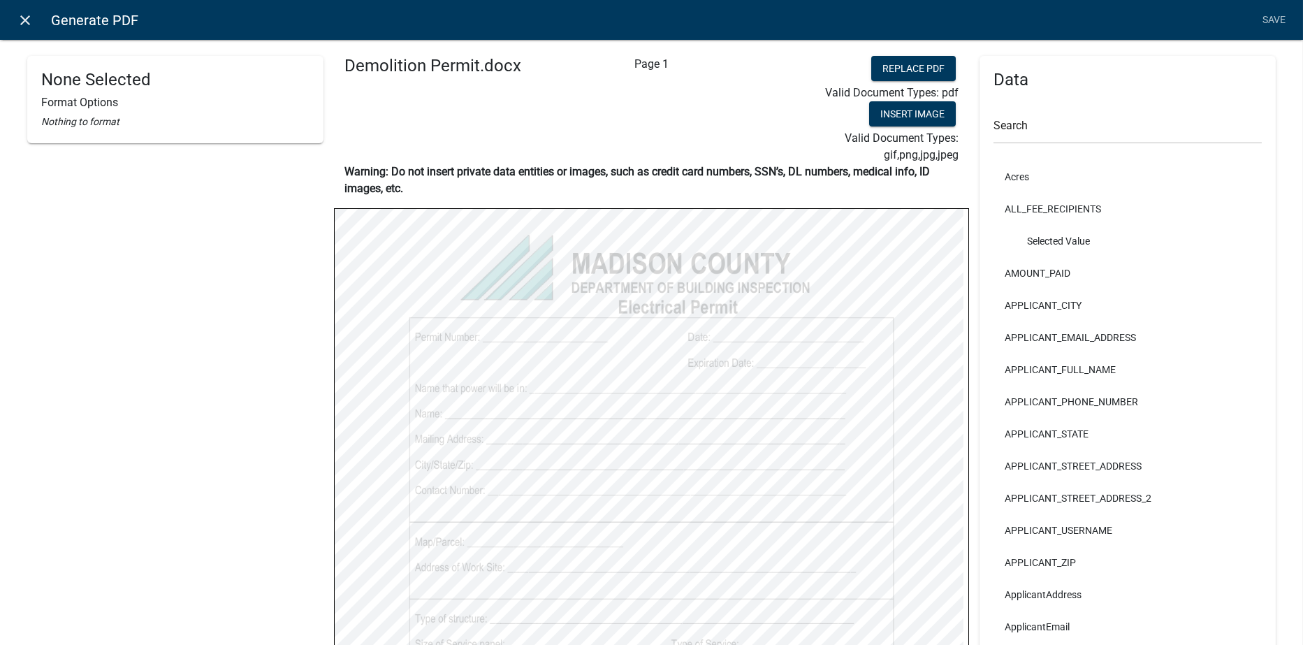
drag, startPoint x: 23, startPoint y: 17, endPoint x: 28, endPoint y: 23, distance: 8.0
click at [23, 17] on icon "close" at bounding box center [25, 20] width 17 height 17
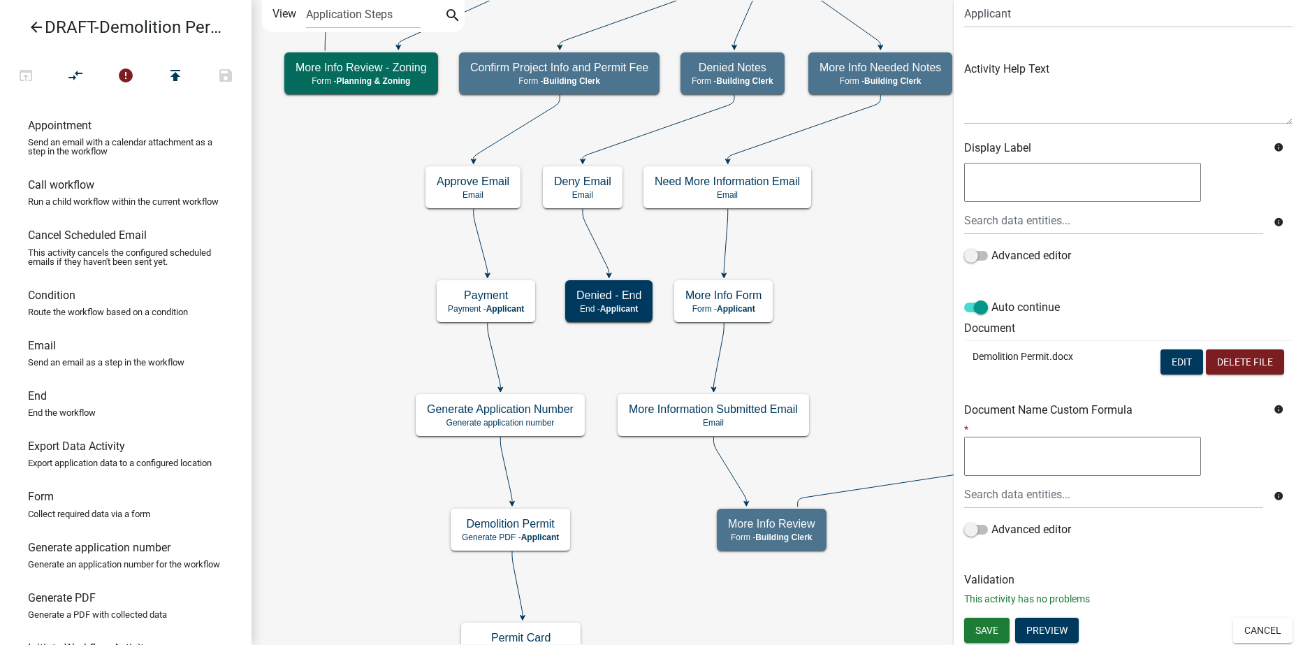
scroll to position [120, 0]
click at [1266, 635] on button "Cancel" at bounding box center [1263, 629] width 59 height 25
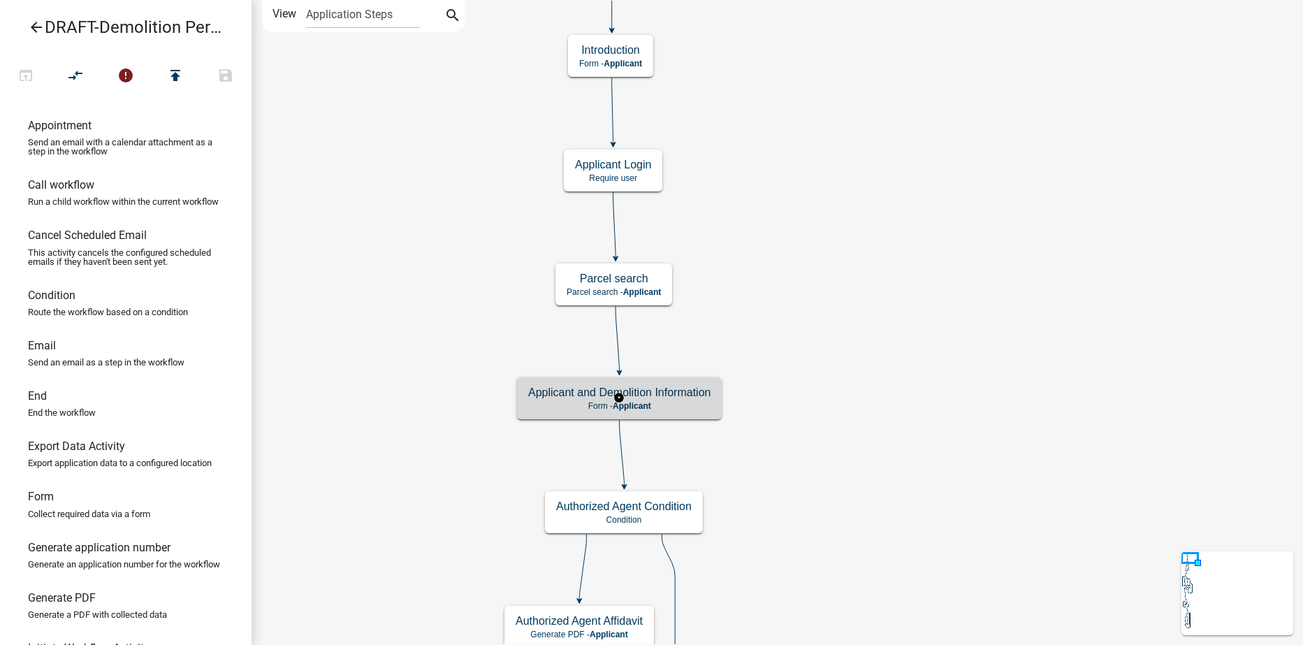
click at [681, 405] on p "Form - Applicant" at bounding box center [619, 406] width 182 height 10
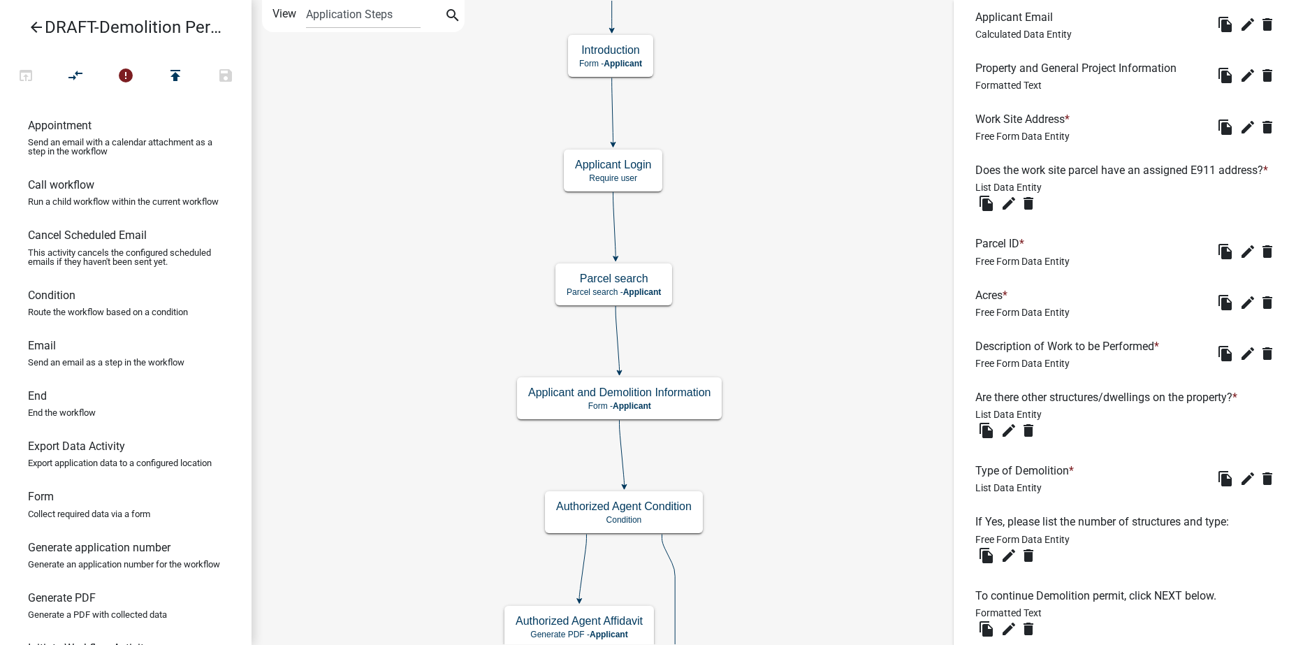
scroll to position [1089, 0]
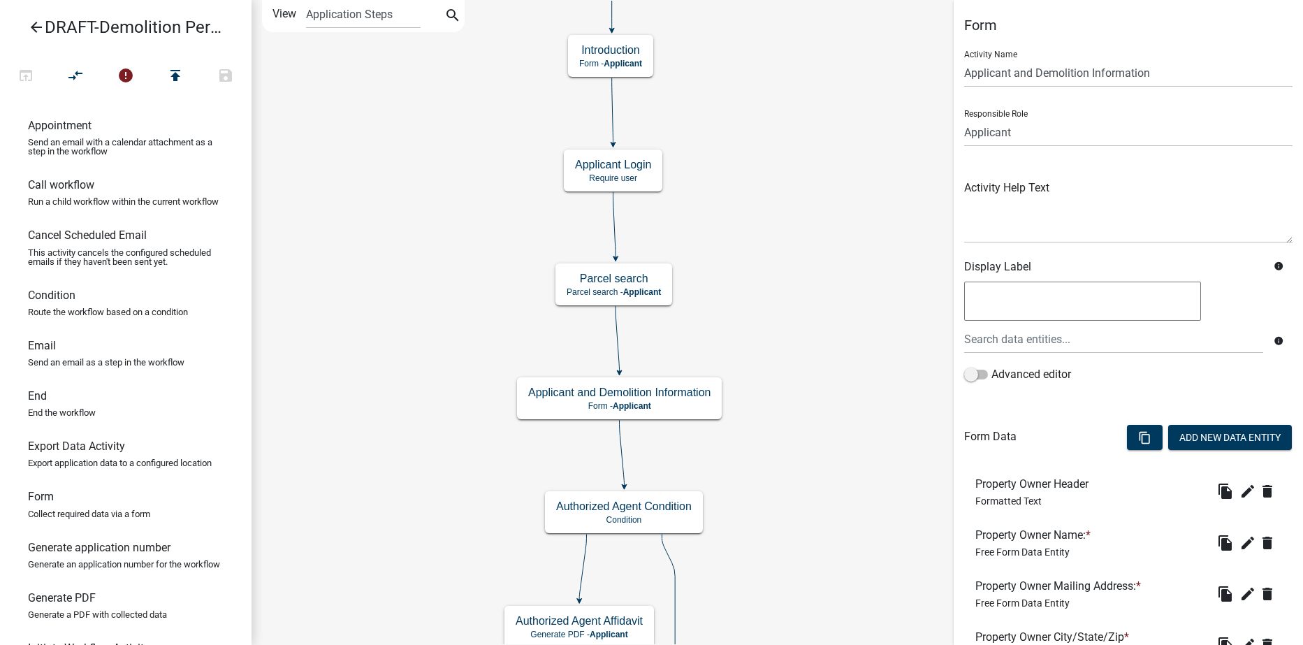
scroll to position [1089, 0]
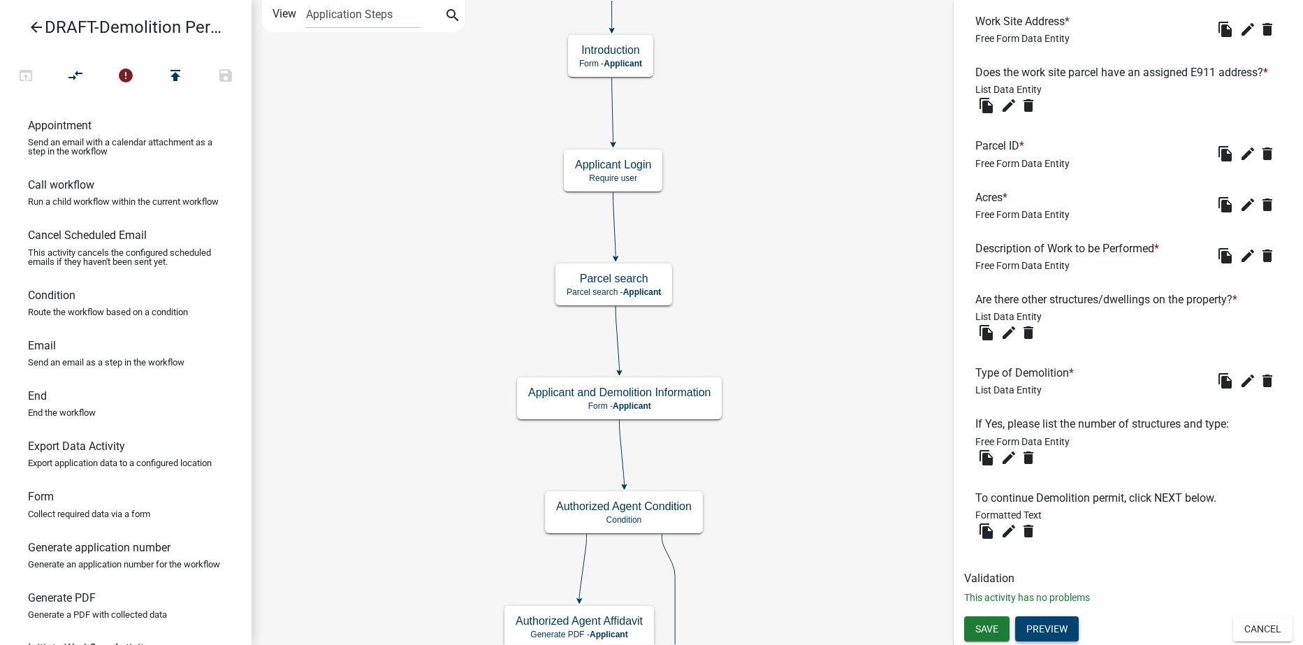
click at [1045, 629] on button "Preview" at bounding box center [1047, 628] width 64 height 25
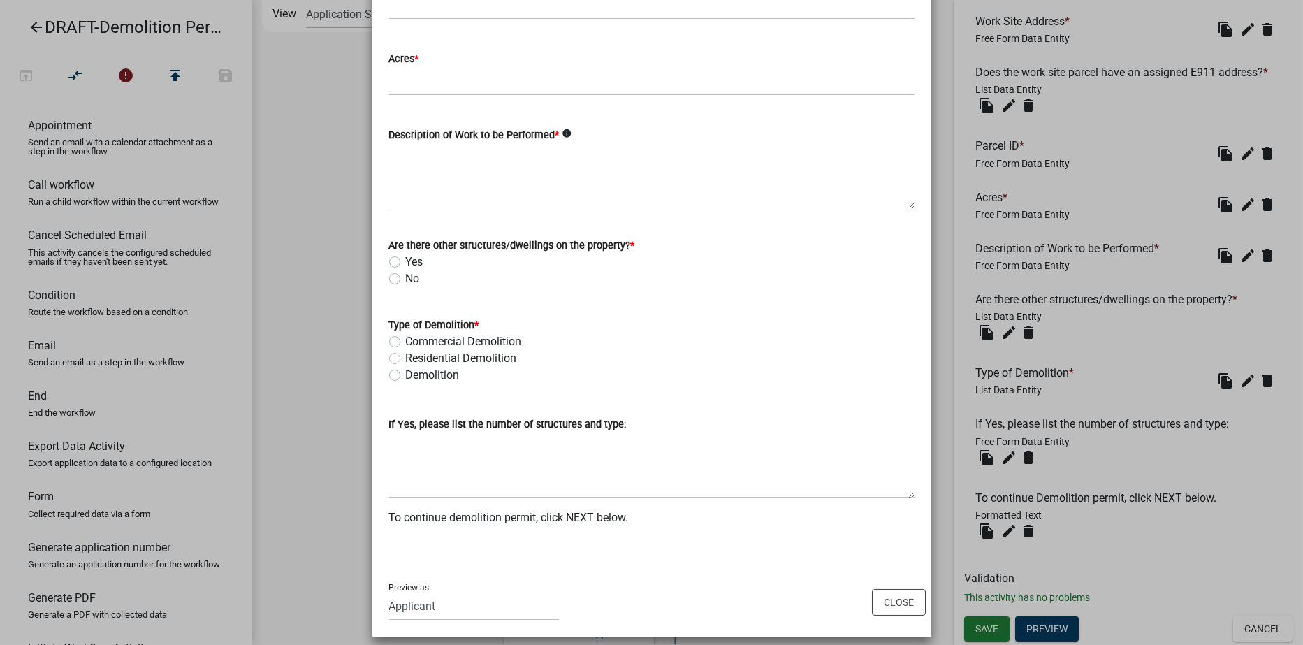
scroll to position [1173, 0]
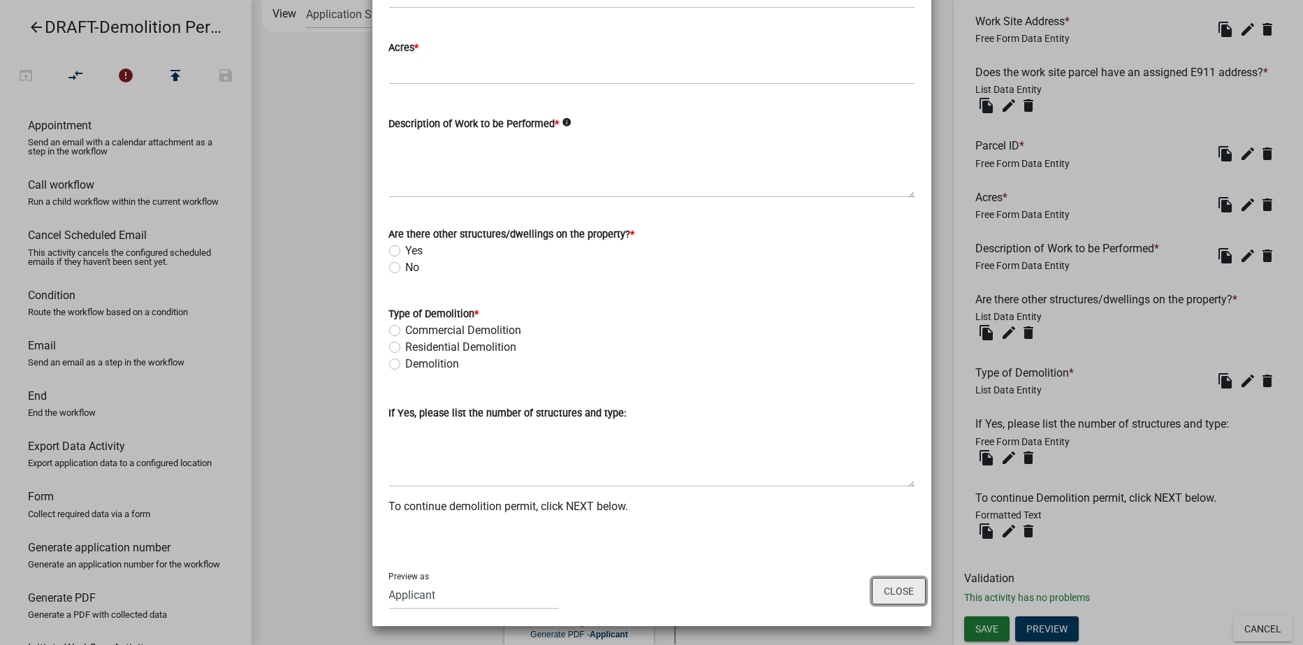
click at [906, 591] on button "Close" at bounding box center [899, 591] width 54 height 27
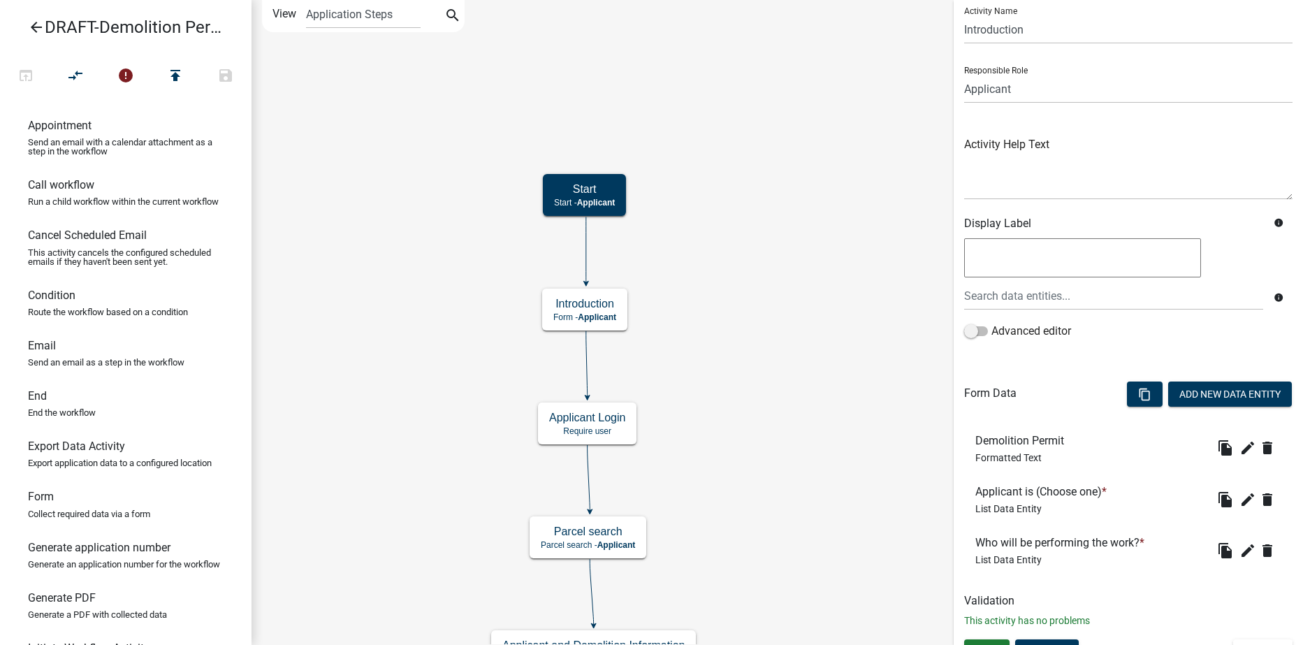
scroll to position [66, 0]
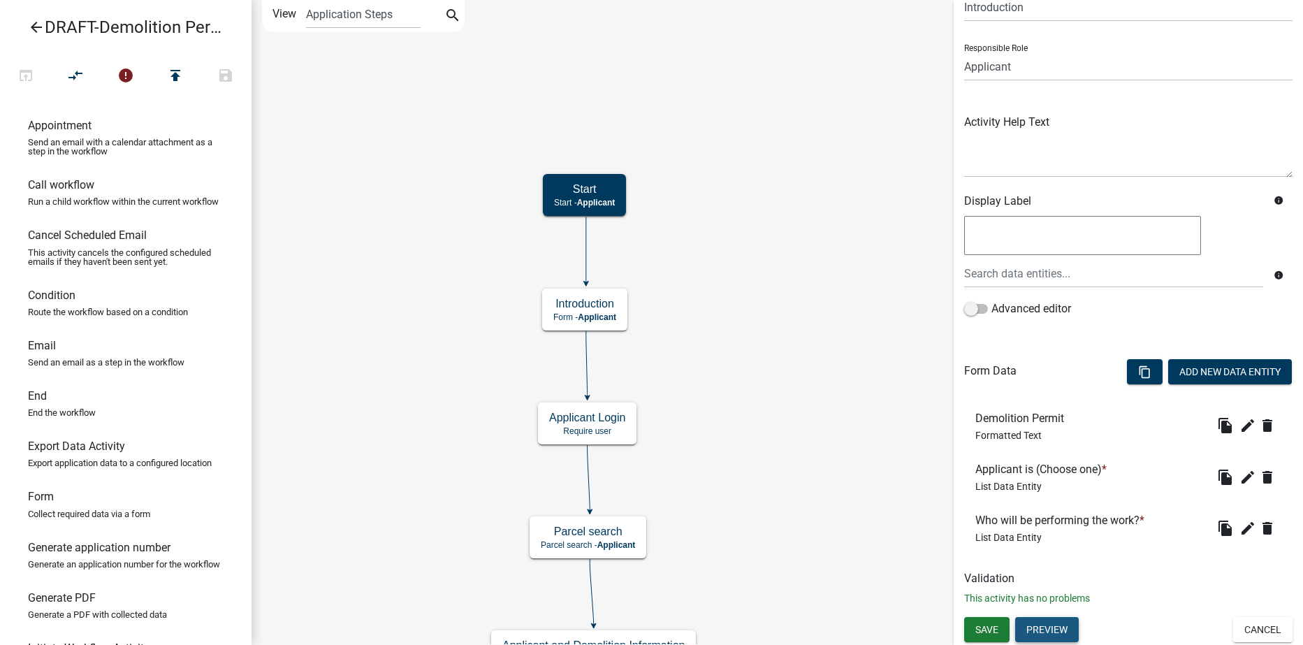
click at [1051, 623] on button "Preview" at bounding box center [1047, 629] width 64 height 25
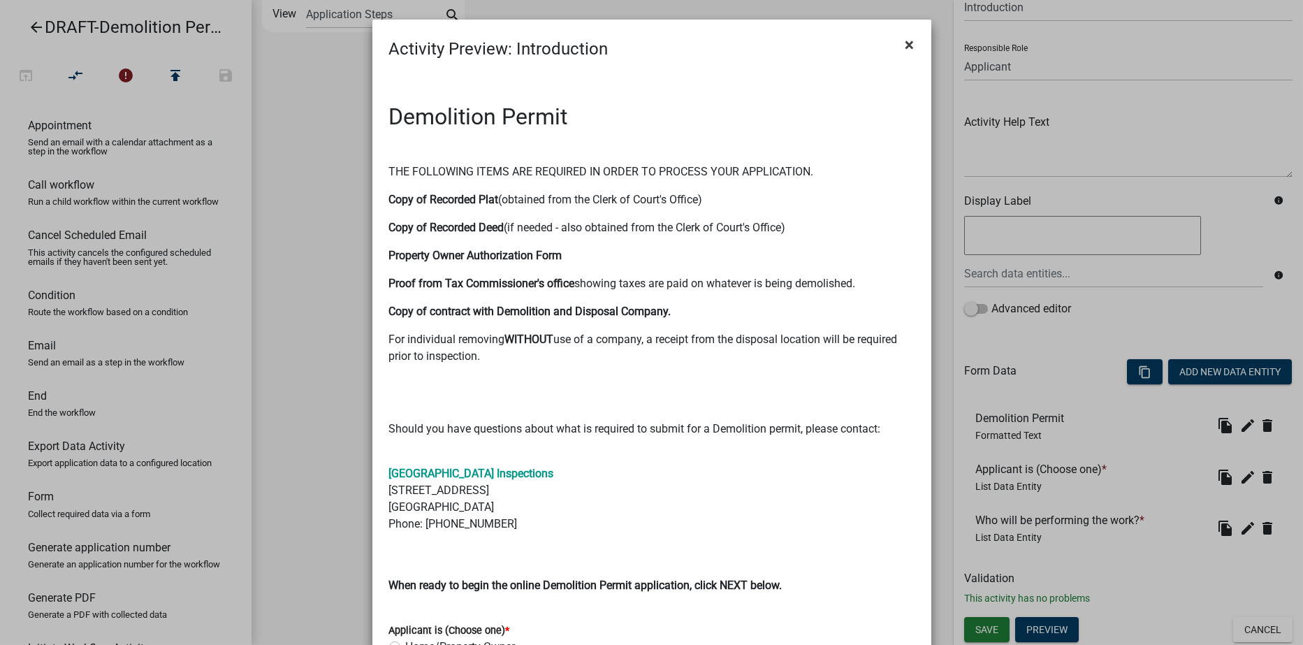
click at [906, 44] on span "×" at bounding box center [910, 45] width 9 height 20
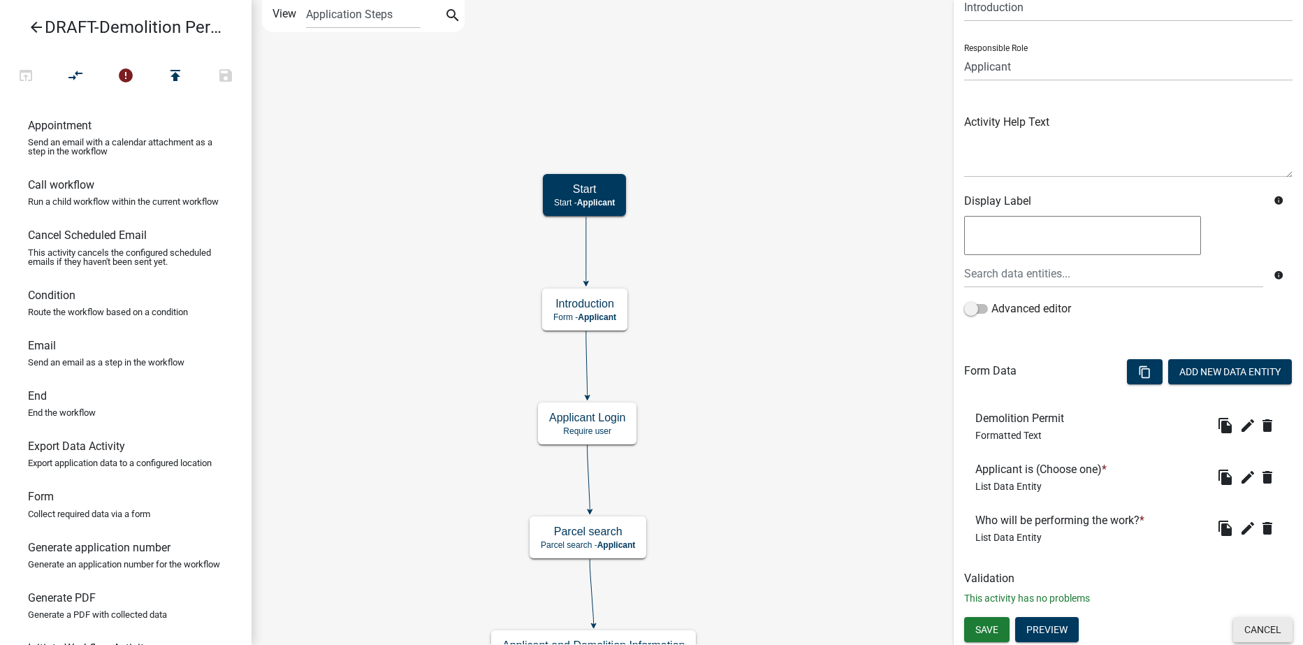
click at [1243, 628] on button "Cancel" at bounding box center [1263, 629] width 59 height 25
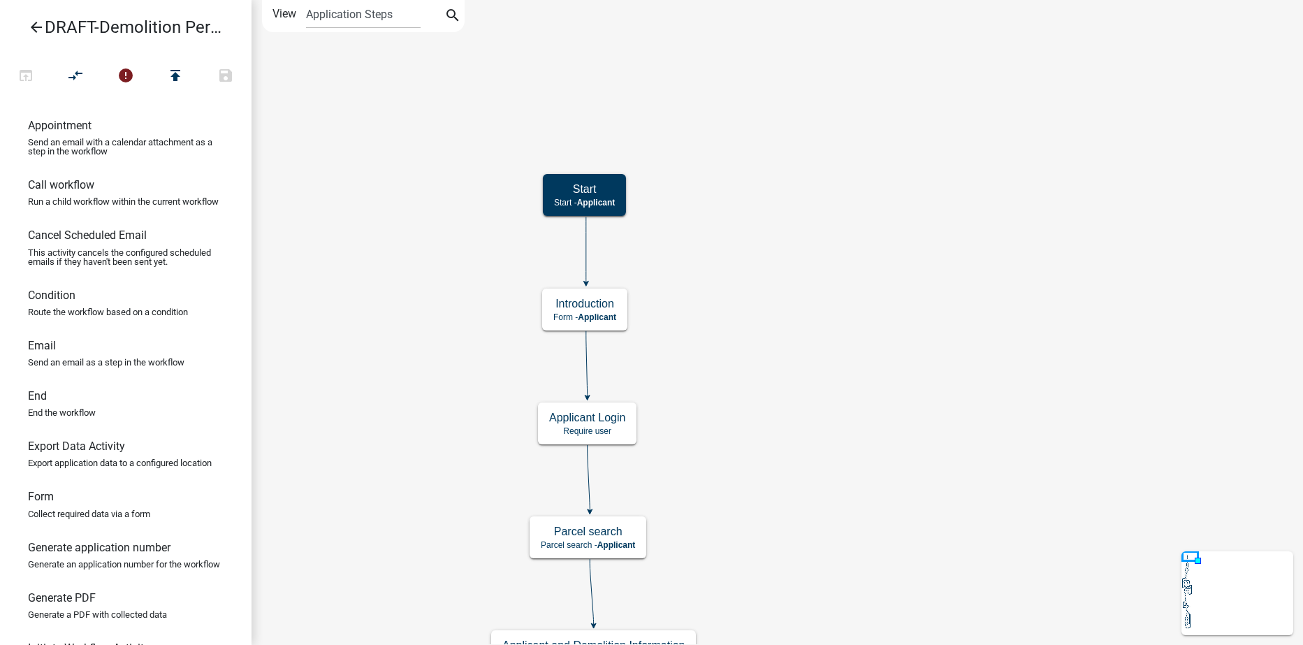
scroll to position [0, 0]
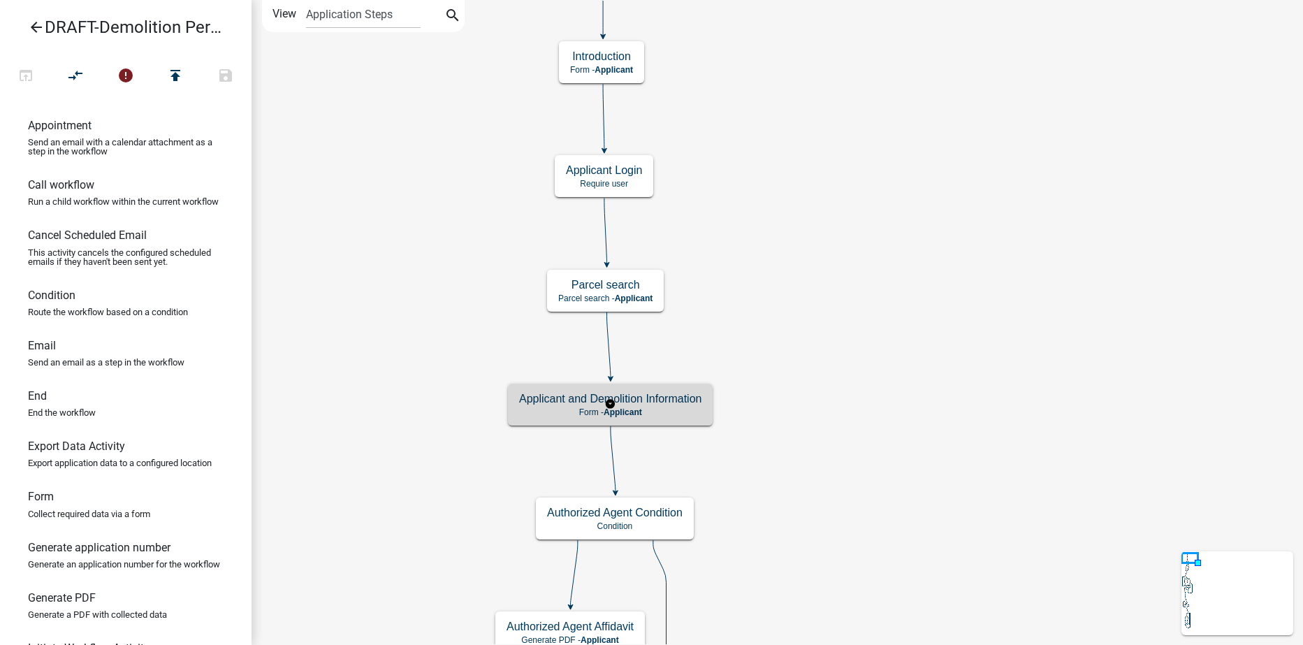
click at [649, 414] on p "Form - Applicant" at bounding box center [610, 412] width 182 height 10
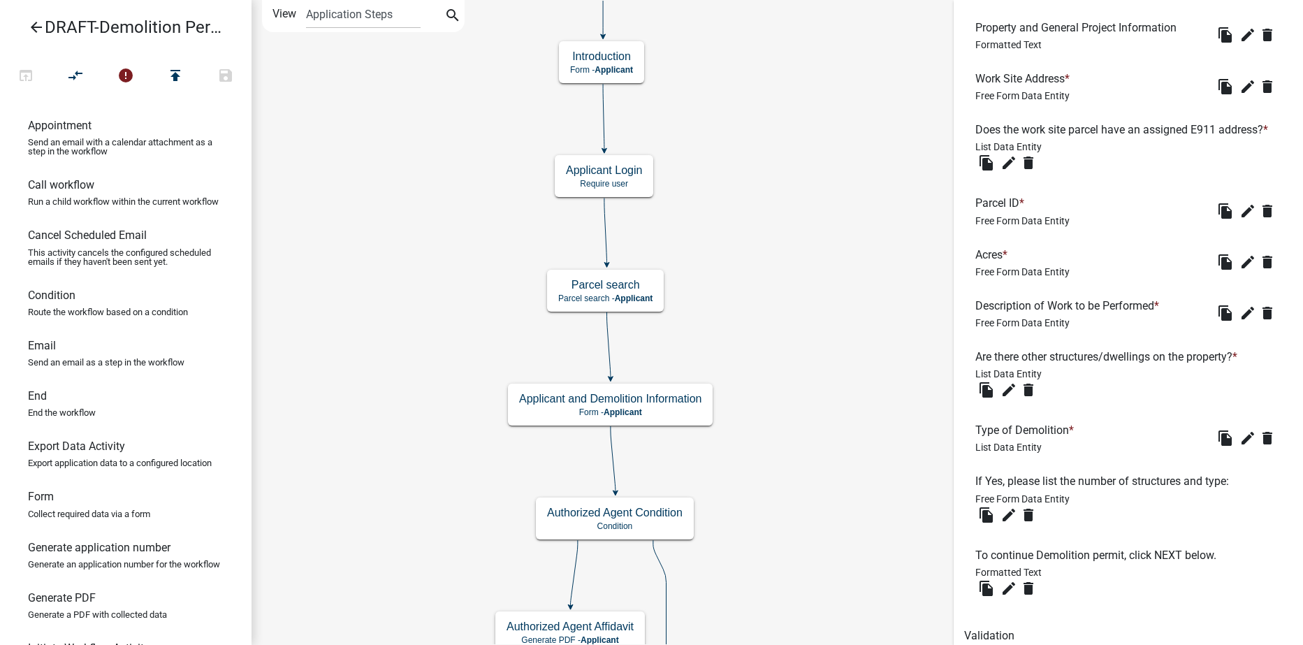
scroll to position [1089, 0]
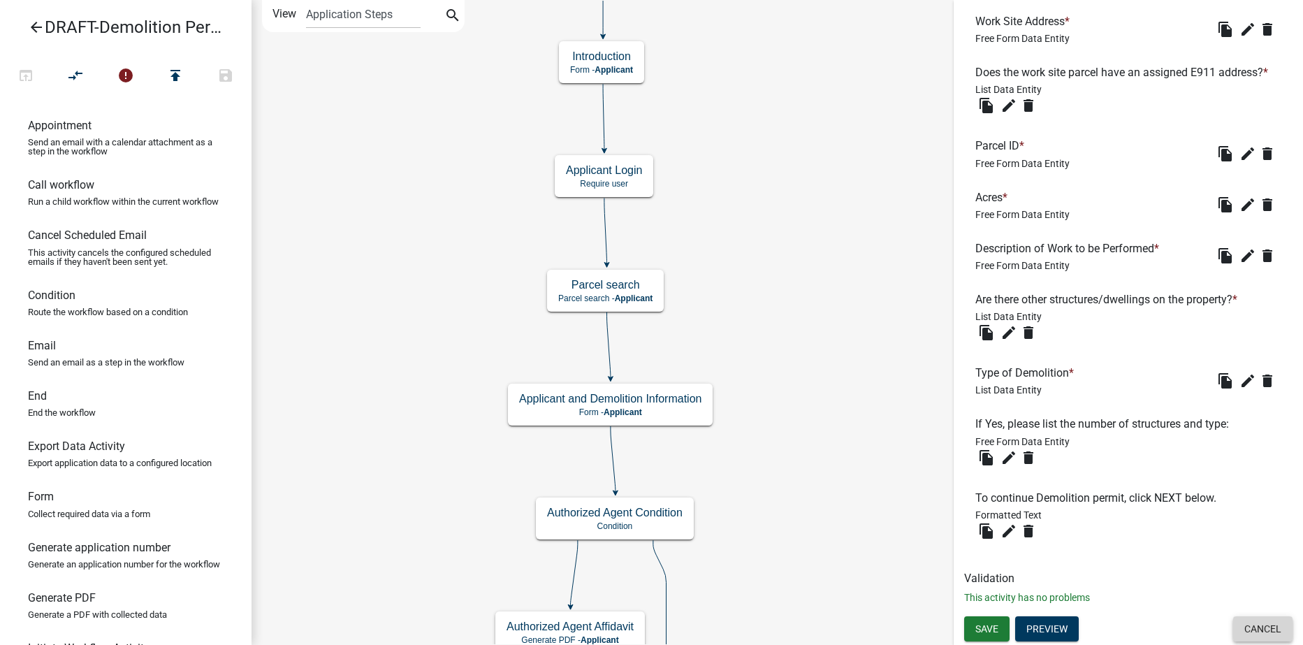
click at [1241, 630] on button "Cancel" at bounding box center [1263, 628] width 59 height 25
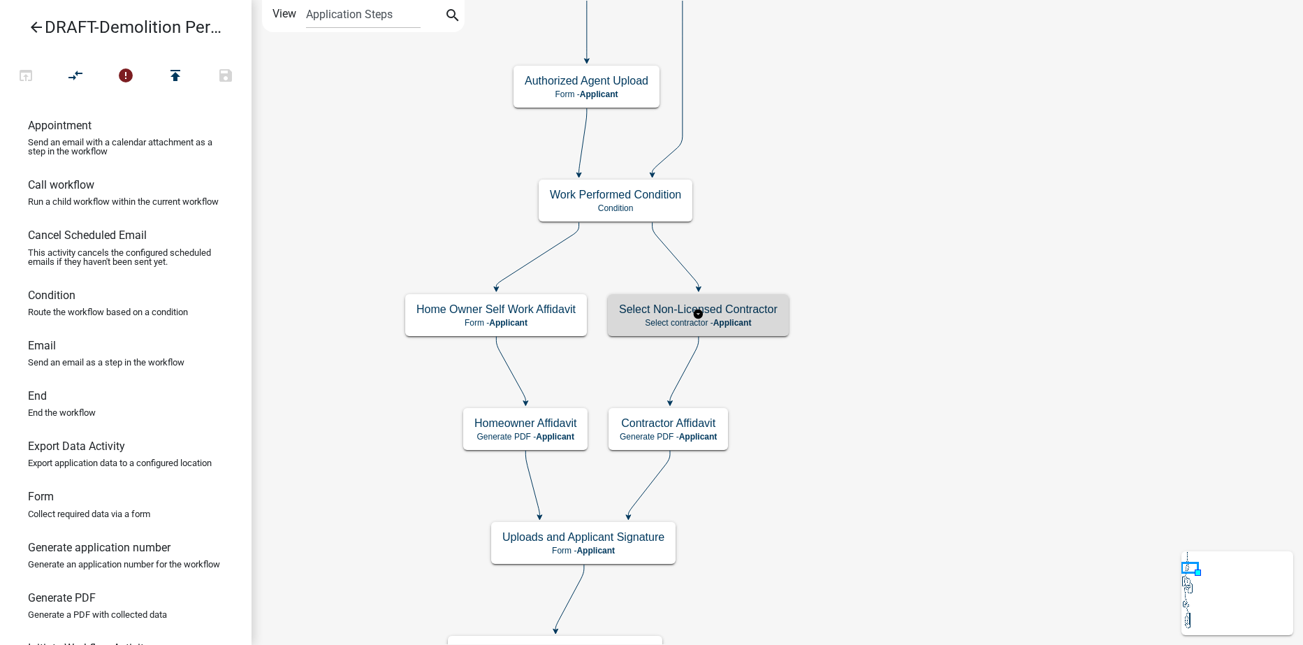
click at [737, 321] on span "Applicant" at bounding box center [733, 323] width 38 height 10
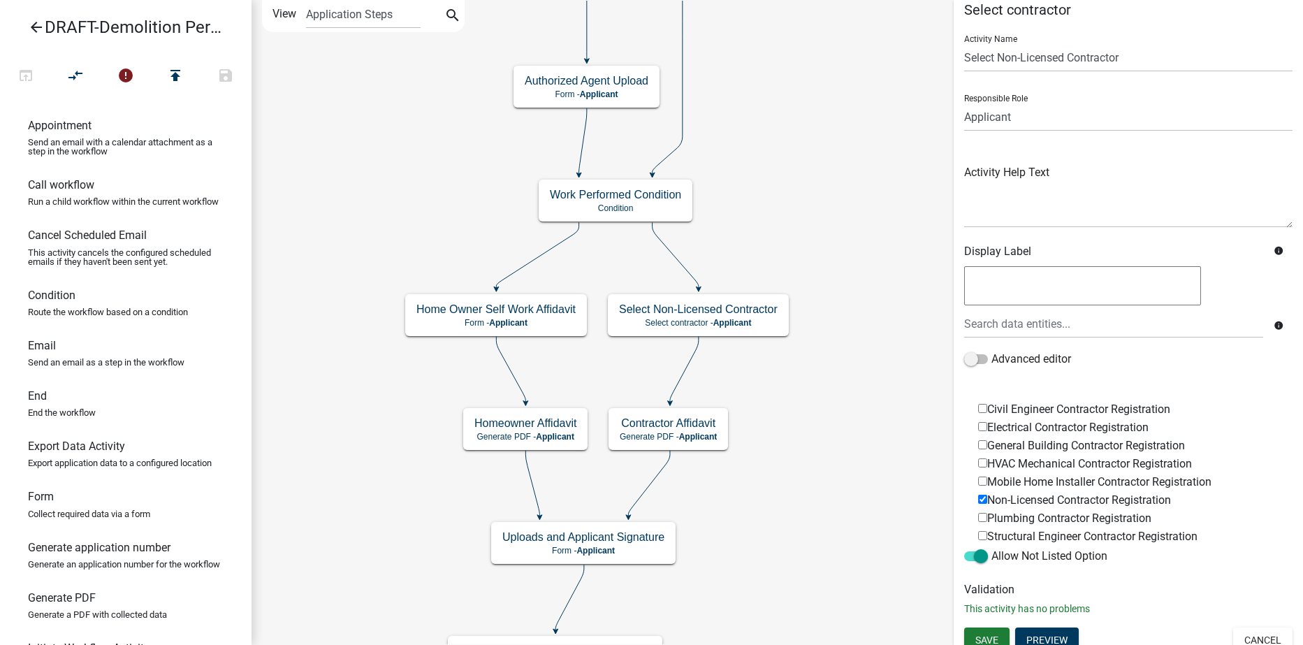
scroll to position [20, 0]
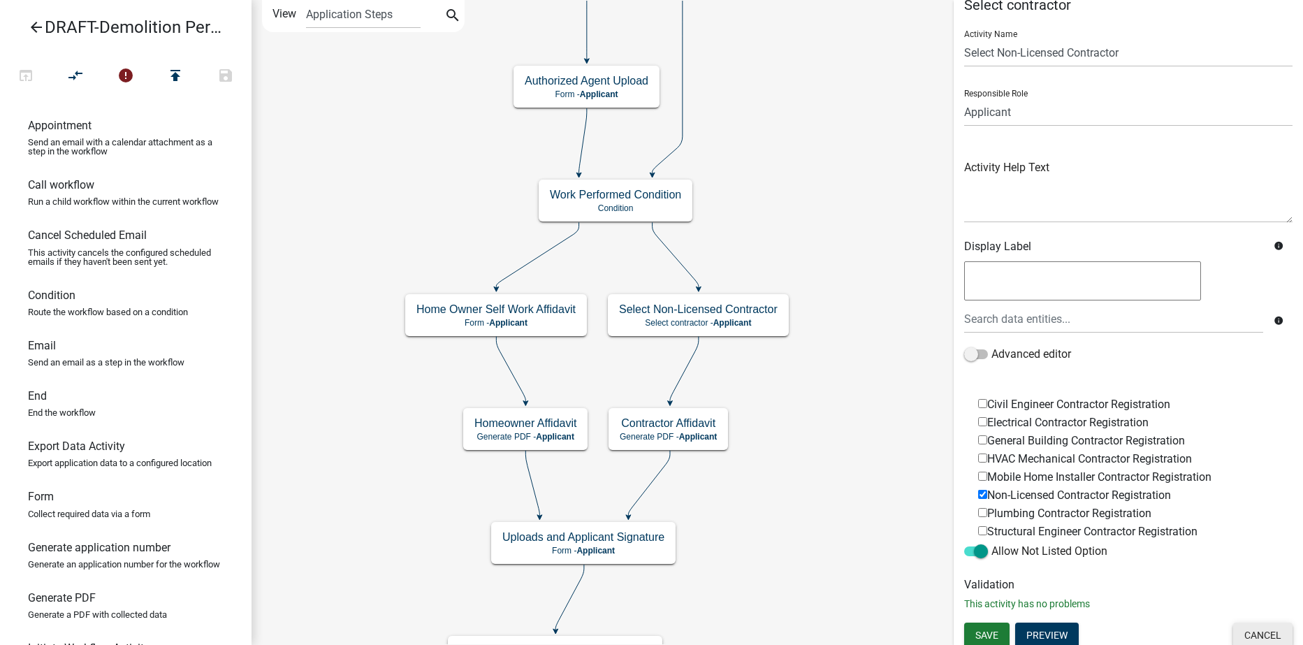
click at [1250, 630] on button "Cancel" at bounding box center [1263, 635] width 59 height 25
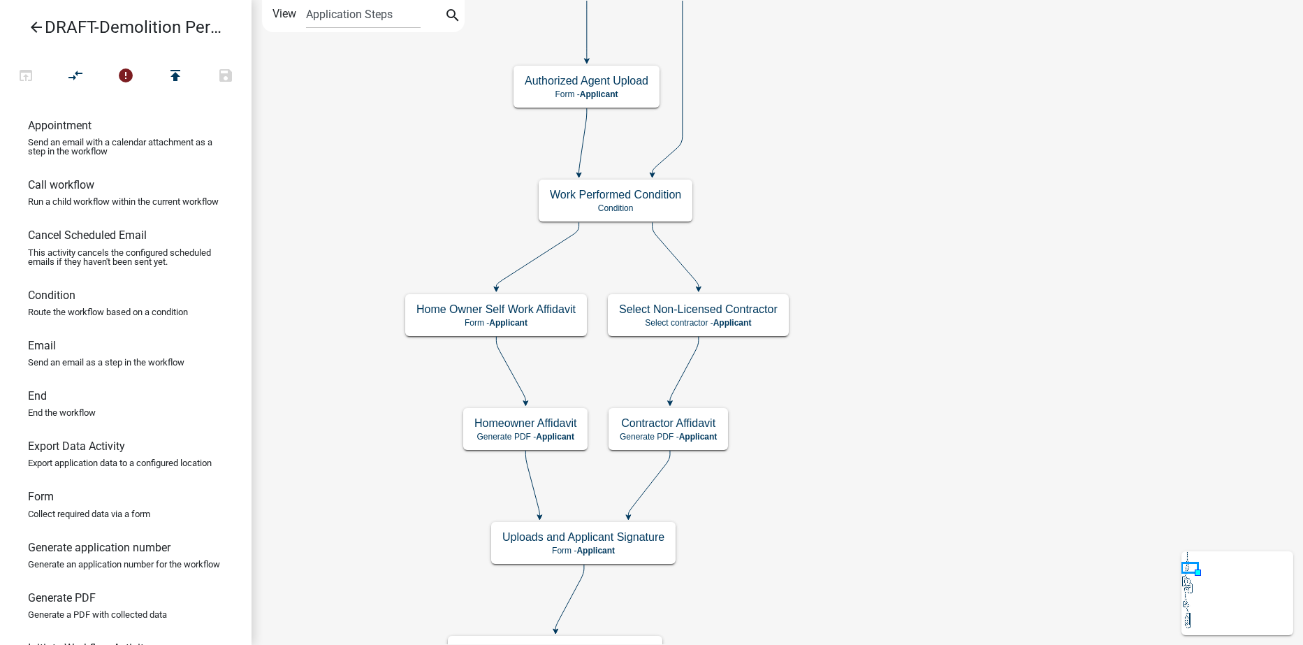
scroll to position [0, 0]
click at [700, 434] on span "Applicant" at bounding box center [698, 437] width 38 height 10
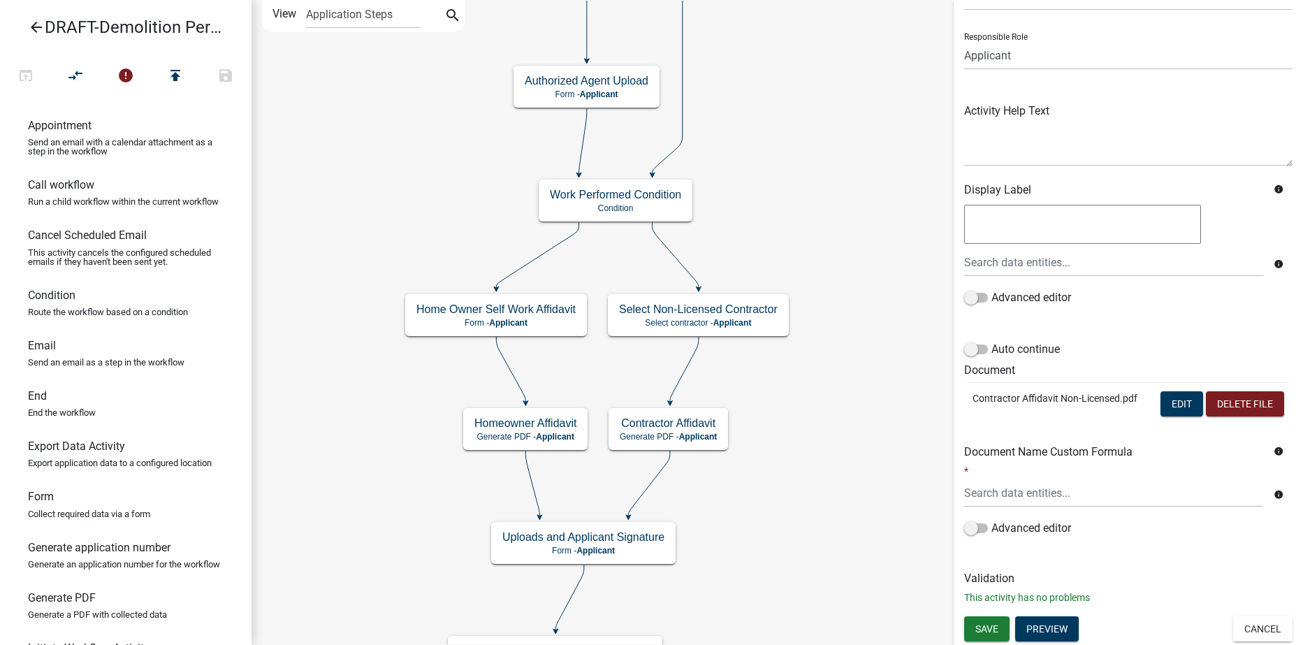
scroll to position [106, 0]
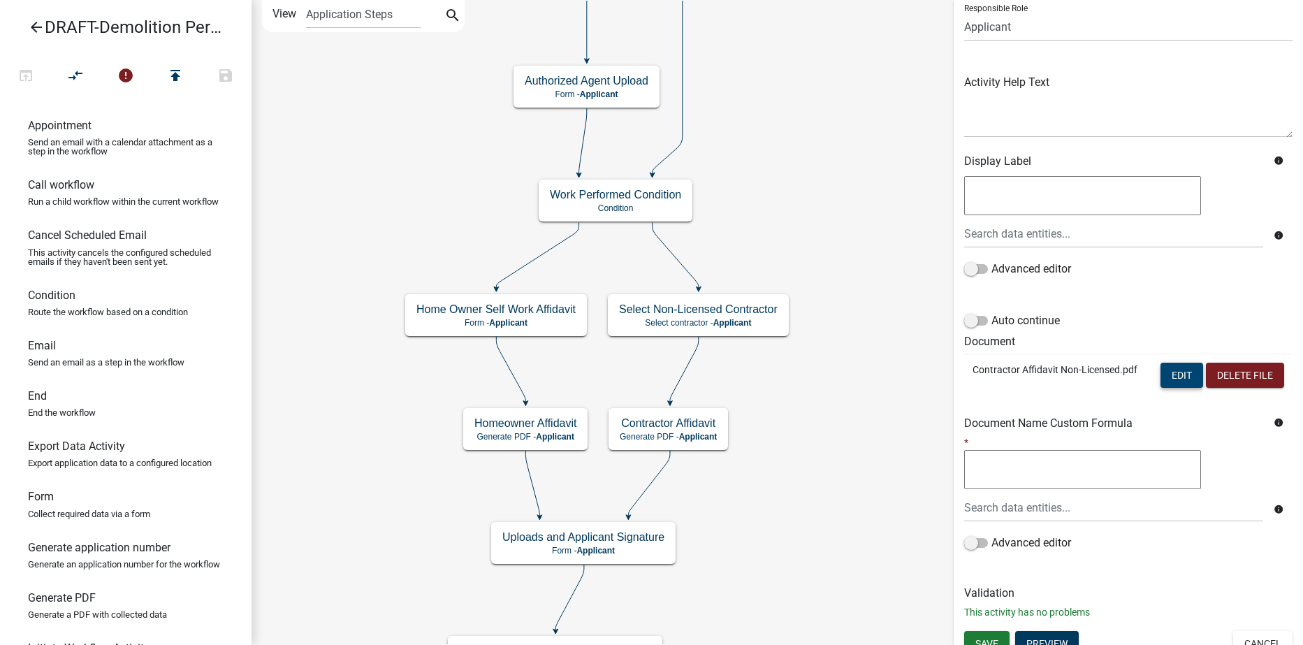
click at [1172, 363] on button "Edit" at bounding box center [1182, 375] width 43 height 25
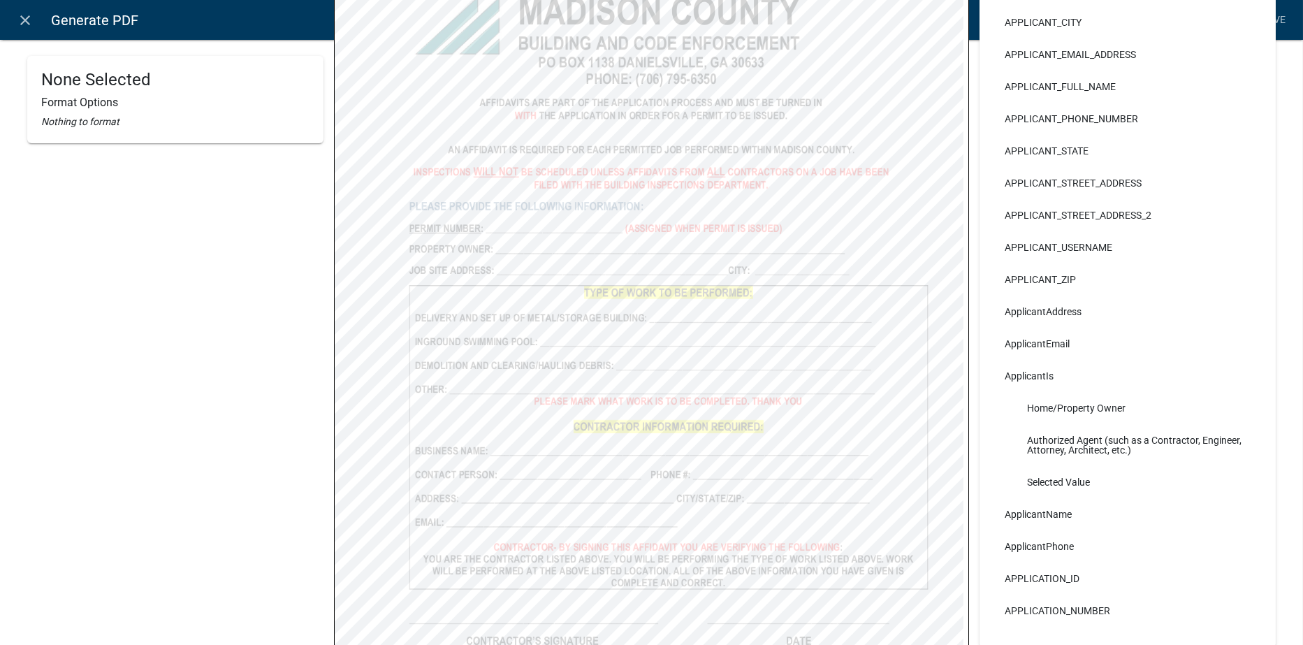
scroll to position [280, 0]
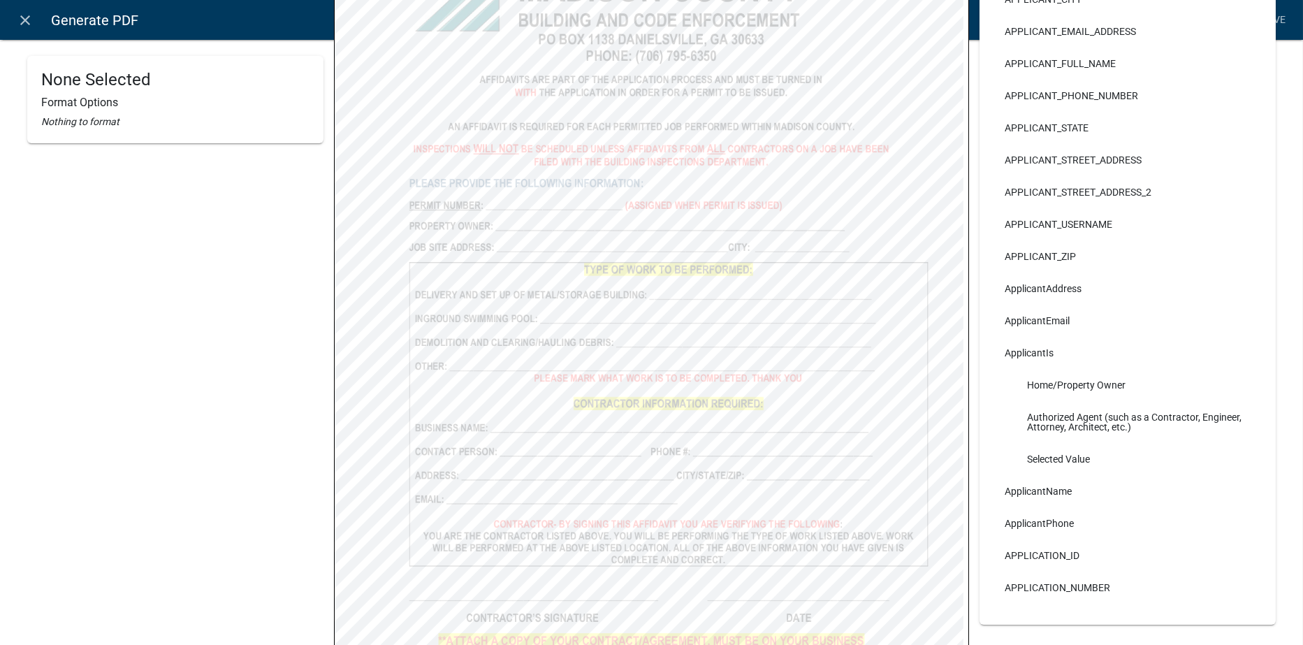
click at [25, 21] on icon "close" at bounding box center [25, 20] width 17 height 17
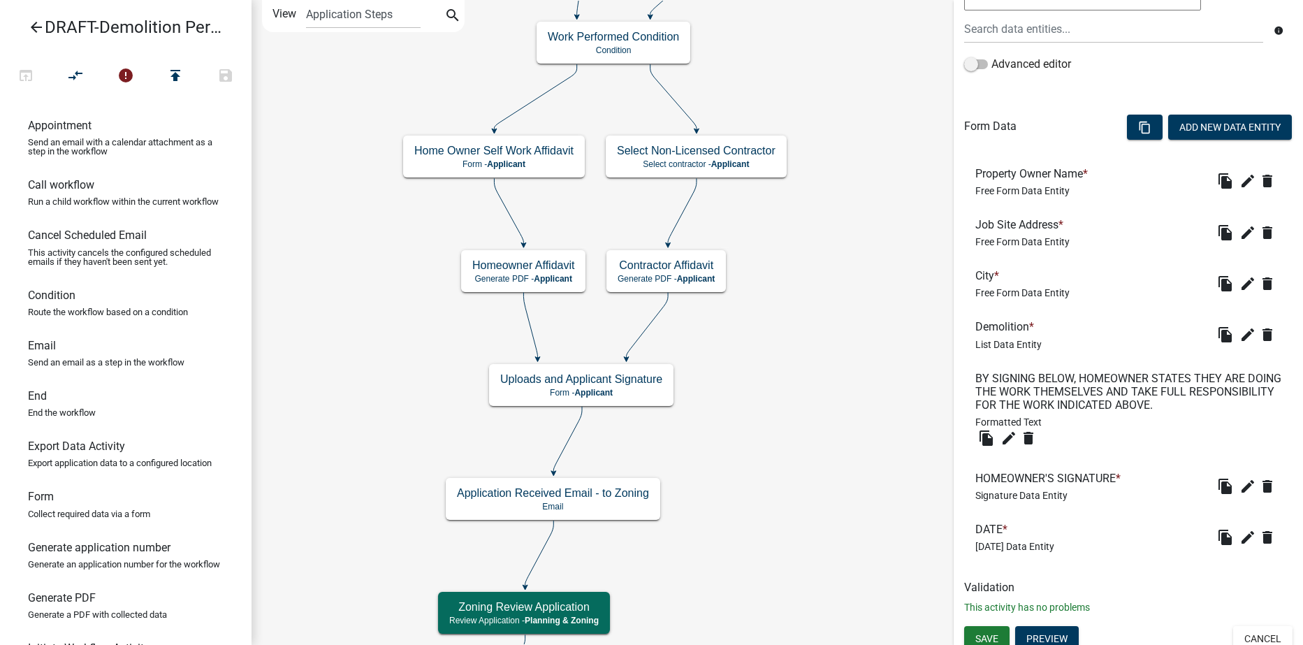
scroll to position [319, 0]
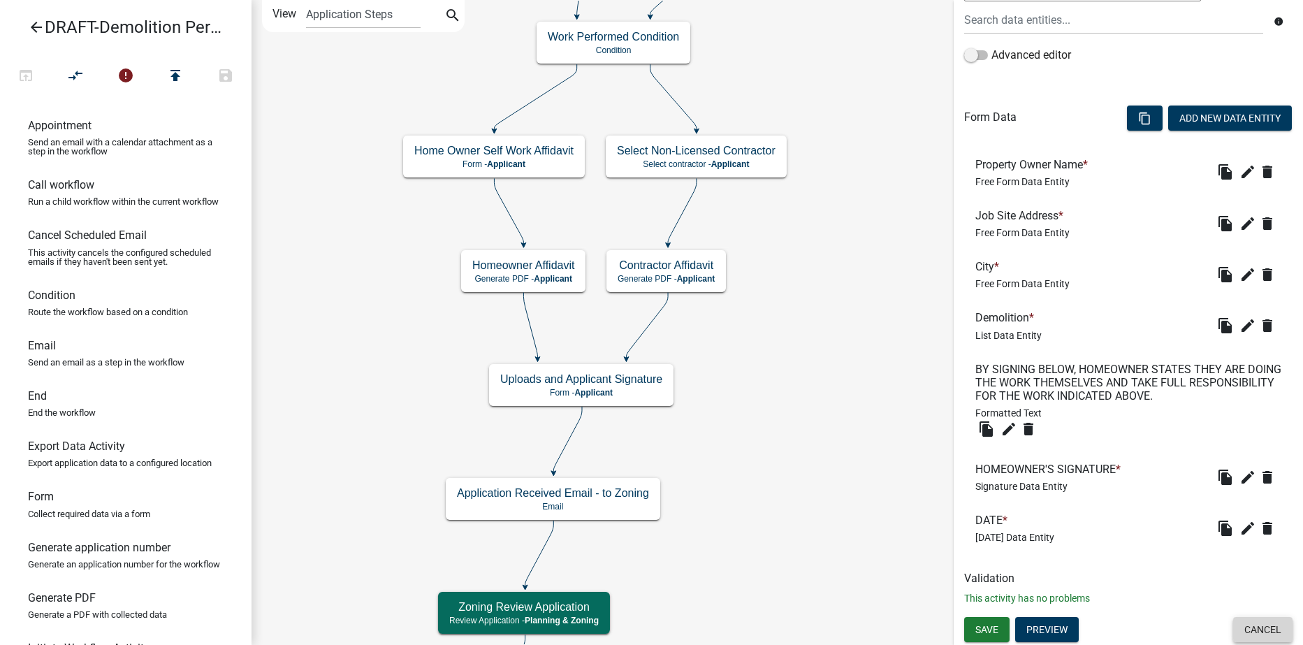
click at [1247, 627] on button "Cancel" at bounding box center [1263, 629] width 59 height 25
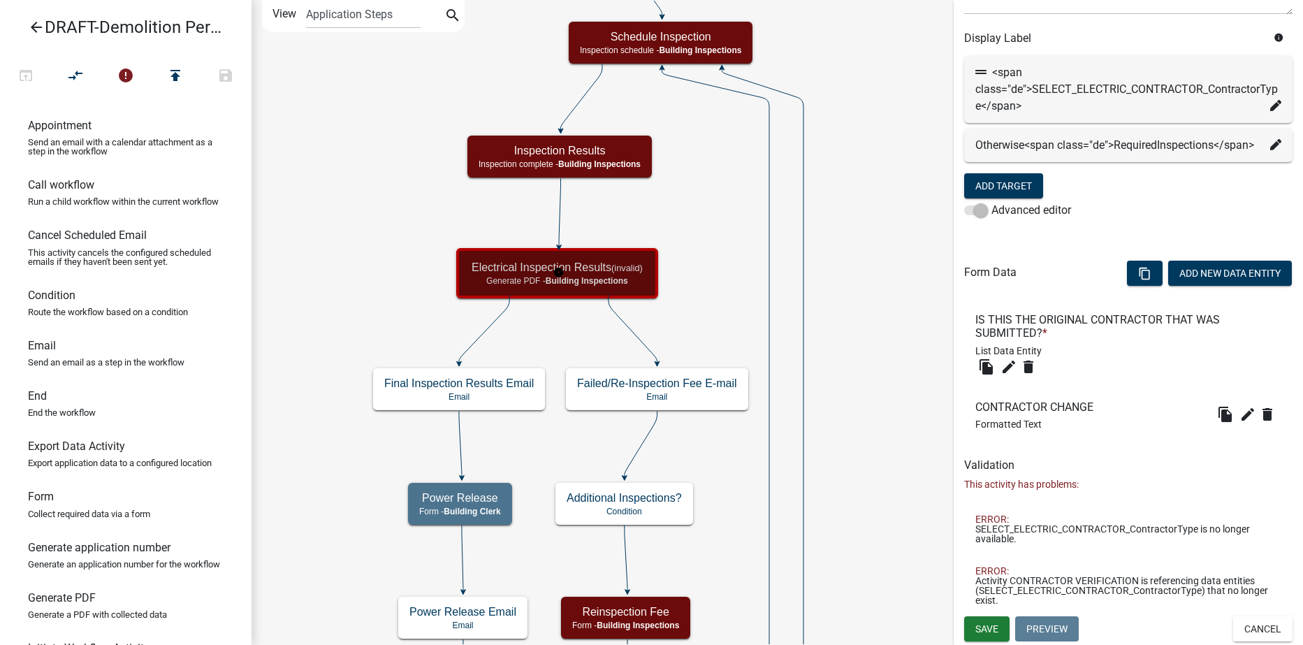
scroll to position [0, 0]
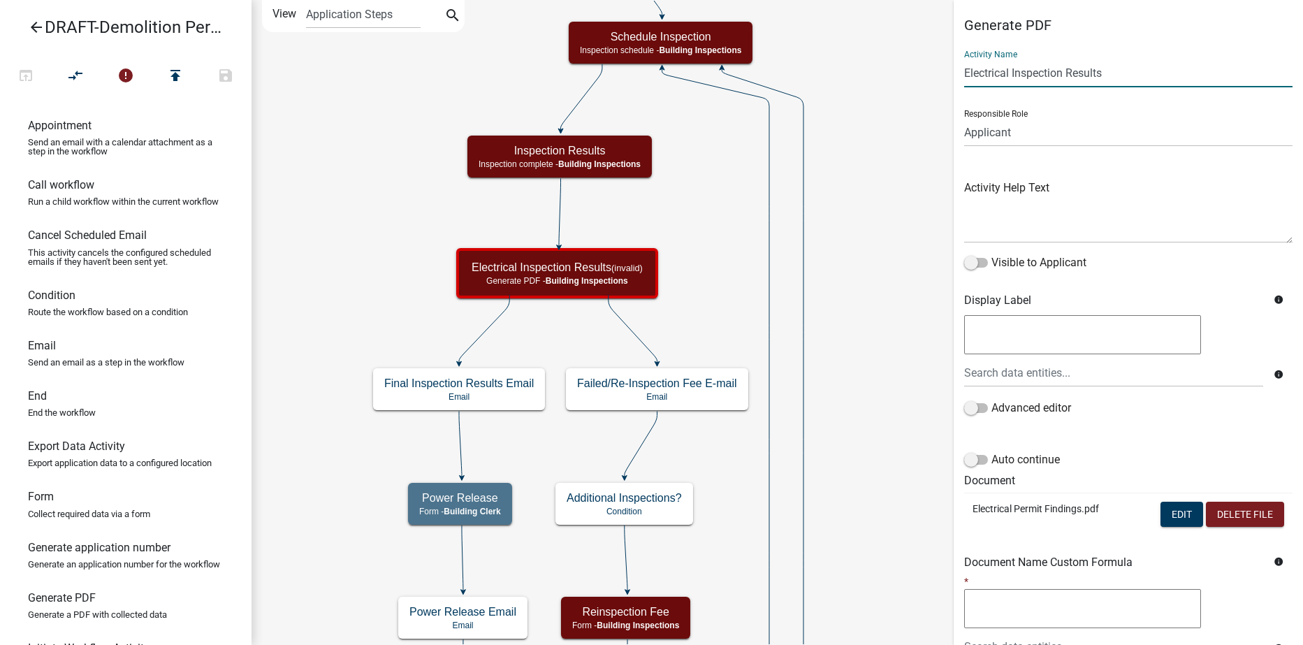
click at [1009, 74] on input "Electrical Inspection Results" at bounding box center [1128, 73] width 328 height 29
type input "Demolition Inspection Results"
click at [1176, 512] on button "Edit" at bounding box center [1182, 514] width 43 height 25
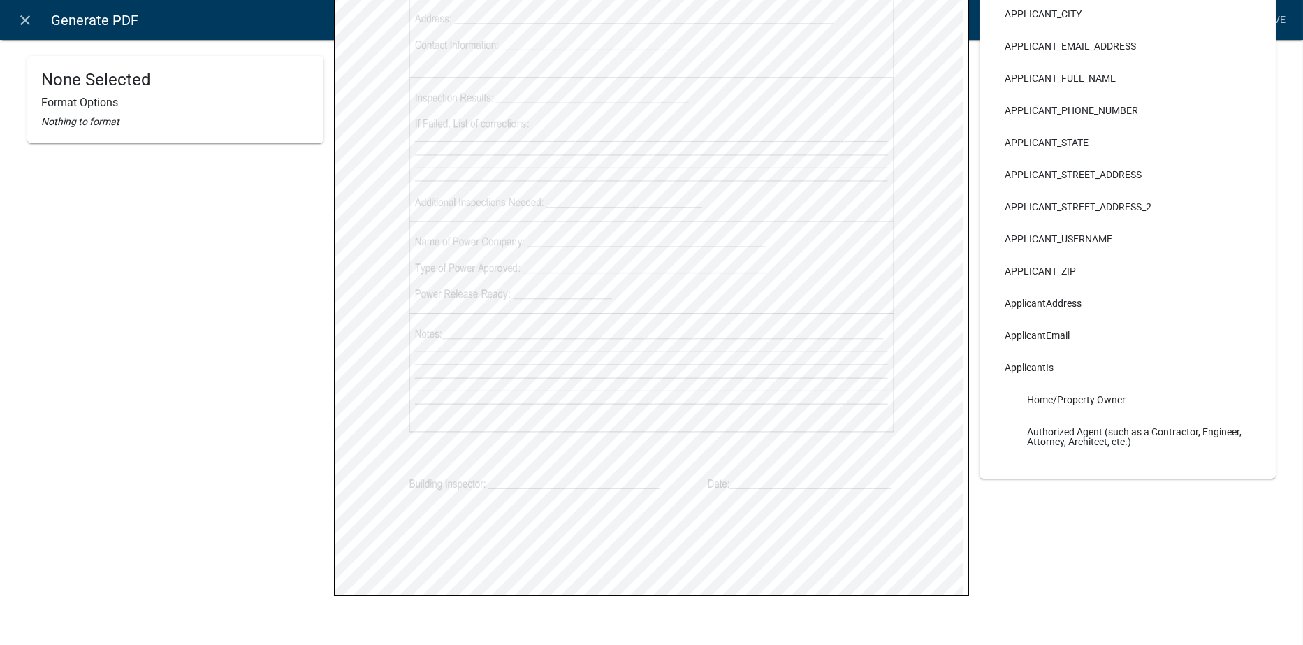
scroll to position [428, 0]
select select
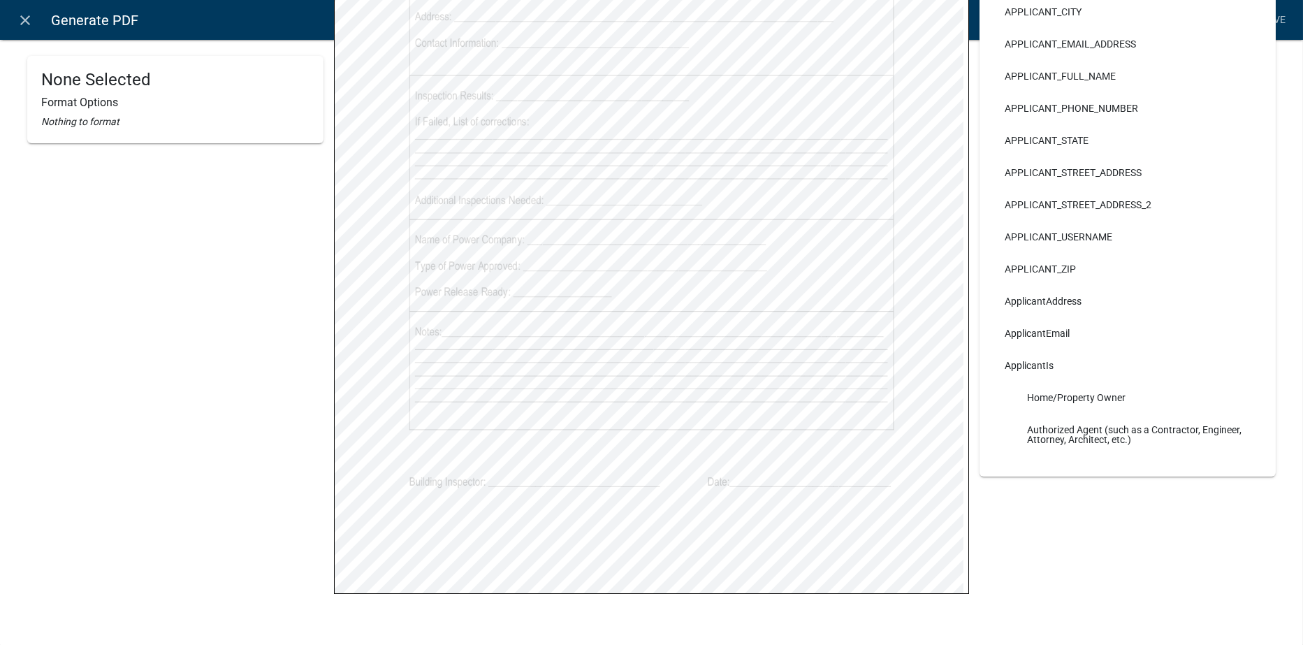
scroll to position [0, 0]
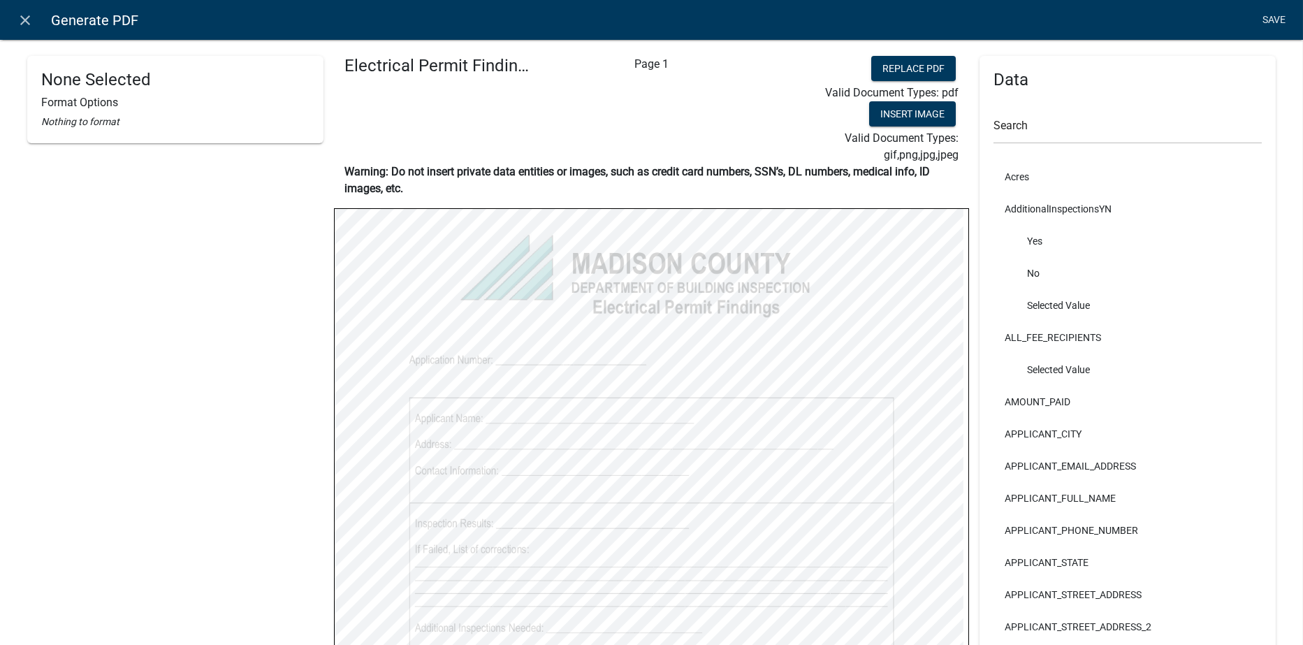
click at [1267, 17] on link "Save" at bounding box center [1274, 20] width 35 height 27
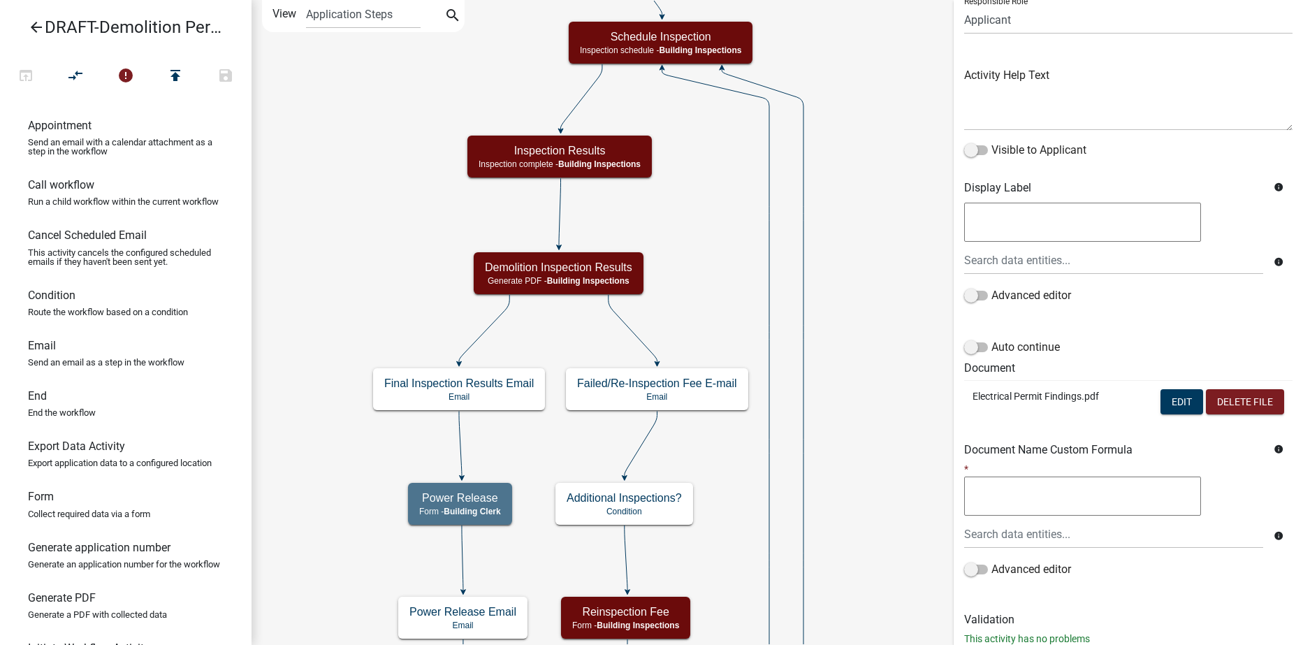
scroll to position [154, 0]
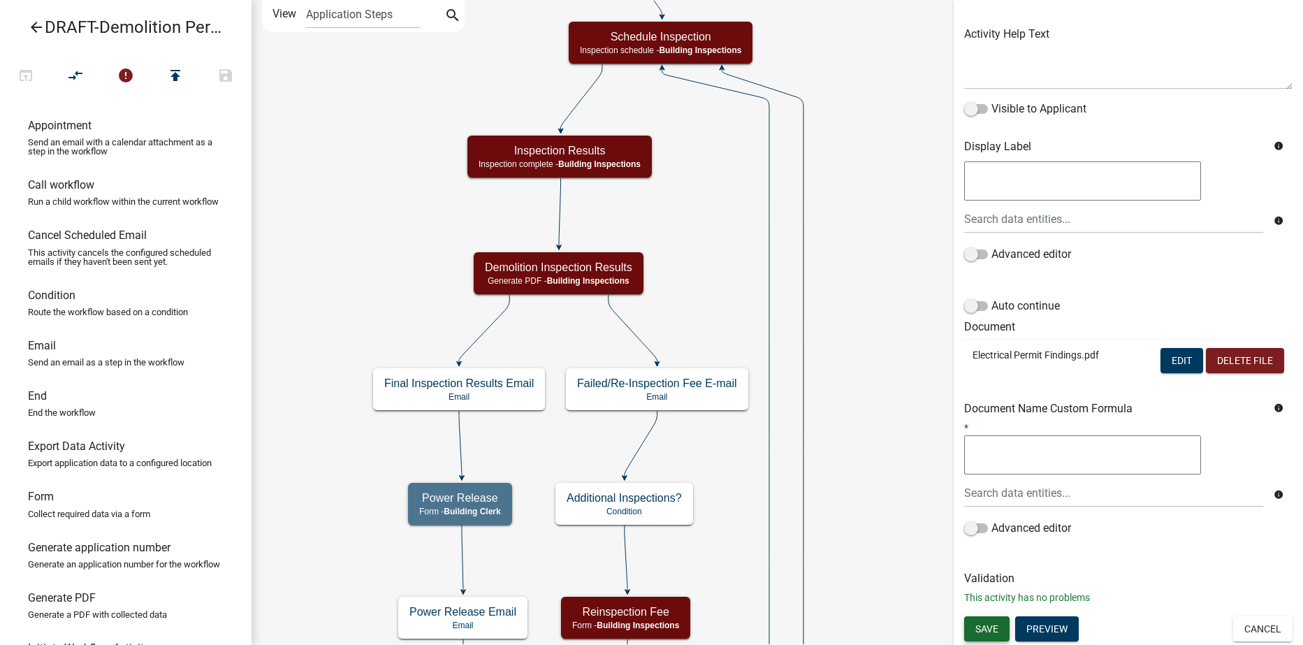
click at [987, 629] on span "Save" at bounding box center [987, 628] width 23 height 11
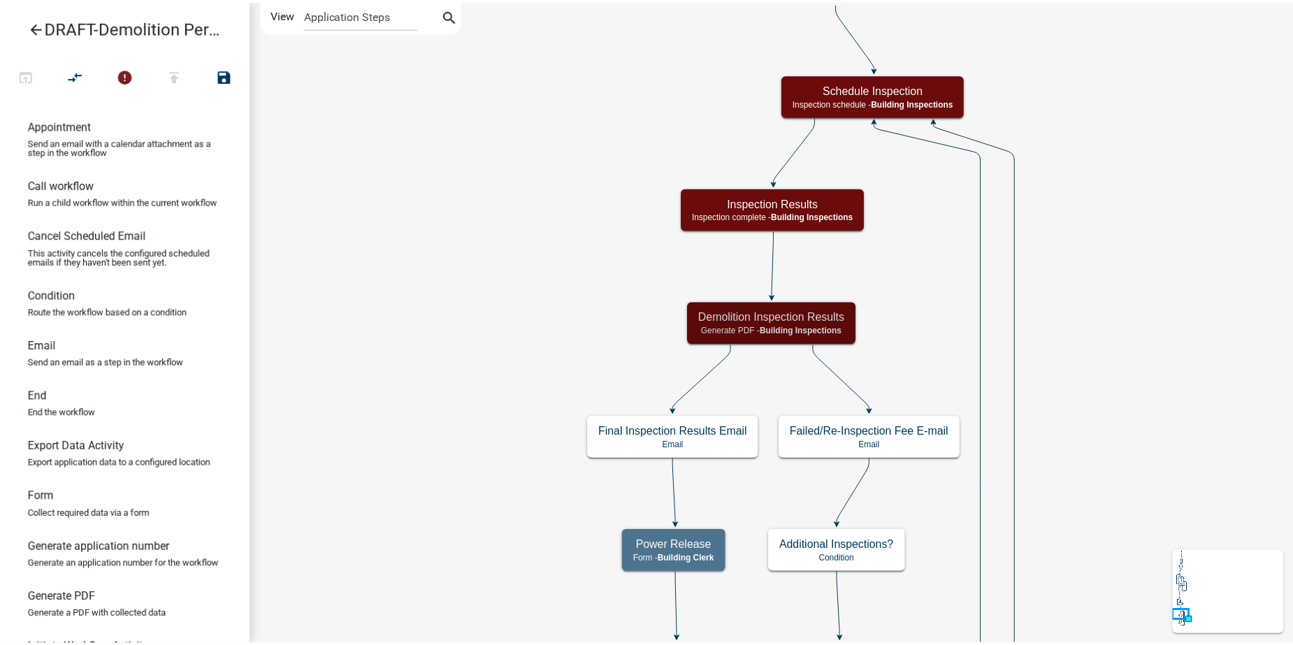
scroll to position [0, 0]
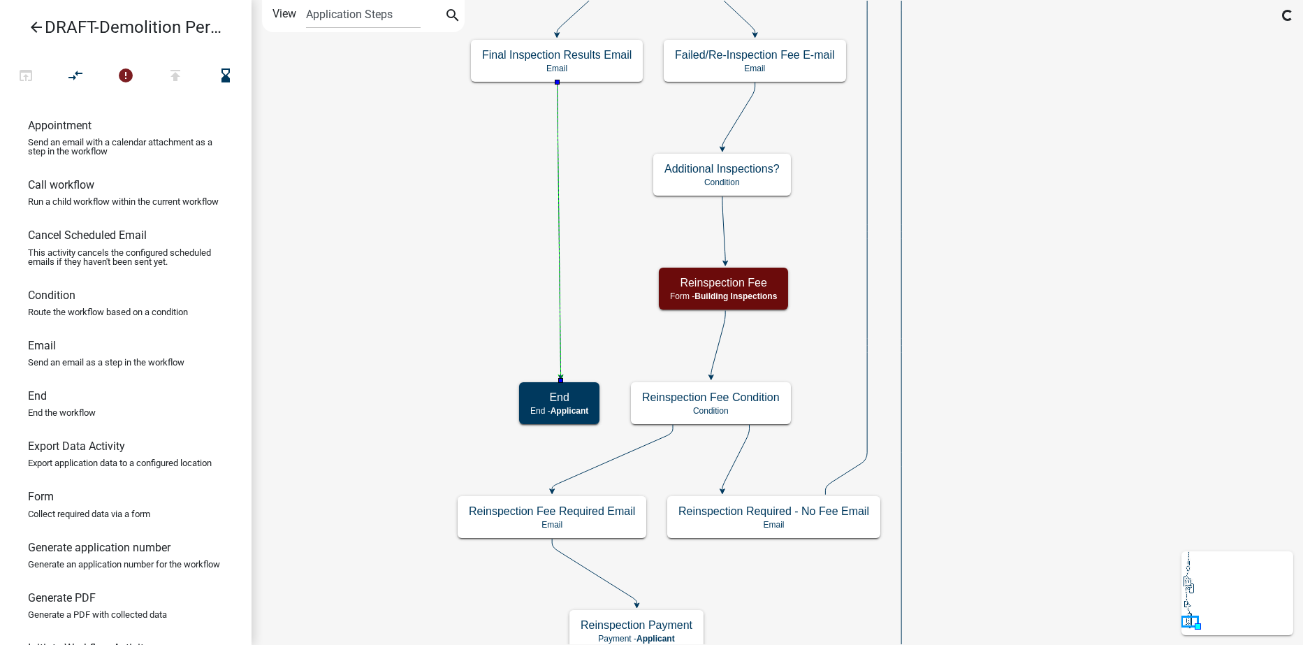
click at [1048, 249] on icon "Start Start - Applicant Applicant Login Require user Applicant and Demolition I…" at bounding box center [777, 384] width 1050 height 767
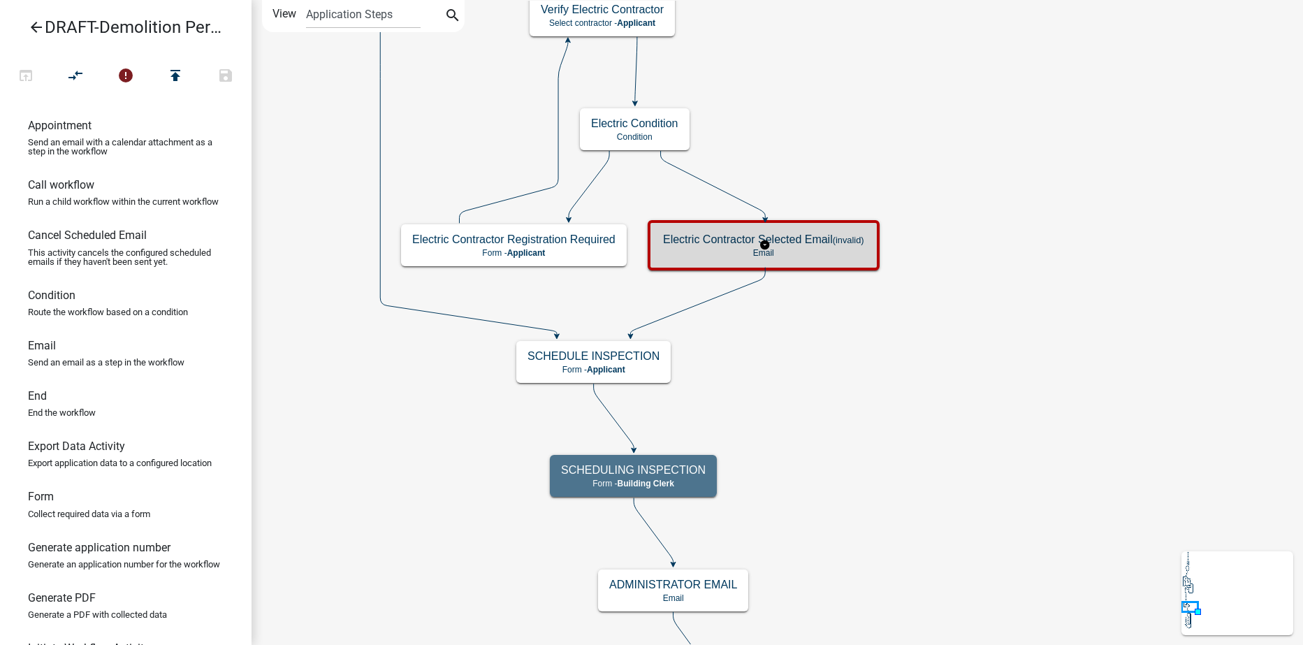
click at [824, 248] on p "Email" at bounding box center [763, 253] width 201 height 10
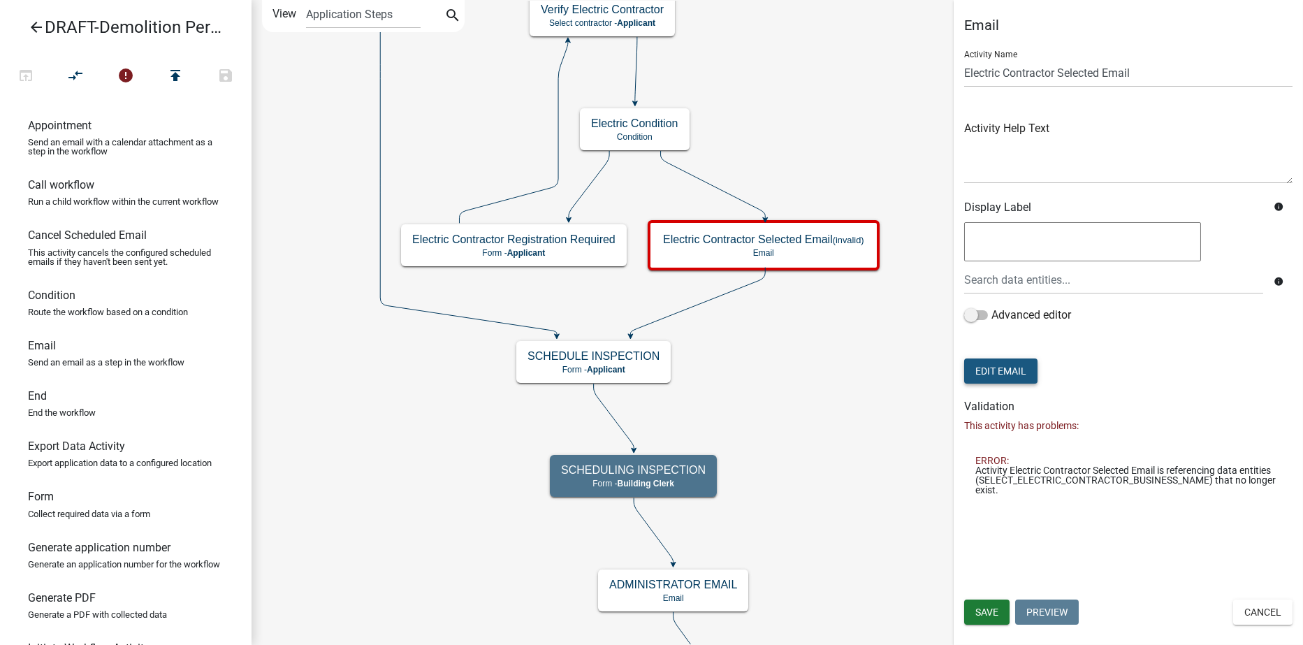
click at [1004, 377] on button "Edit Email" at bounding box center [1000, 371] width 73 height 25
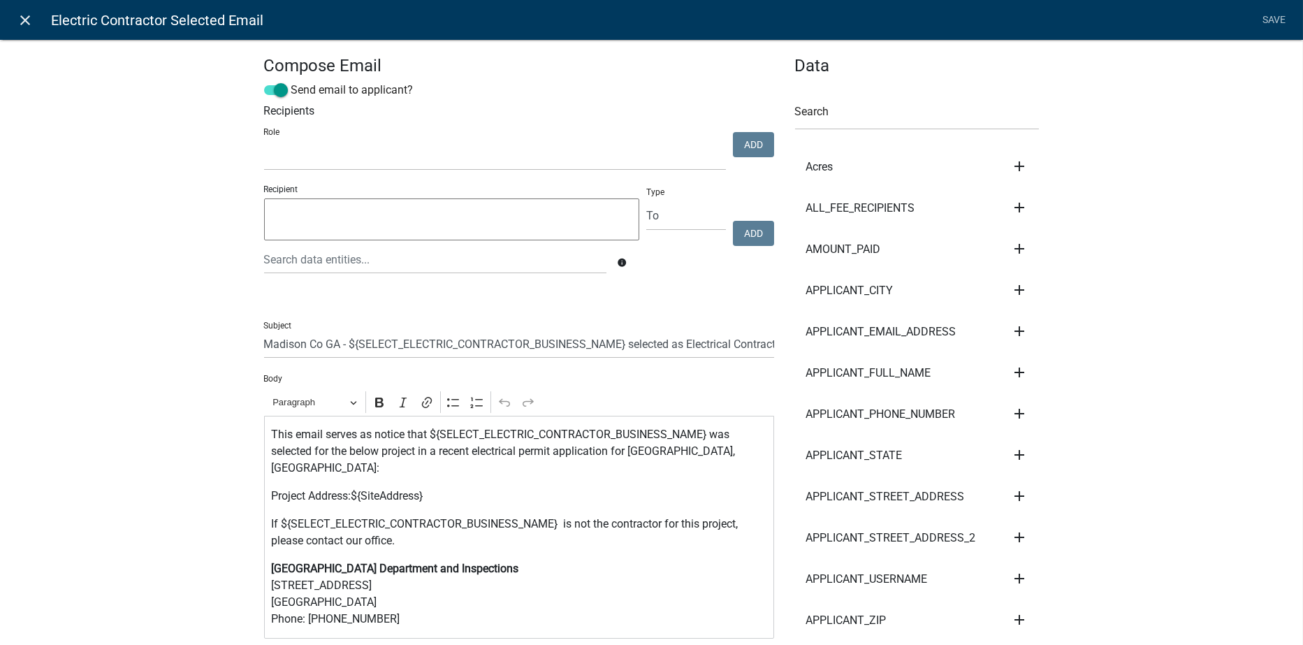
click at [24, 18] on icon "close" at bounding box center [25, 20] width 17 height 17
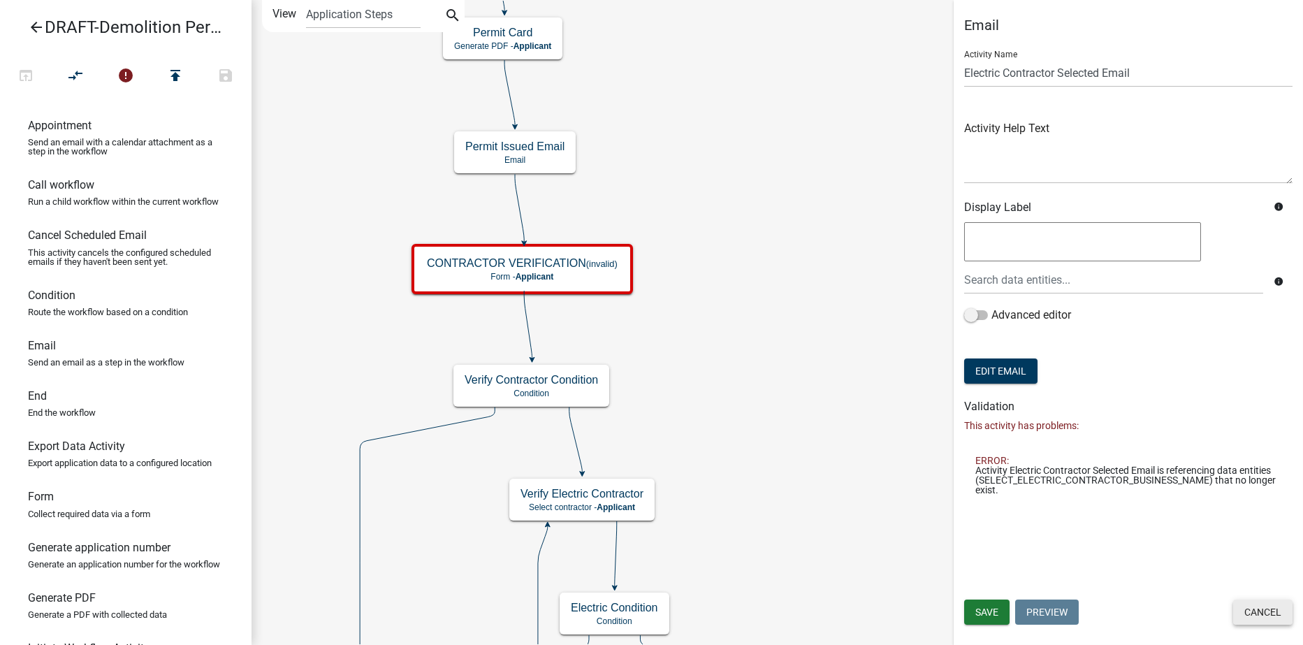
click at [1257, 613] on button "Cancel" at bounding box center [1263, 612] width 59 height 25
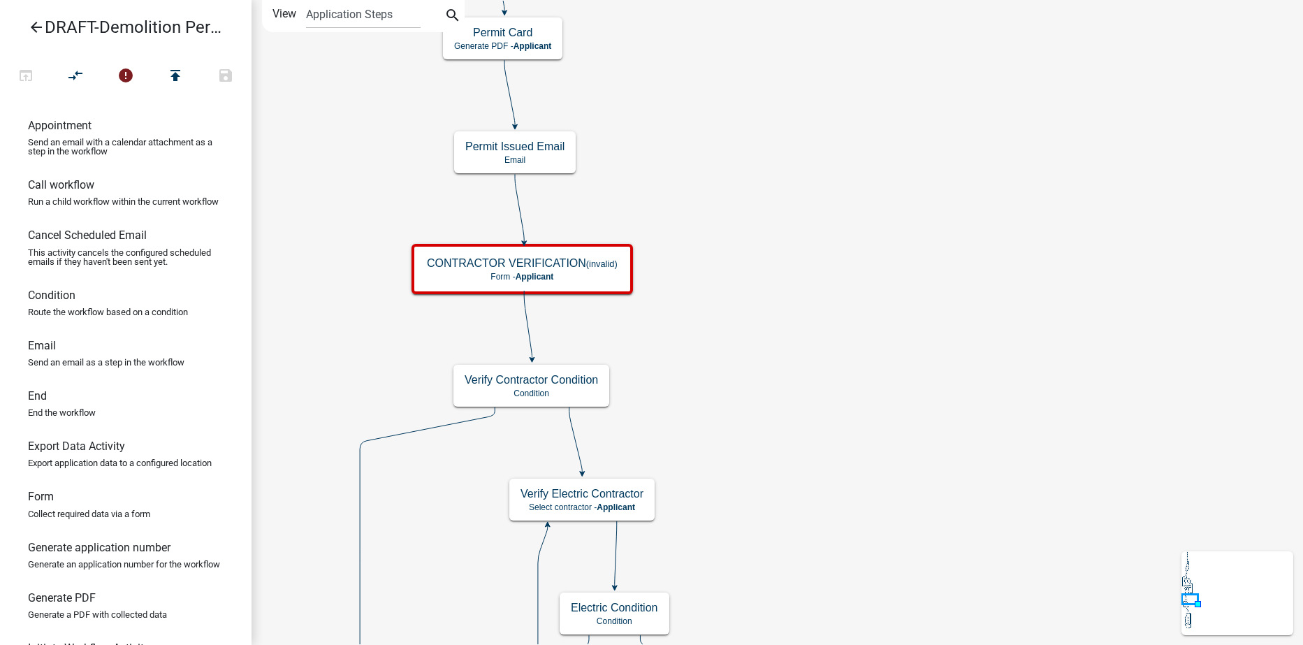
click at [34, 27] on icon "arrow_back" at bounding box center [36, 29] width 17 height 20
